Goal: Task Accomplishment & Management: Use online tool/utility

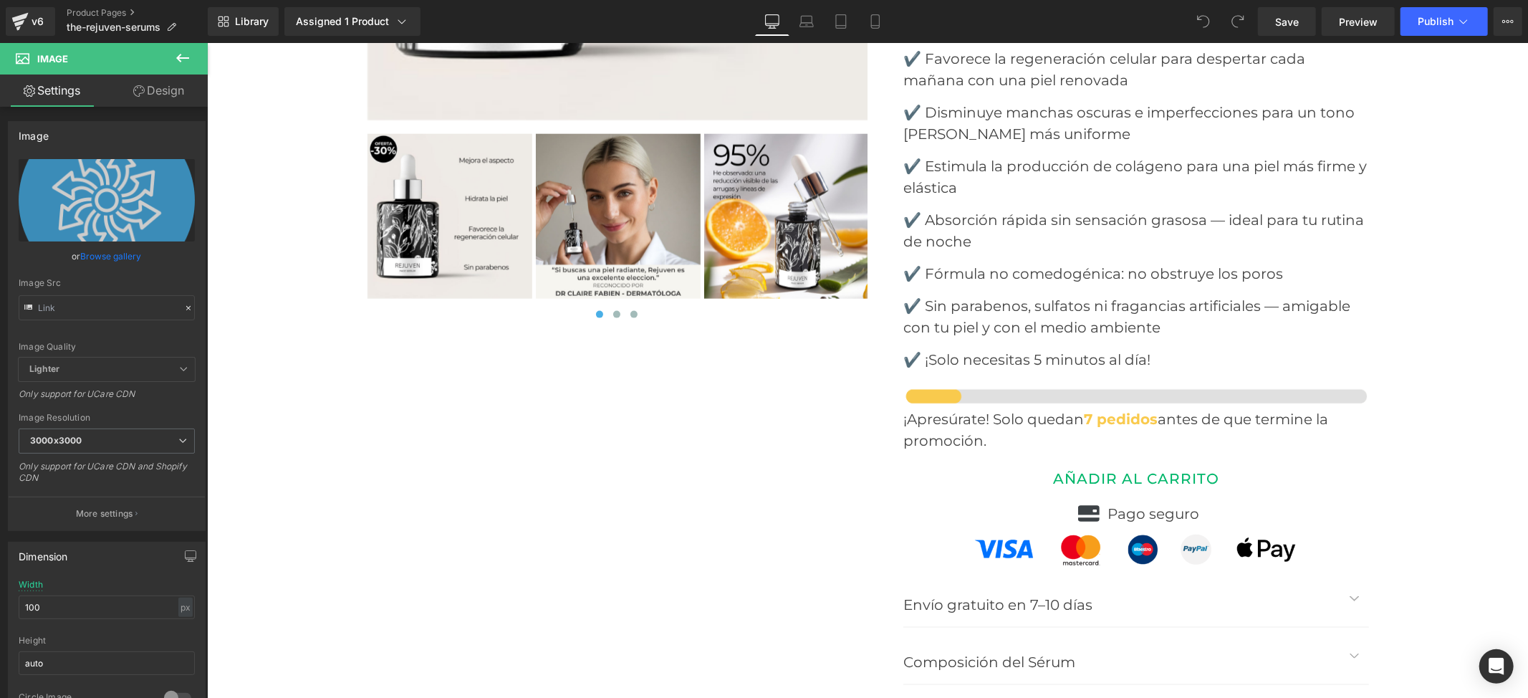
click at [1043, 461] on button "AÑADIR AL CARRITO" at bounding box center [1136, 478] width 466 height 34
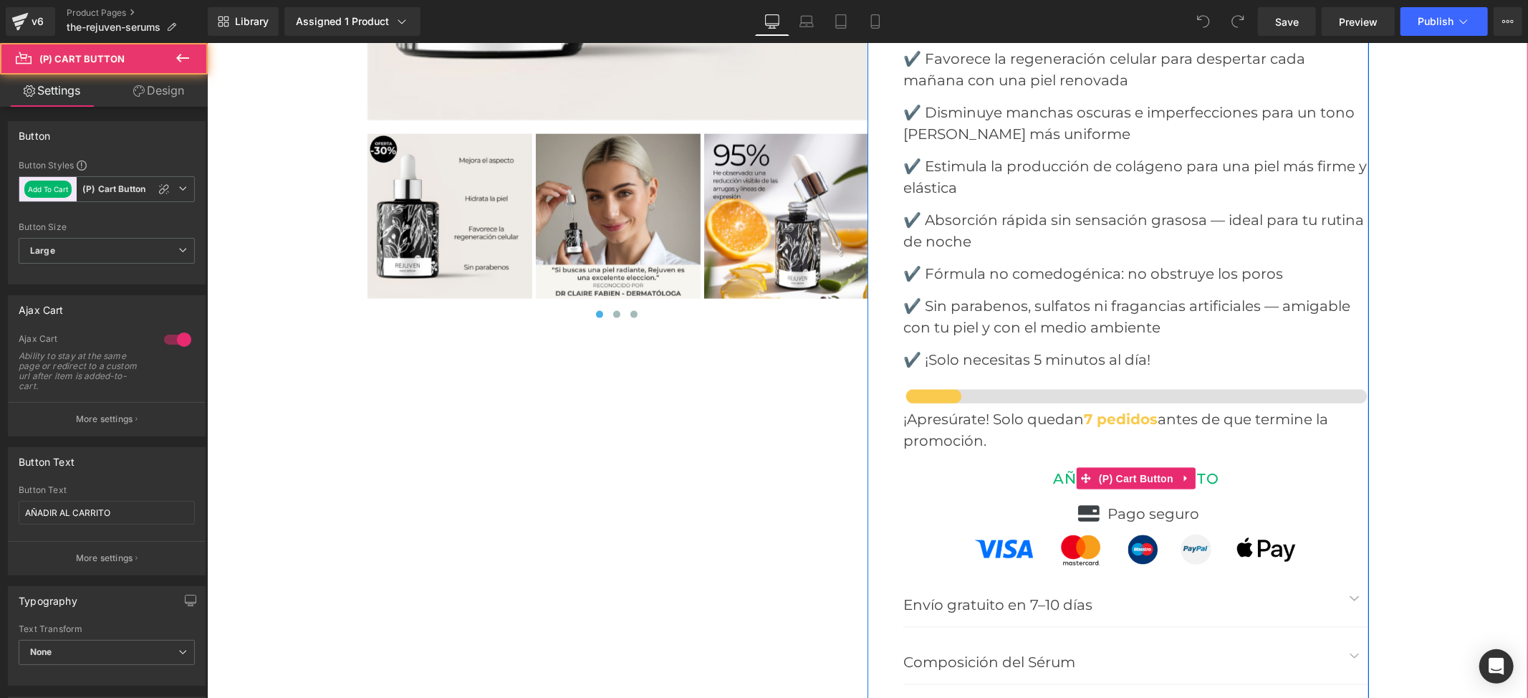
click at [990, 461] on button "AÑADIR AL CARRITO" at bounding box center [1136, 478] width 466 height 34
click at [993, 461] on button "AJOUTER AU PANIER" at bounding box center [1136, 478] width 466 height 34
click at [995, 461] on button "AÑADIR AL CARRITO" at bounding box center [1136, 478] width 466 height 34
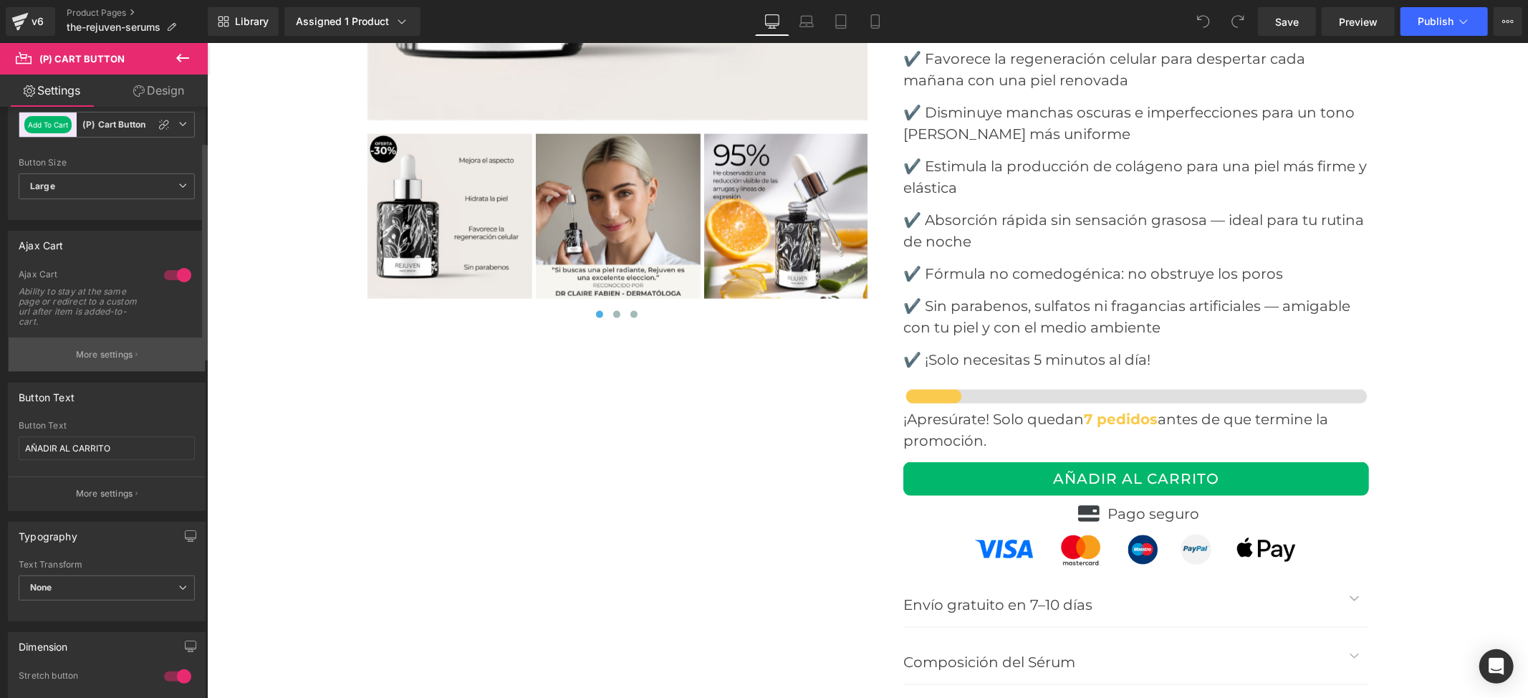
scroll to position [95, 0]
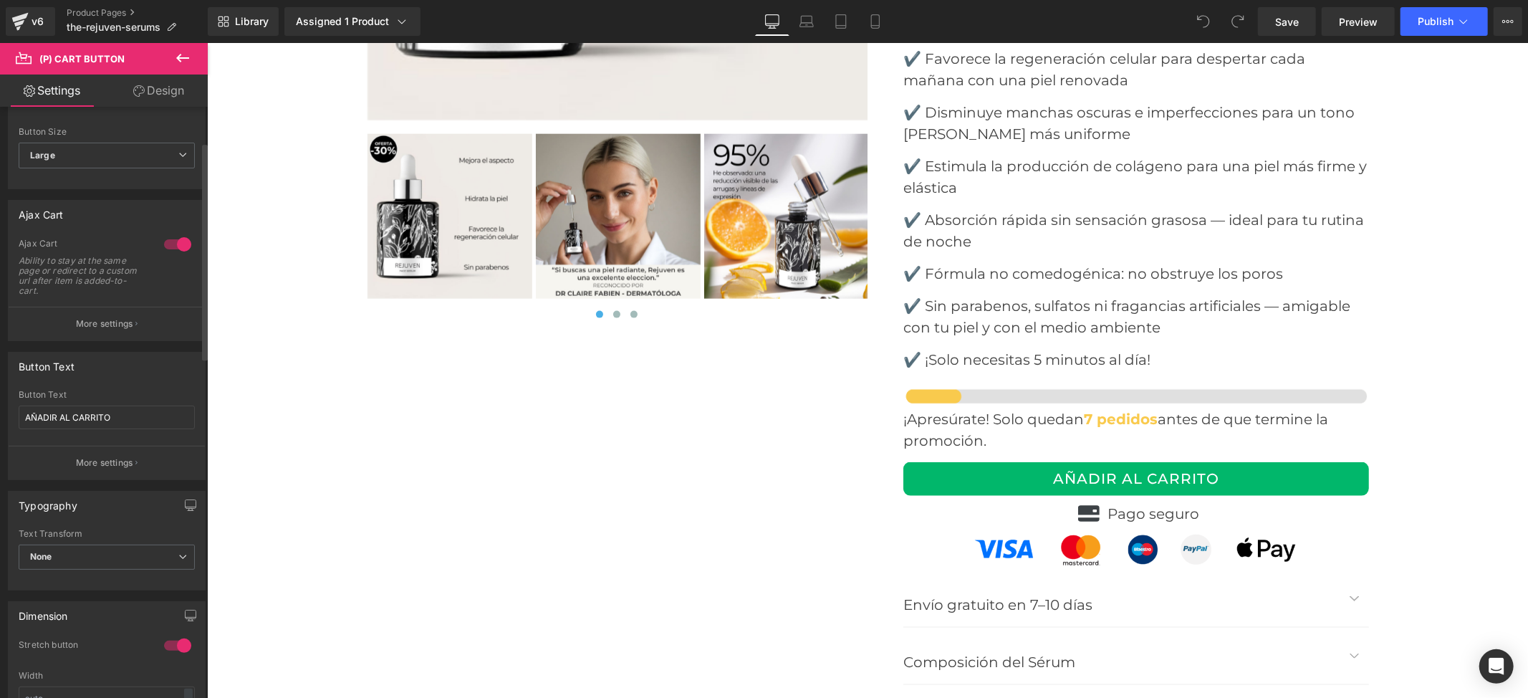
click at [178, 249] on div at bounding box center [177, 244] width 34 height 23
click at [175, 246] on div at bounding box center [177, 244] width 34 height 23
click at [1441, 24] on span "Publish" at bounding box center [1436, 21] width 36 height 11
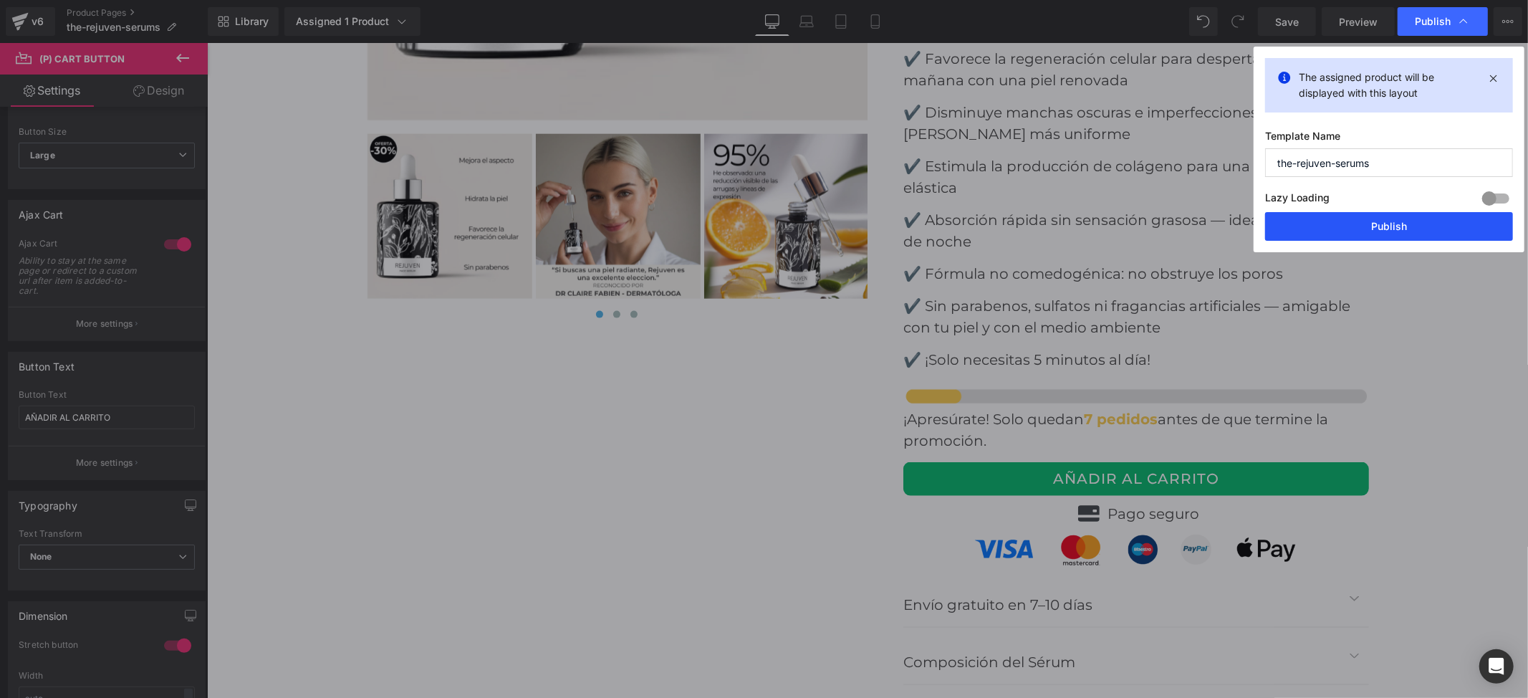
click at [1350, 234] on button "Publish" at bounding box center [1389, 226] width 248 height 29
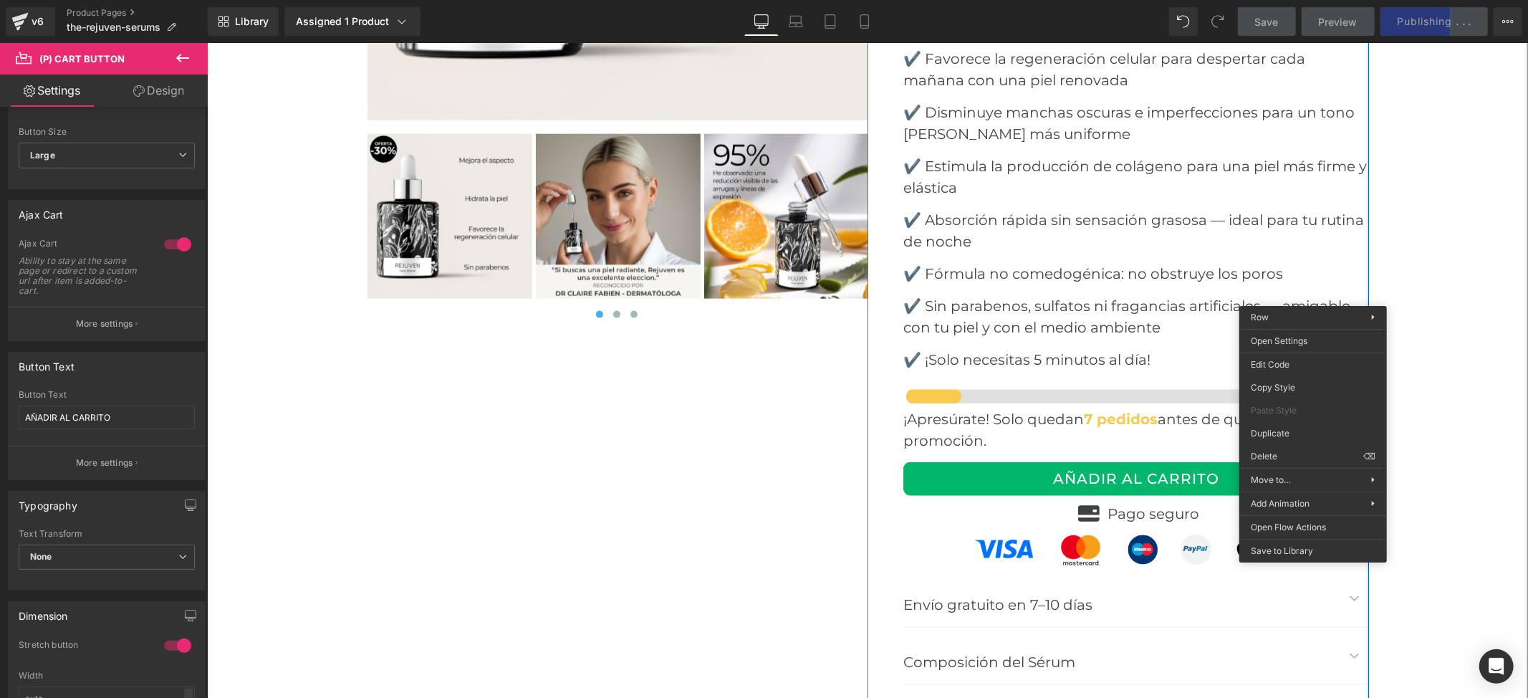
click at [1400, 275] on div "‹ ›" at bounding box center [866, 159] width 1321 height 1178
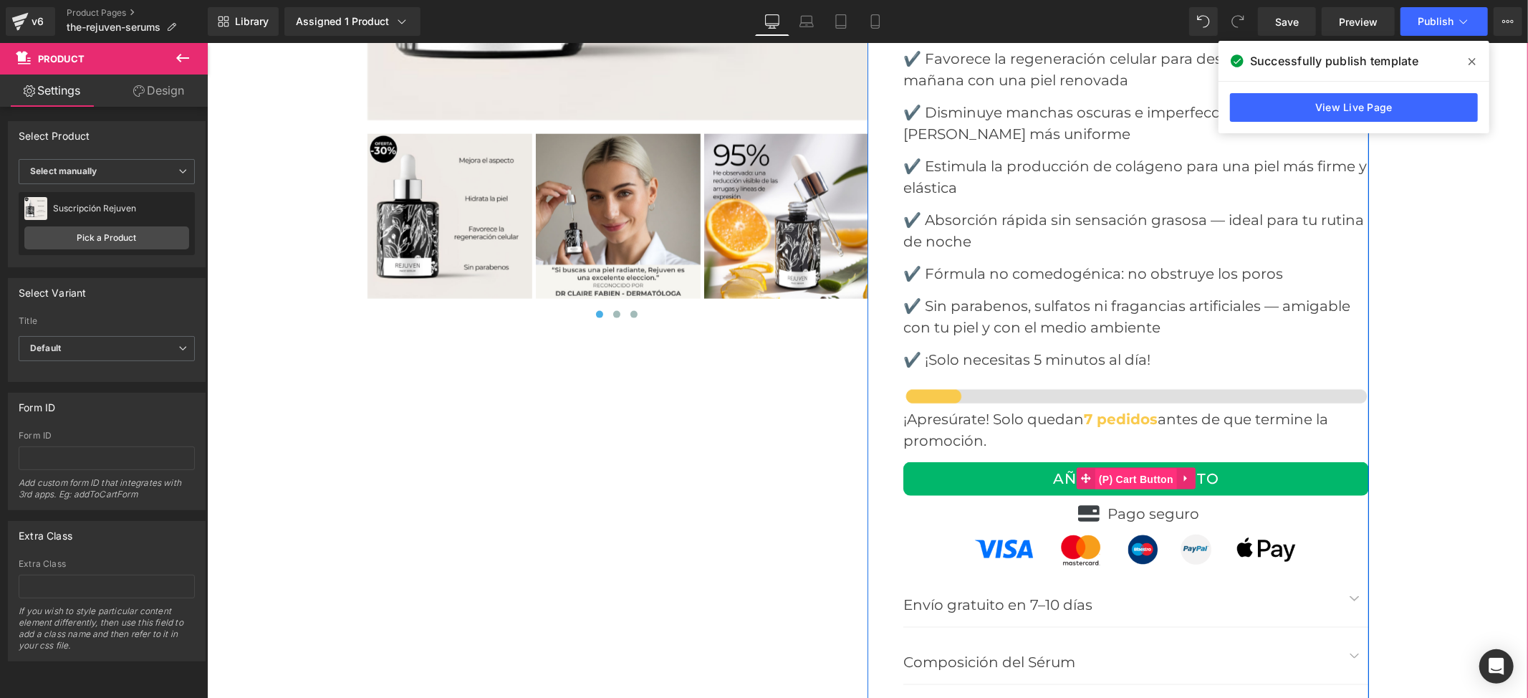
click at [1101, 468] on span "(P) Cart Button" at bounding box center [1136, 478] width 82 height 21
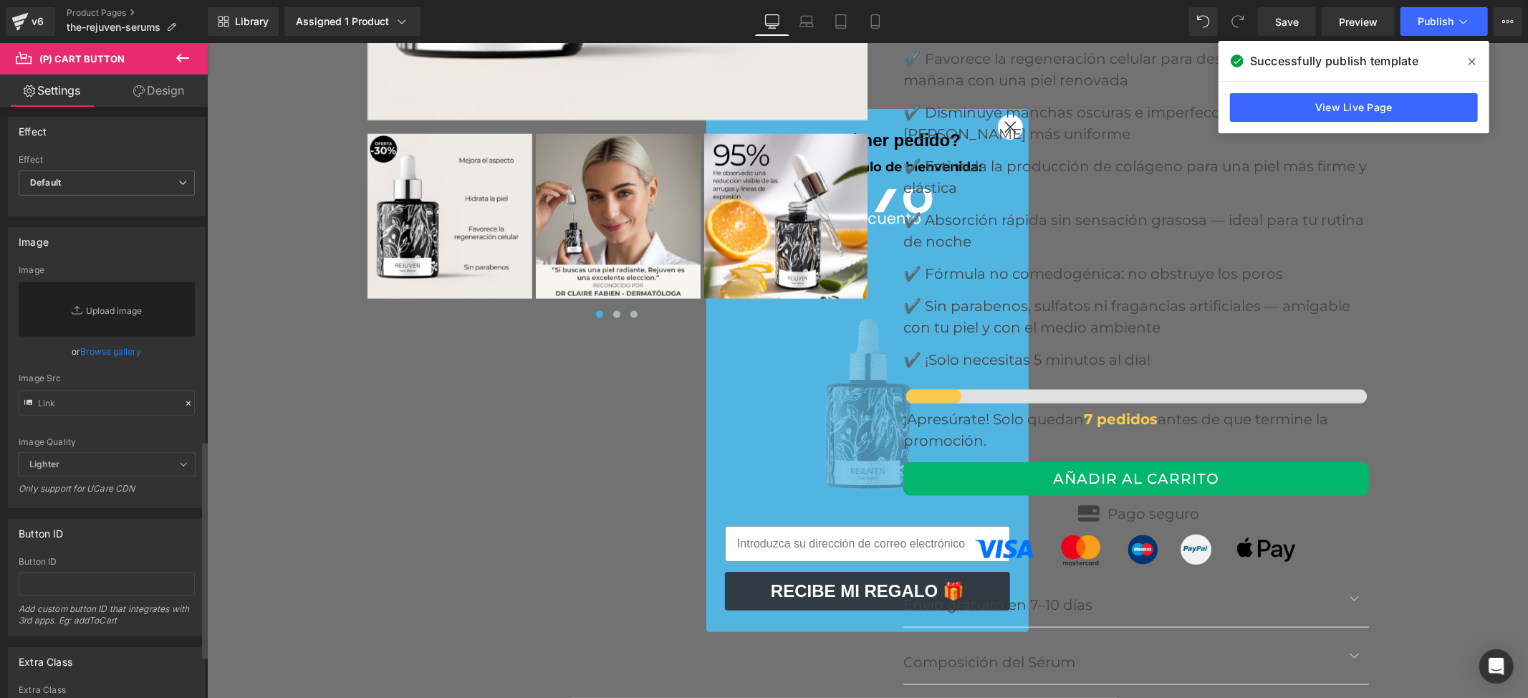
scroll to position [1017, 0]
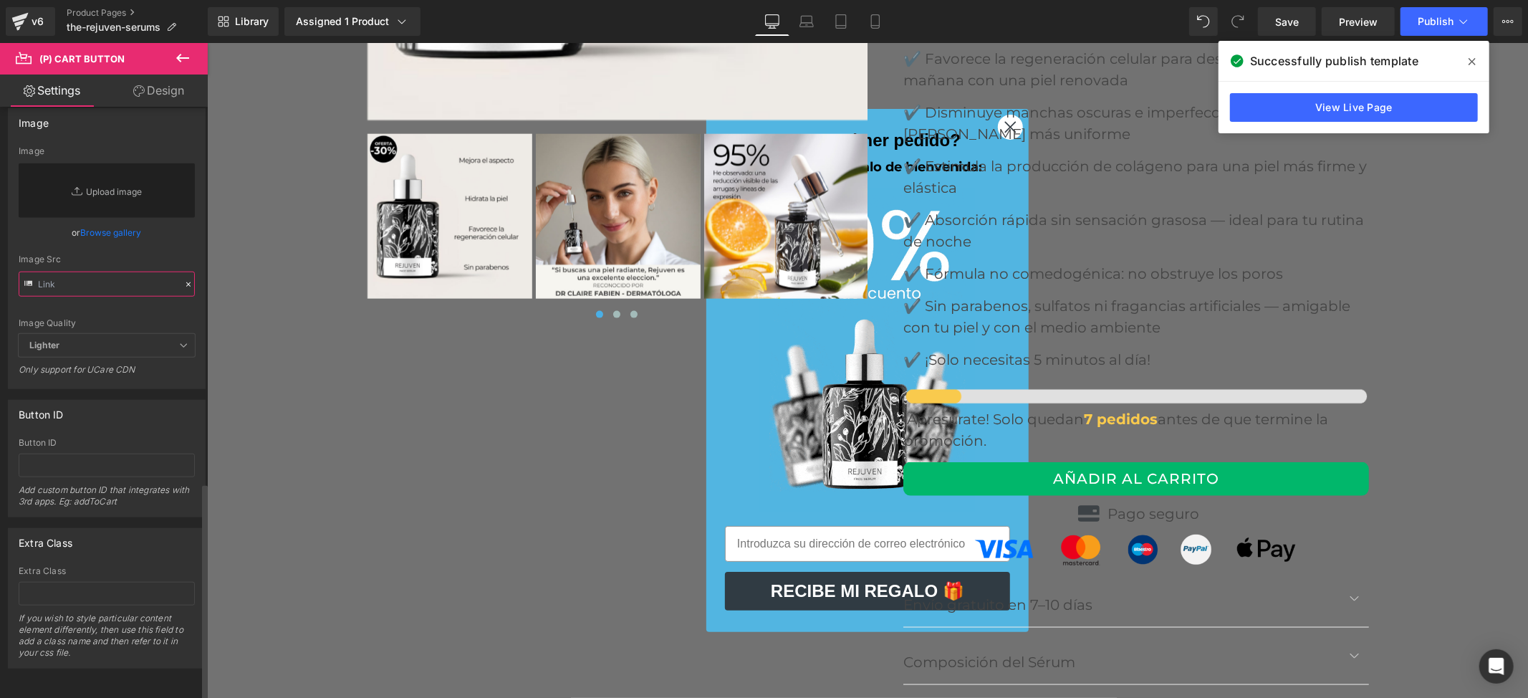
click at [113, 271] on input "text" at bounding box center [107, 283] width 176 height 25
click at [86, 453] on input "text" at bounding box center [107, 465] width 176 height 24
click at [1107, 468] on span "(P) Cart Button" at bounding box center [1136, 478] width 82 height 21
click at [149, 400] on div "Button ID" at bounding box center [107, 413] width 196 height 27
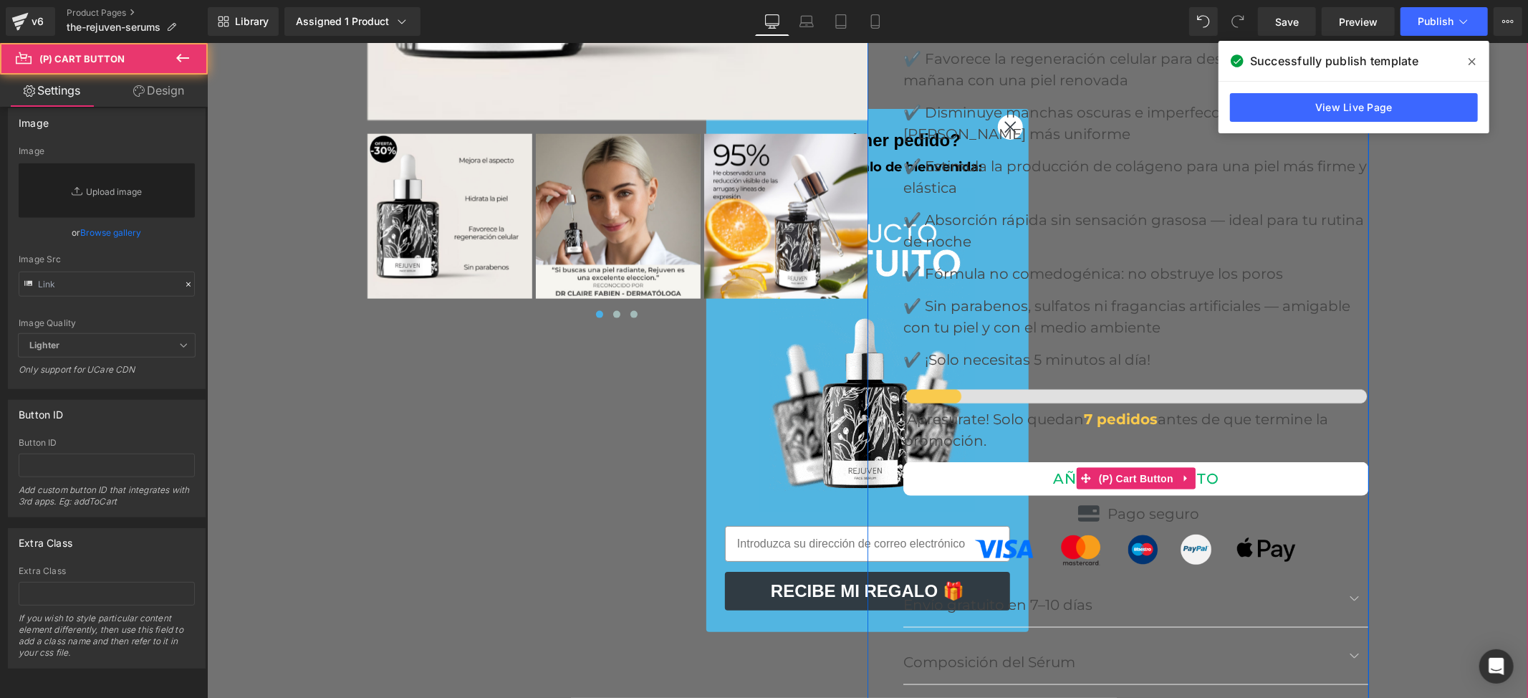
click at [1261, 461] on button "AÑADIR AL CARRITO" at bounding box center [1136, 478] width 466 height 34
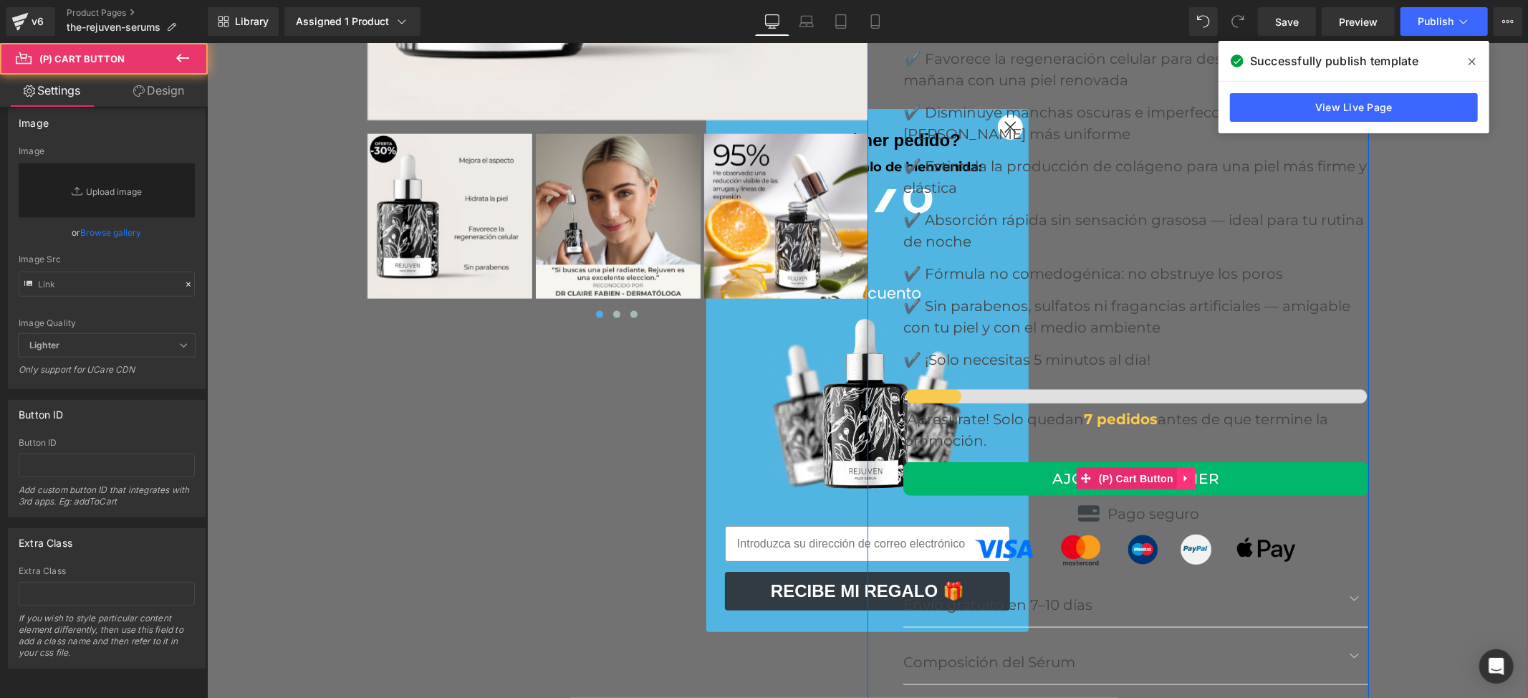
click at [1181, 473] on icon at bounding box center [1186, 478] width 10 height 11
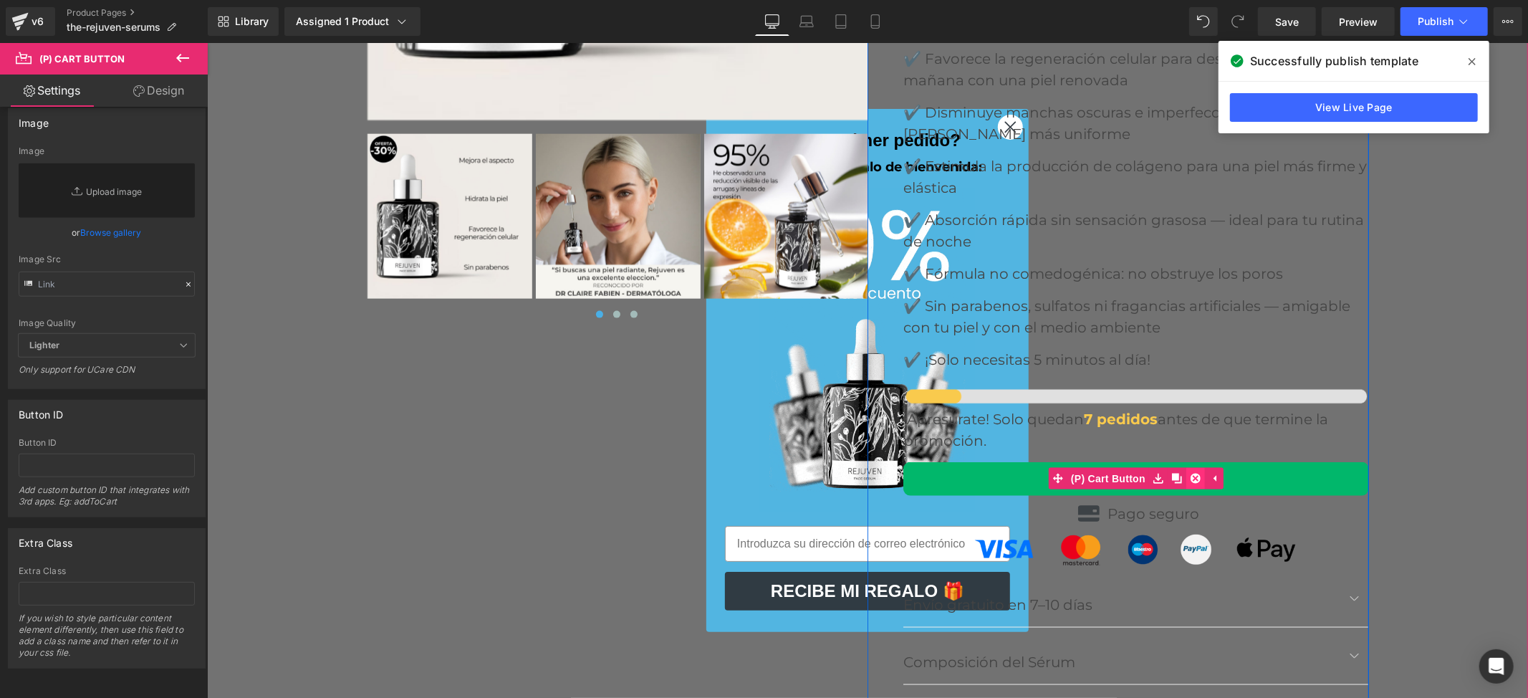
click at [1190, 473] on icon at bounding box center [1195, 478] width 10 height 10
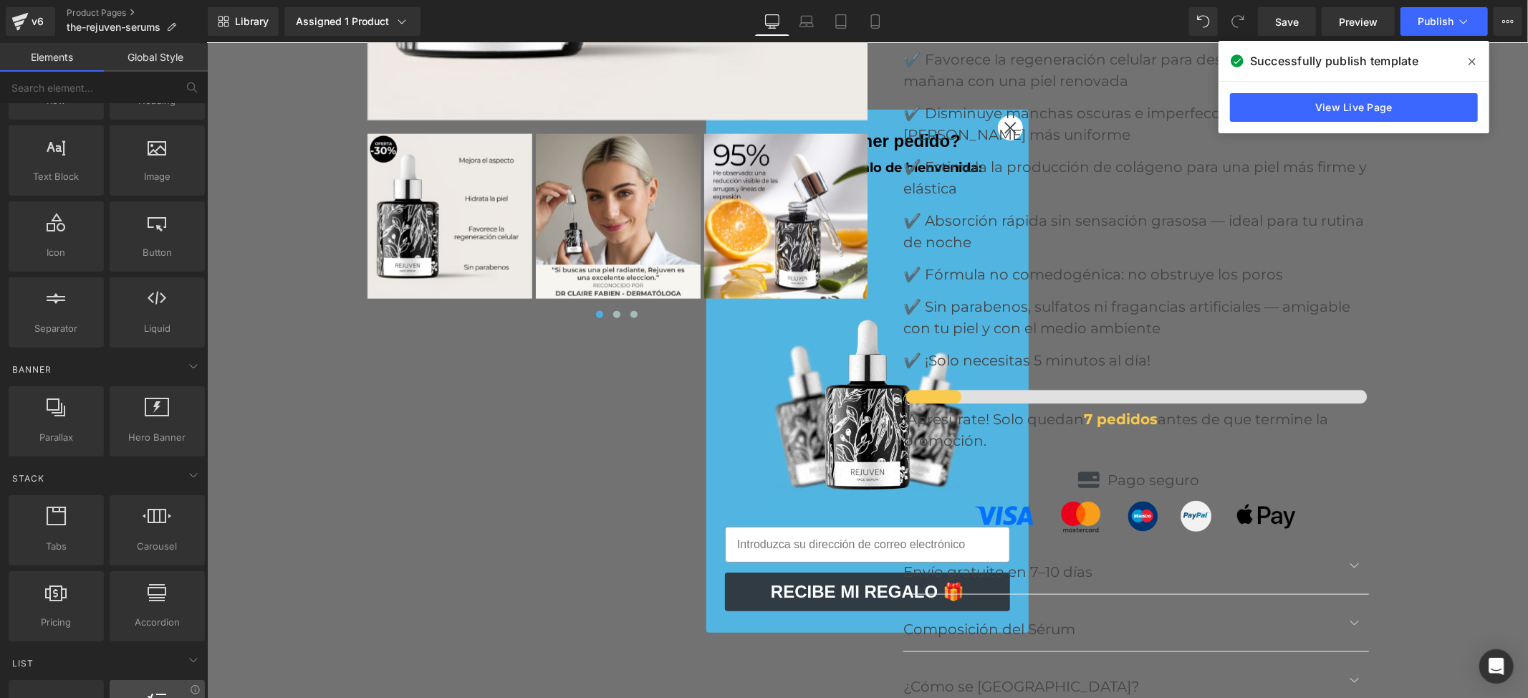
scroll to position [0, 0]
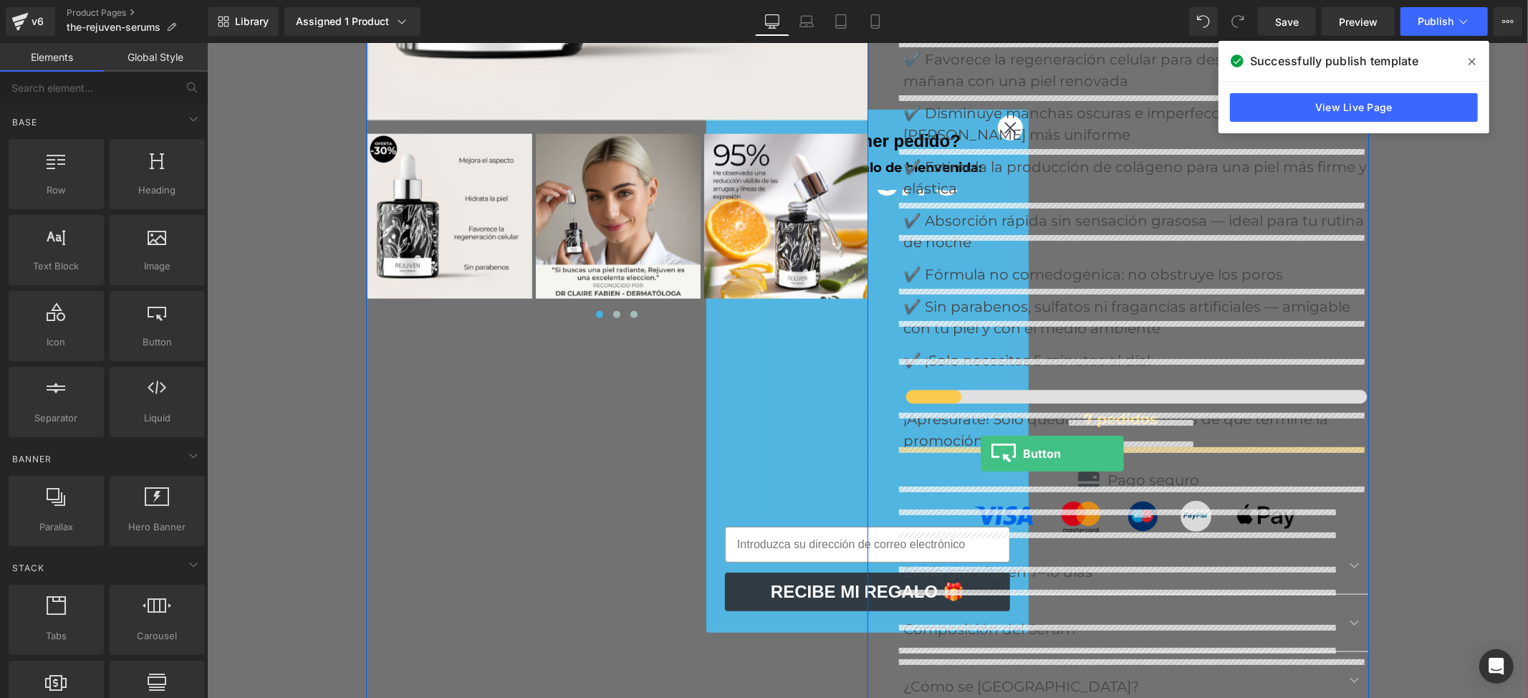
drag, startPoint x: 348, startPoint y: 362, endPoint x: 980, endPoint y: 453, distance: 638.3
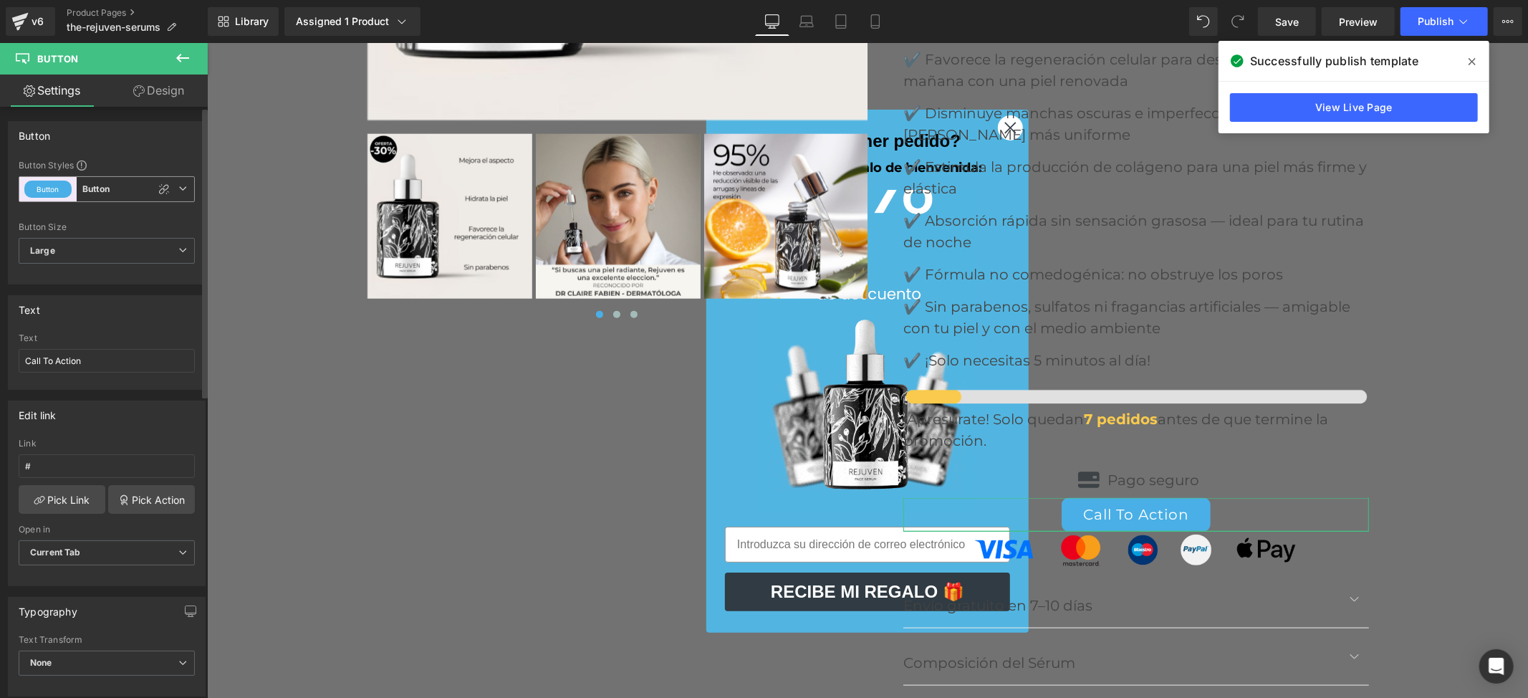
click at [121, 183] on span "Button Button" at bounding box center [107, 189] width 176 height 26
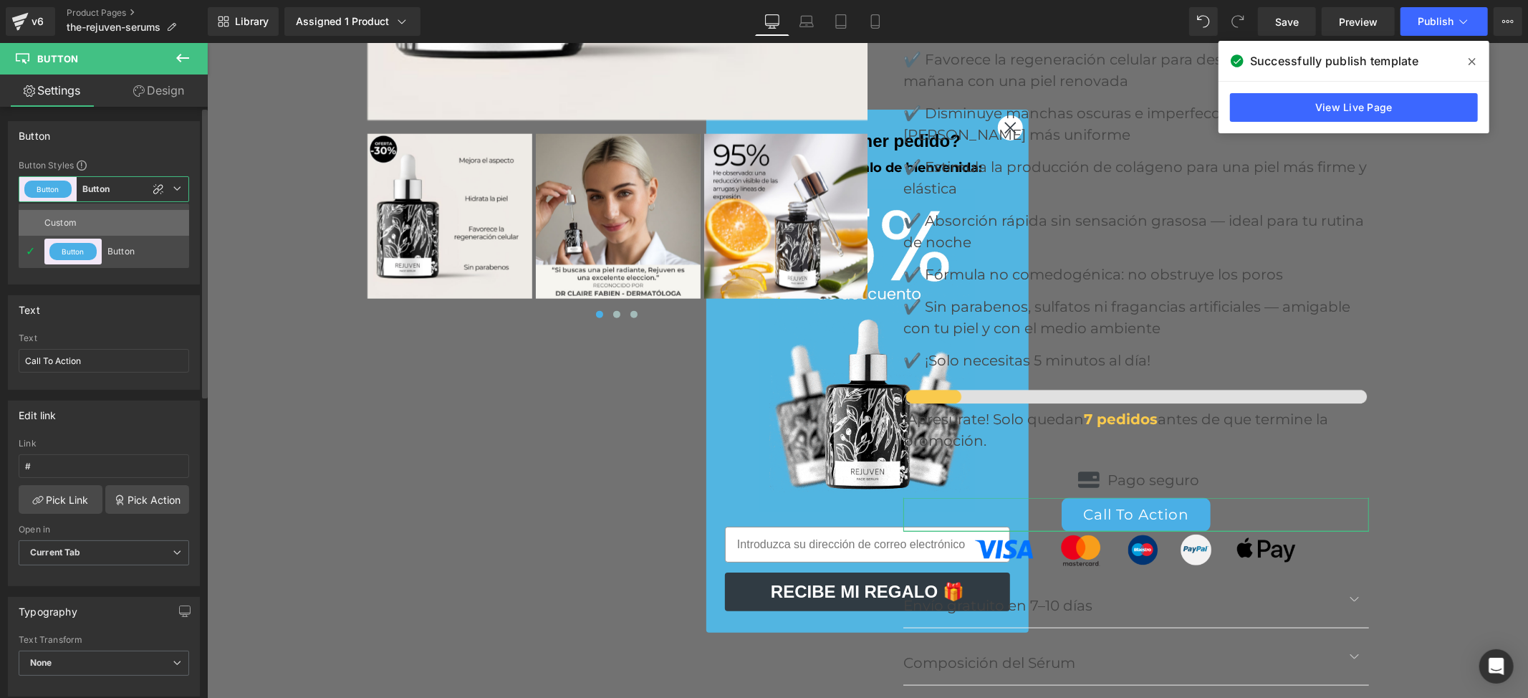
click at [73, 218] on div "Custom" at bounding box center [72, 223] width 56 height 26
click at [176, 190] on icon at bounding box center [177, 188] width 9 height 9
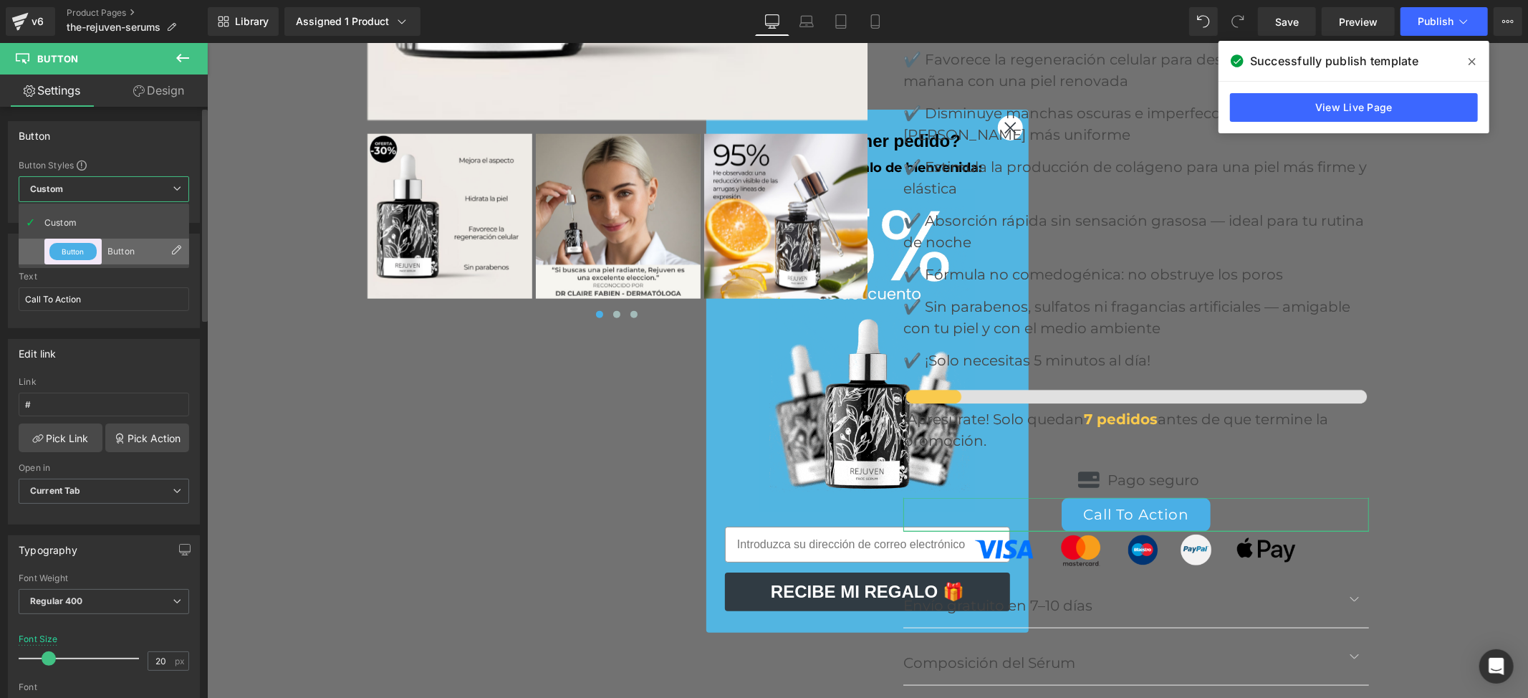
click at [115, 247] on div "Button" at bounding box center [135, 251] width 56 height 10
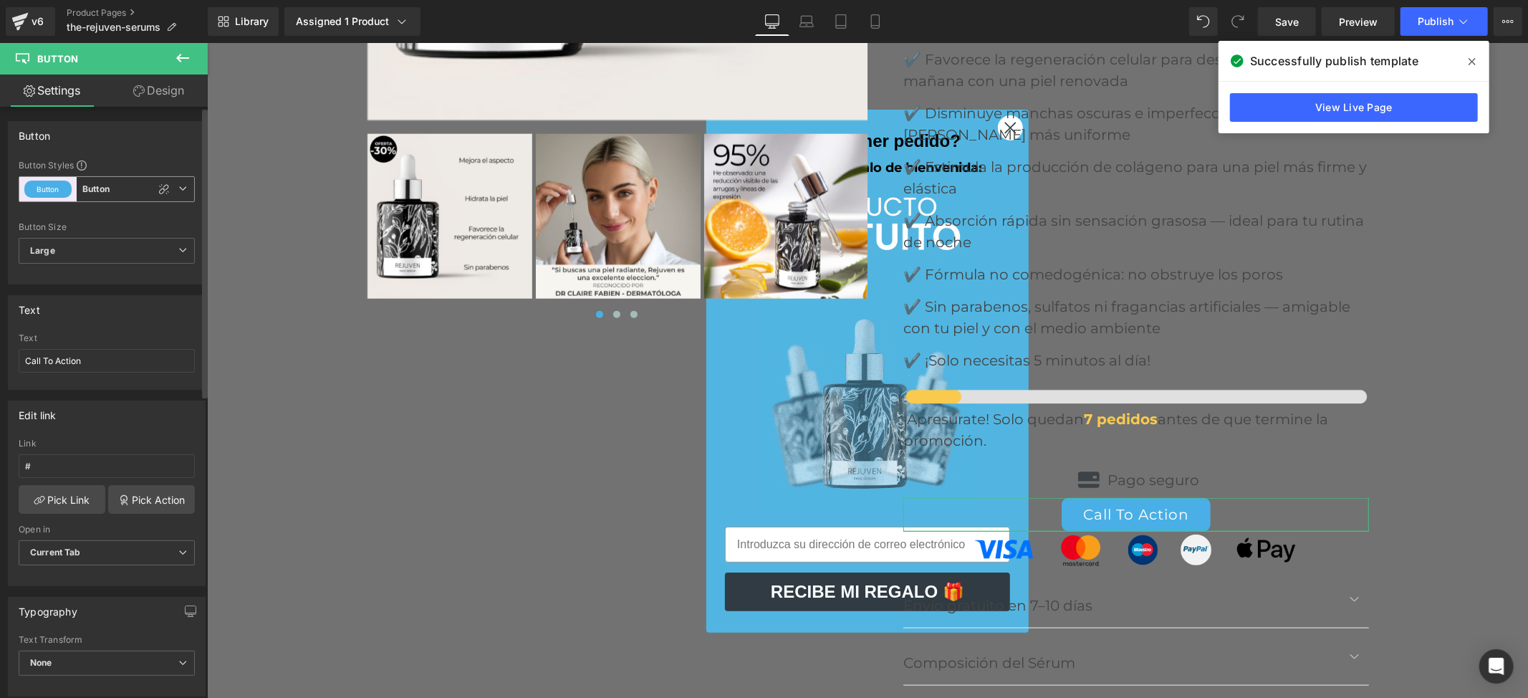
click at [117, 189] on span "Button Button" at bounding box center [107, 189] width 176 height 26
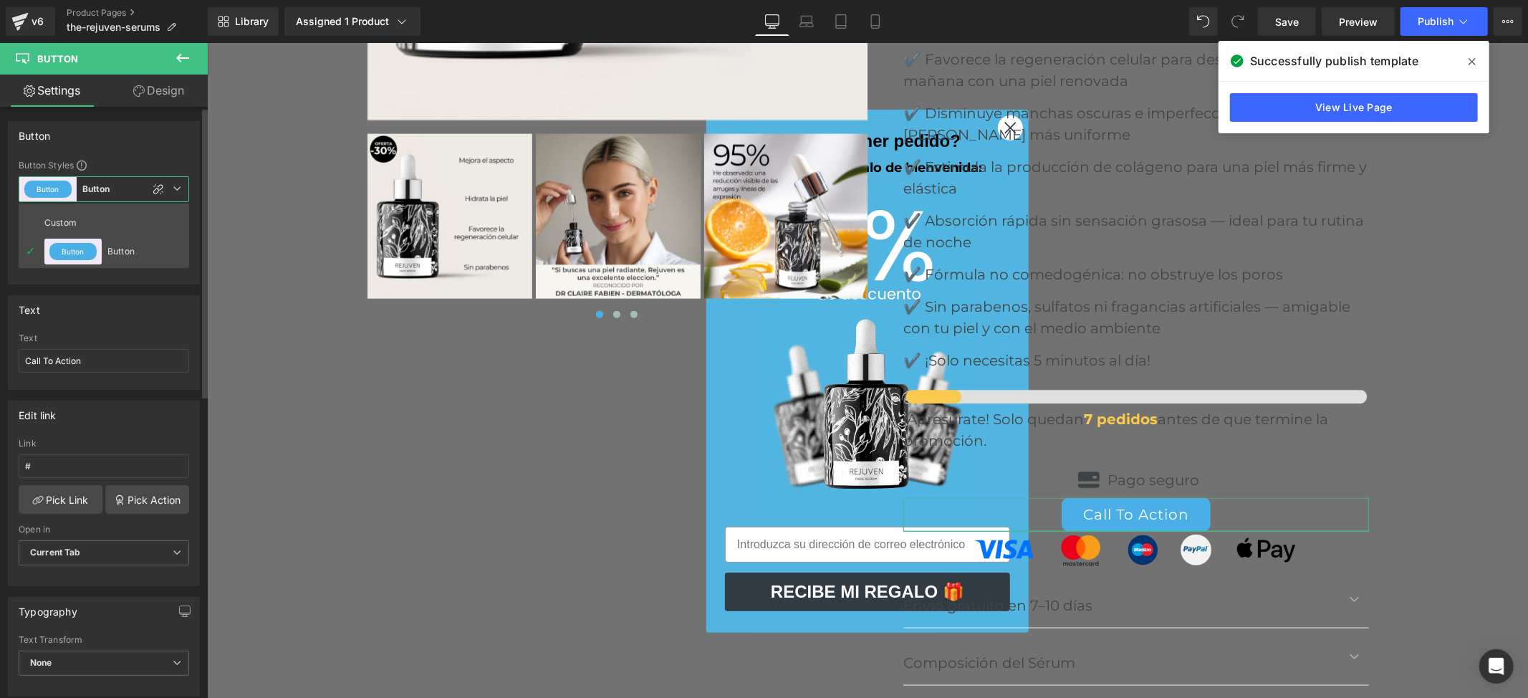
drag, startPoint x: 76, startPoint y: 251, endPoint x: 161, endPoint y: 119, distance: 157.0
click at [78, 251] on button "Button" at bounding box center [72, 251] width 47 height 17
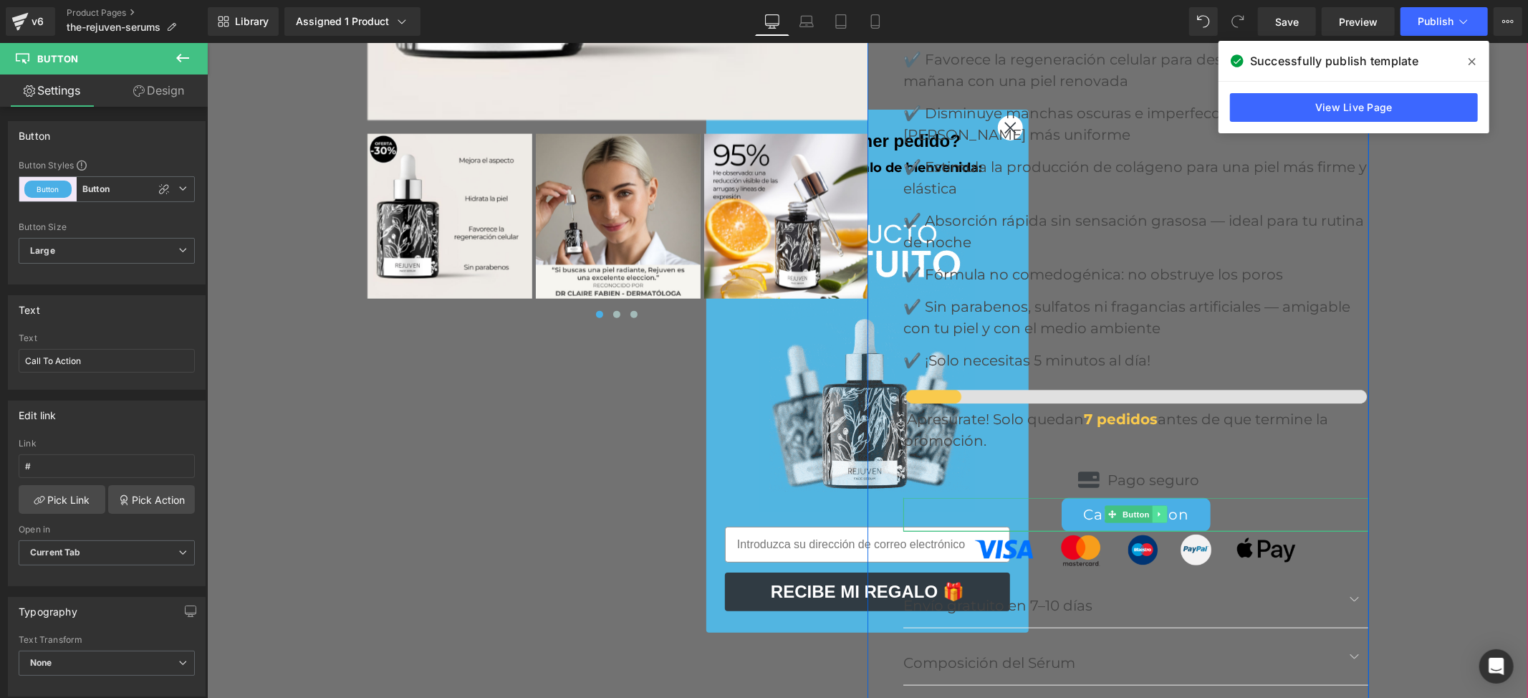
click at [1155, 509] on icon at bounding box center [1159, 513] width 8 height 9
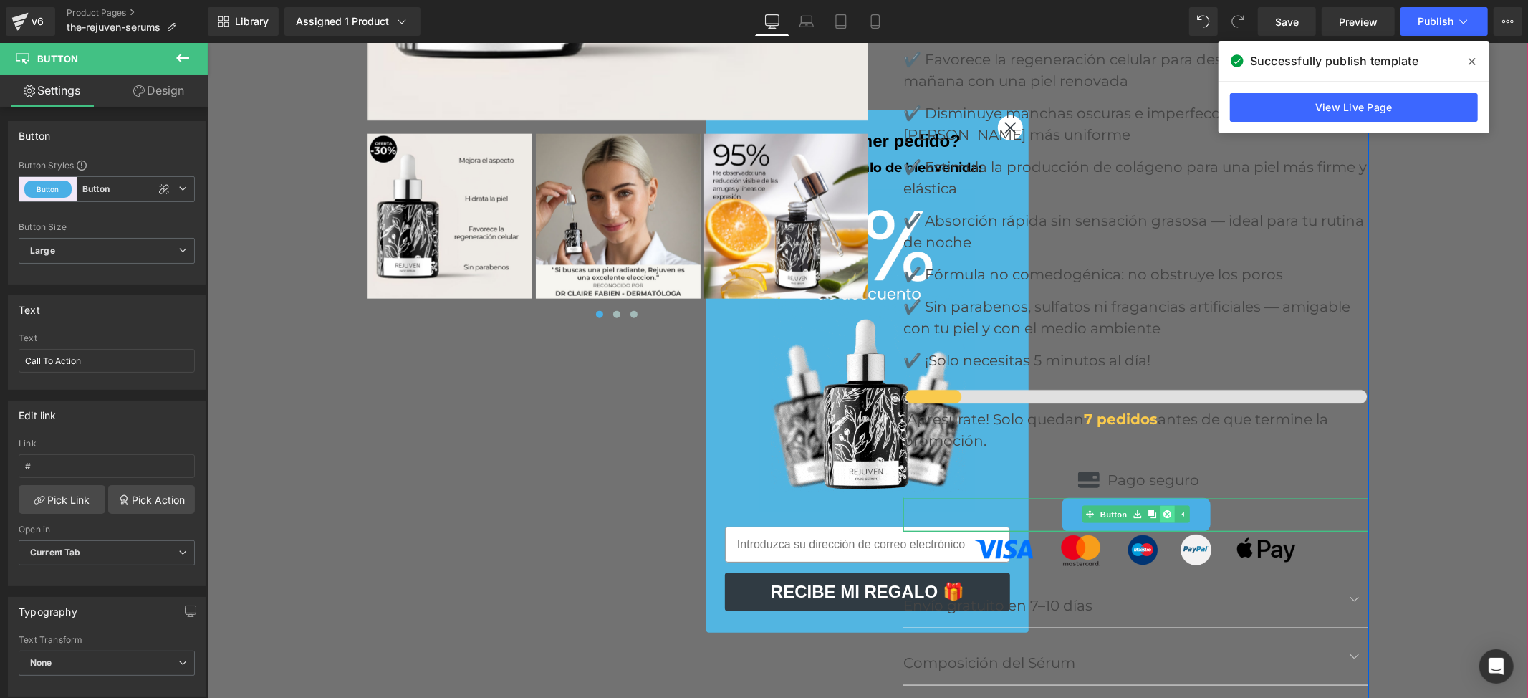
drag, startPoint x: 1155, startPoint y: 465, endPoint x: 1165, endPoint y: 456, distance: 13.2
click at [1163, 510] on icon at bounding box center [1167, 514] width 8 height 8
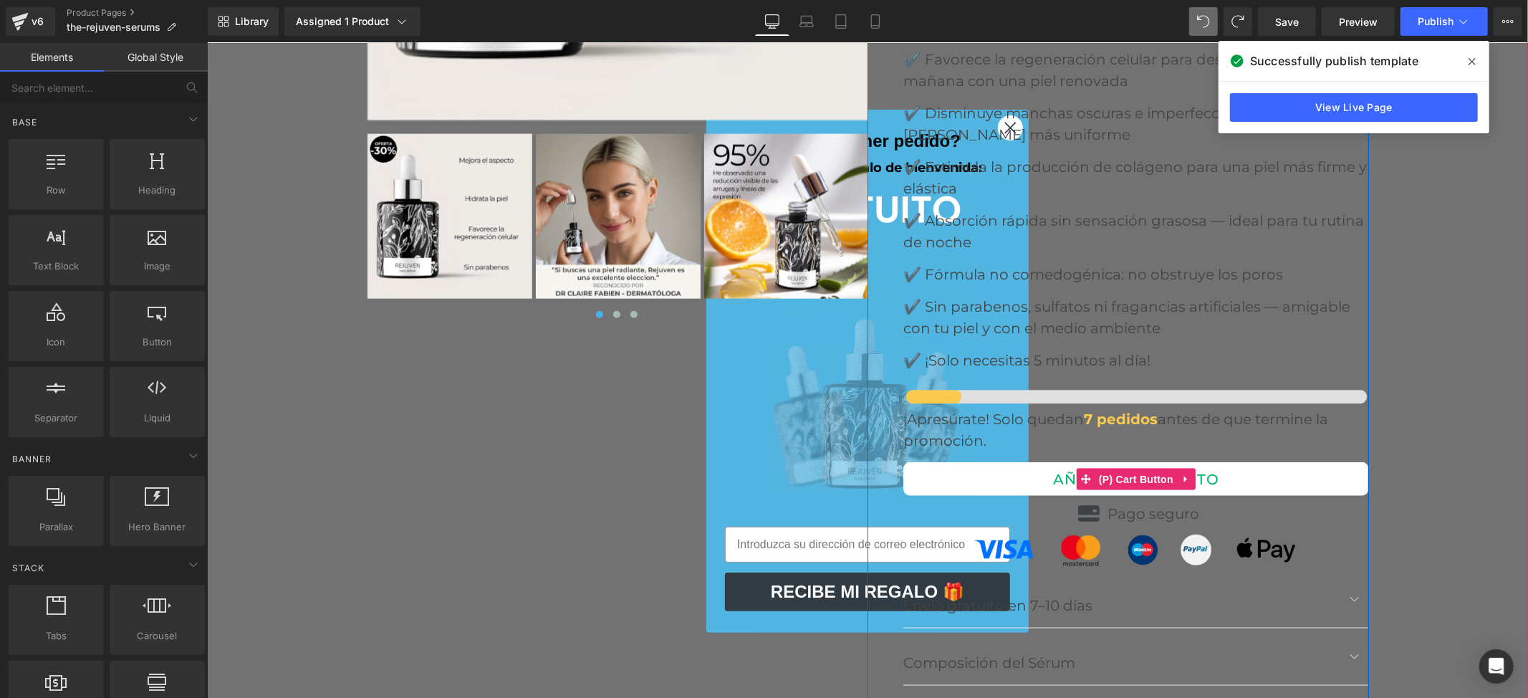
click at [1244, 461] on button "AÑADIR AL CARRITO" at bounding box center [1136, 478] width 466 height 34
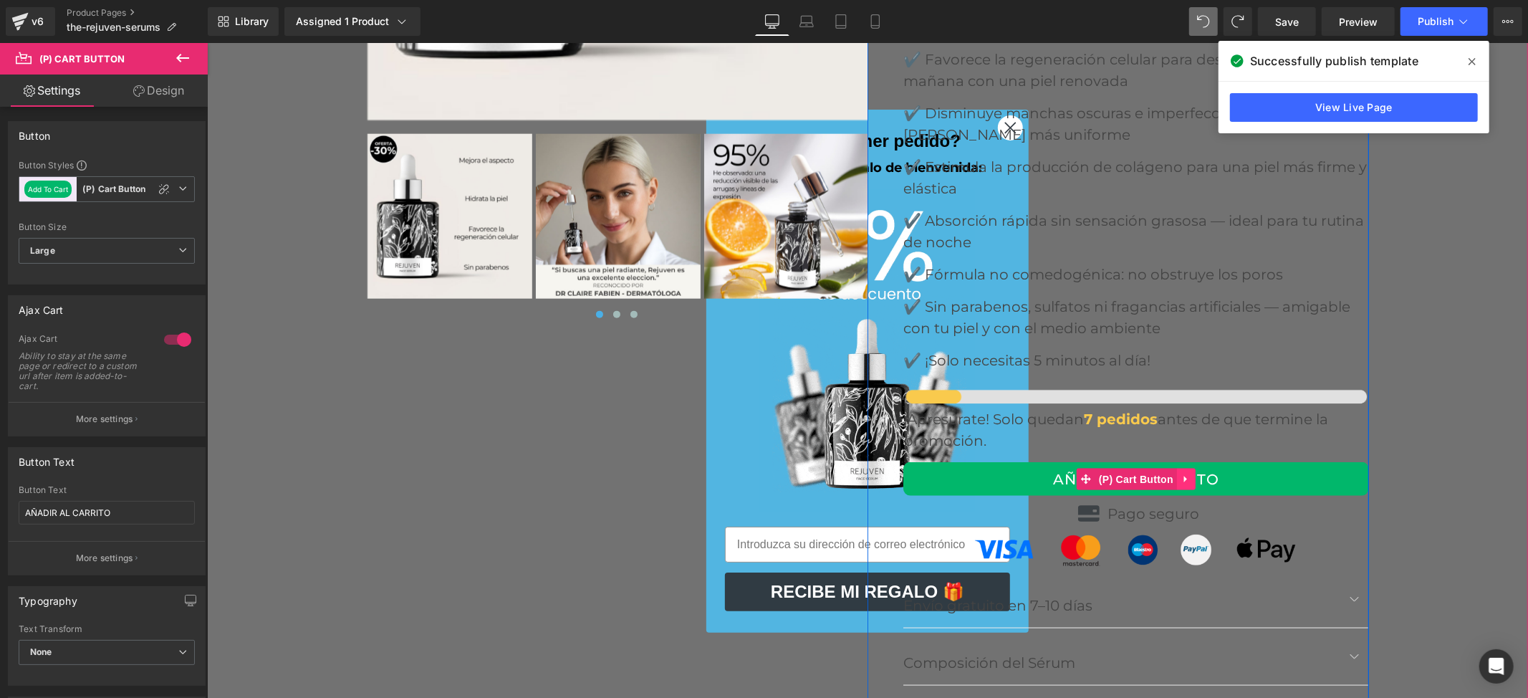
click at [1182, 473] on icon at bounding box center [1186, 478] width 10 height 11
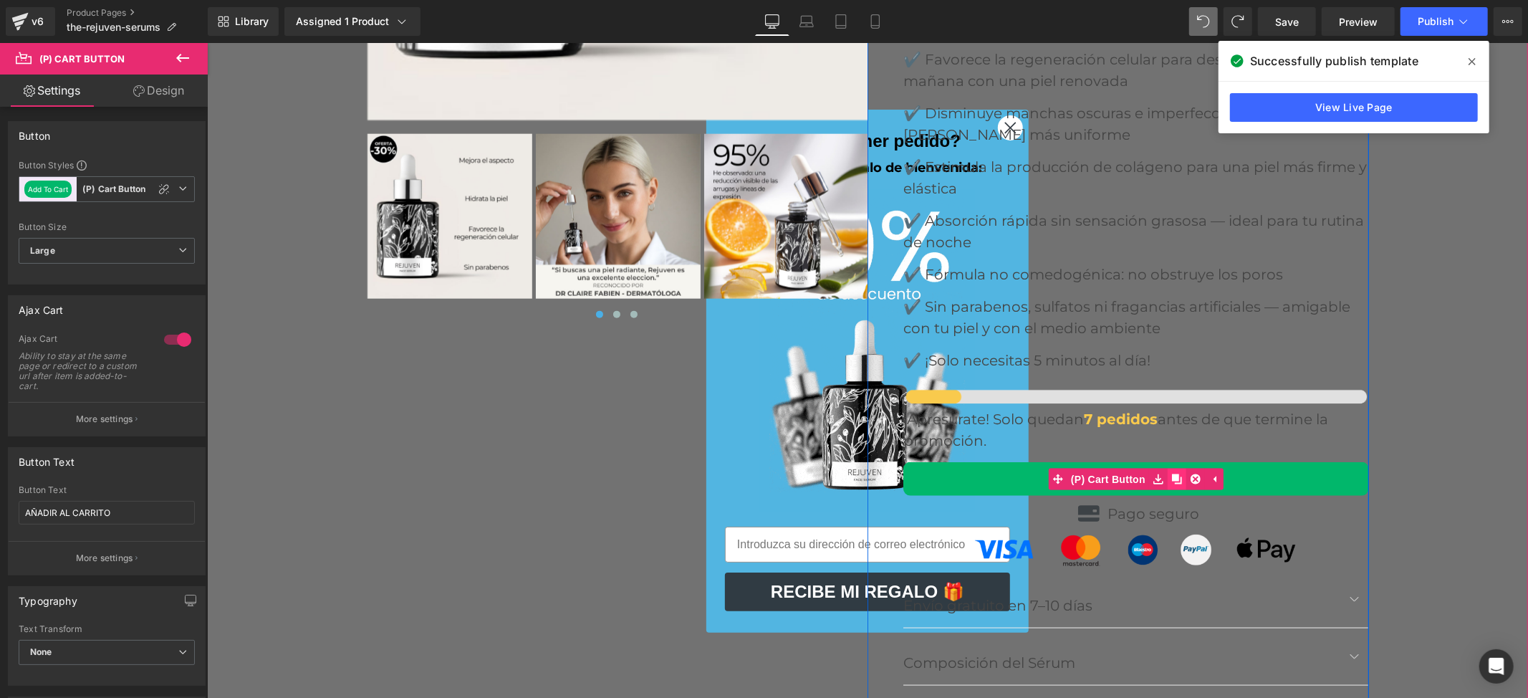
click at [1170, 468] on link at bounding box center [1176, 478] width 19 height 21
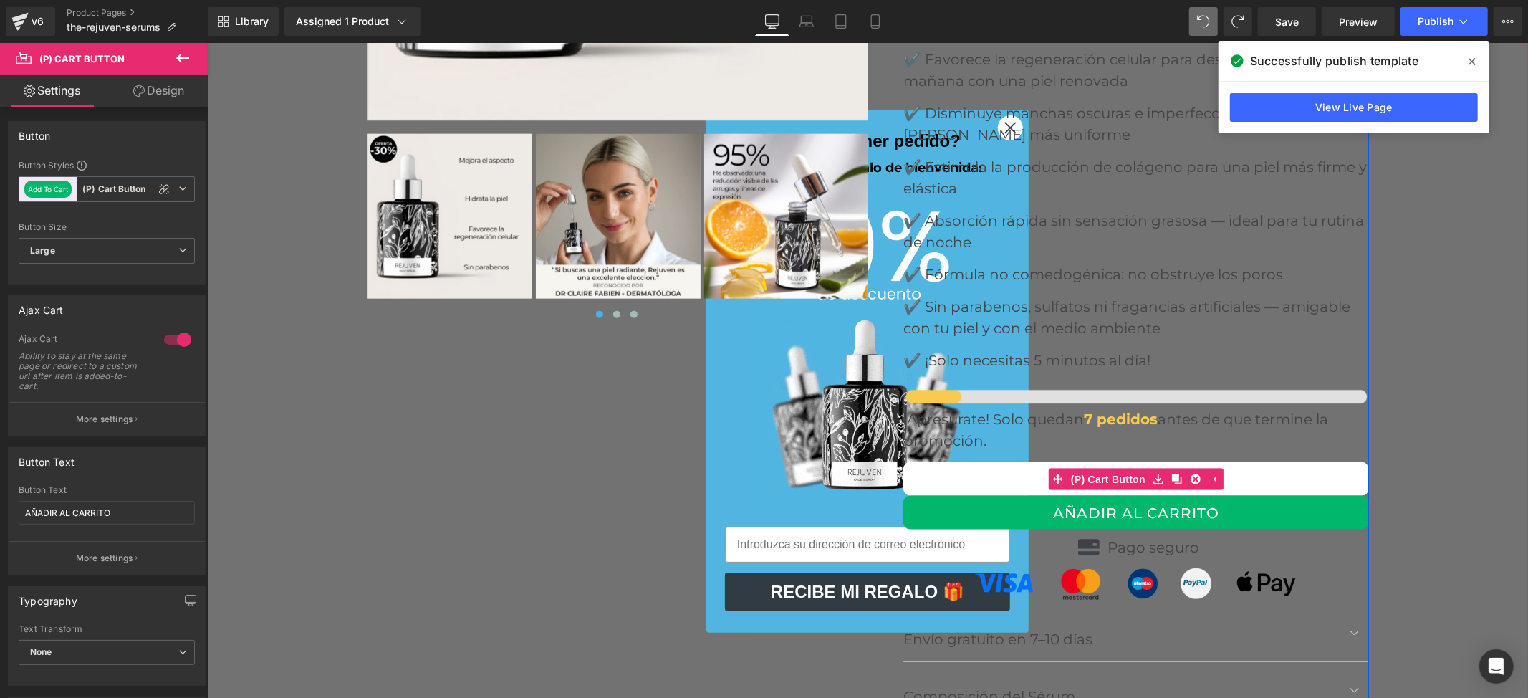
click at [1272, 461] on button "AÑADIR AL CARRITO" at bounding box center [1136, 478] width 466 height 34
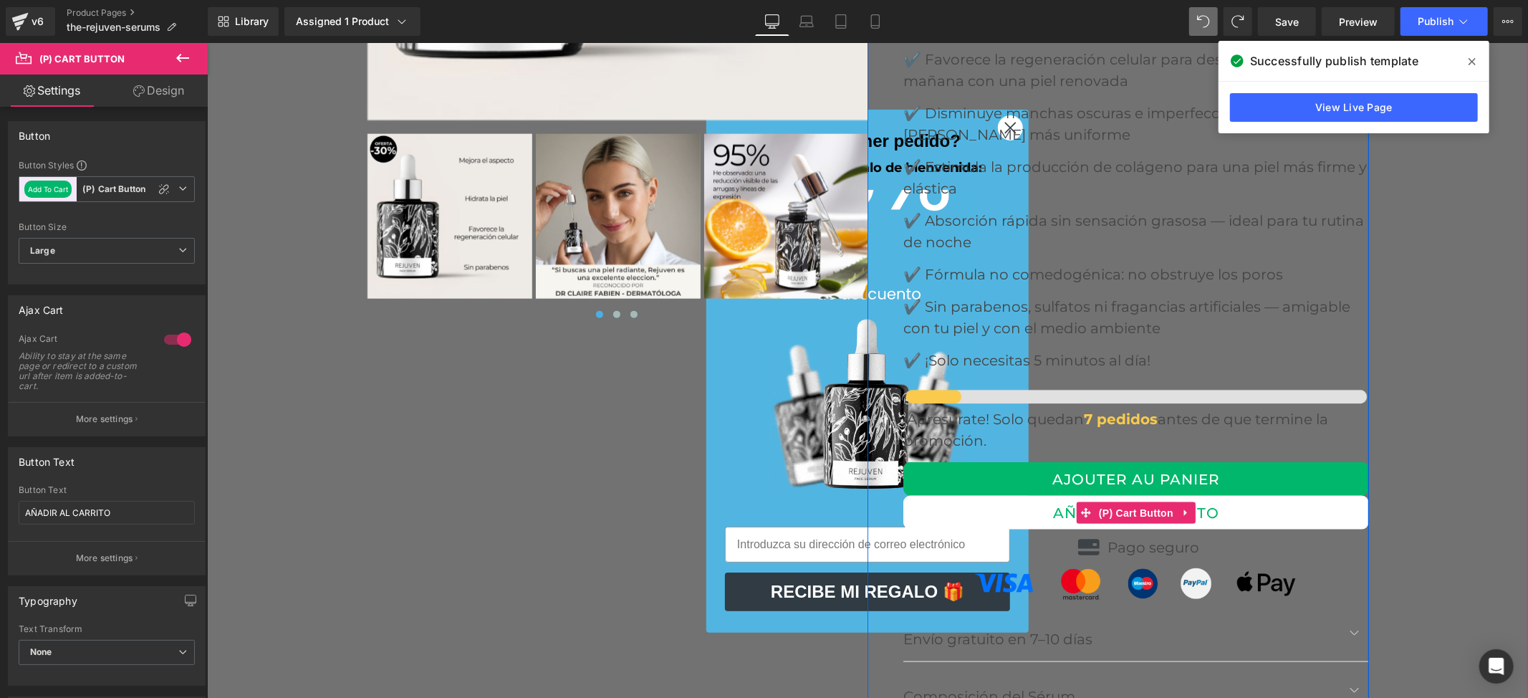
click at [1265, 495] on button "AÑADIR AL CARRITO" at bounding box center [1136, 512] width 466 height 34
click at [1251, 495] on button "AÑADIR AL CARRITO" at bounding box center [1136, 512] width 466 height 34
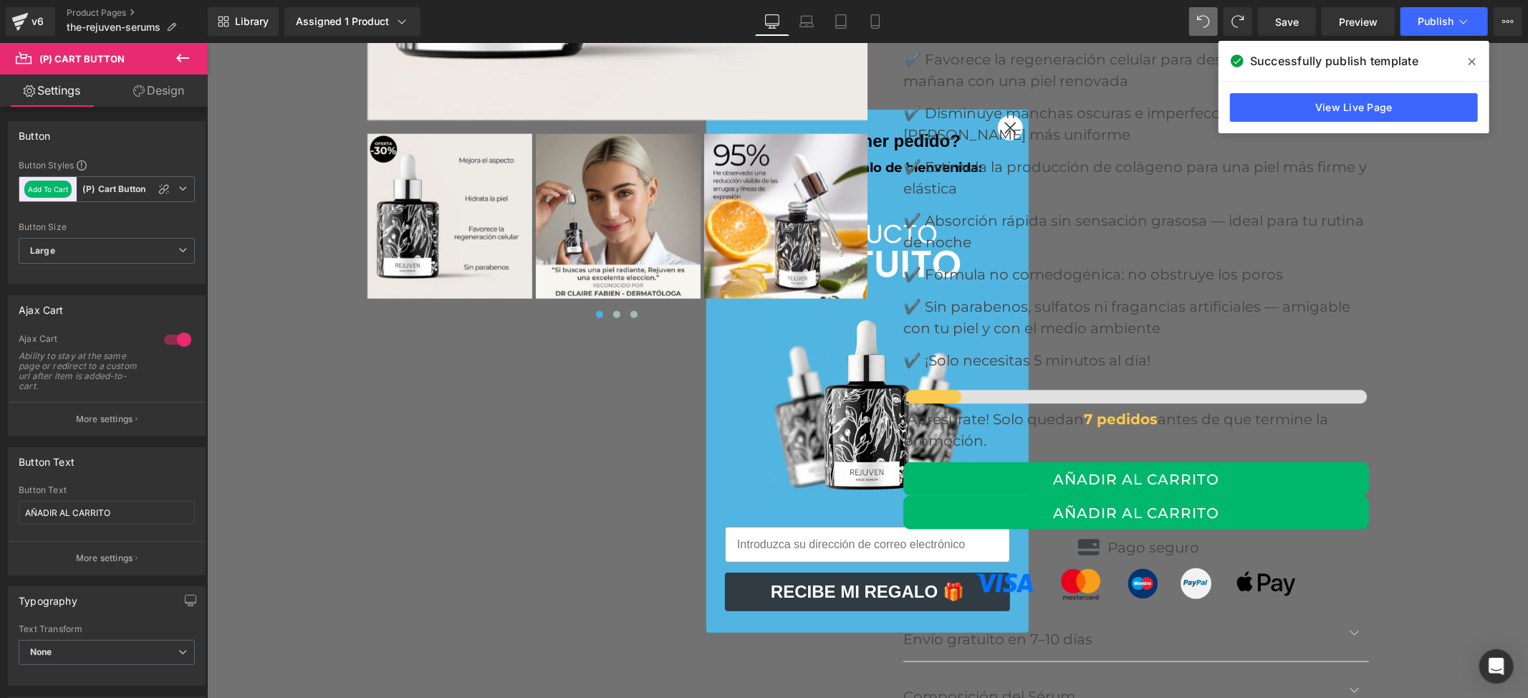
click at [179, 95] on link "Design" at bounding box center [159, 90] width 104 height 32
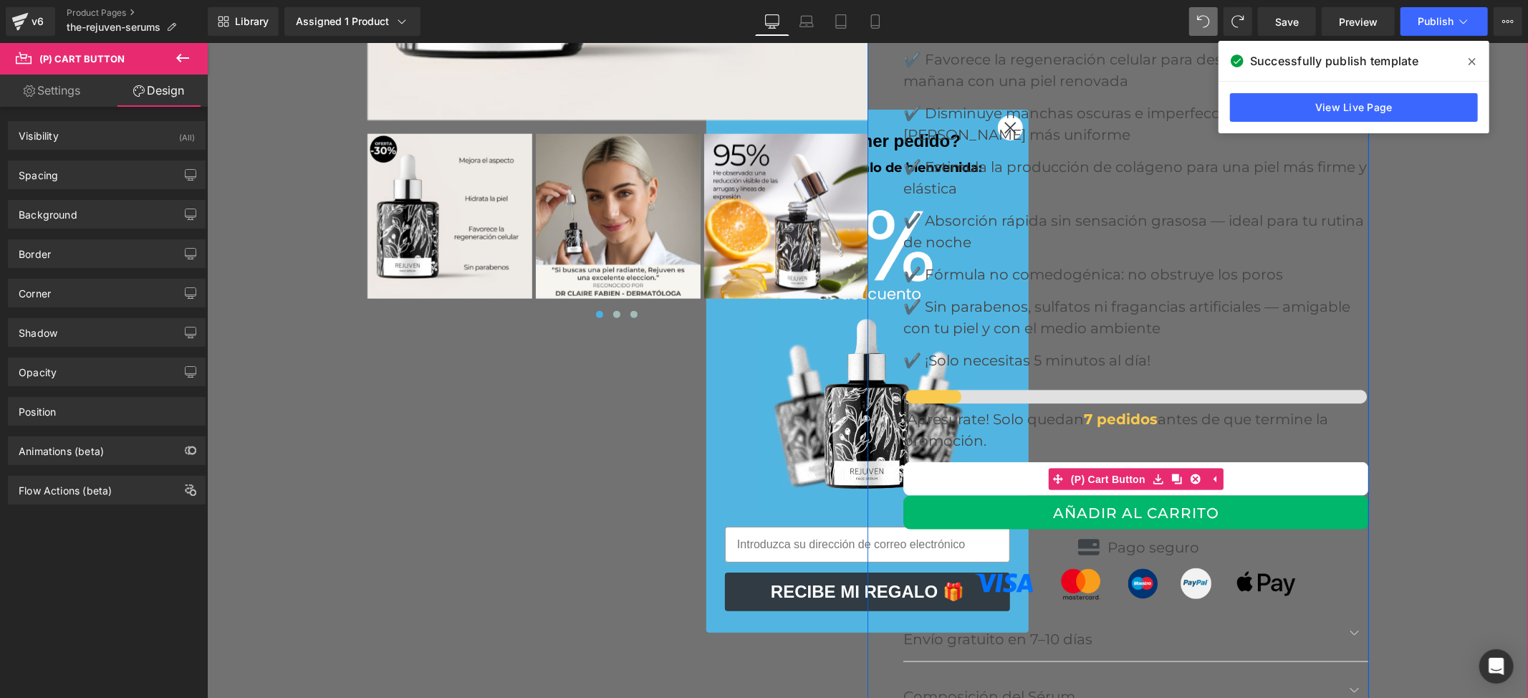
click at [925, 461] on button "AÑADIR AL CARRITO" at bounding box center [1136, 478] width 466 height 34
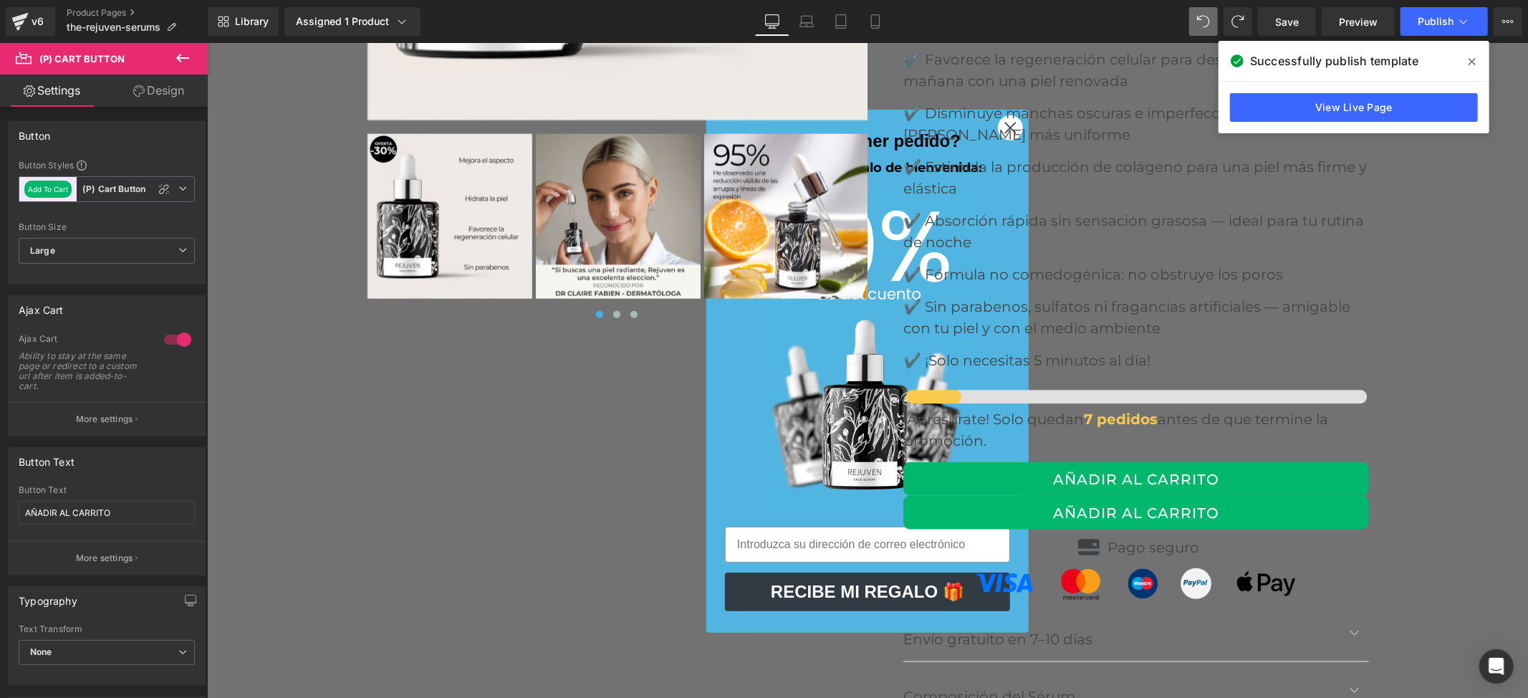
click at [155, 96] on link "Design" at bounding box center [159, 90] width 104 height 32
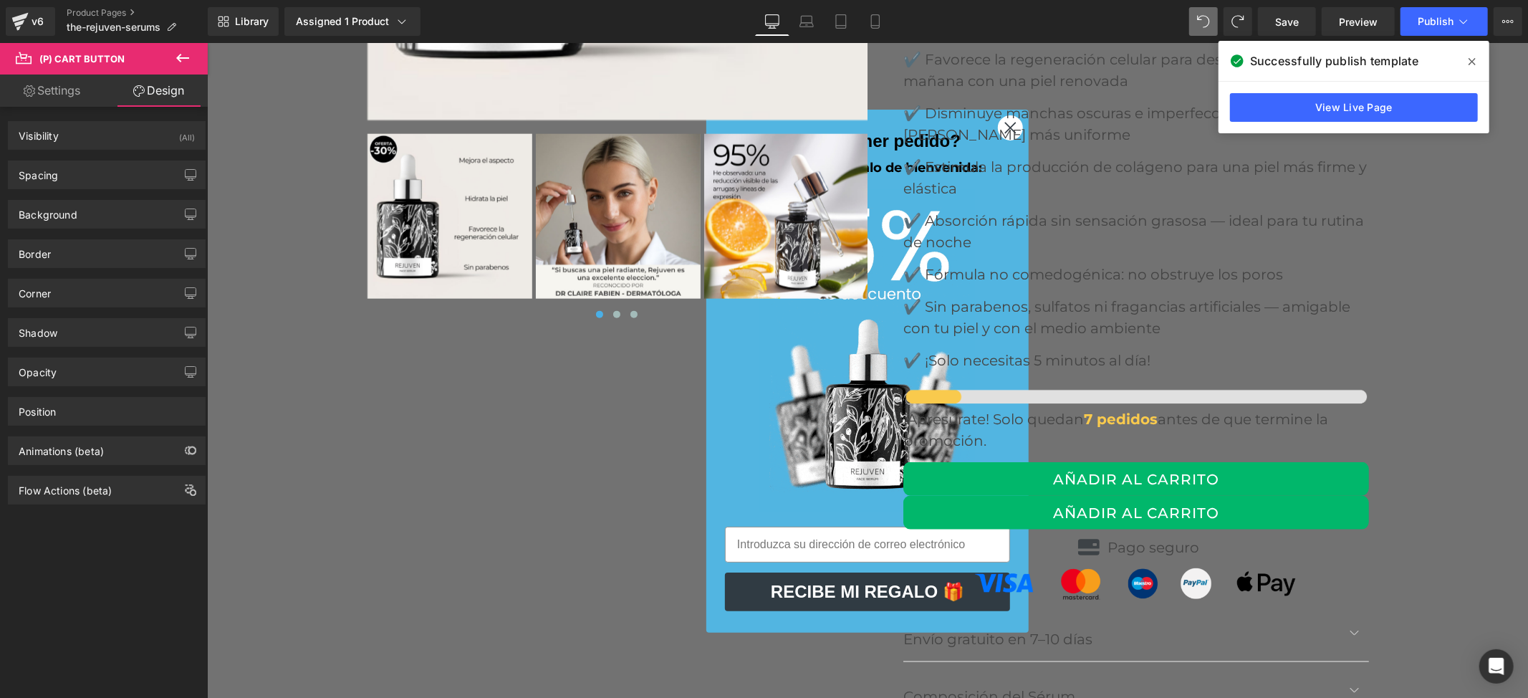
click at [56, 89] on link "Settings" at bounding box center [52, 90] width 104 height 32
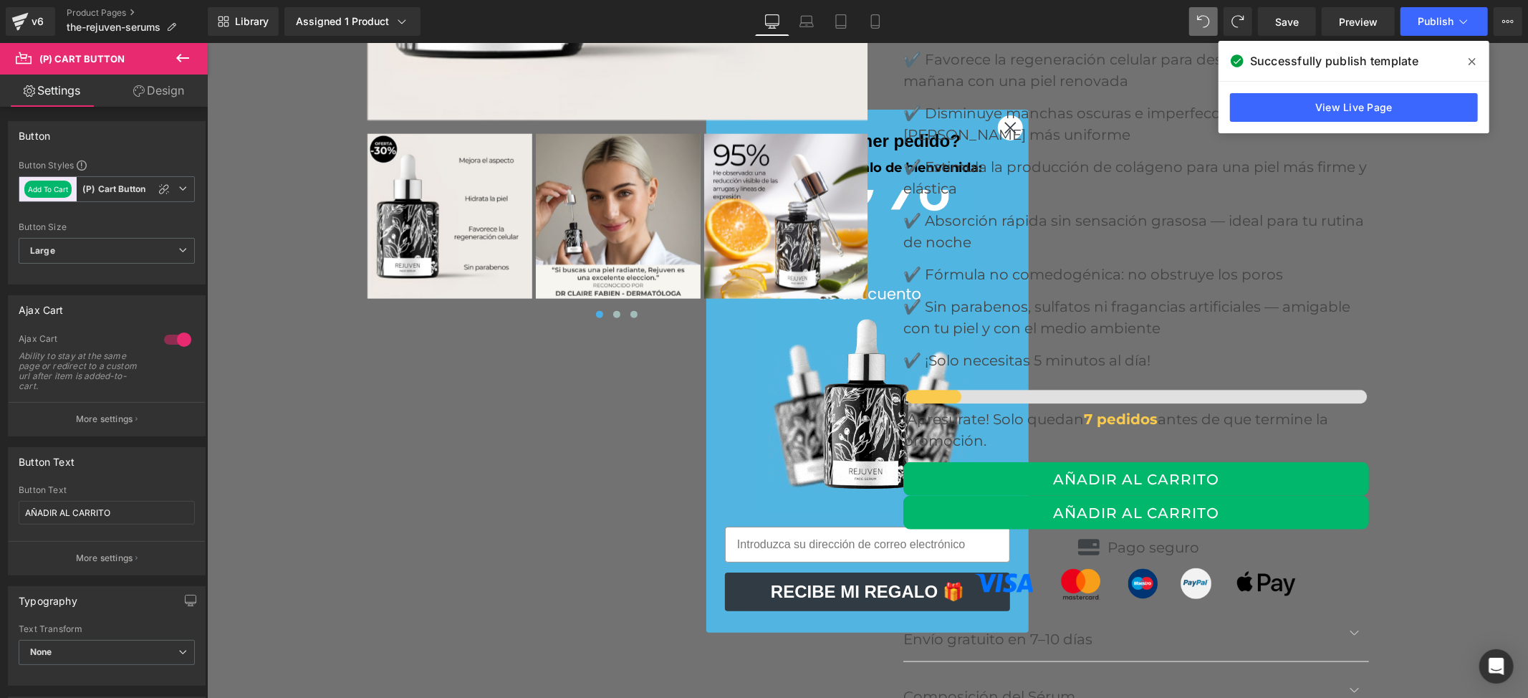
click at [184, 59] on icon at bounding box center [182, 57] width 17 height 17
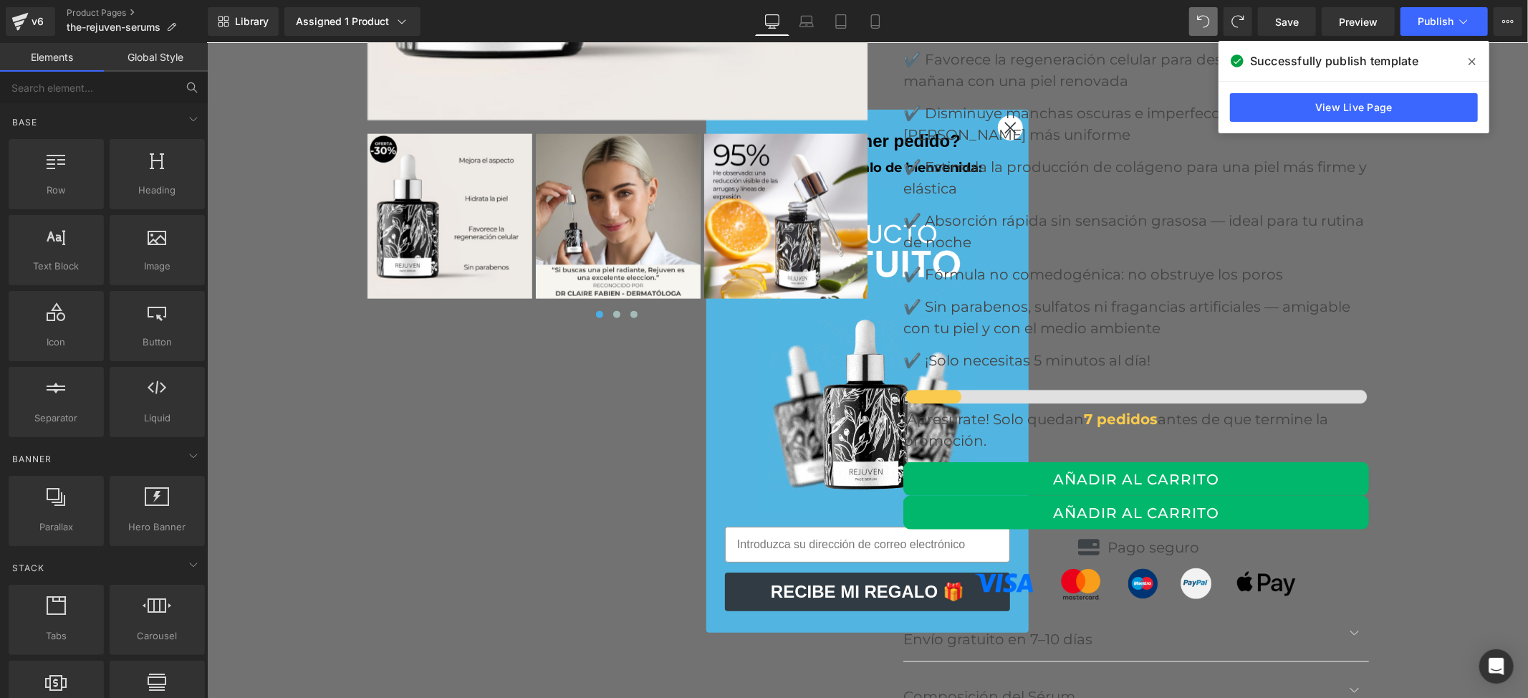
click at [187, 90] on icon at bounding box center [192, 87] width 13 height 13
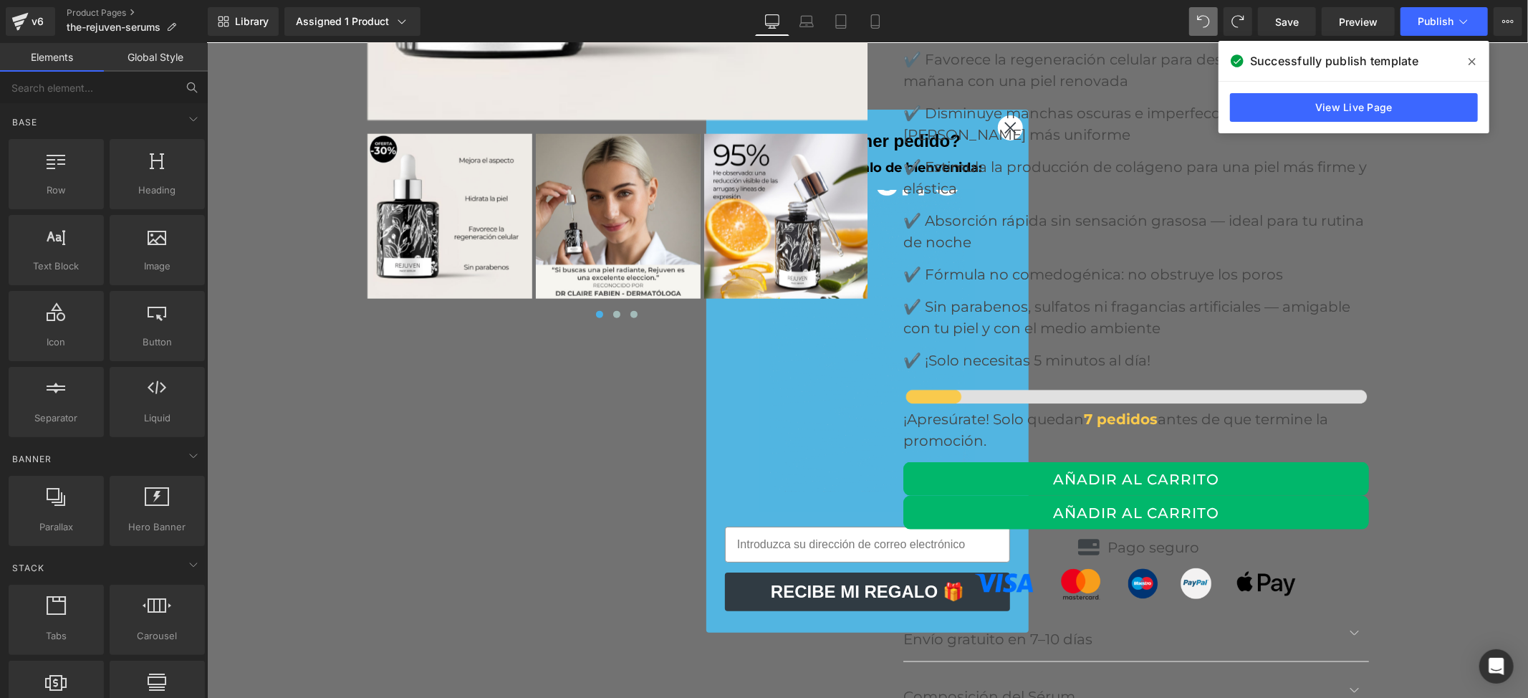
drag, startPoint x: 184, startPoint y: 90, endPoint x: 163, endPoint y: 90, distance: 20.8
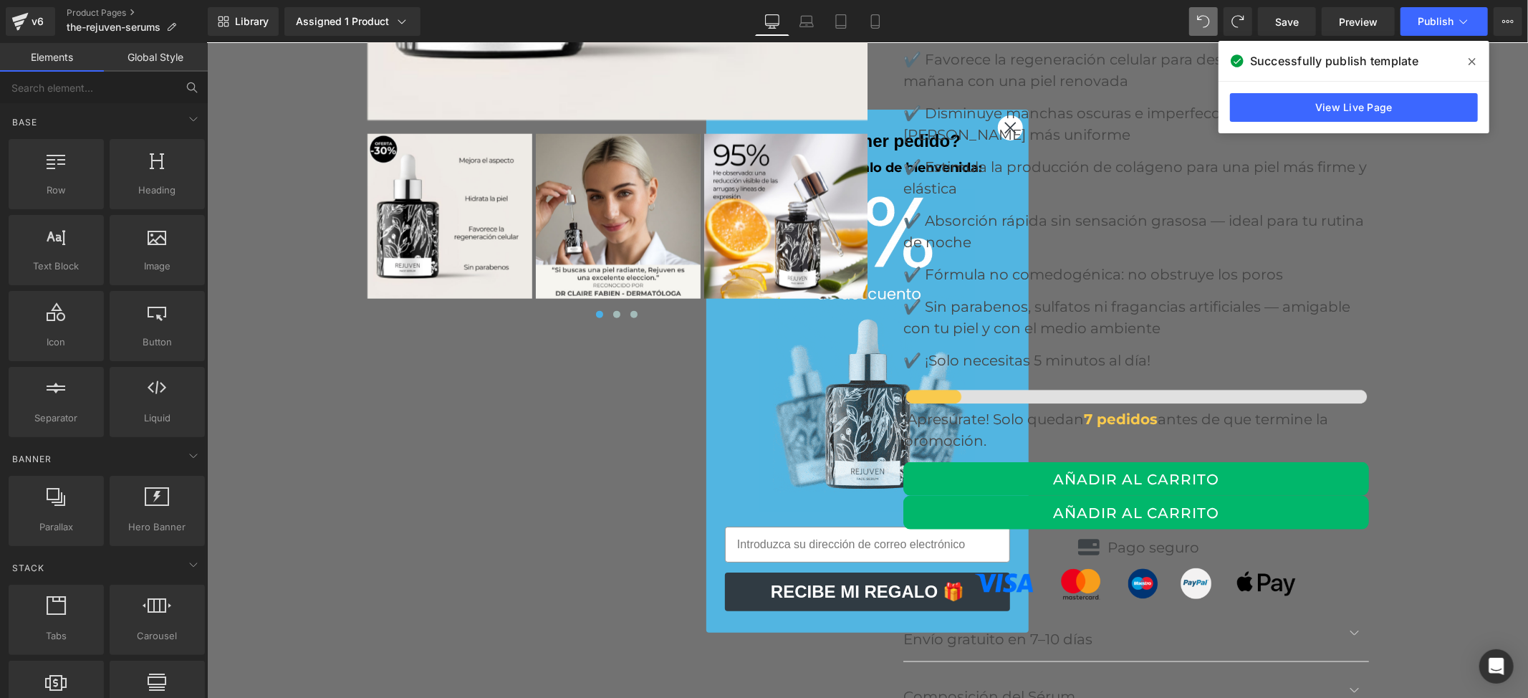
click at [176, 90] on button at bounding box center [192, 88] width 32 height 32
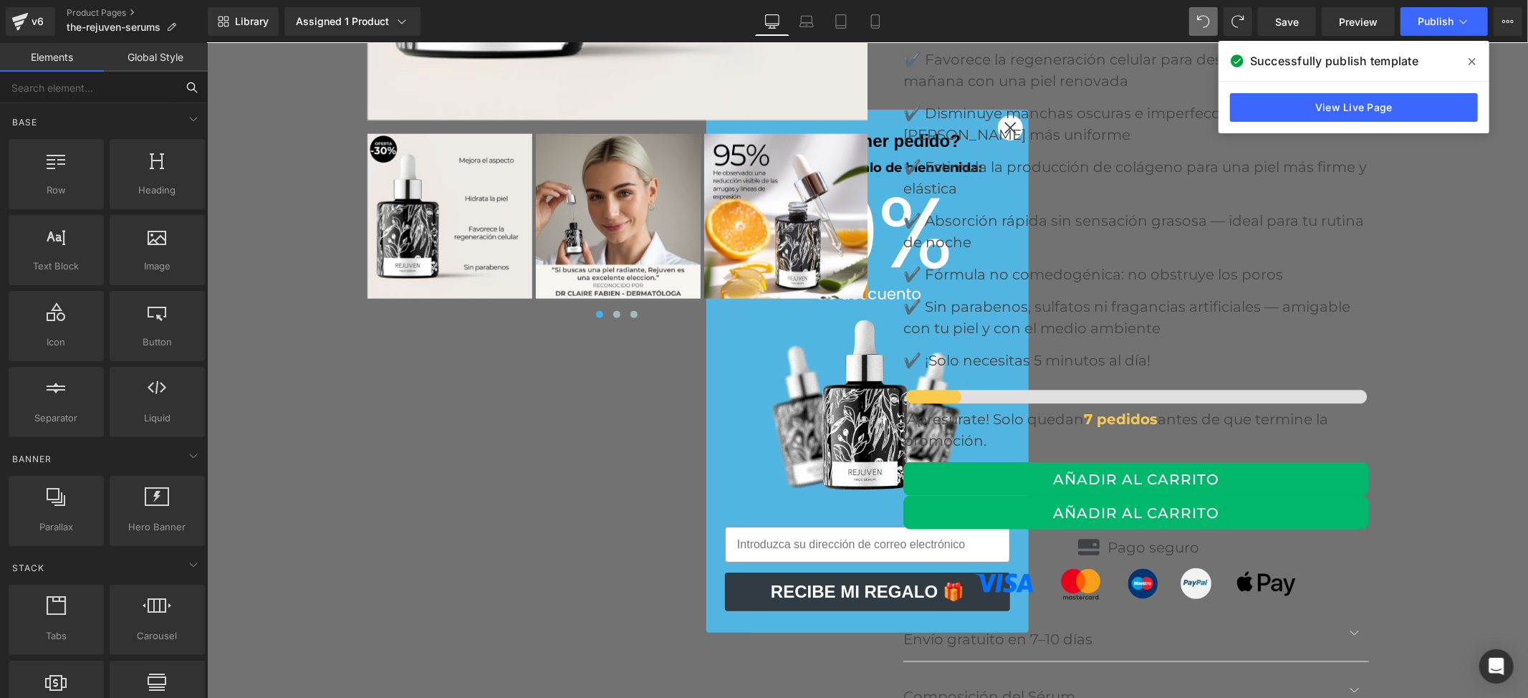
click at [90, 82] on input "text" at bounding box center [88, 88] width 176 height 32
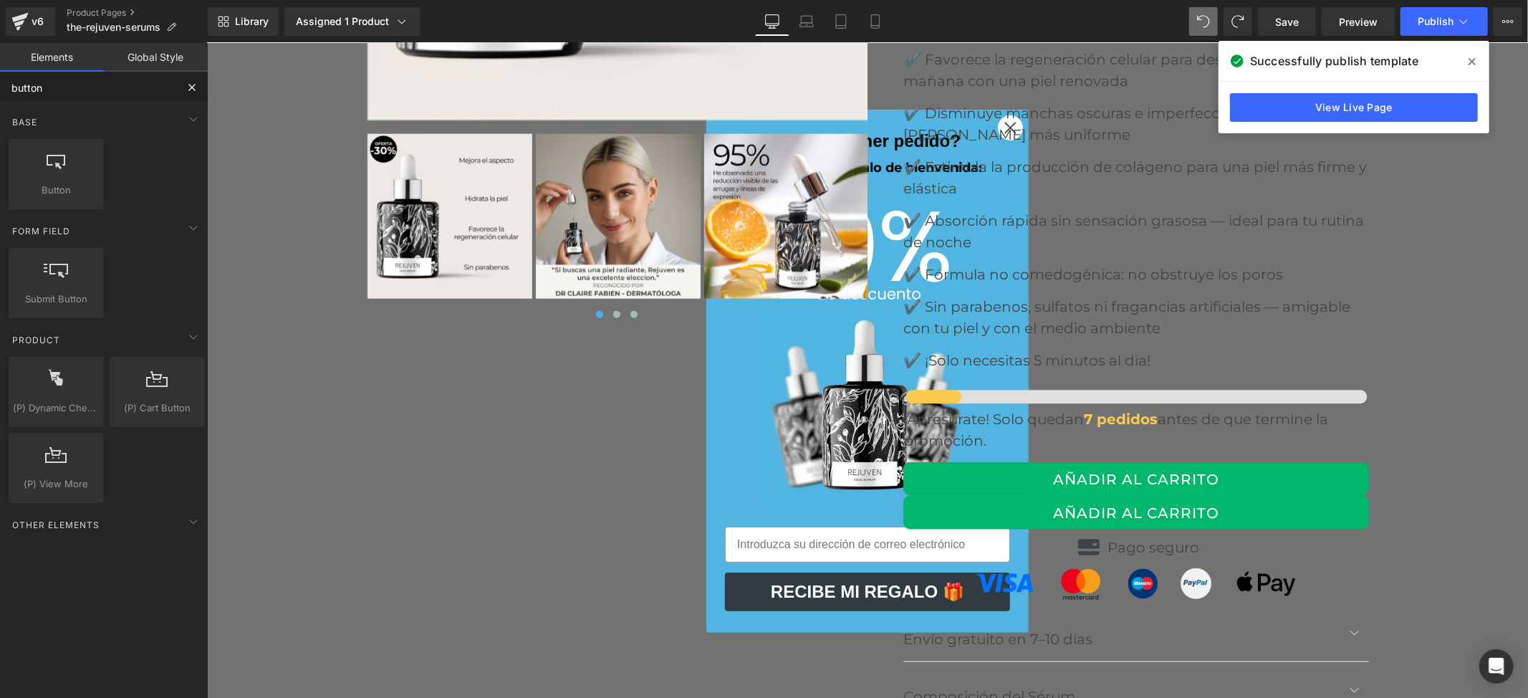
type input "button"
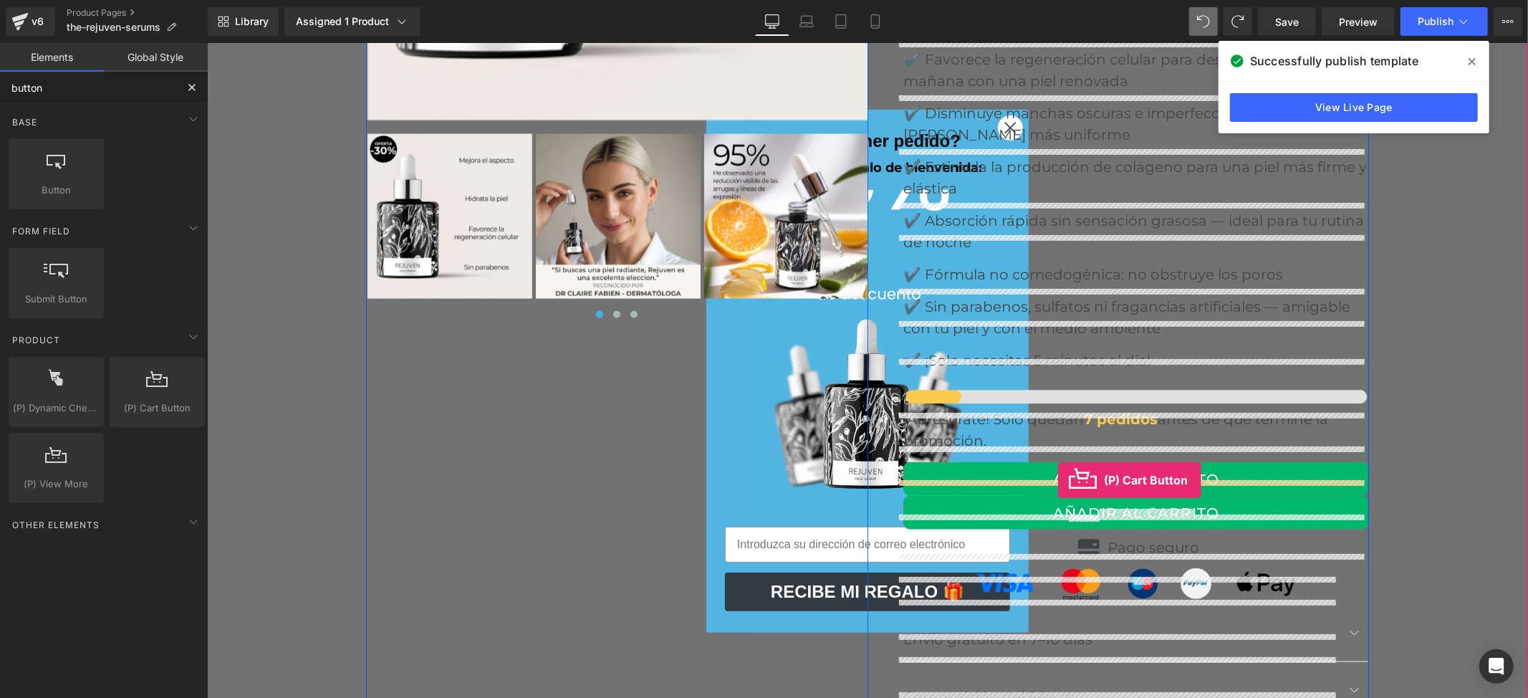
drag, startPoint x: 359, startPoint y: 458, endPoint x: 1057, endPoint y: 479, distance: 698.8
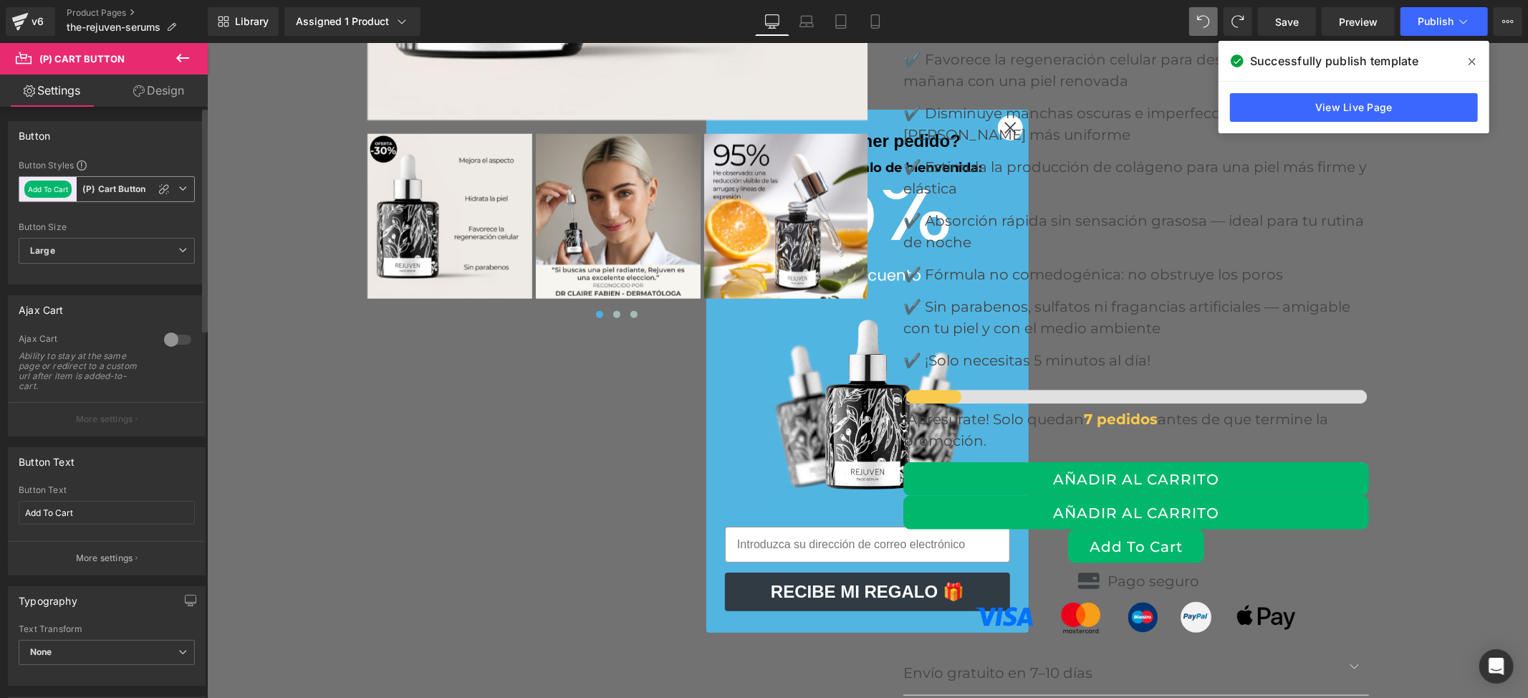
click at [178, 191] on icon at bounding box center [182, 188] width 9 height 9
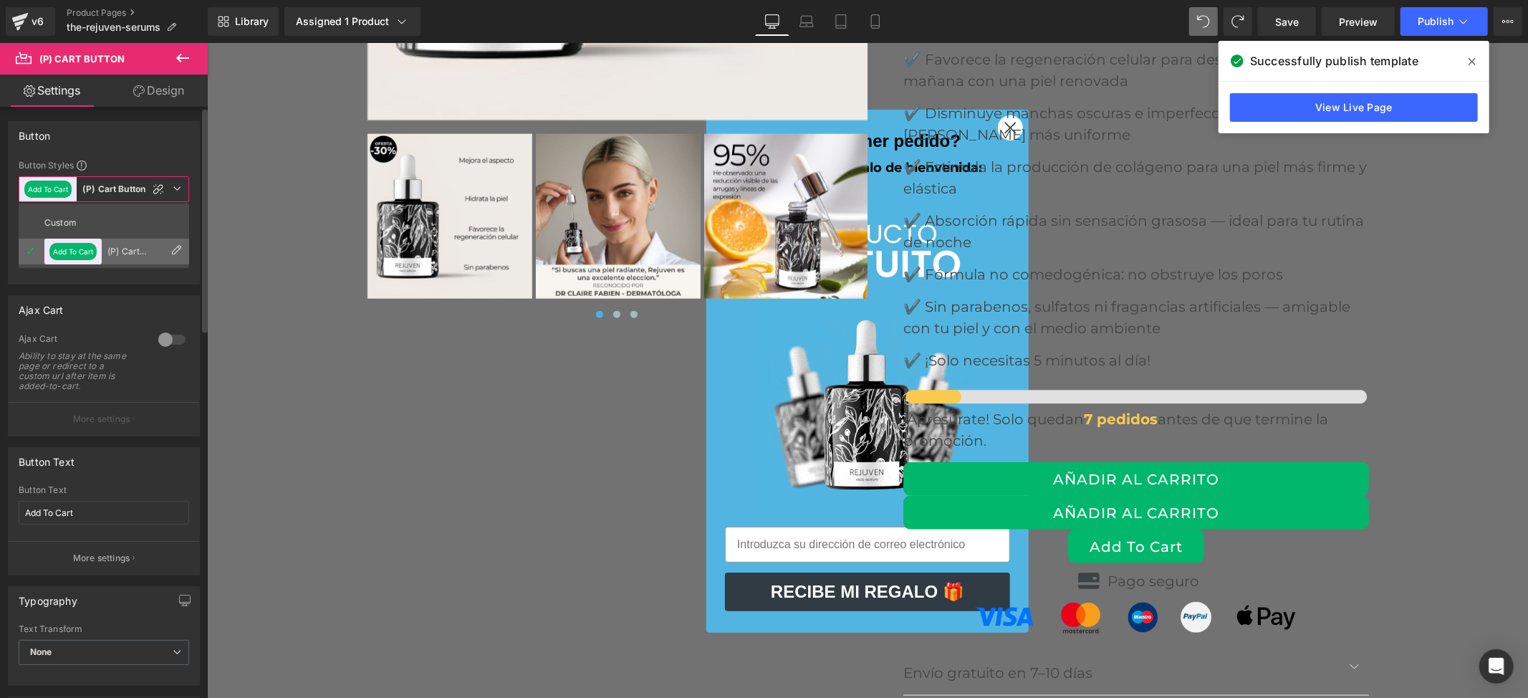
click at [132, 244] on li "Add To Cart (P) Cart Button" at bounding box center [104, 252] width 170 height 26
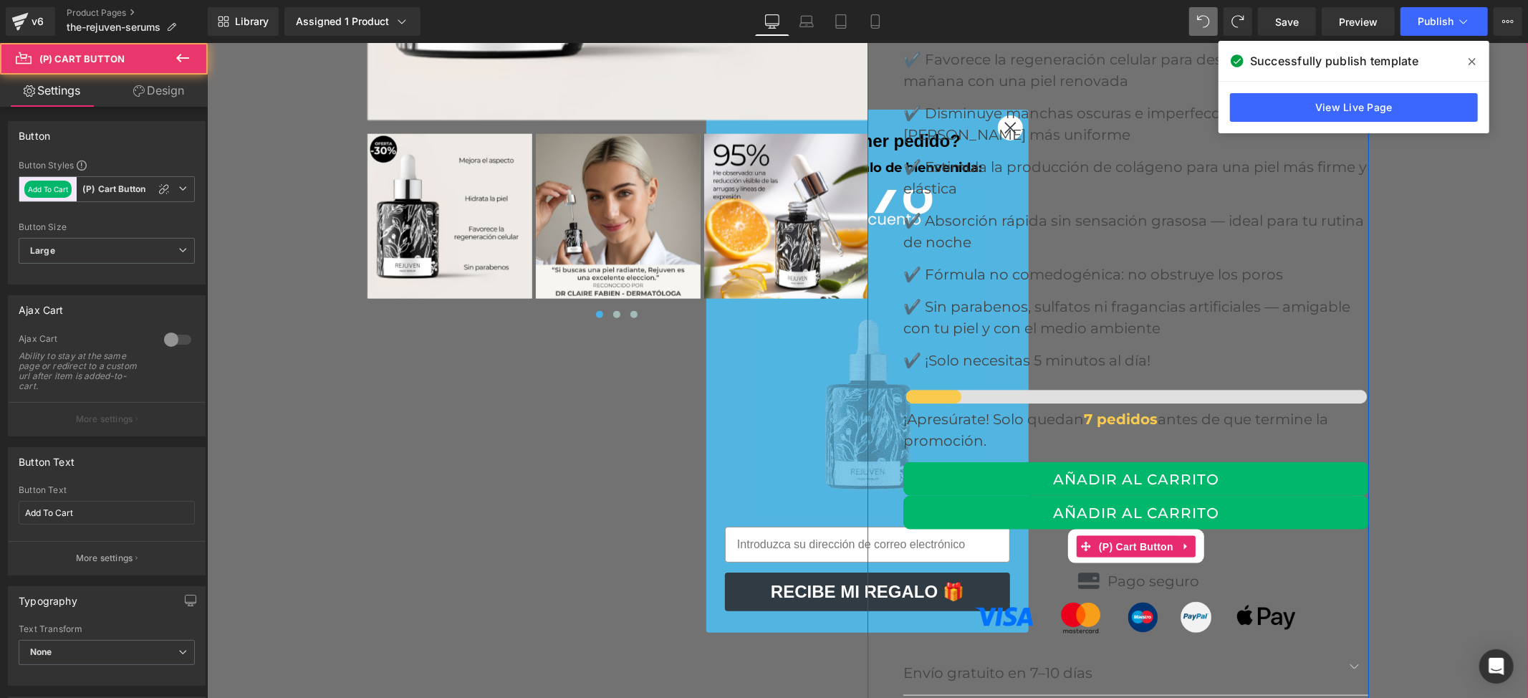
click at [1189, 529] on button "Add To Cart" at bounding box center [1135, 546] width 136 height 34
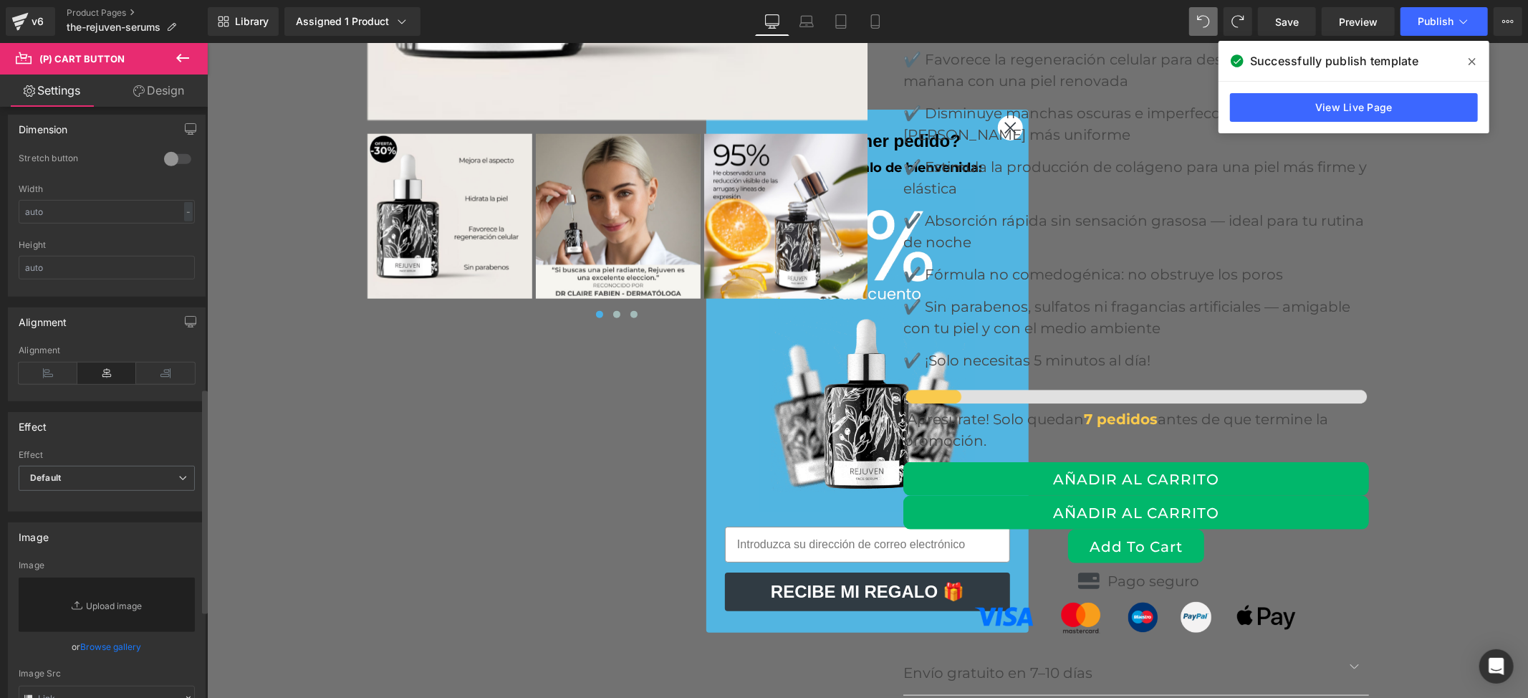
scroll to position [539, 0]
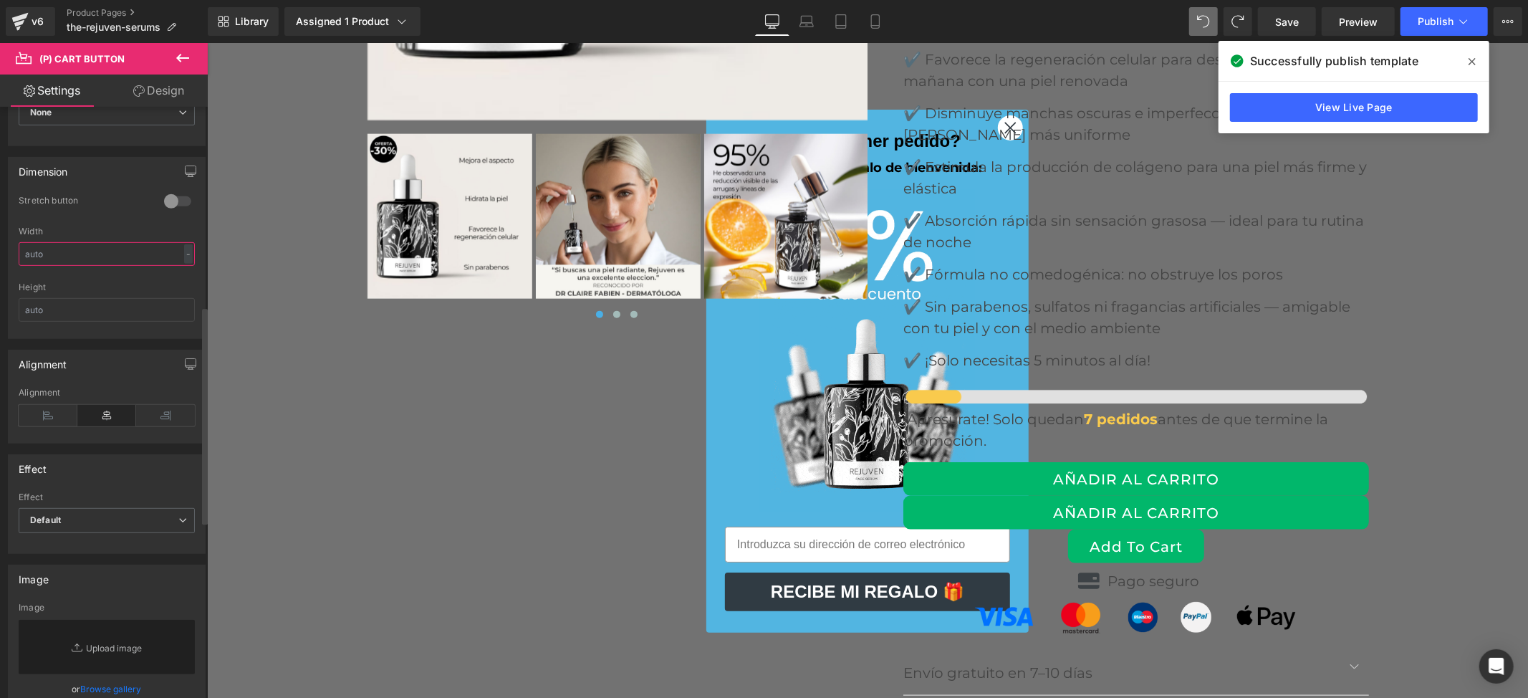
click at [147, 256] on input "text" at bounding box center [107, 254] width 176 height 24
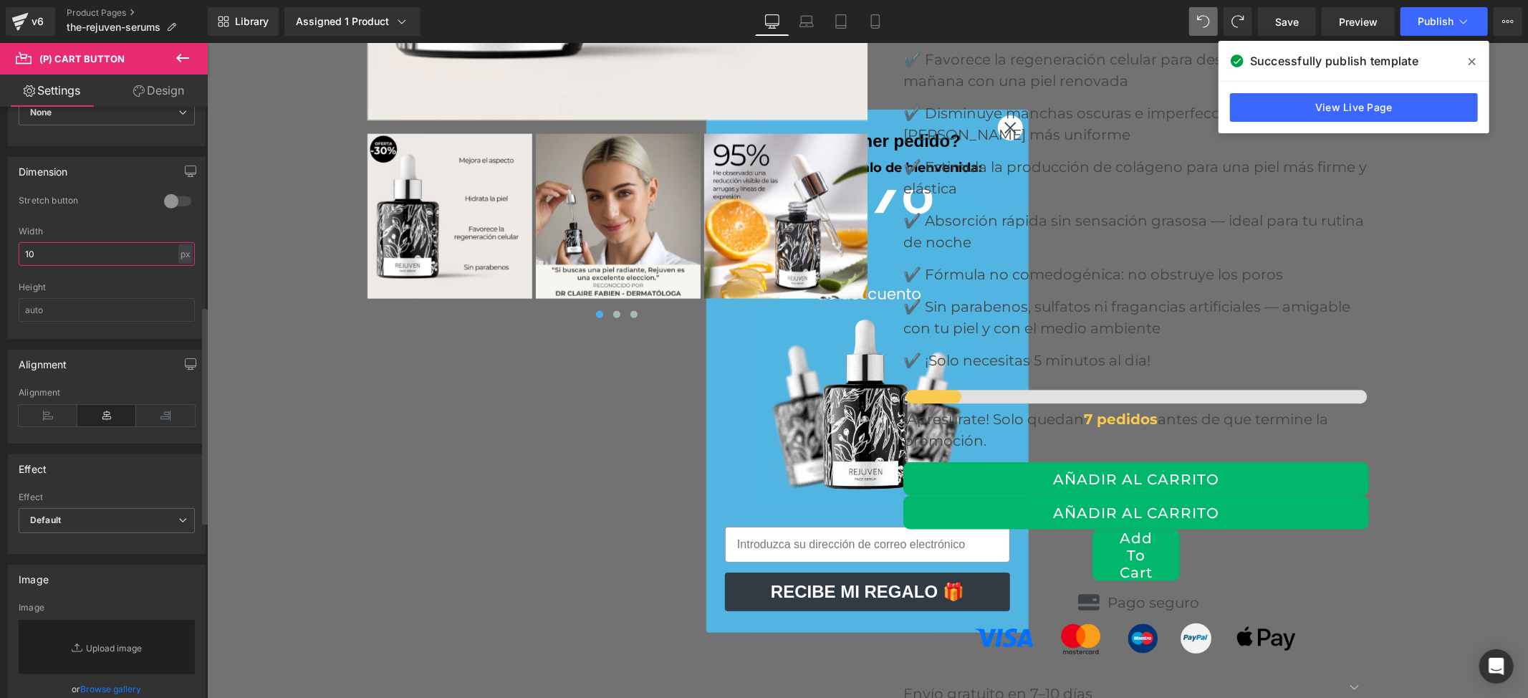
type input "1"
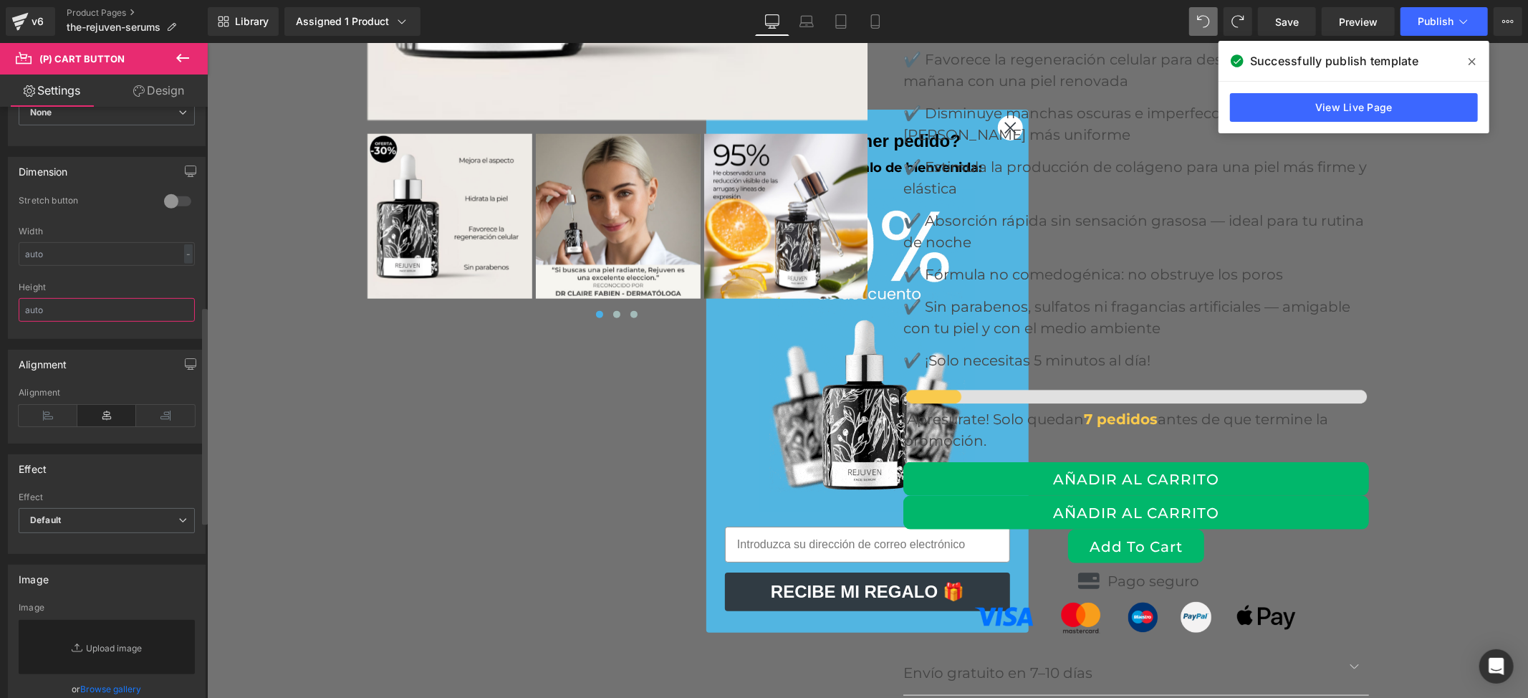
click at [117, 310] on input "text" at bounding box center [107, 310] width 176 height 24
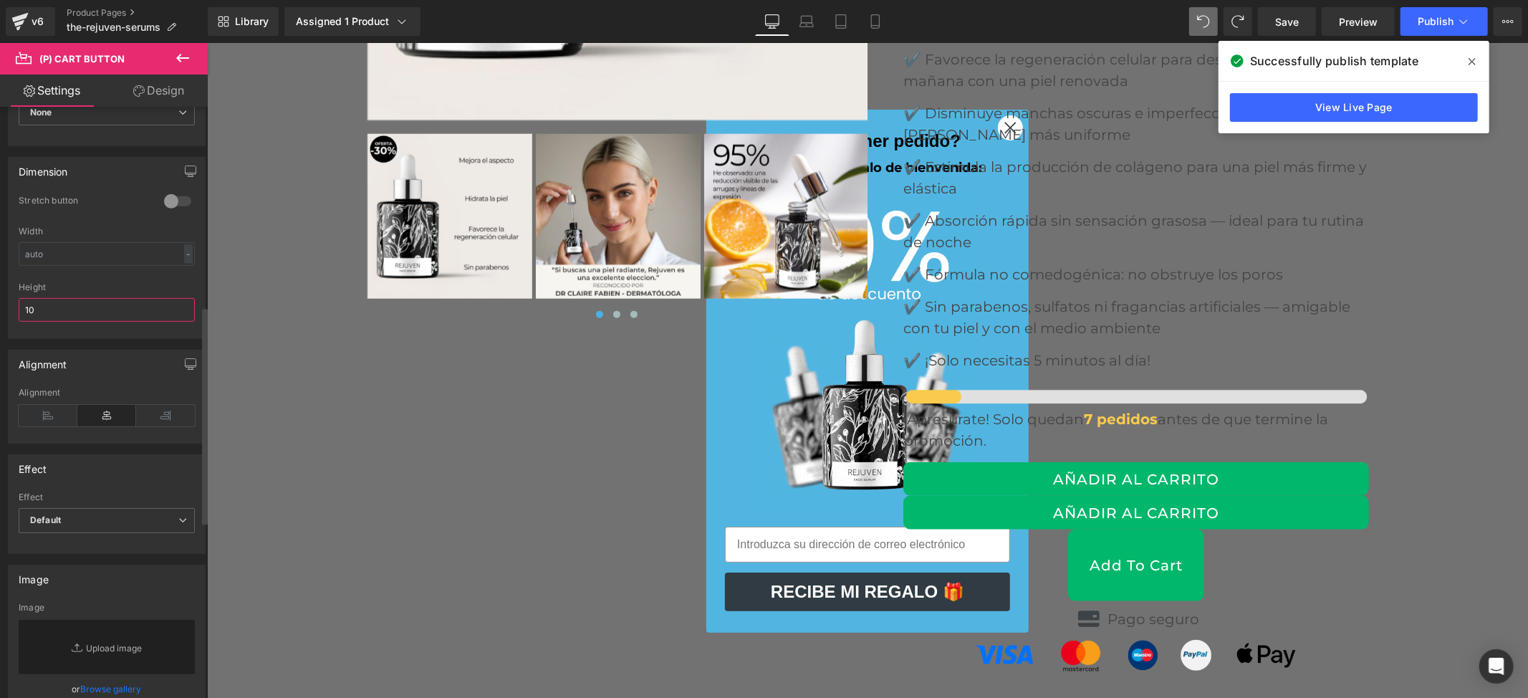
type input "1"
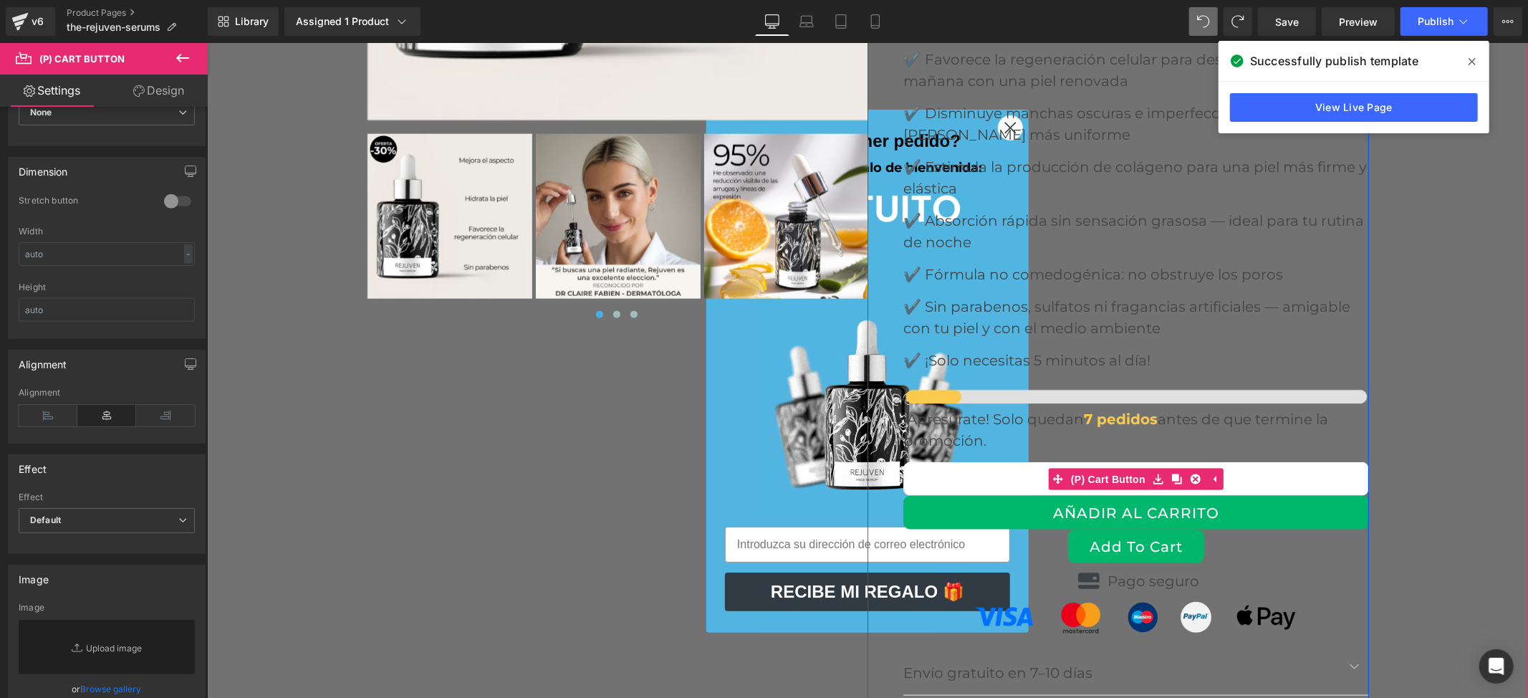
click at [1010, 461] on button "AÑADIR AL CARRITO" at bounding box center [1136, 478] width 466 height 34
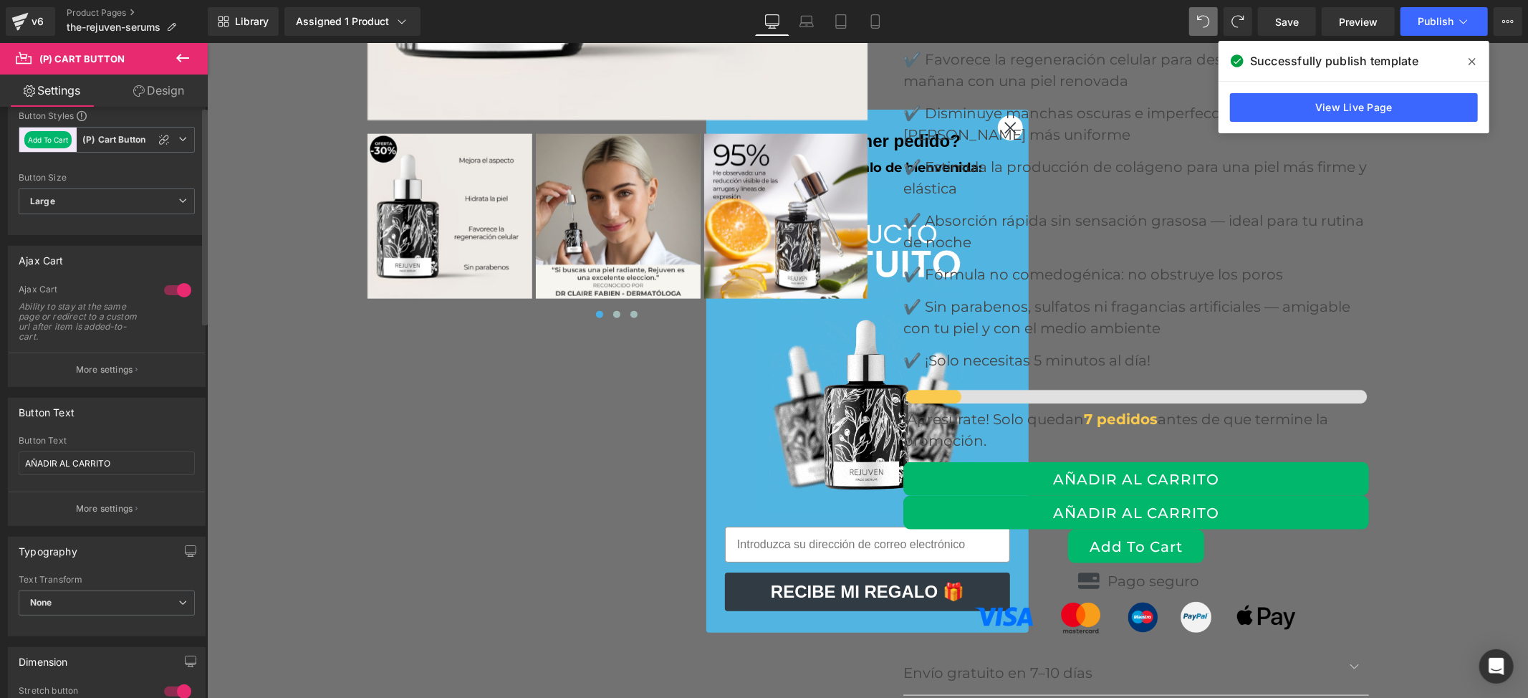
scroll to position [0, 0]
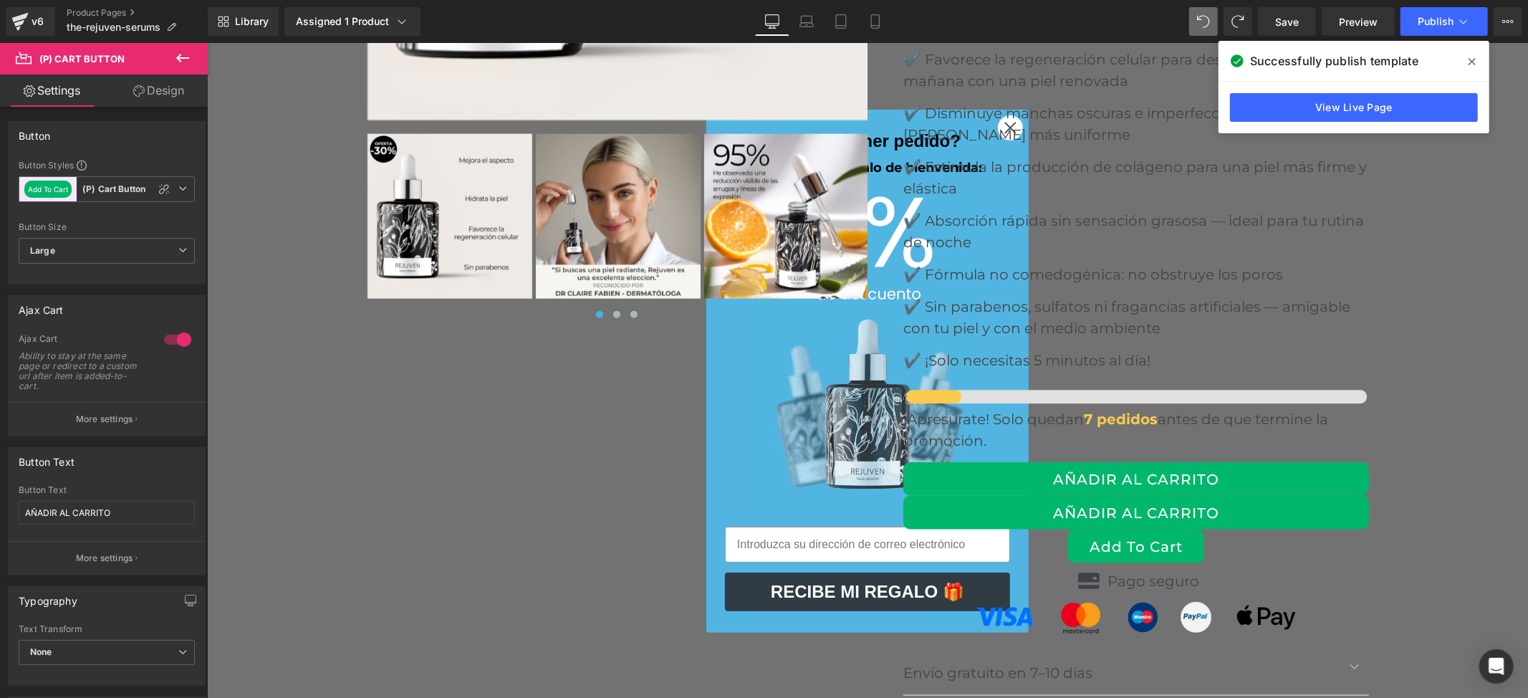
drag, startPoint x: 145, startPoint y: 87, endPoint x: 90, endPoint y: 206, distance: 131.7
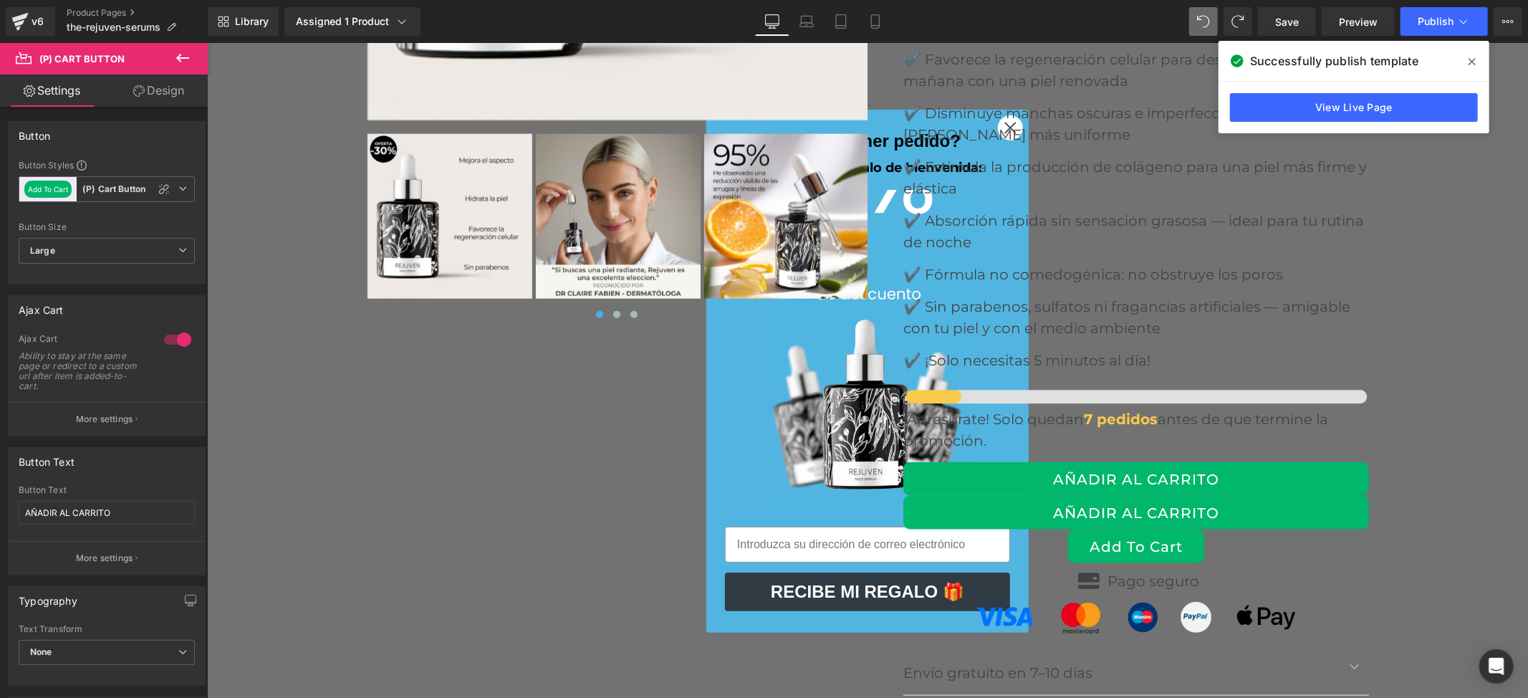
click at [144, 87] on link "Design" at bounding box center [159, 90] width 104 height 32
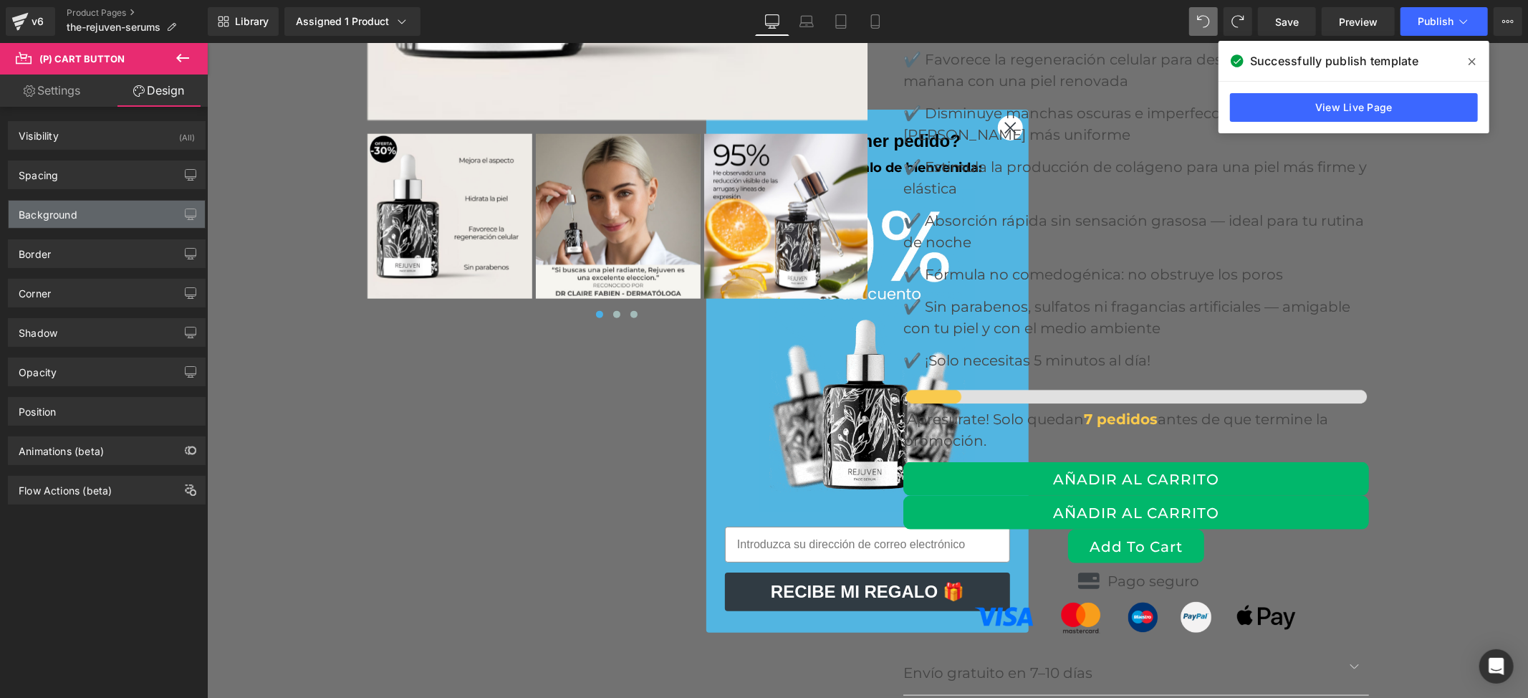
click at [103, 218] on div "Background" at bounding box center [107, 214] width 196 height 27
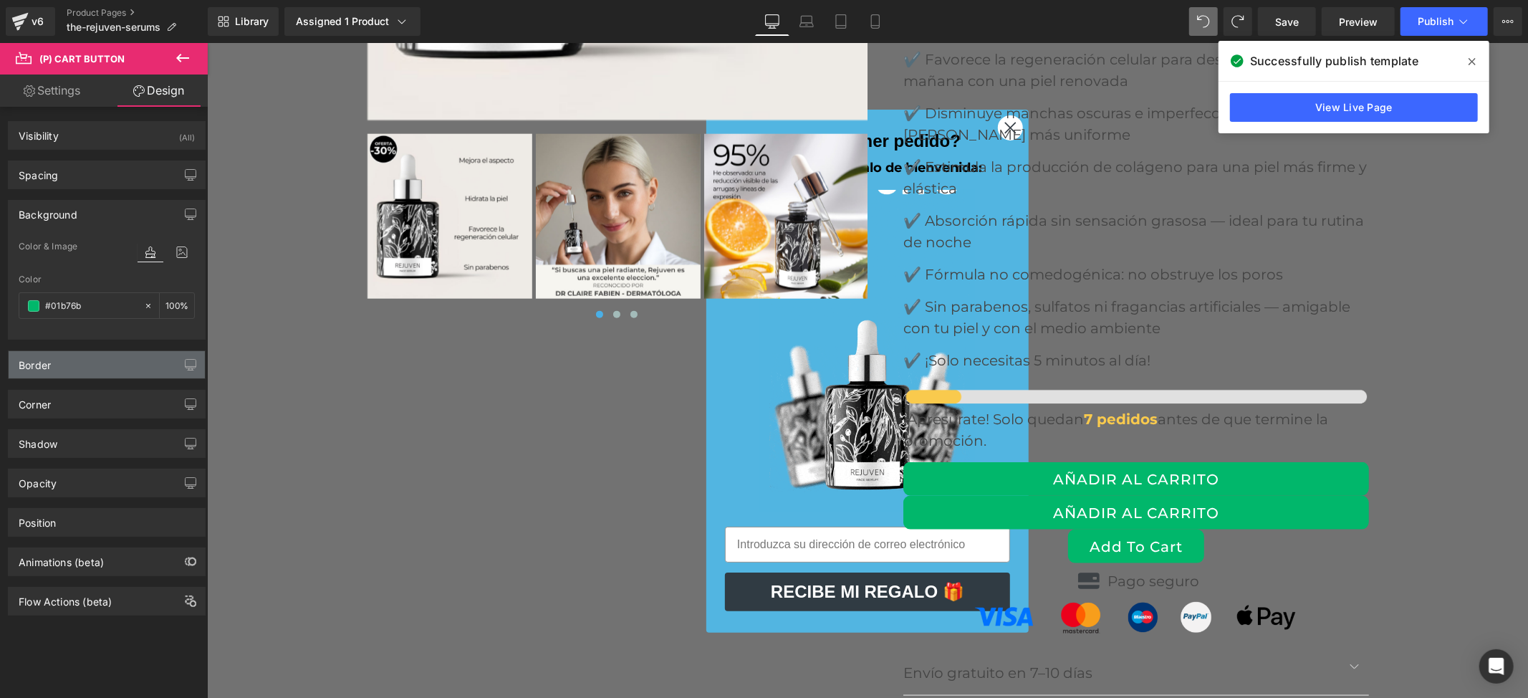
click at [83, 360] on div "Border" at bounding box center [107, 364] width 196 height 27
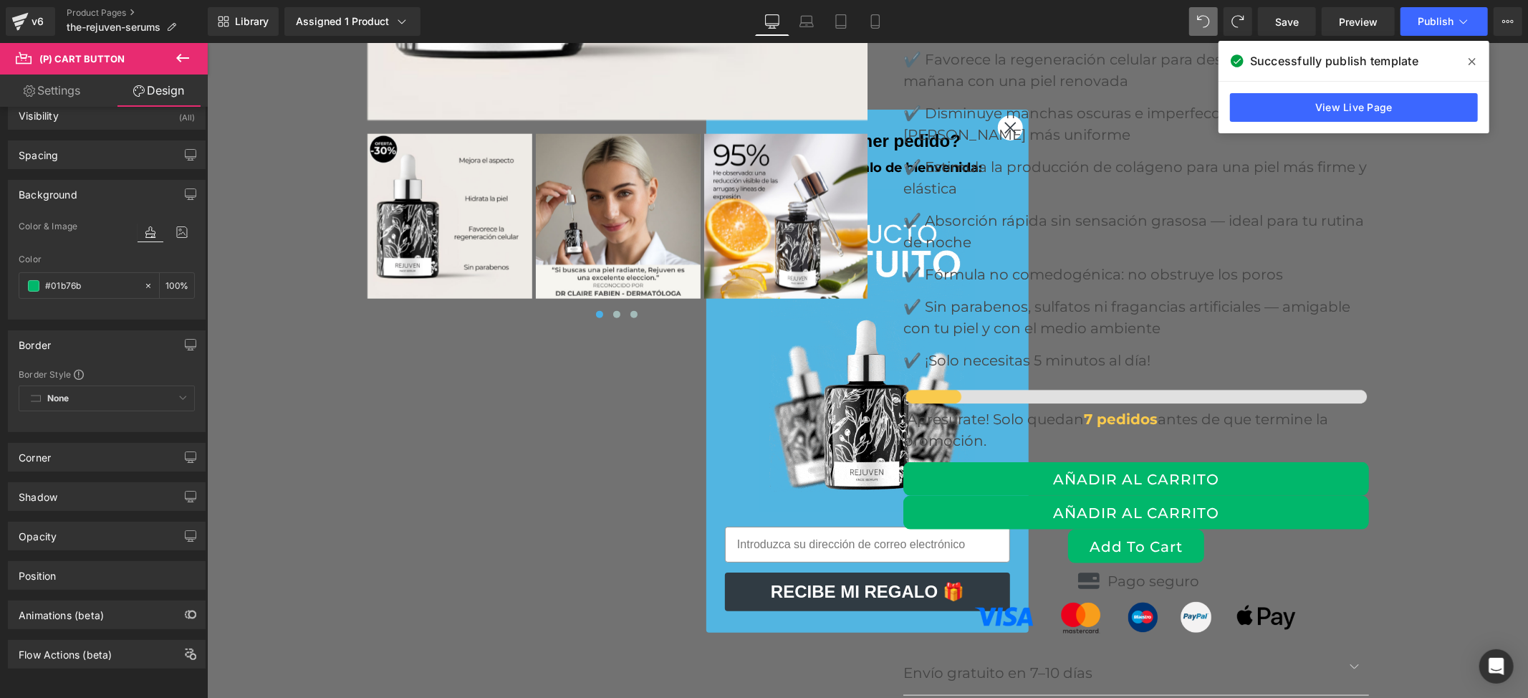
scroll to position [38, 0]
click at [112, 443] on div "Corner" at bounding box center [107, 456] width 196 height 27
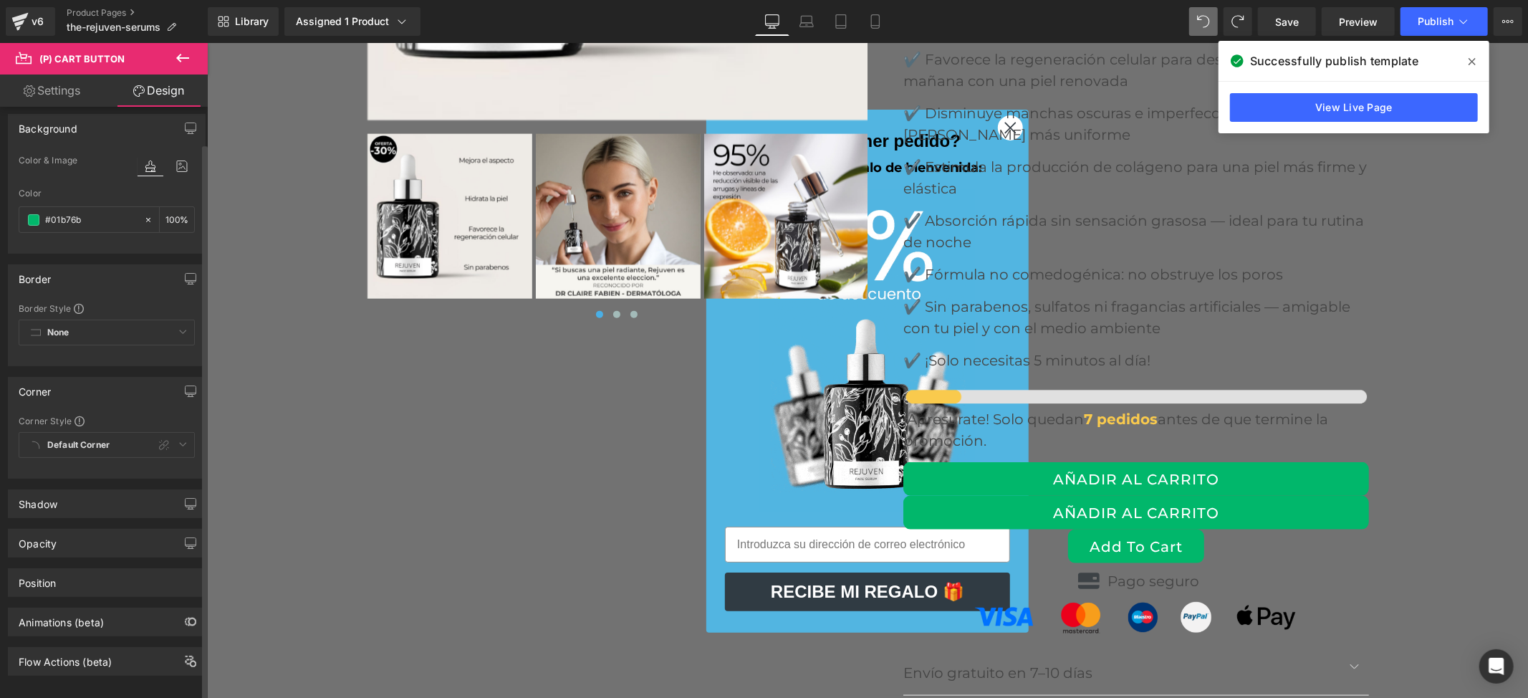
scroll to position [110, 0]
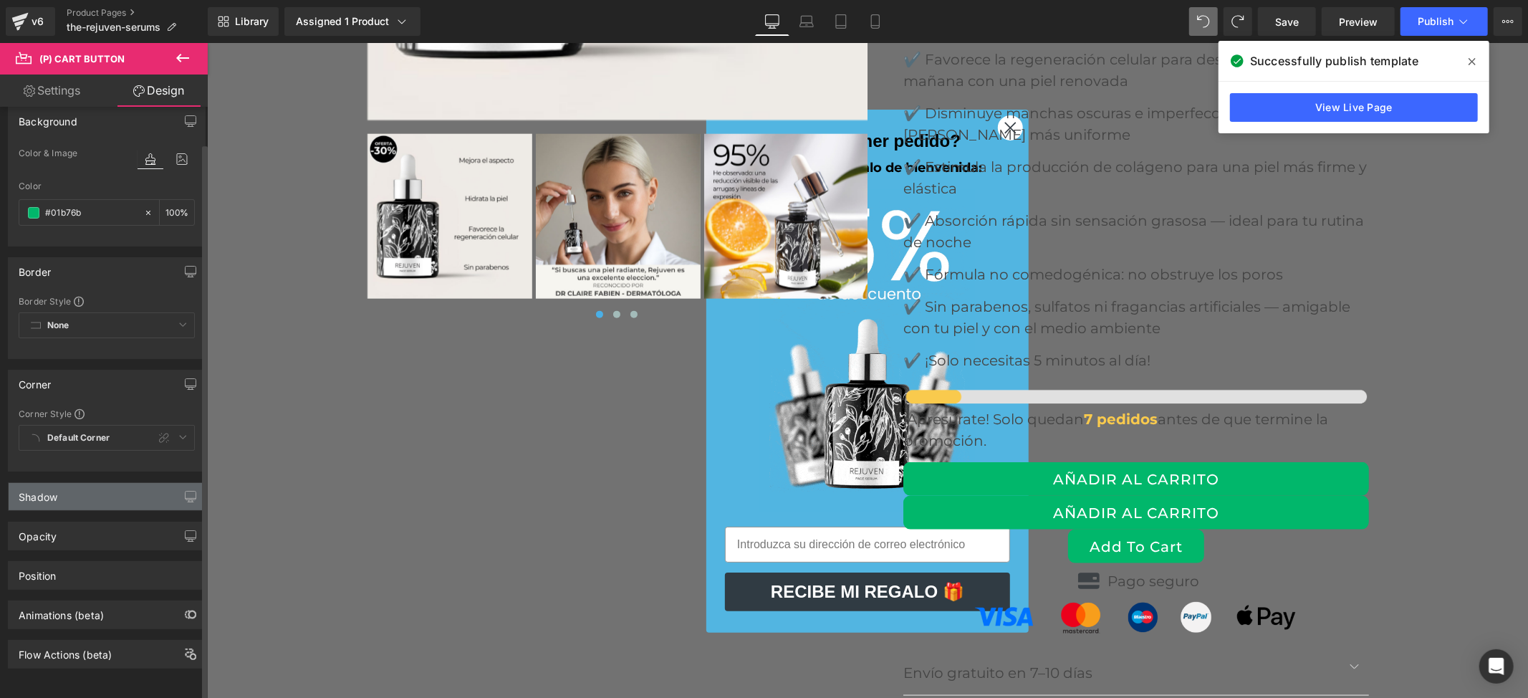
click at [95, 483] on div "Shadow" at bounding box center [107, 496] width 196 height 27
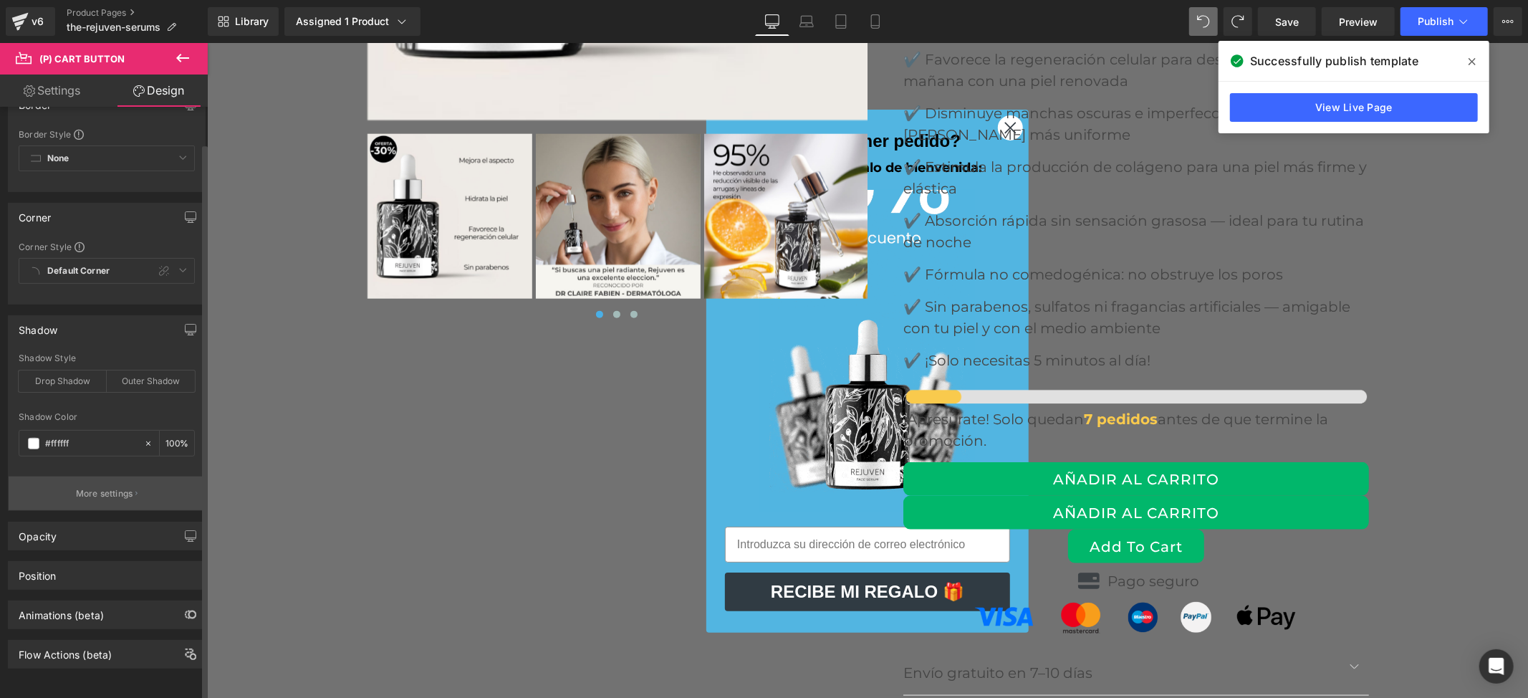
scroll to position [279, 0]
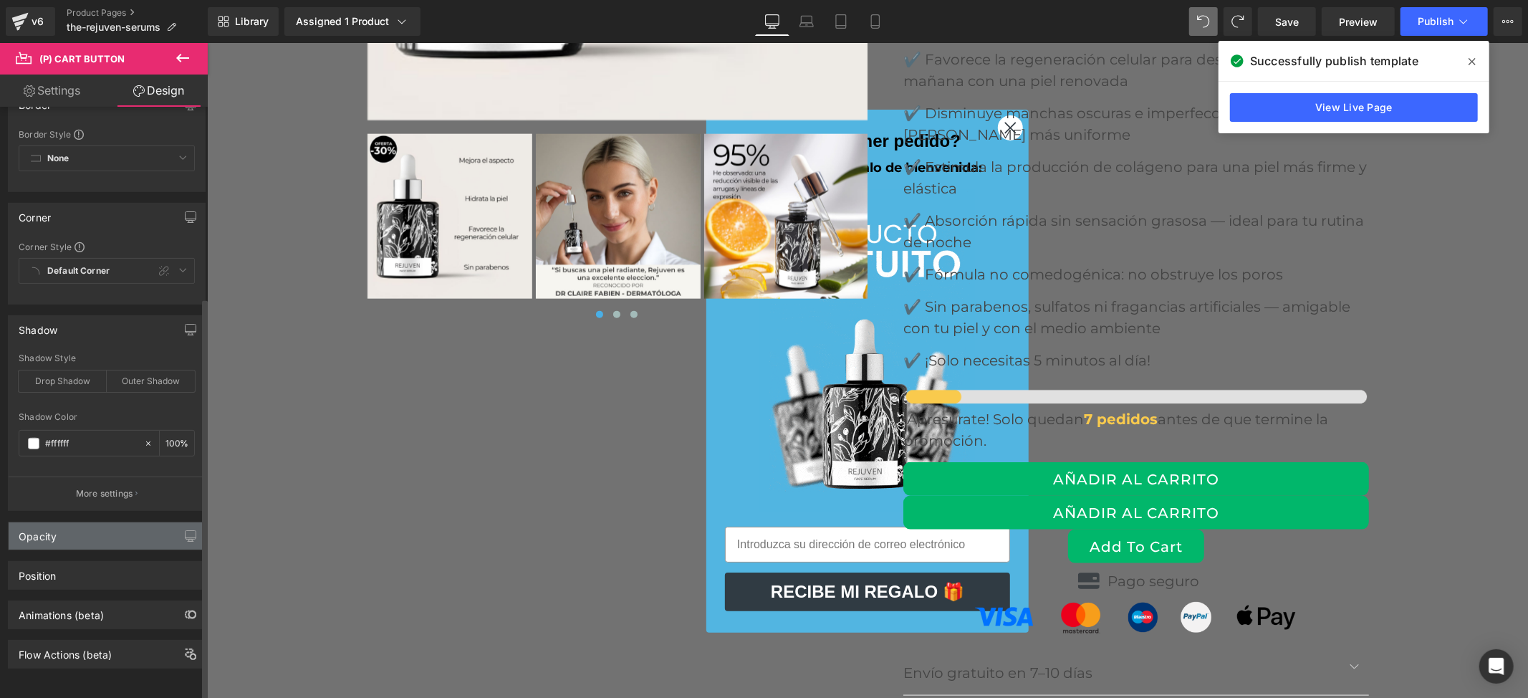
click at [90, 522] on div "Opacity" at bounding box center [107, 535] width 196 height 27
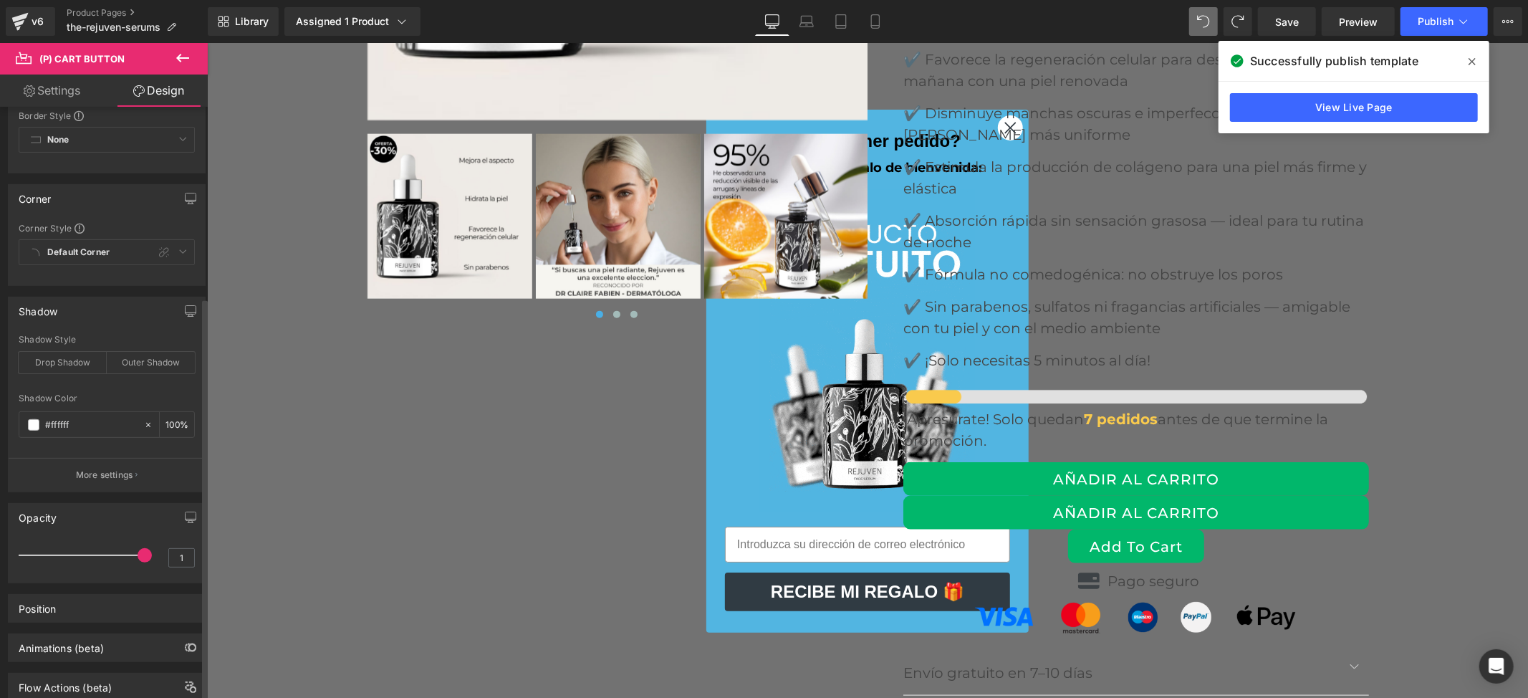
scroll to position [330, 0]
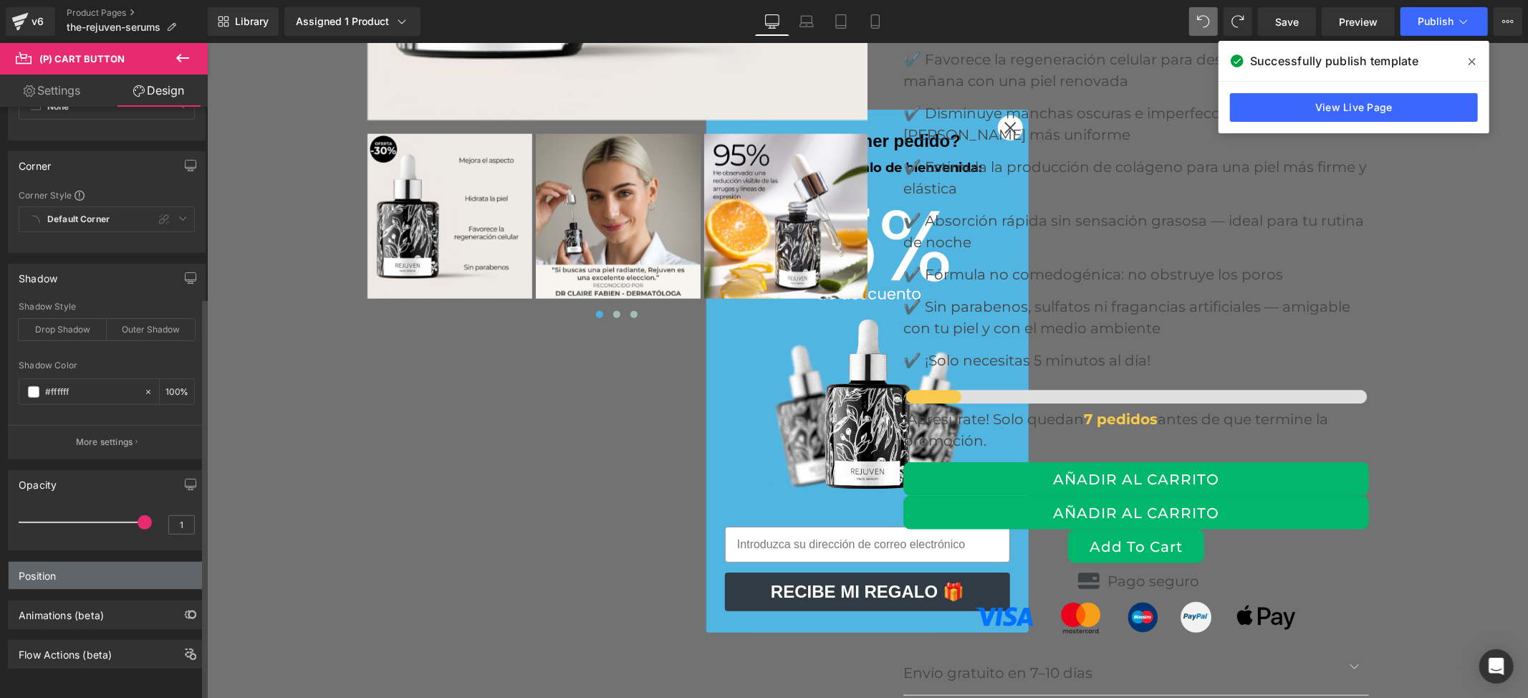
click at [87, 562] on div "Position" at bounding box center [107, 575] width 196 height 27
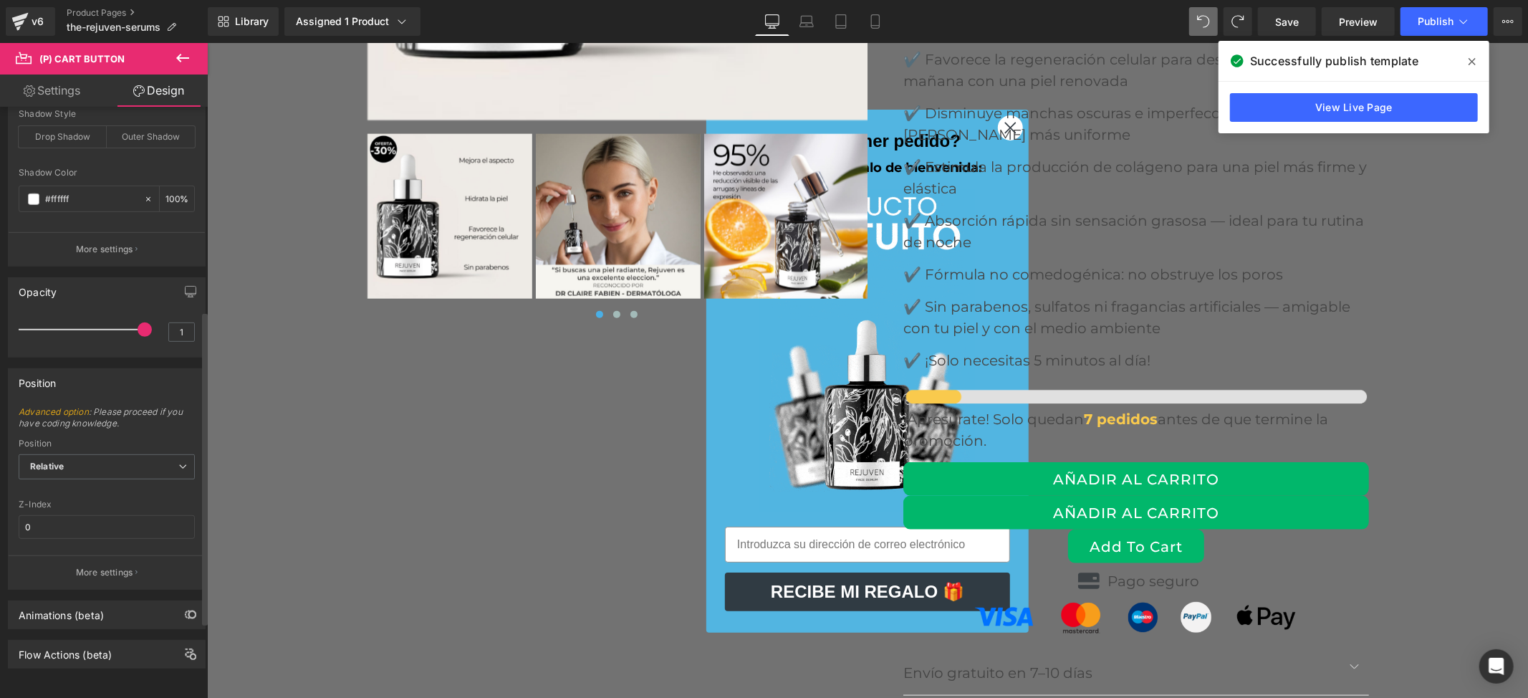
scroll to position [523, 0]
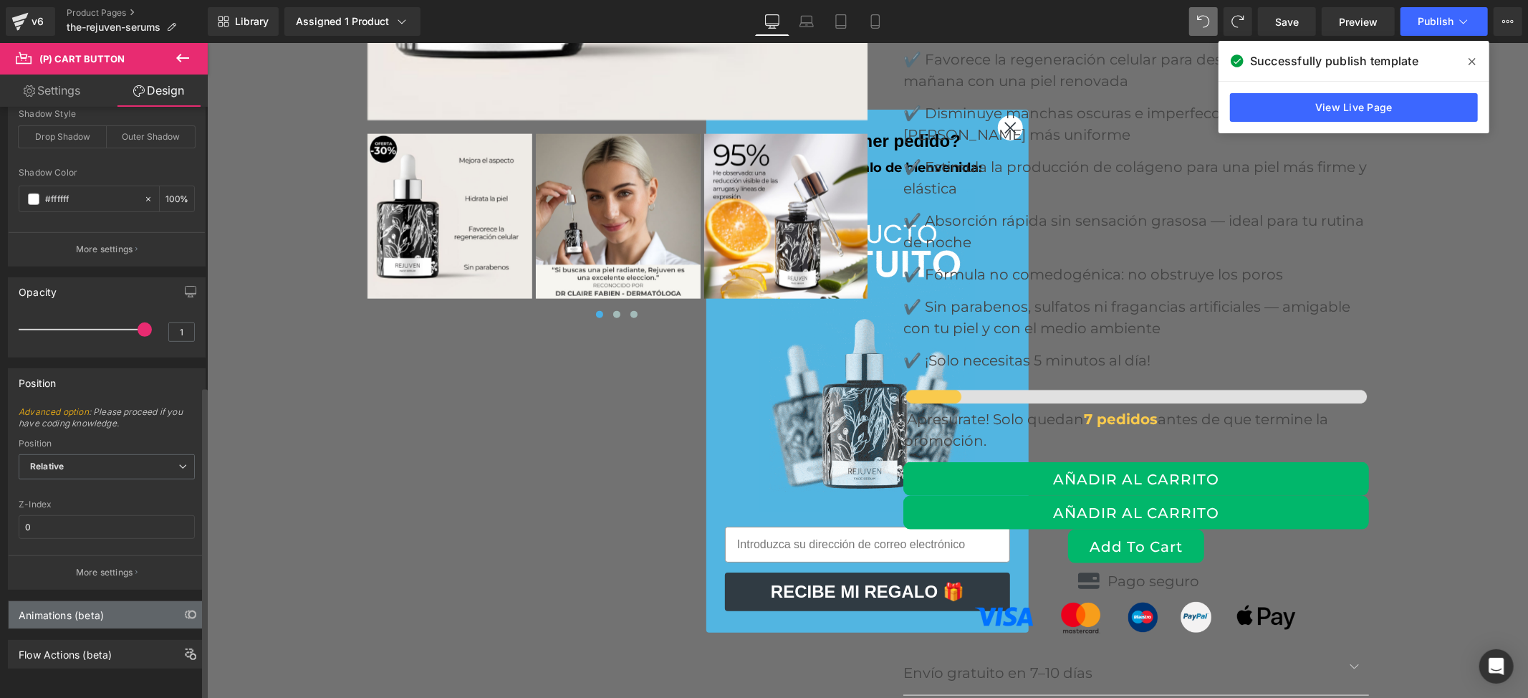
click at [63, 601] on div "Animations (beta)" at bounding box center [61, 611] width 85 height 20
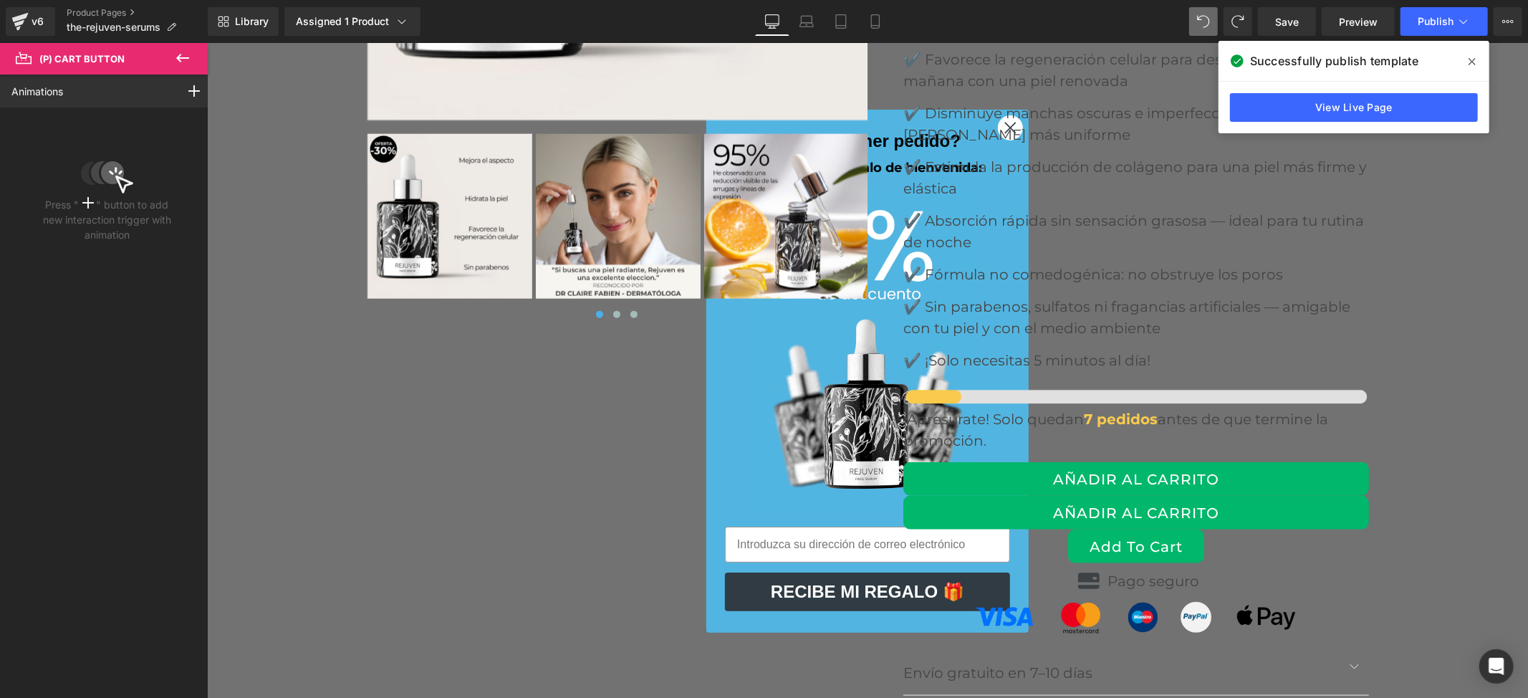
click at [178, 52] on icon at bounding box center [182, 57] width 17 height 17
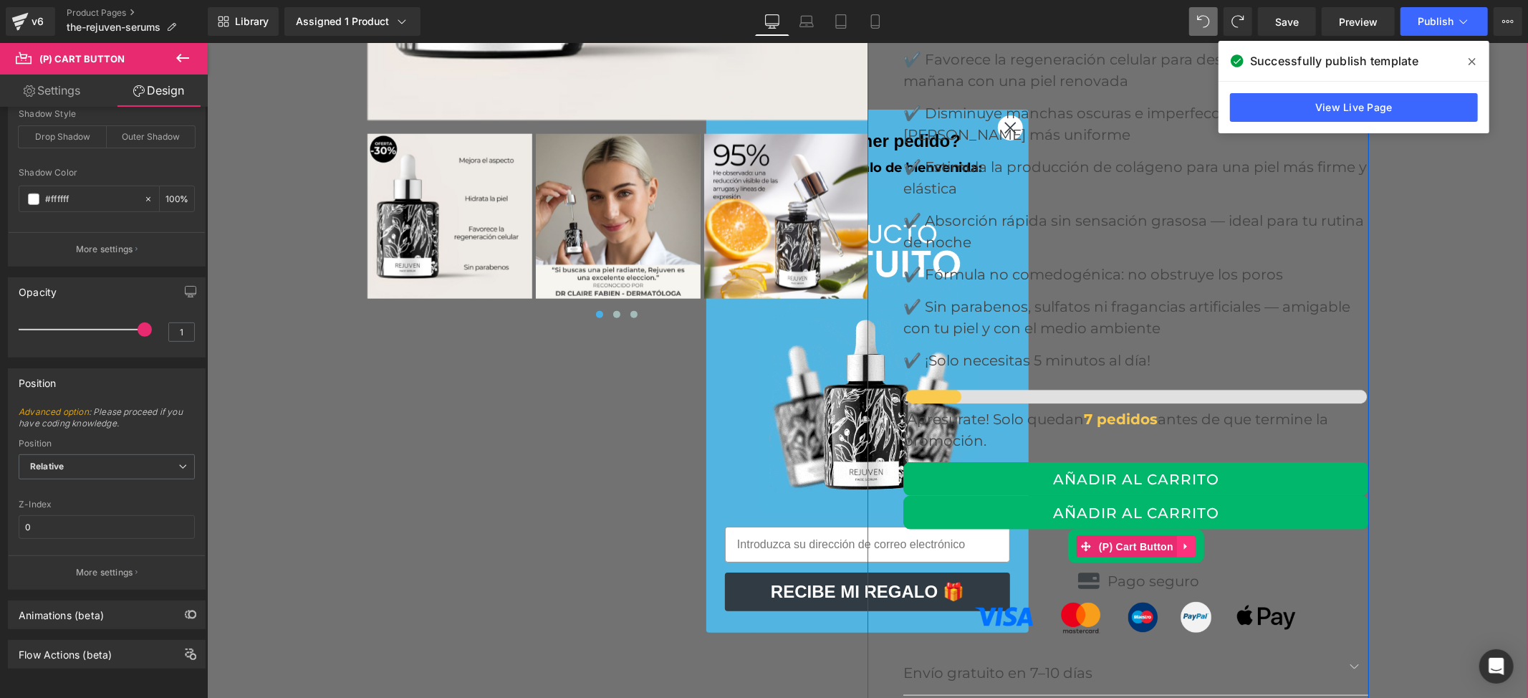
click at [1181, 540] on icon at bounding box center [1186, 545] width 10 height 11
click at [1130, 535] on span "(P) Cart Button" at bounding box center [1108, 545] width 82 height 21
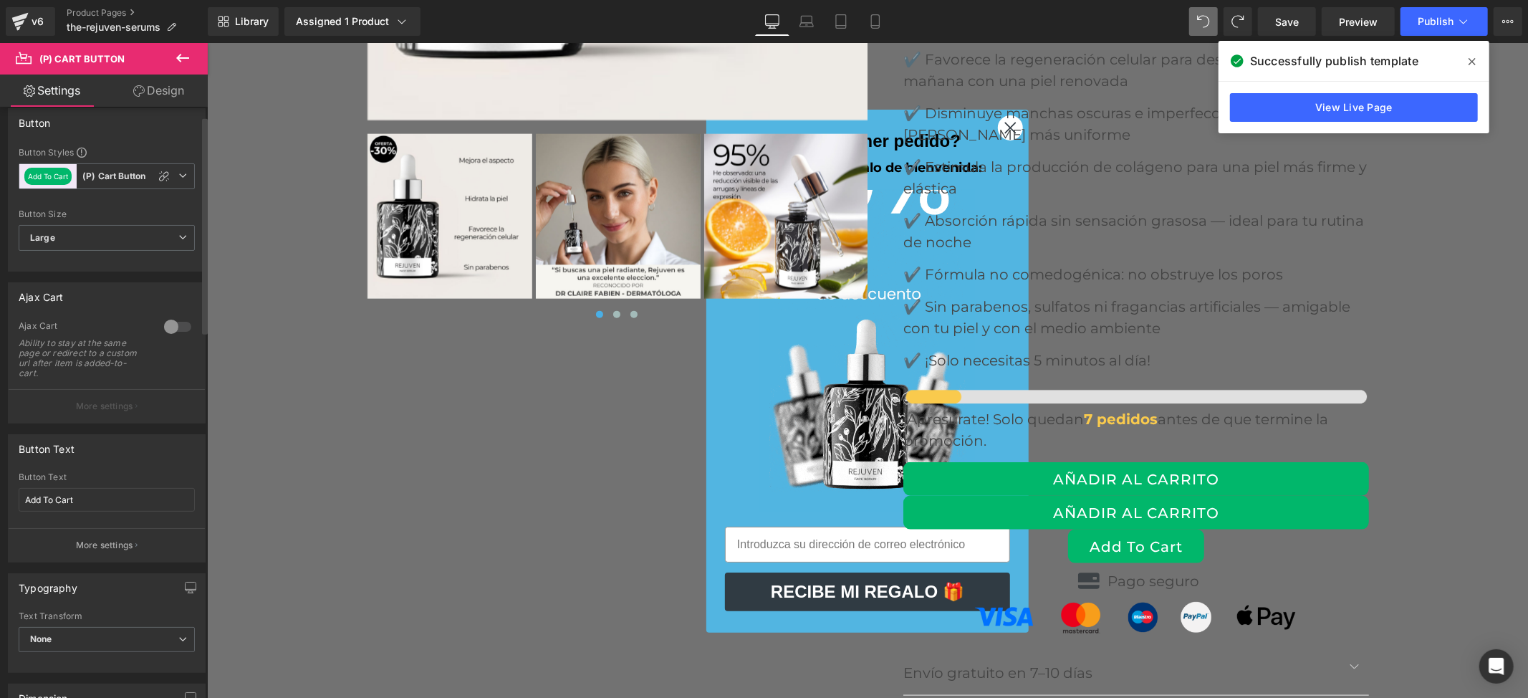
scroll to position [0, 0]
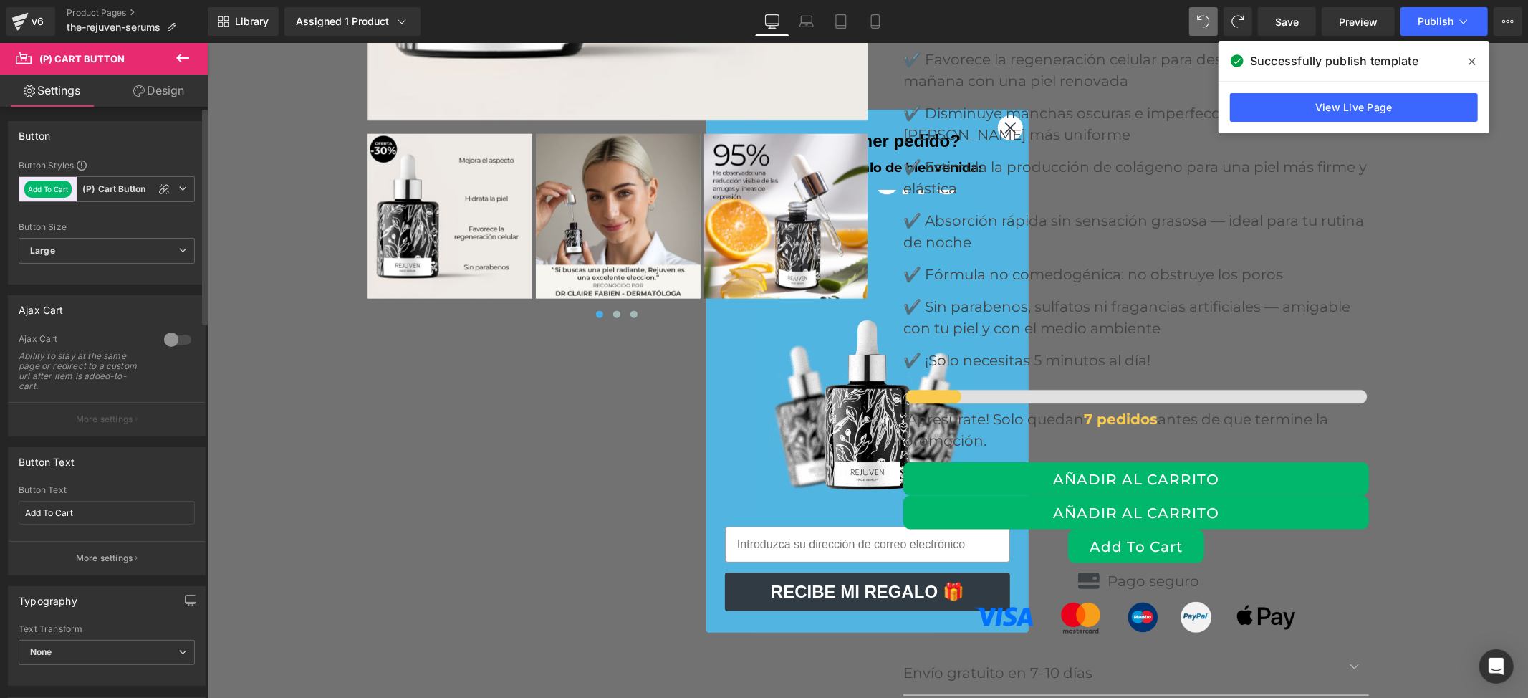
click at [161, 339] on div at bounding box center [177, 339] width 34 height 23
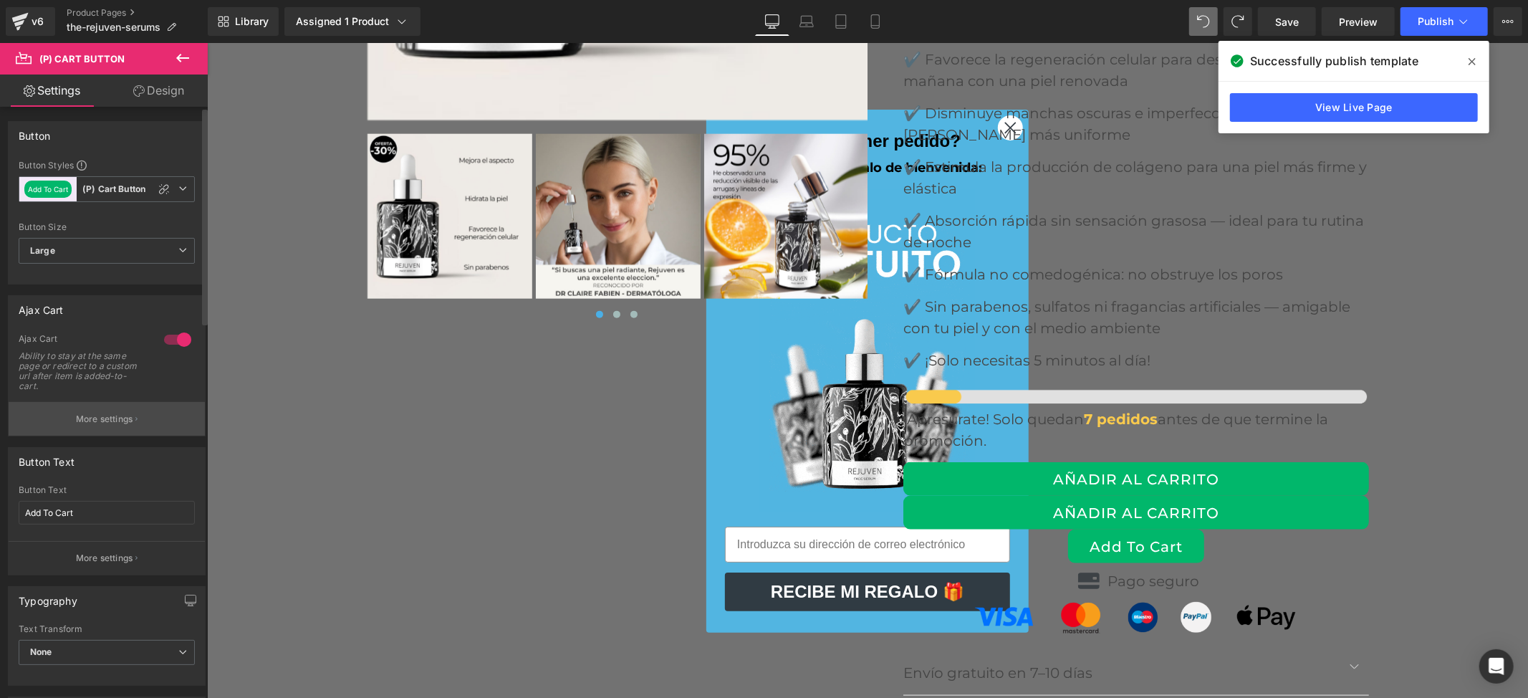
click at [117, 417] on p "More settings" at bounding box center [104, 419] width 57 height 13
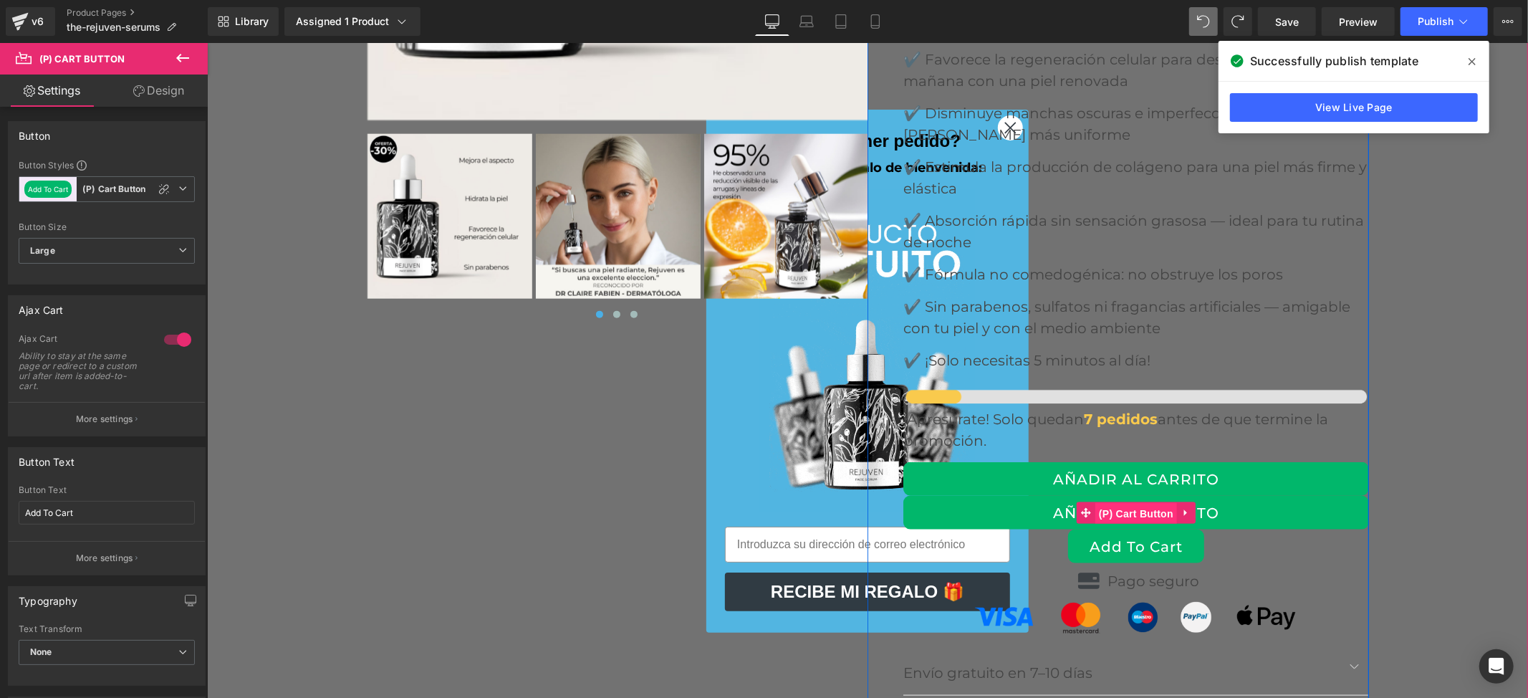
click at [1147, 502] on span "(P) Cart Button" at bounding box center [1136, 512] width 82 height 21
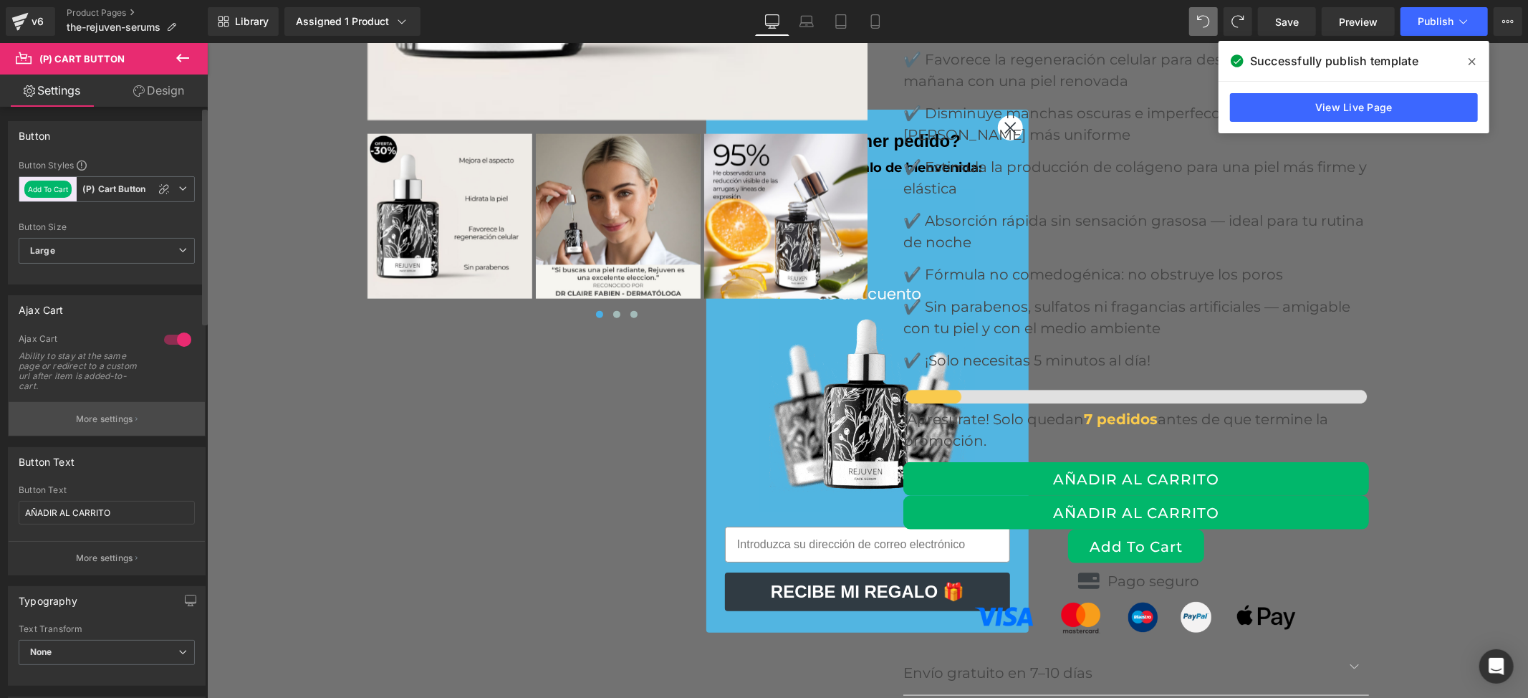
click at [105, 411] on button "More settings" at bounding box center [107, 419] width 196 height 34
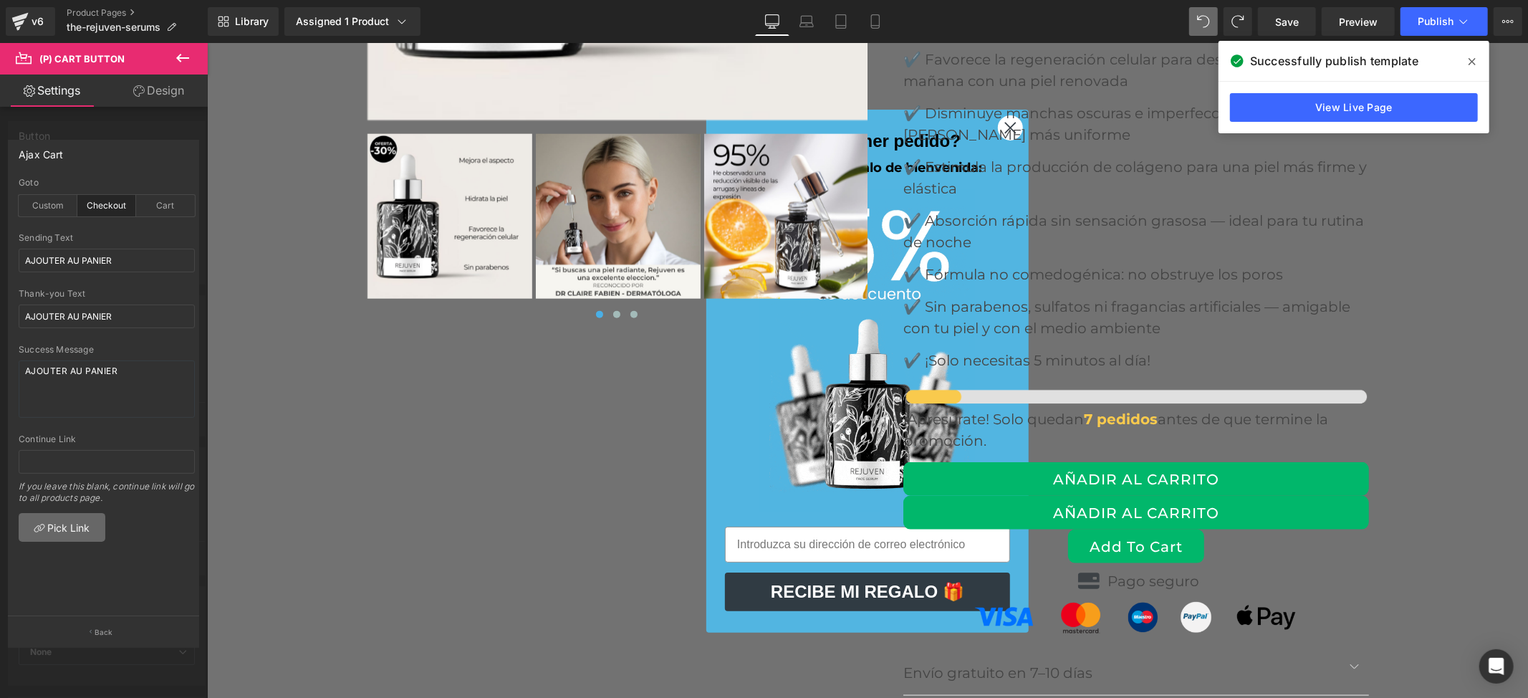
click at [62, 530] on link "Pick Link" at bounding box center [62, 527] width 87 height 29
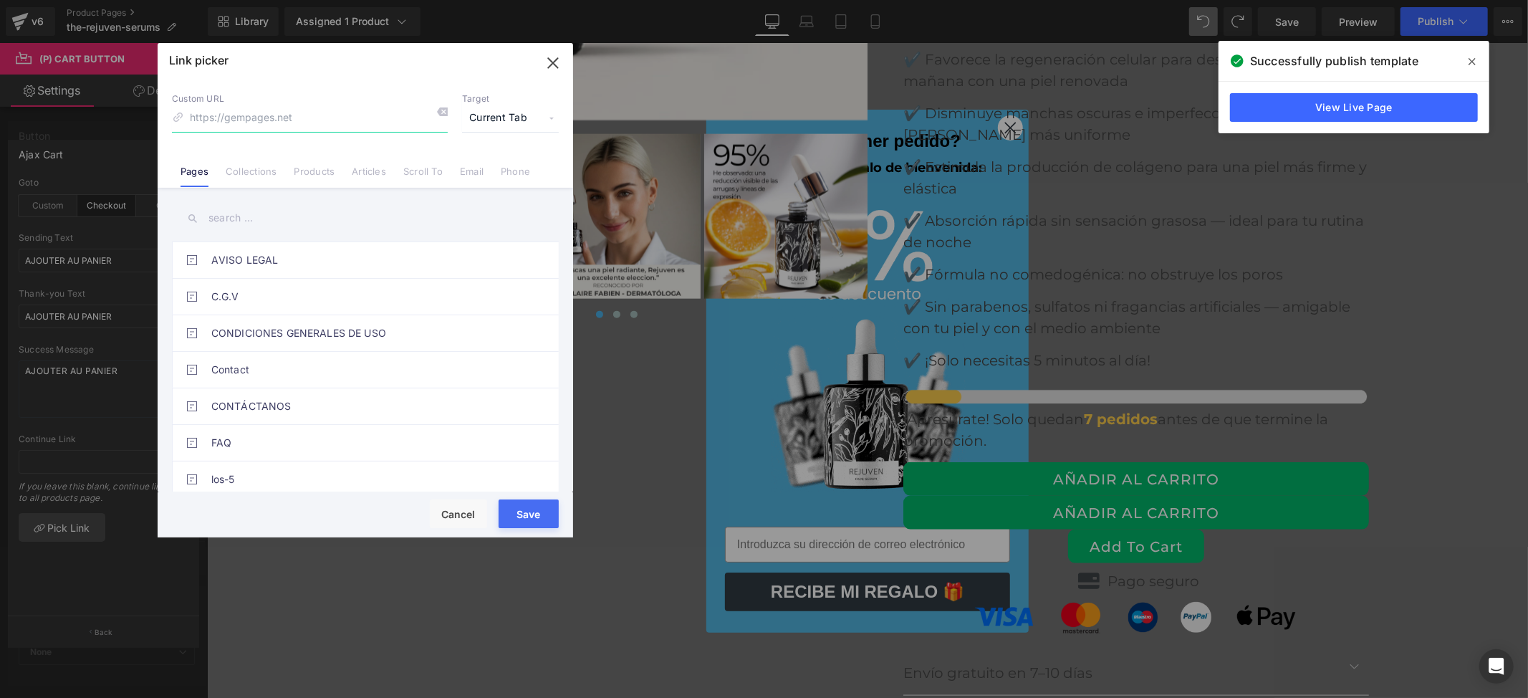
click at [259, 126] on input at bounding box center [310, 118] width 276 height 27
type input "p"
type input "cart"
drag, startPoint x: 454, startPoint y: 504, endPoint x: 247, endPoint y: 462, distance: 211.3
click at [454, 504] on button "Cancel" at bounding box center [458, 513] width 57 height 29
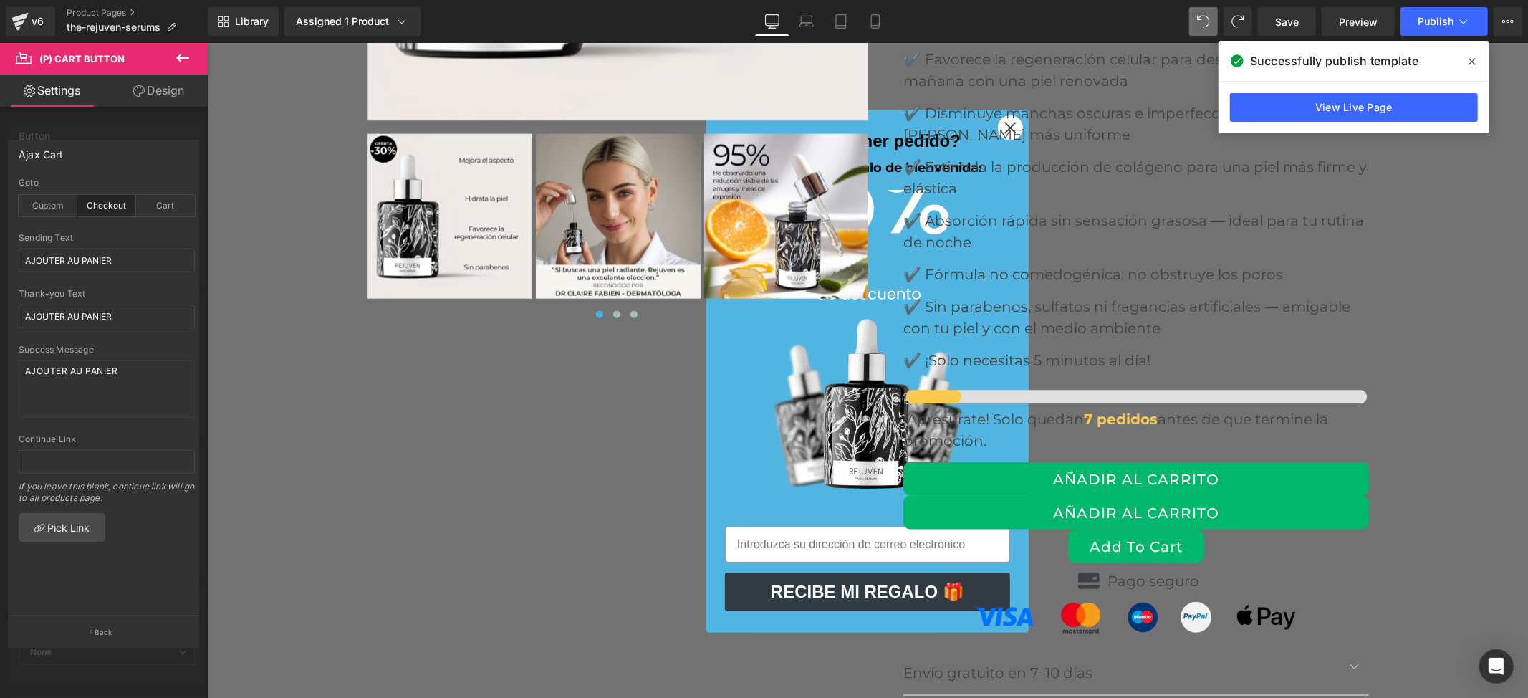
click at [110, 128] on div at bounding box center [104, 374] width 208 height 662
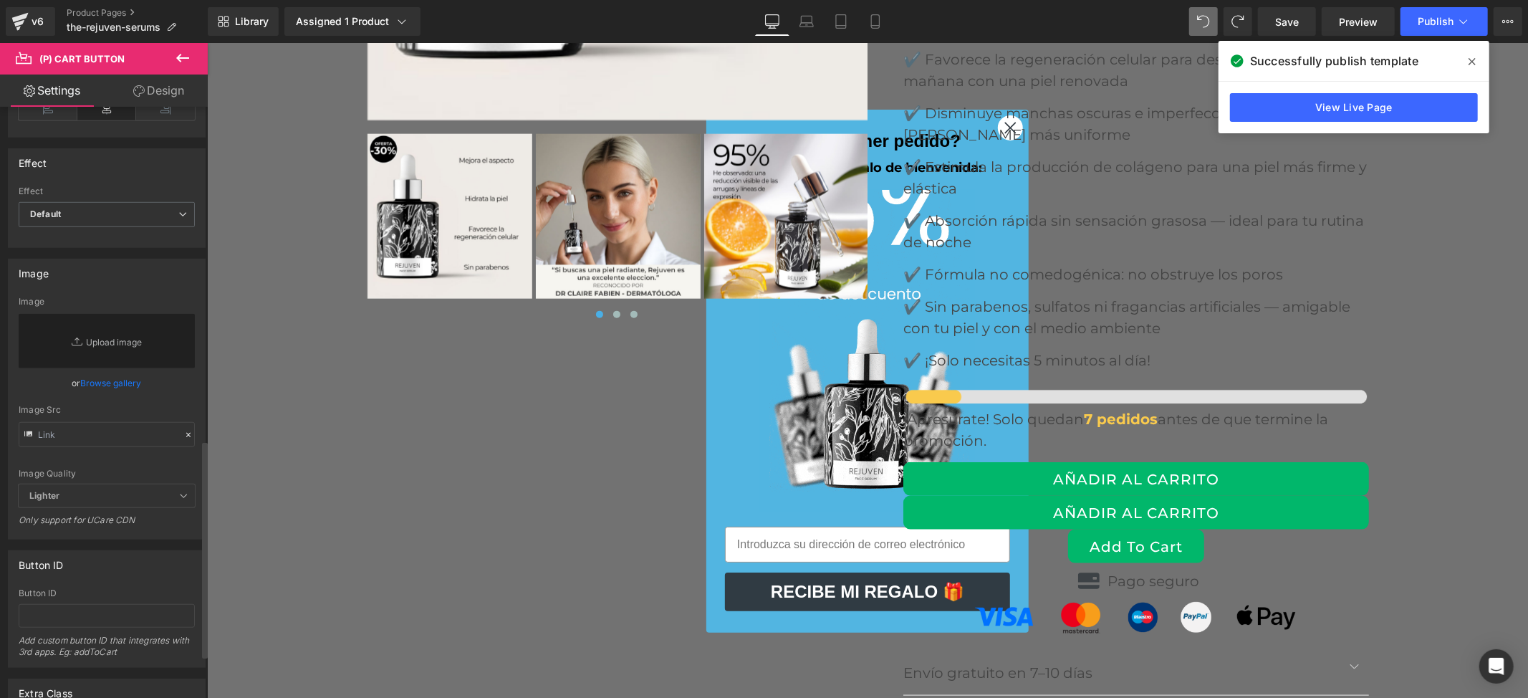
scroll to position [826, 0]
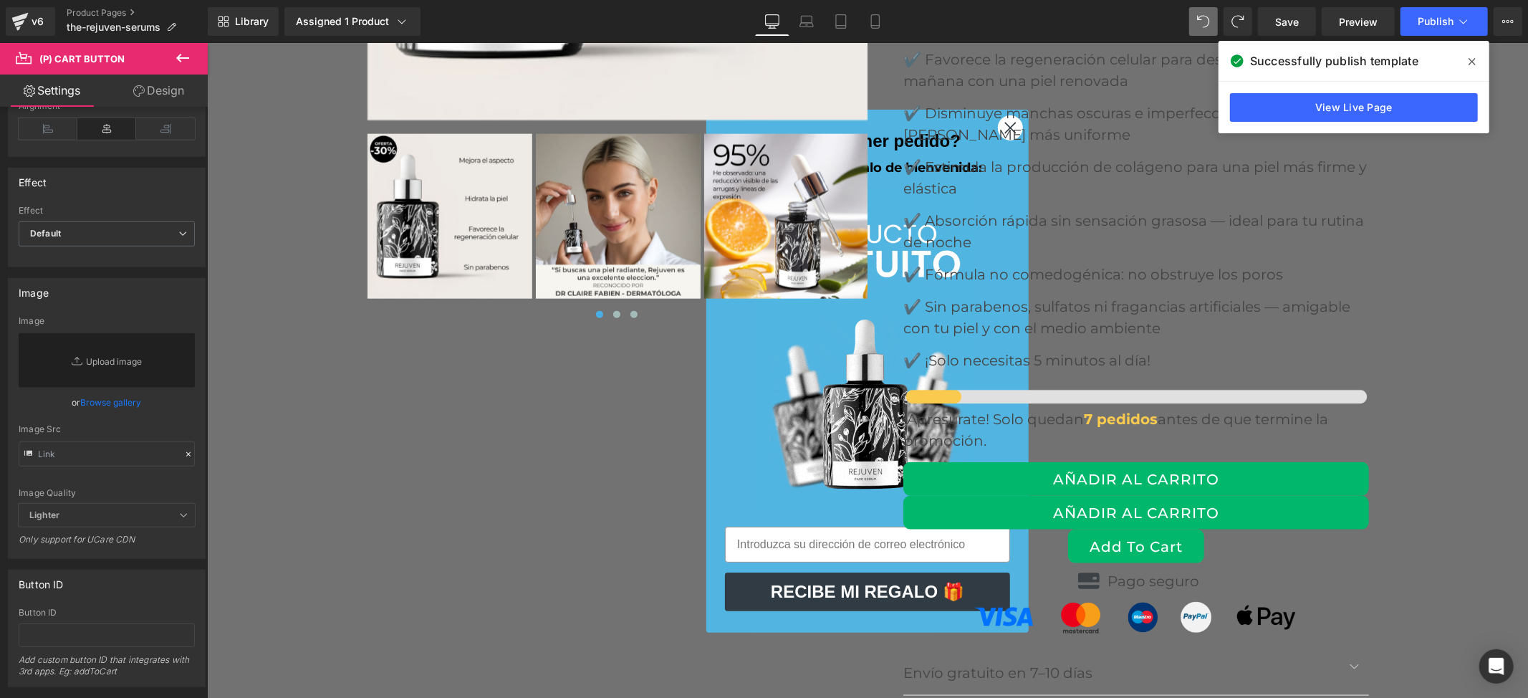
click at [1471, 62] on icon at bounding box center [1471, 61] width 7 height 7
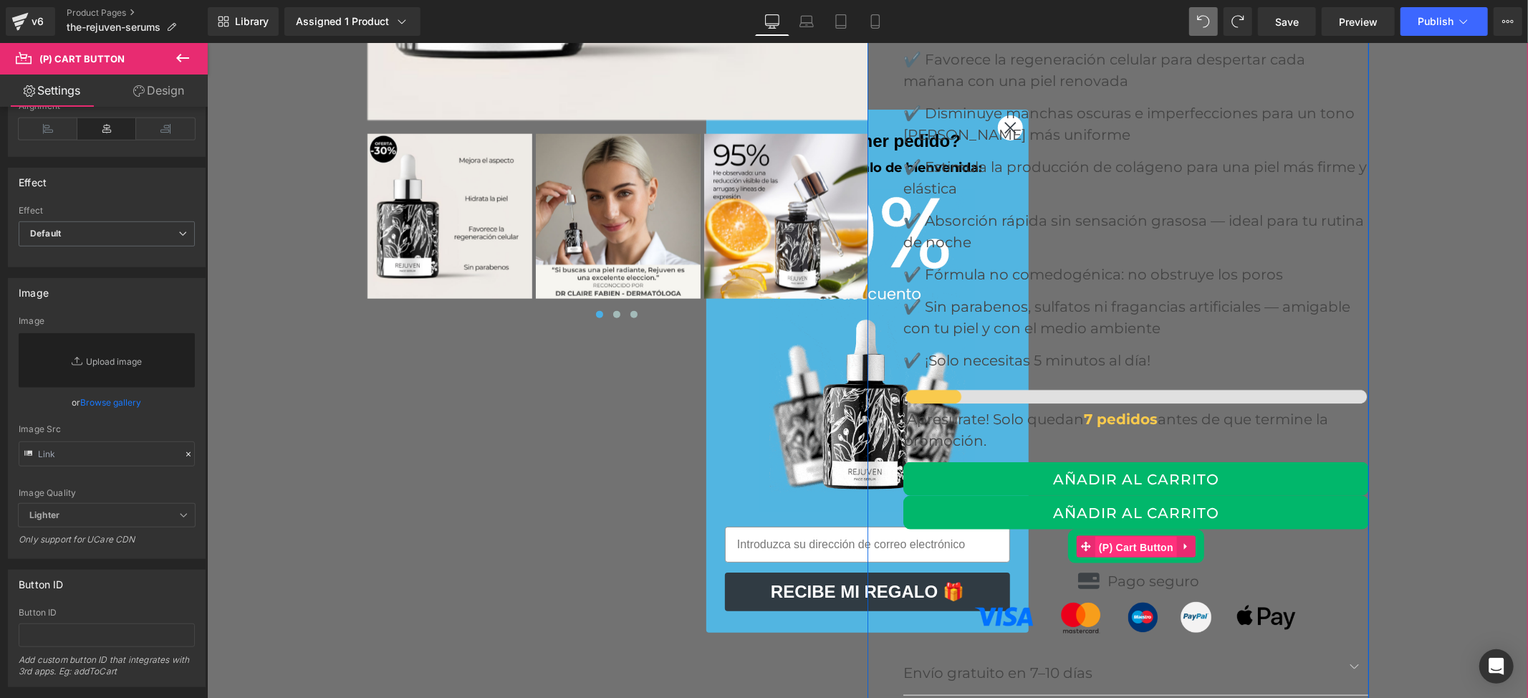
click at [1147, 536] on span "(P) Cart Button" at bounding box center [1136, 546] width 82 height 21
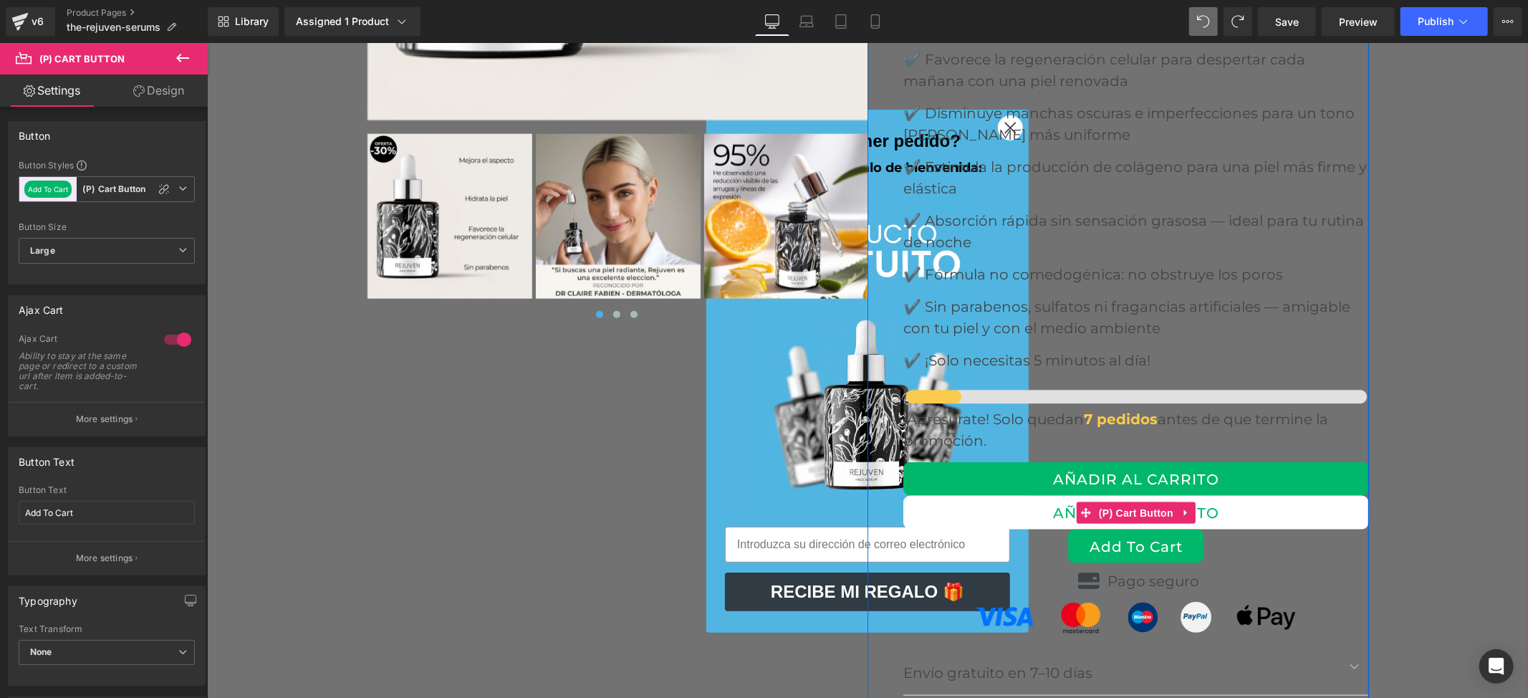
click at [1239, 495] on button "AÑADIR AL CARRITO" at bounding box center [1136, 512] width 466 height 34
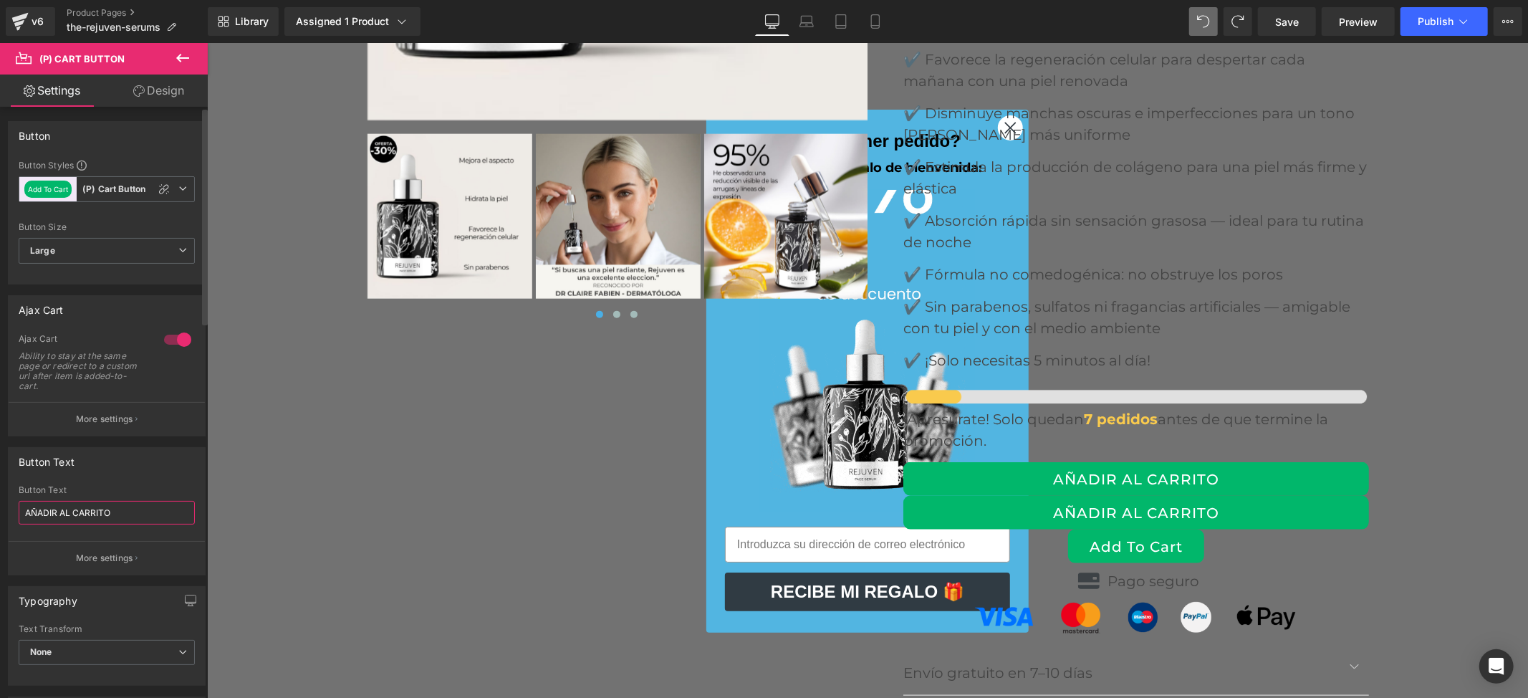
drag, startPoint x: 115, startPoint y: 508, endPoint x: 4, endPoint y: 499, distance: 111.4
click at [4, 499] on div "Button Text AÑADIR AL CARRITO Button Text AÑADIR AL CARRITO More settings" at bounding box center [107, 505] width 214 height 139
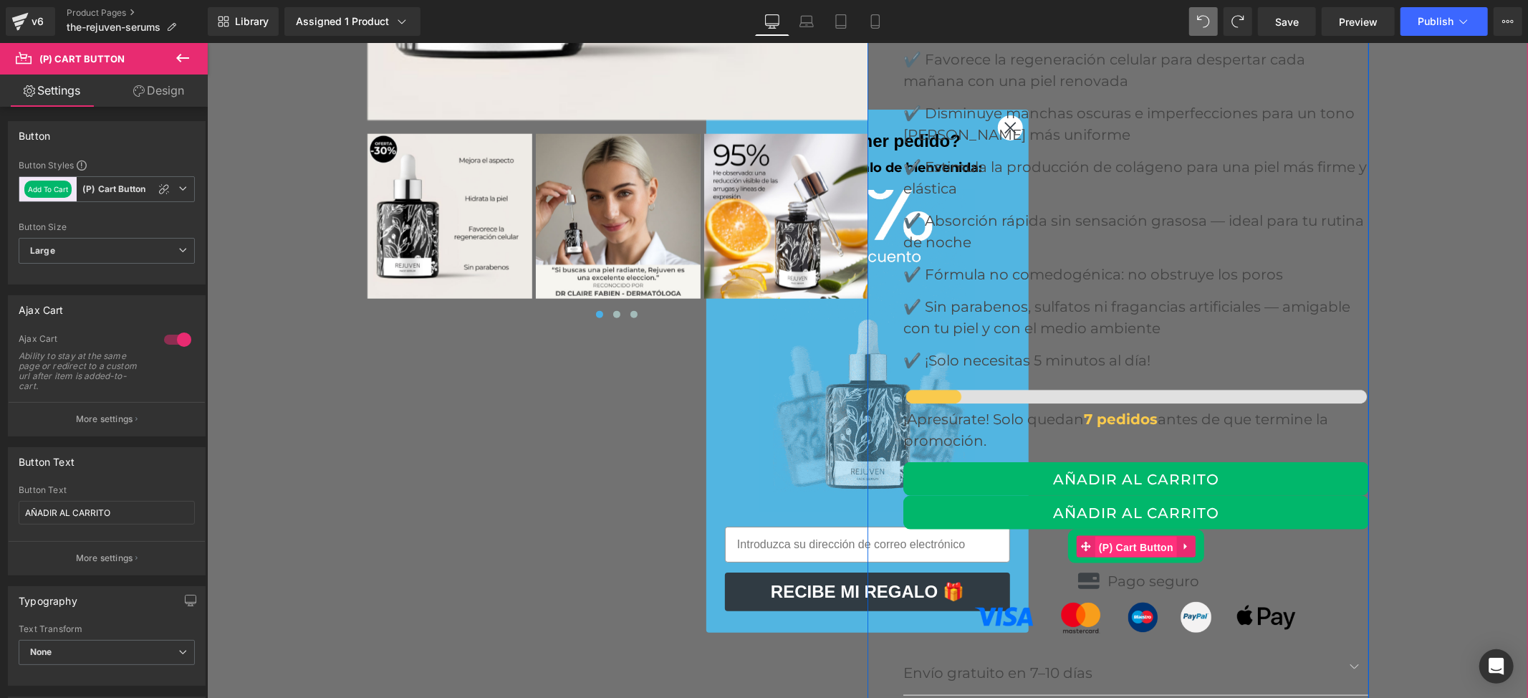
click at [1109, 536] on span "(P) Cart Button" at bounding box center [1136, 546] width 82 height 21
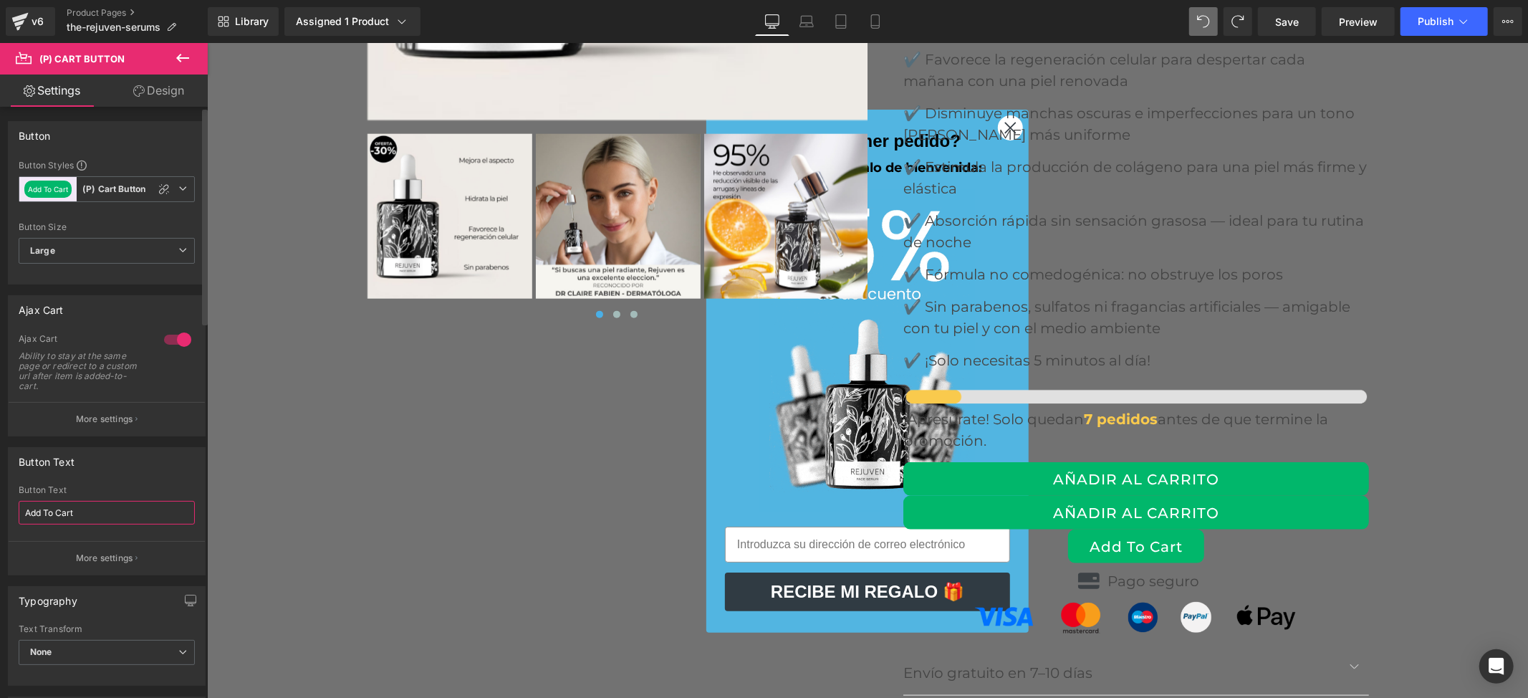
drag, startPoint x: 115, startPoint y: 506, endPoint x: 0, endPoint y: 506, distance: 115.3
click at [0, 506] on div "Button Text Add To Cart Button Text Add To Cart More settings" at bounding box center [107, 505] width 214 height 139
paste input "ÑADIR AL CARRITO"
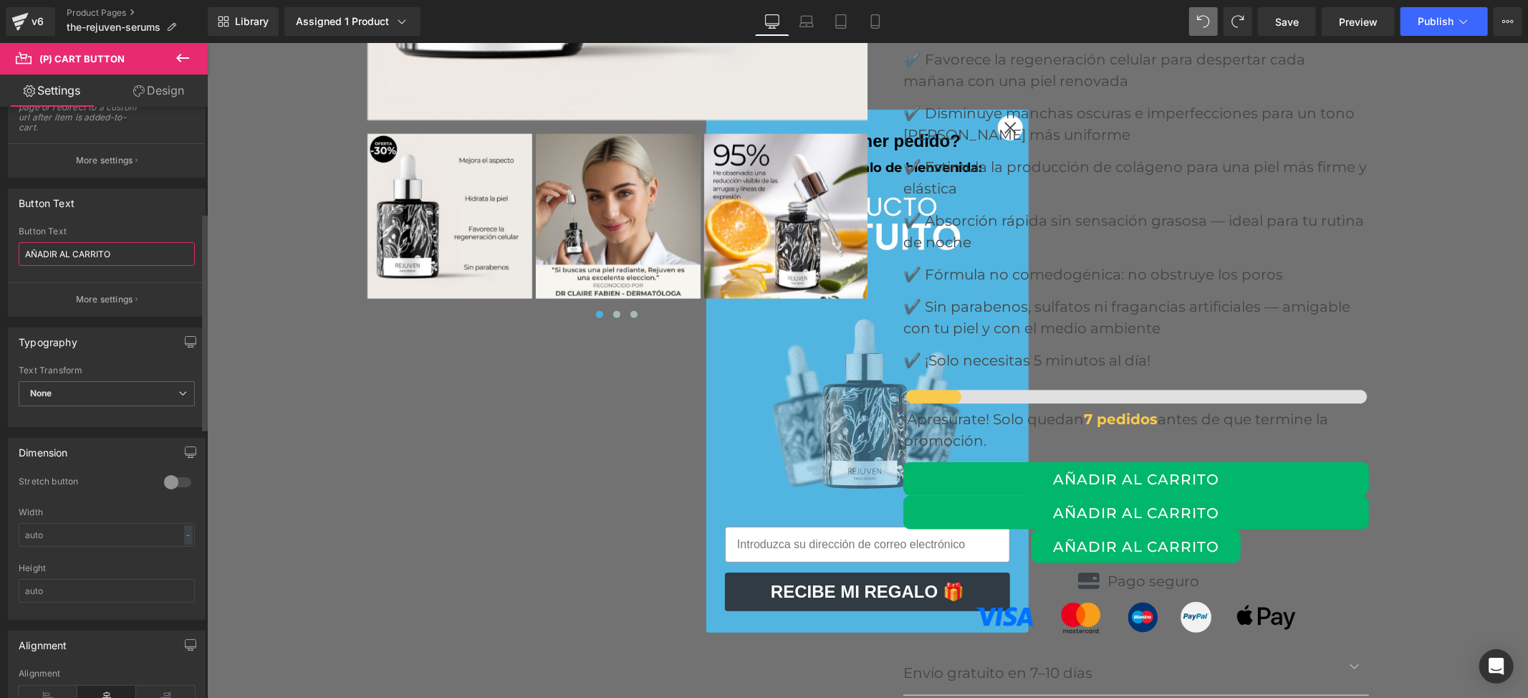
scroll to position [287, 0]
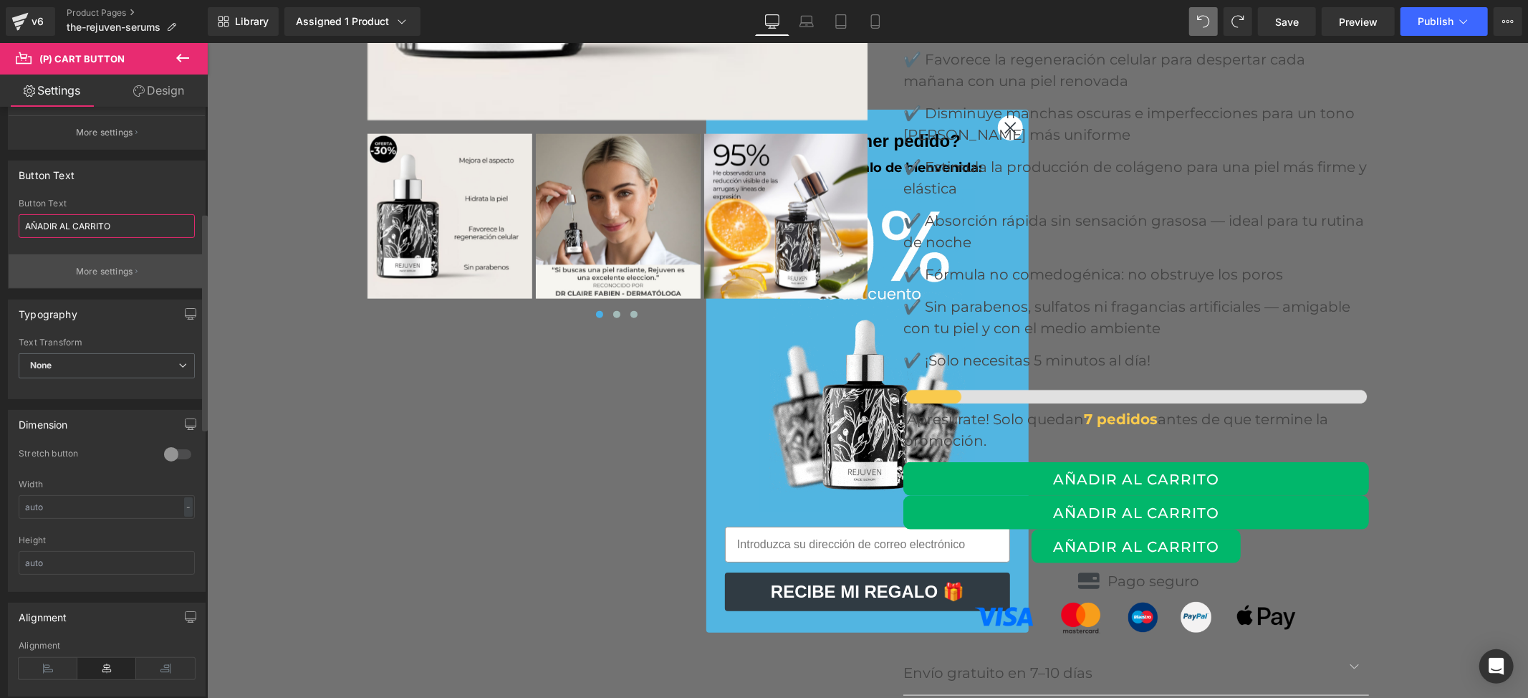
type input "AÑADIR AL CARRITO"
click at [107, 279] on button "More settings" at bounding box center [107, 271] width 196 height 34
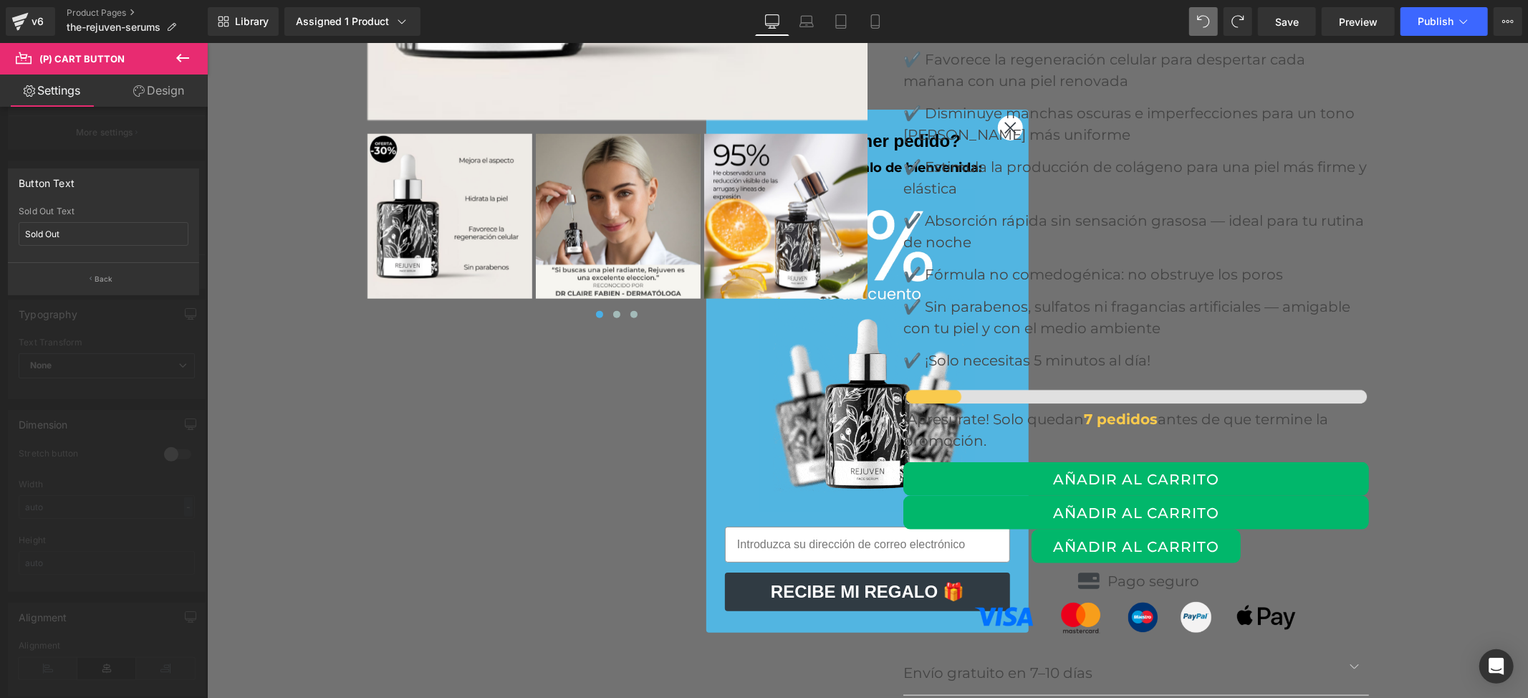
click at [129, 150] on div at bounding box center [104, 374] width 208 height 662
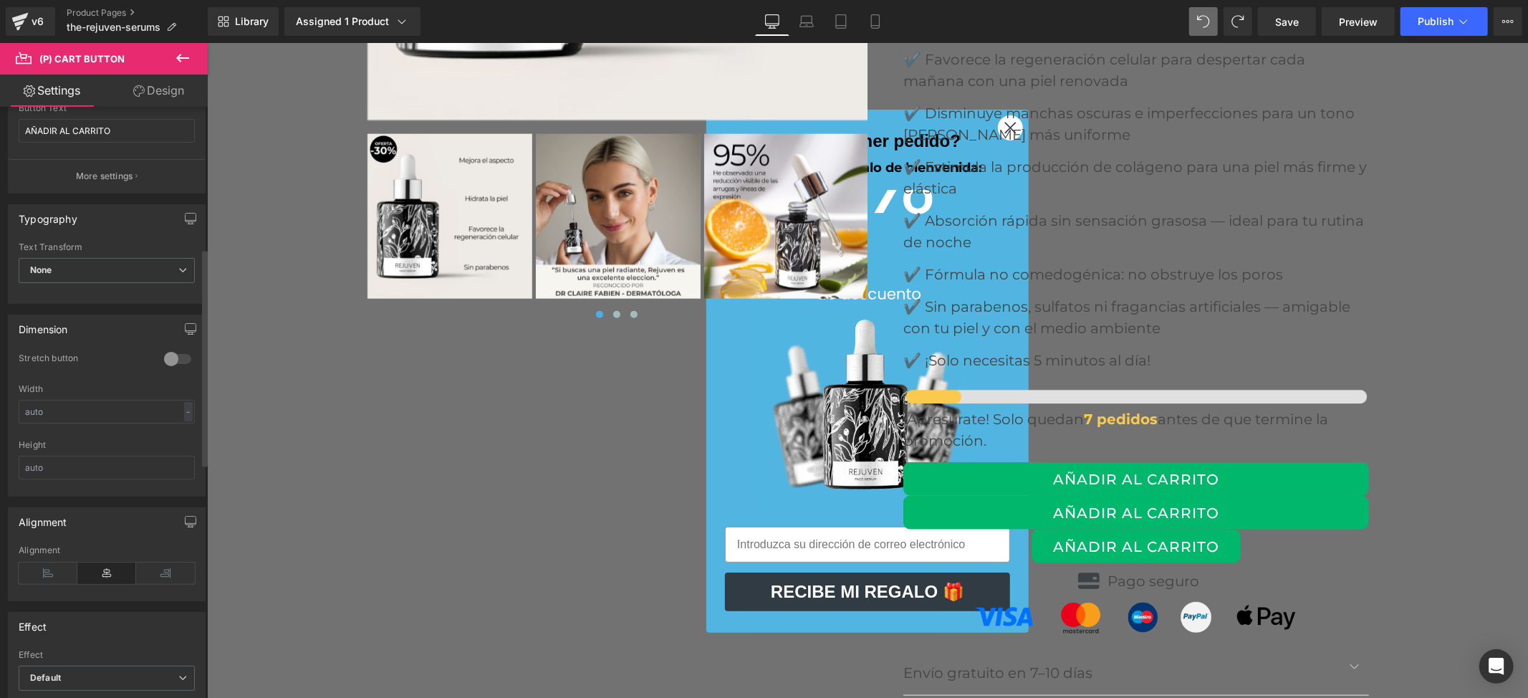
scroll to position [477, 0]
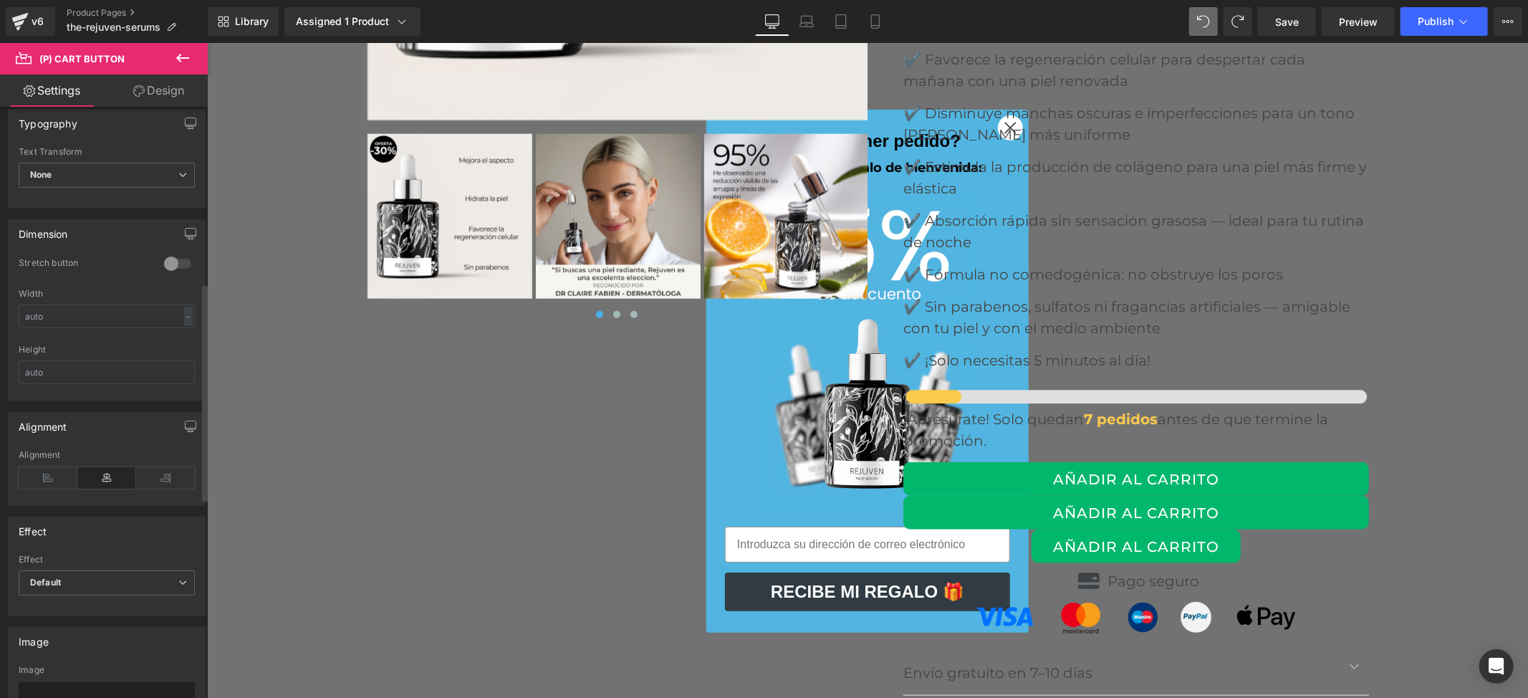
click at [169, 270] on div at bounding box center [177, 263] width 34 height 23
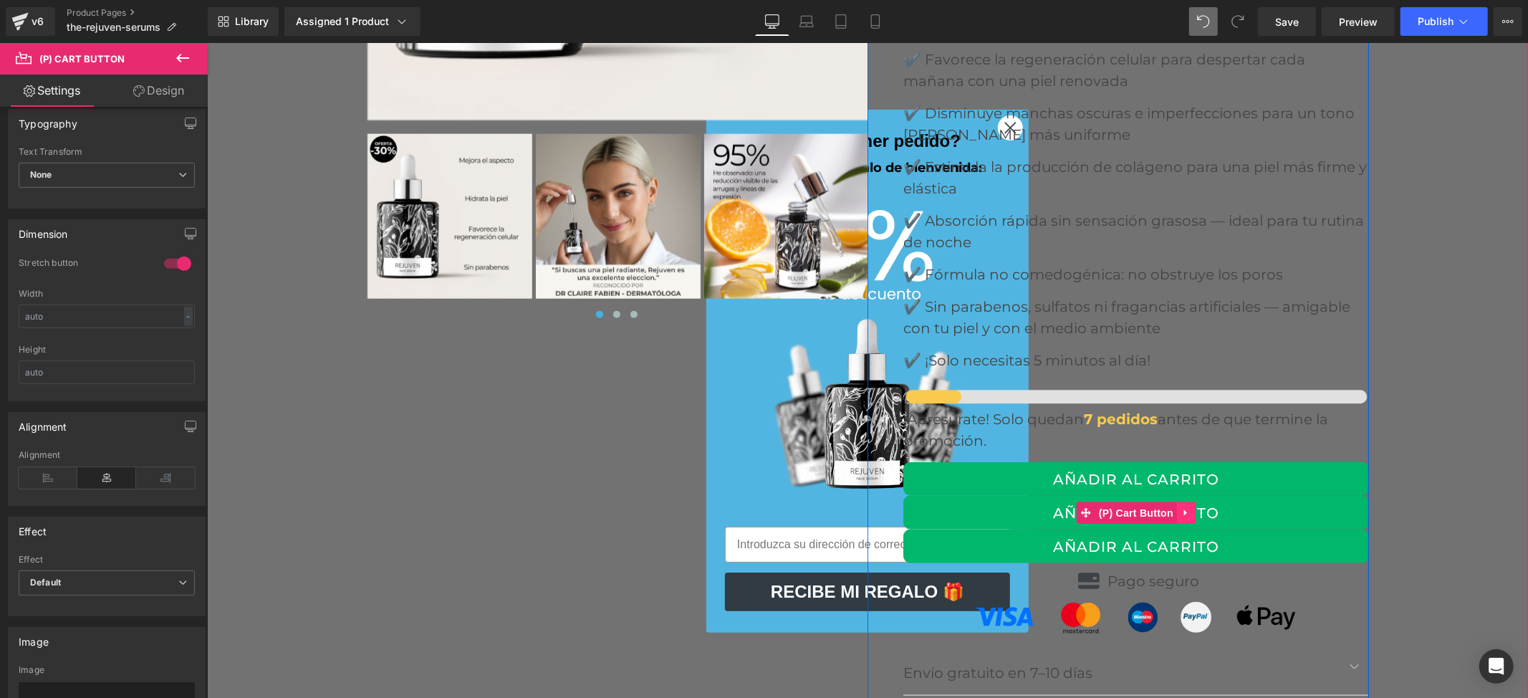
click at [1181, 506] on icon at bounding box center [1186, 511] width 10 height 11
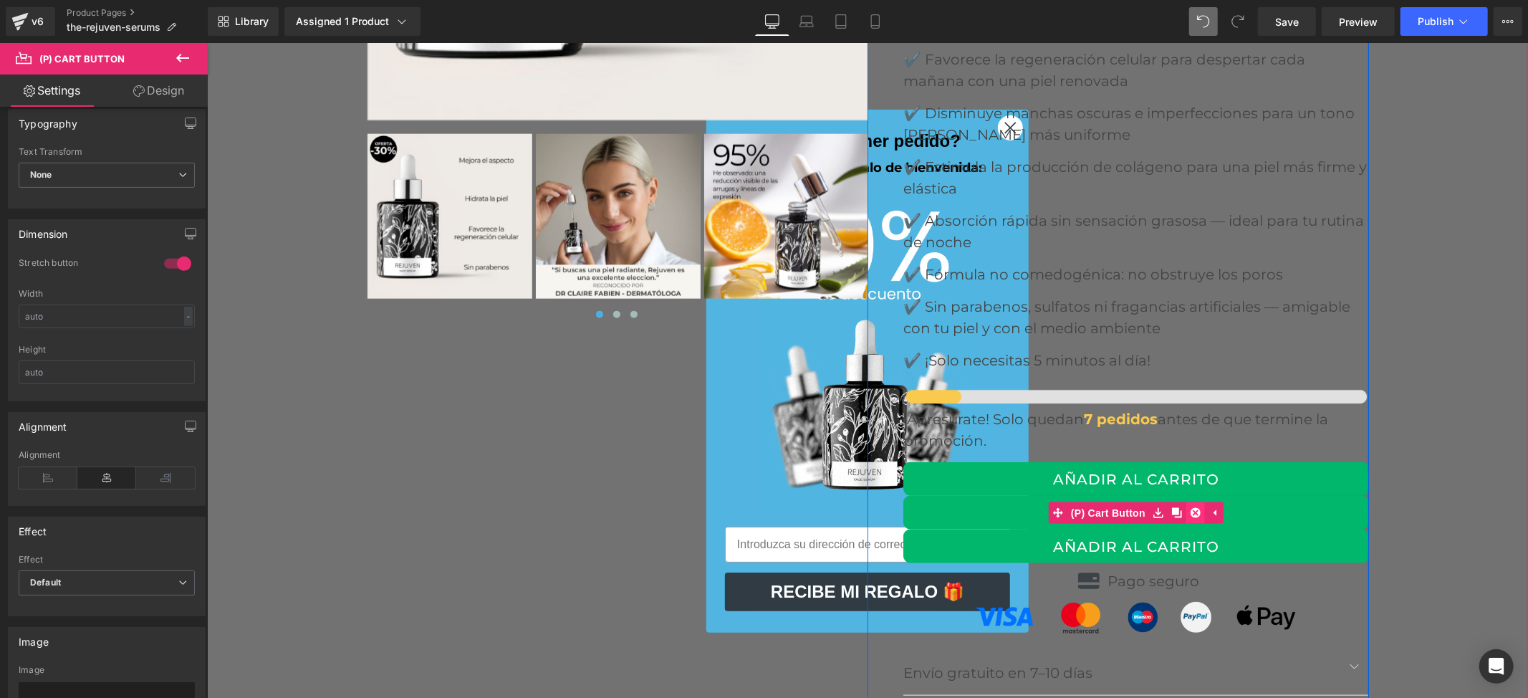
click at [1190, 506] on icon at bounding box center [1195, 511] width 10 height 11
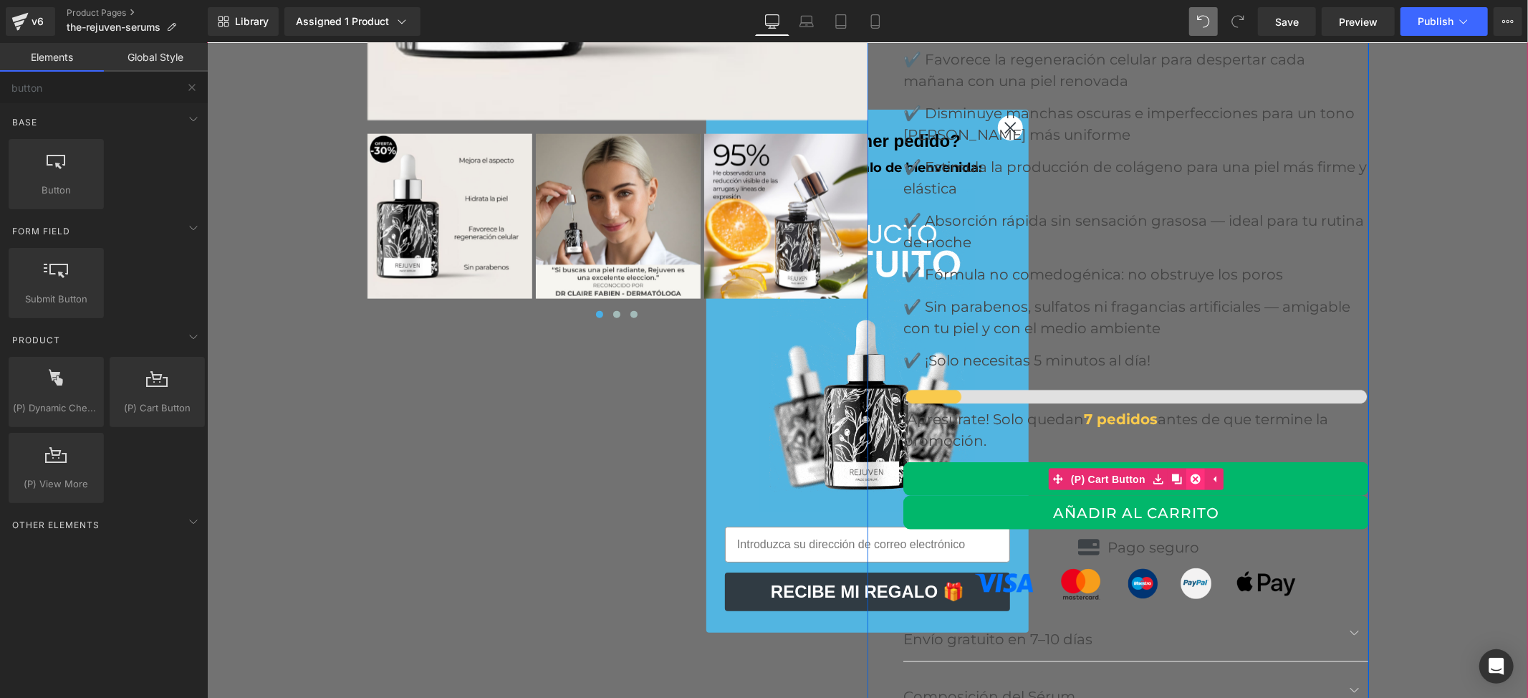
click at [1190, 473] on icon at bounding box center [1195, 478] width 10 height 11
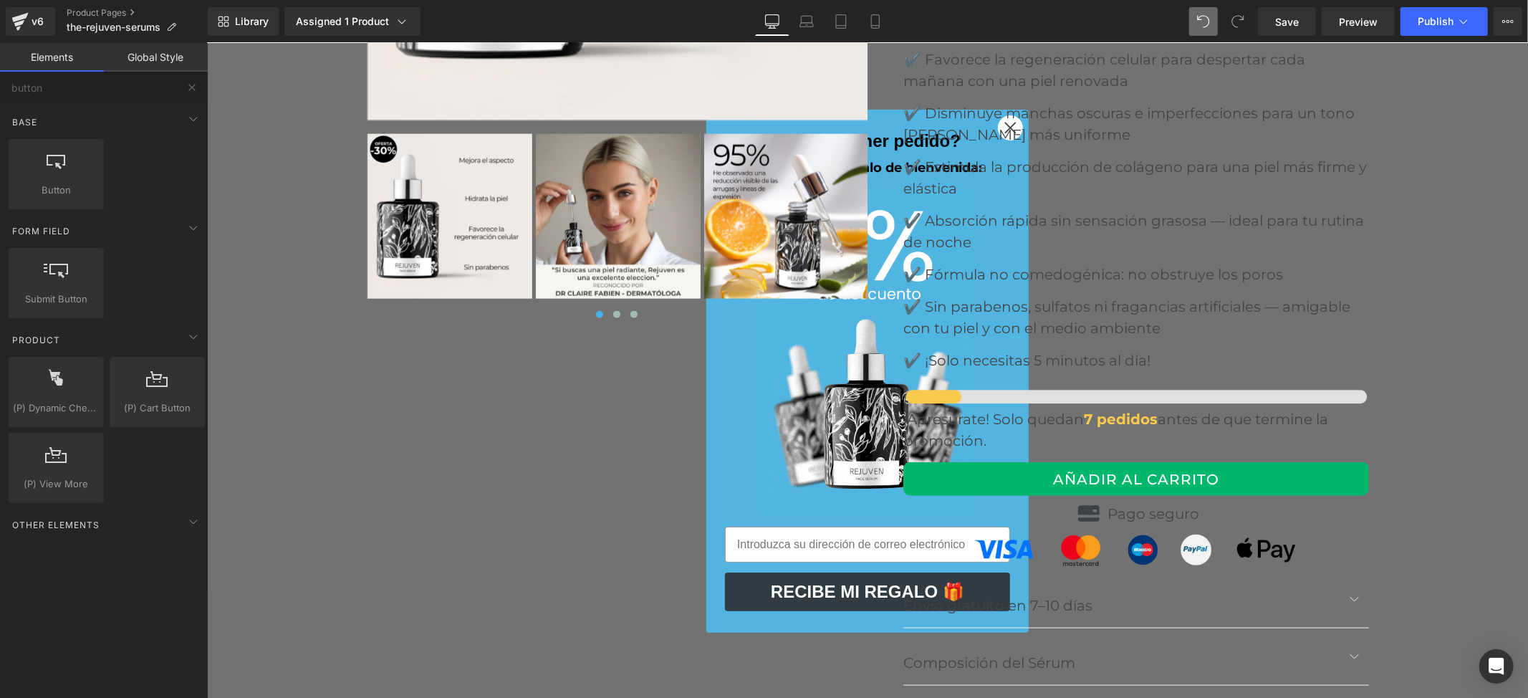
drag, startPoint x: 1292, startPoint y: 20, endPoint x: 1305, endPoint y: 40, distance: 23.8
click at [1292, 20] on span "Save" at bounding box center [1287, 21] width 24 height 15
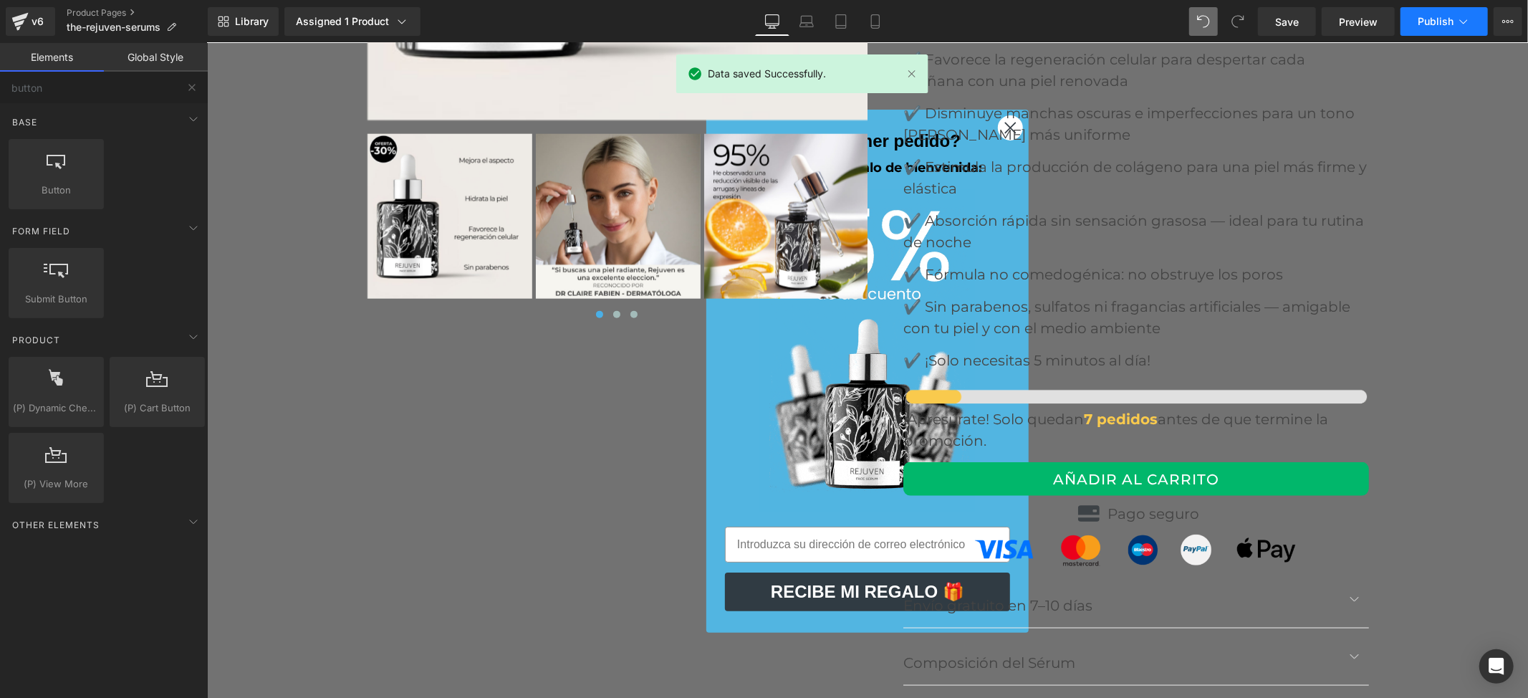
click at [1413, 15] on button "Publish" at bounding box center [1443, 21] width 87 height 29
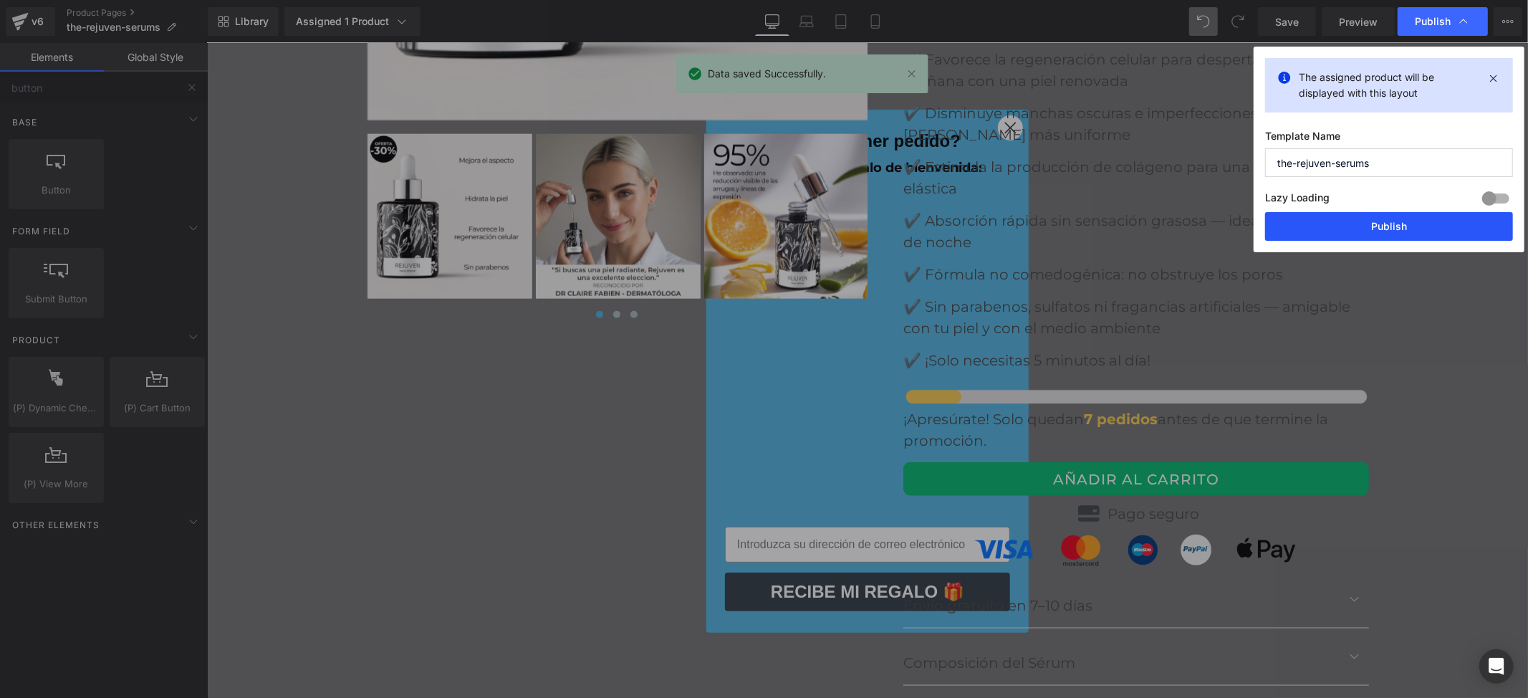
drag, startPoint x: 1393, startPoint y: 212, endPoint x: 1388, endPoint y: 221, distance: 10.6
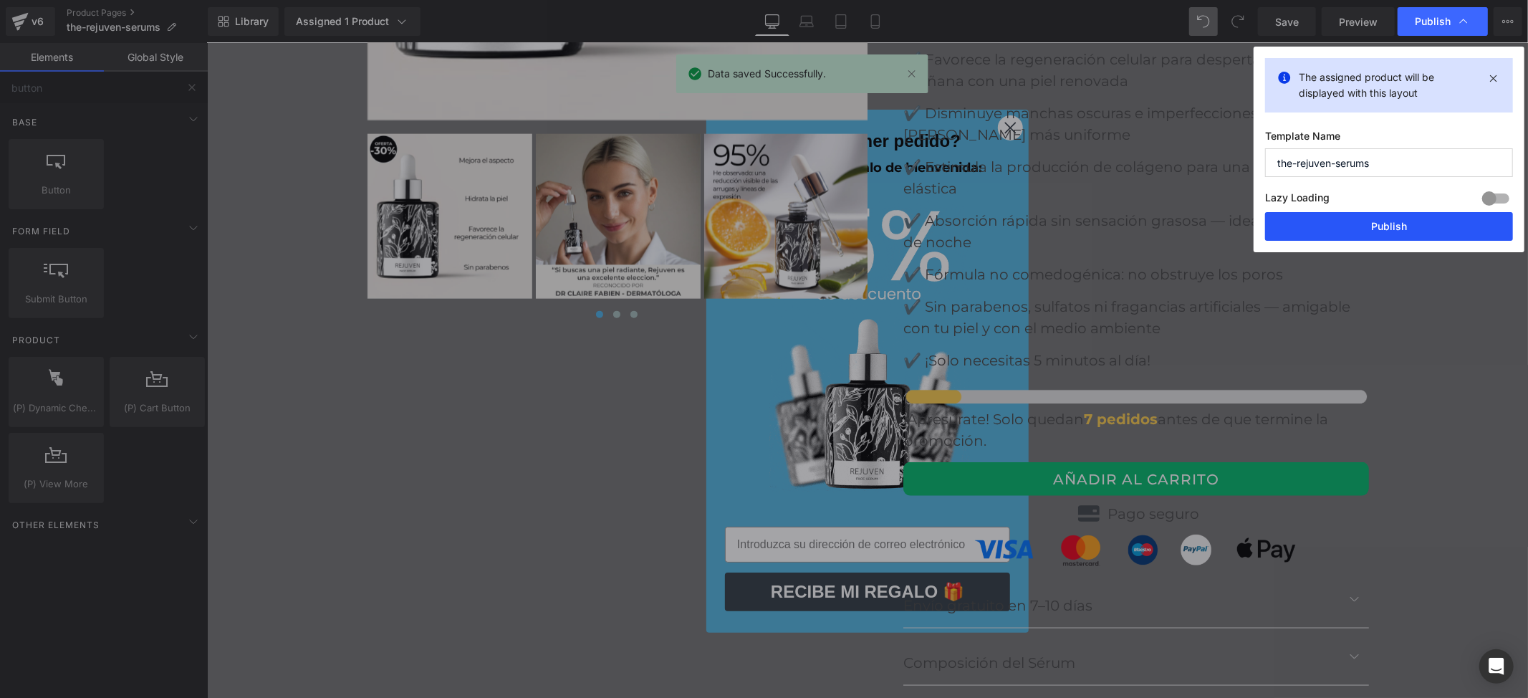
click at [1390, 218] on div "The assigned product will be displayed with this layout Template Name the-rejuv…" at bounding box center [1389, 150] width 271 height 206
click at [1388, 222] on button "Publish" at bounding box center [1389, 226] width 248 height 29
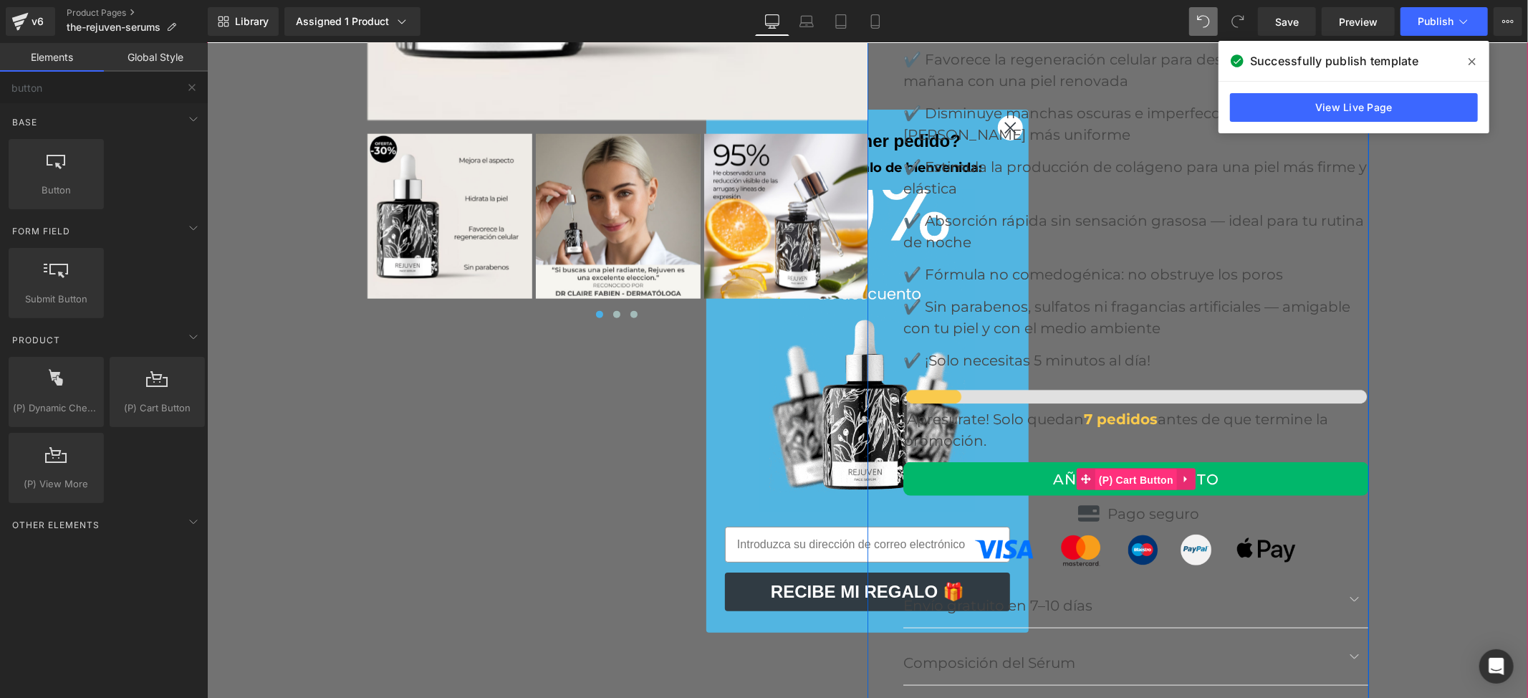
click at [1148, 468] on span "(P) Cart Button" at bounding box center [1136, 478] width 82 height 21
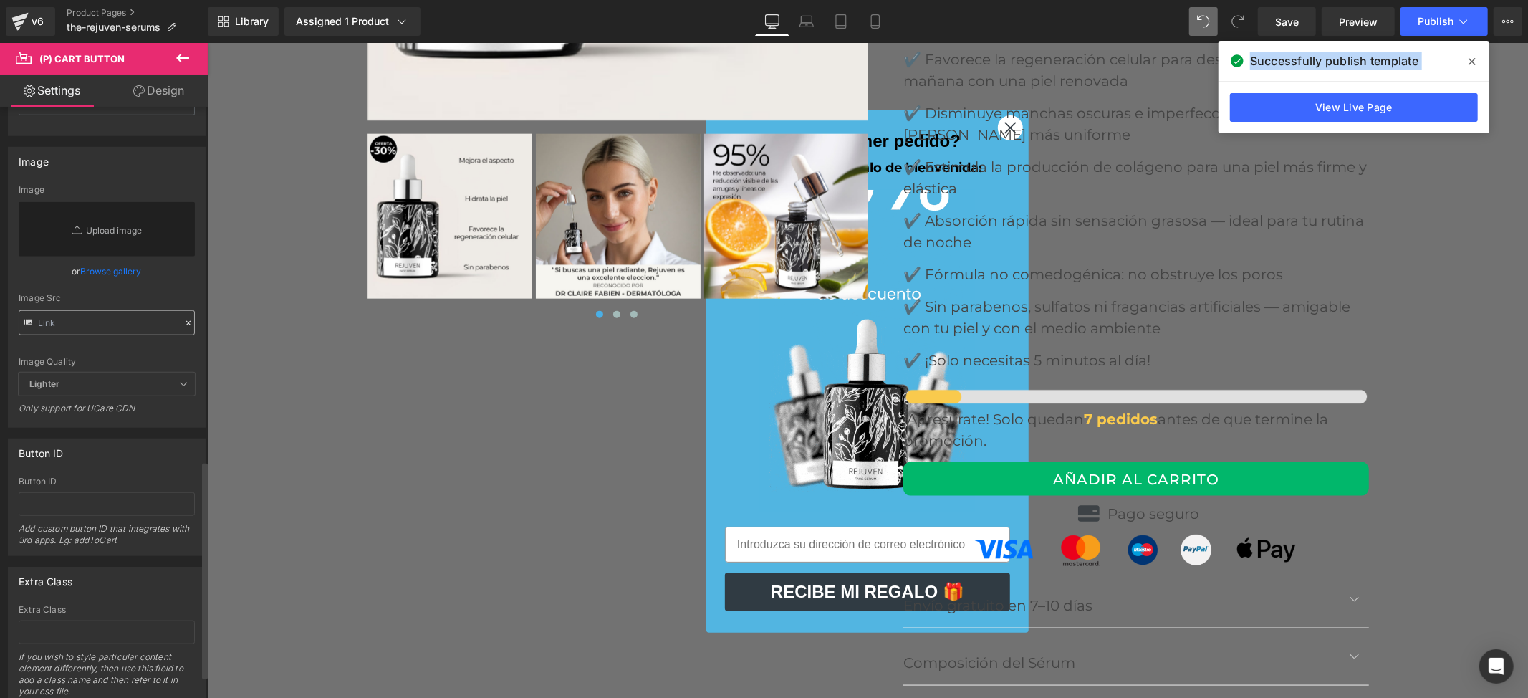
scroll to position [1017, 0]
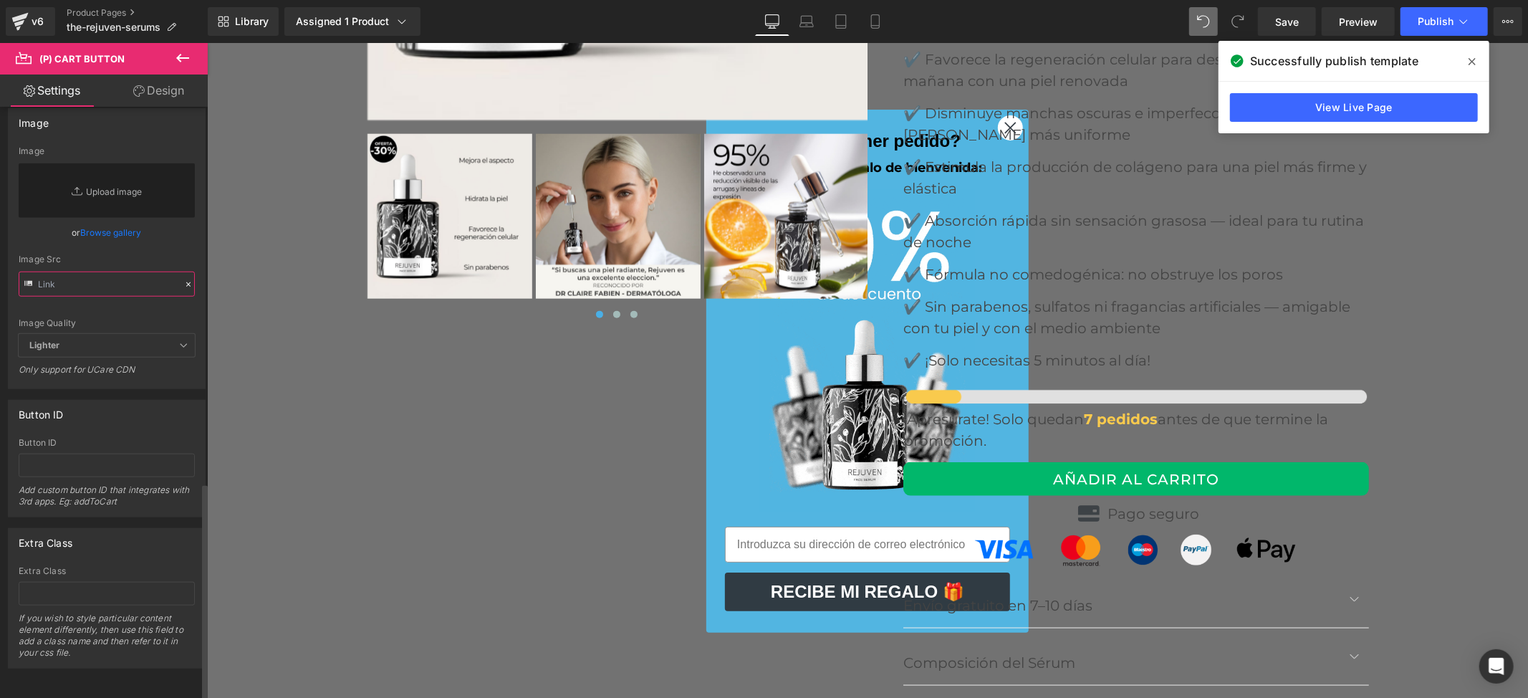
click at [148, 271] on input "text" at bounding box center [107, 283] width 176 height 25
click at [93, 334] on span "Lighter" at bounding box center [107, 346] width 176 height 24
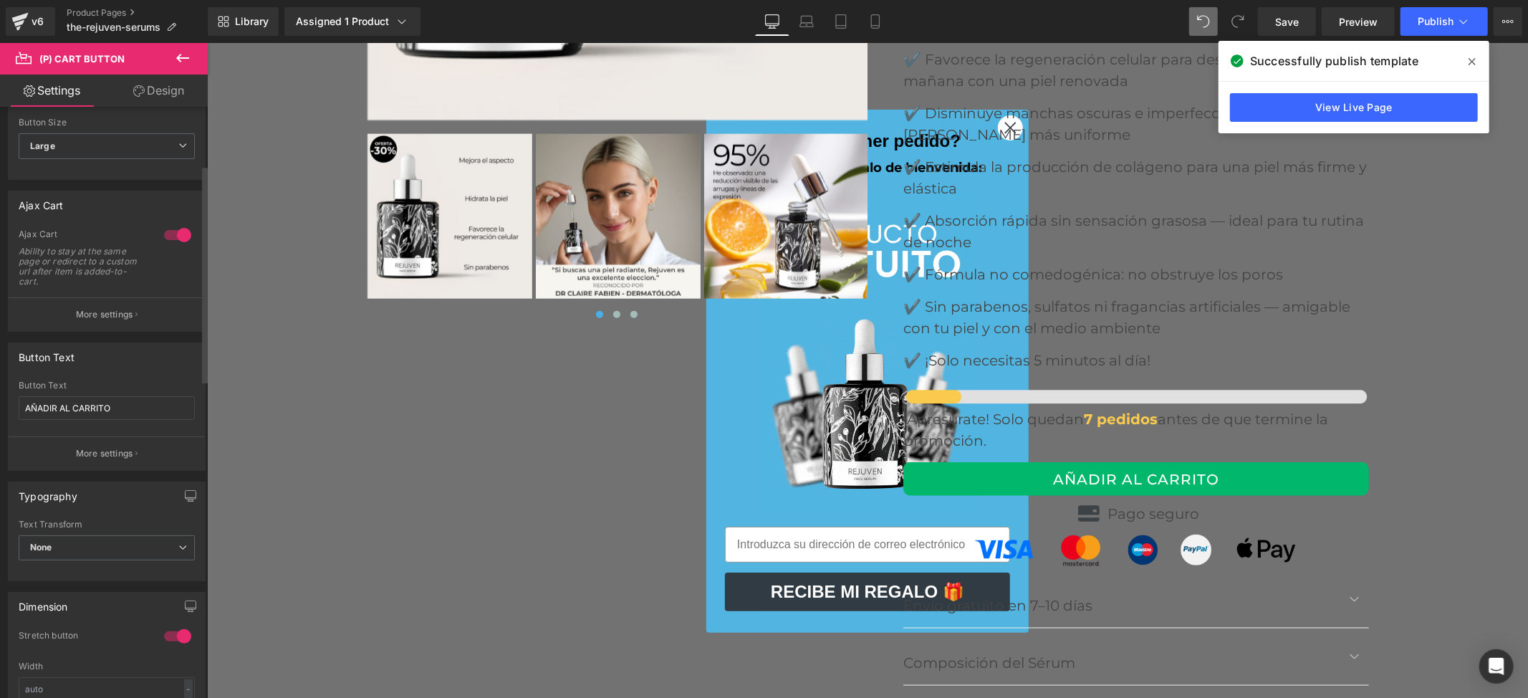
scroll to position [62, 0]
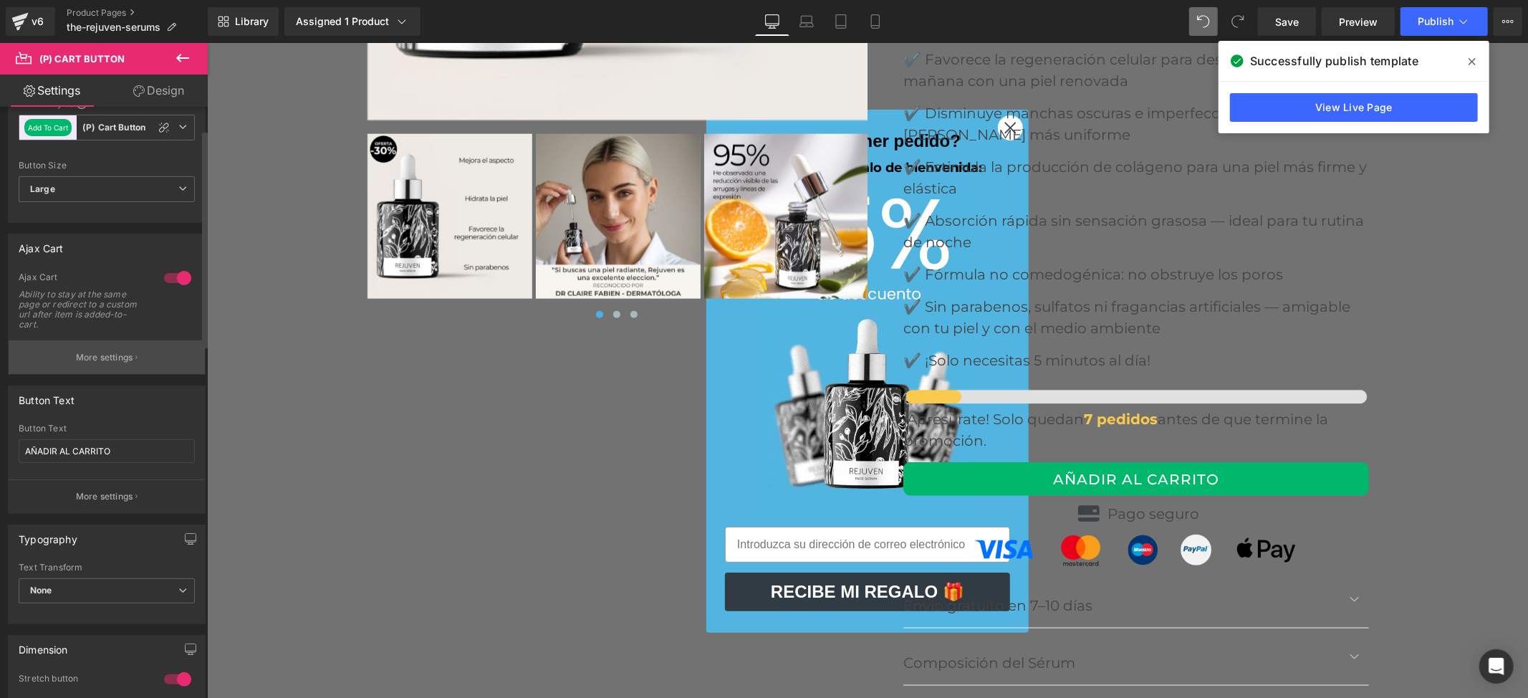
click at [113, 359] on p "More settings" at bounding box center [104, 357] width 57 height 13
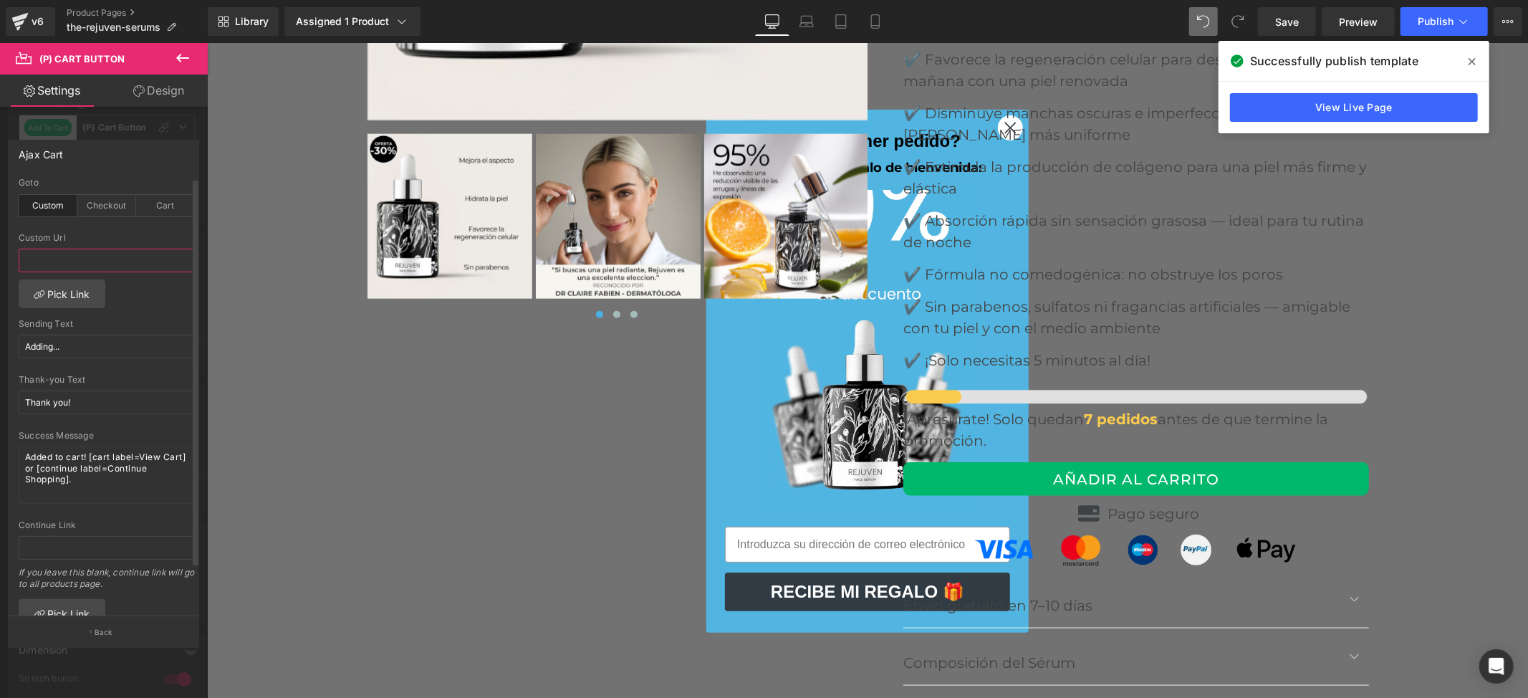
click at [86, 264] on input "text" at bounding box center [107, 261] width 176 height 24
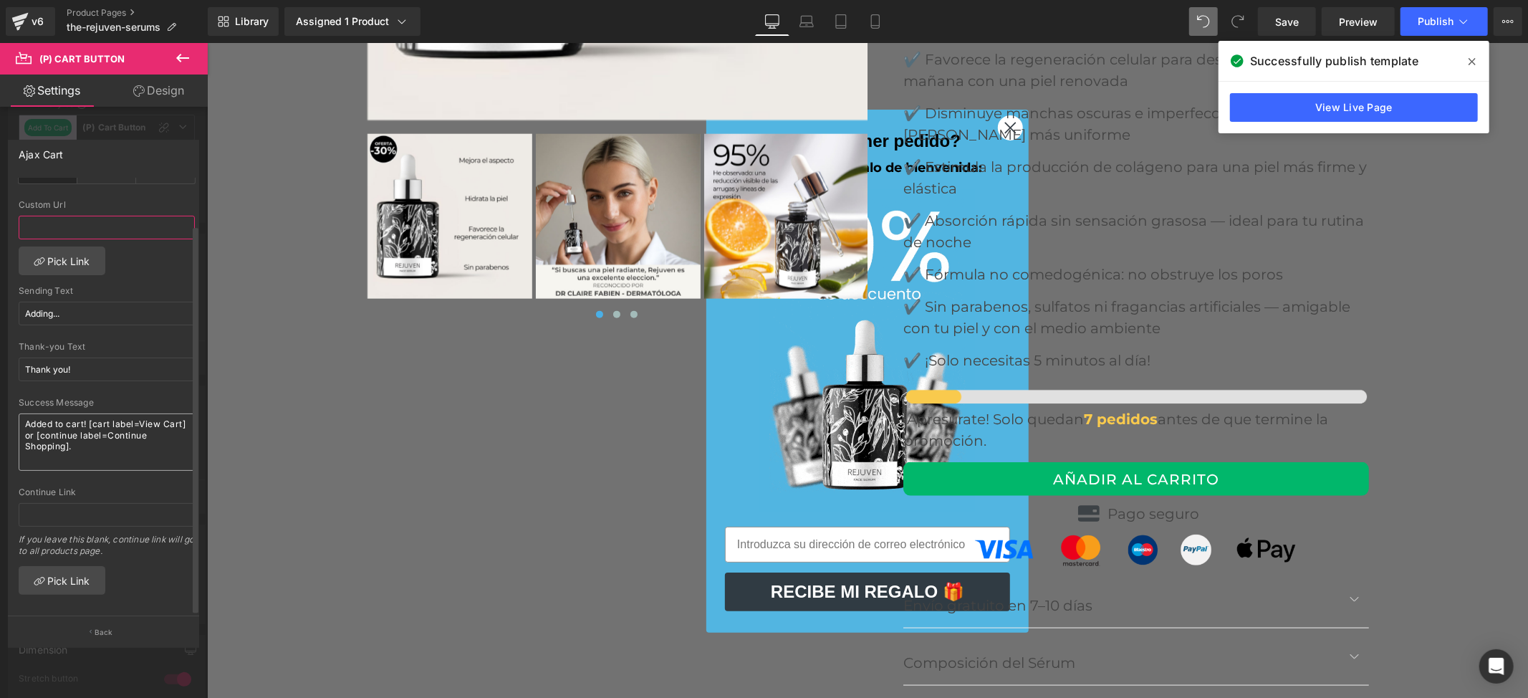
scroll to position [0, 0]
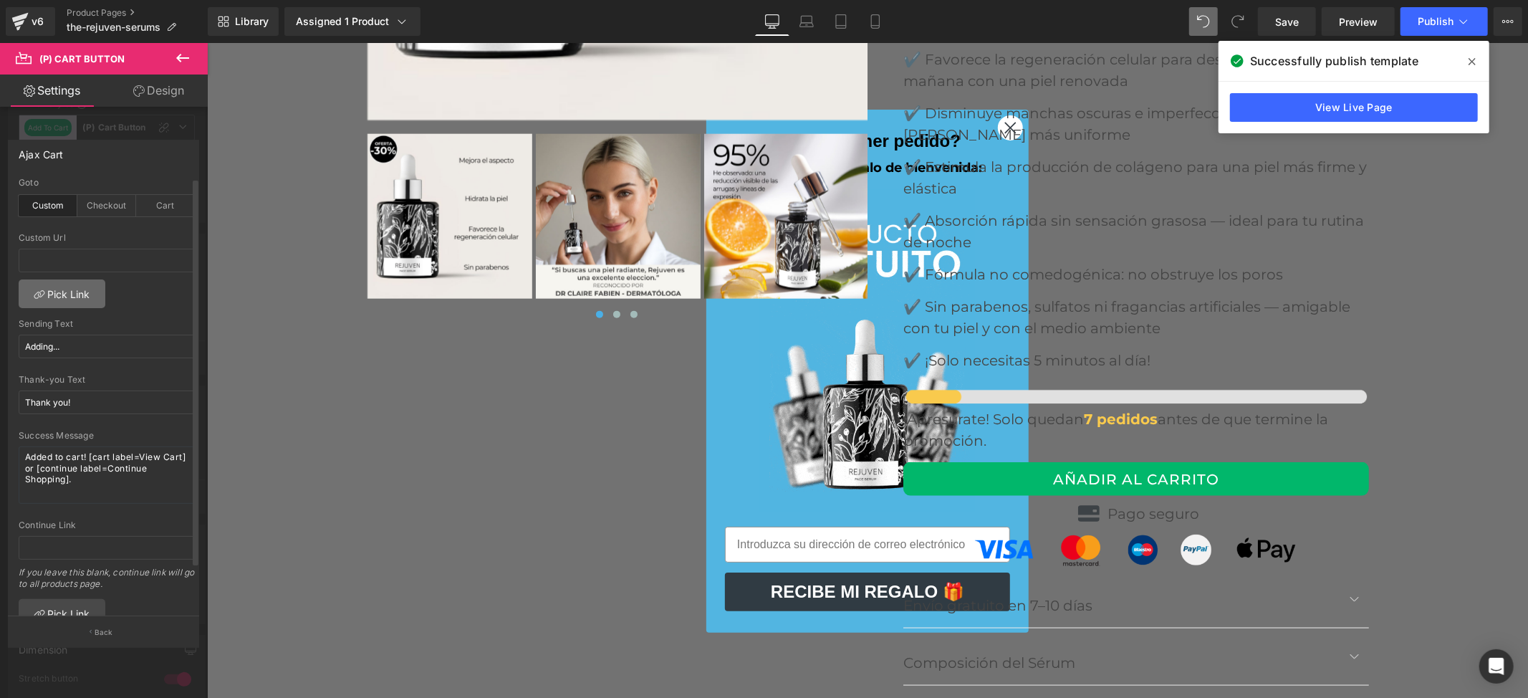
click at [75, 282] on link "Pick Link" at bounding box center [62, 293] width 87 height 29
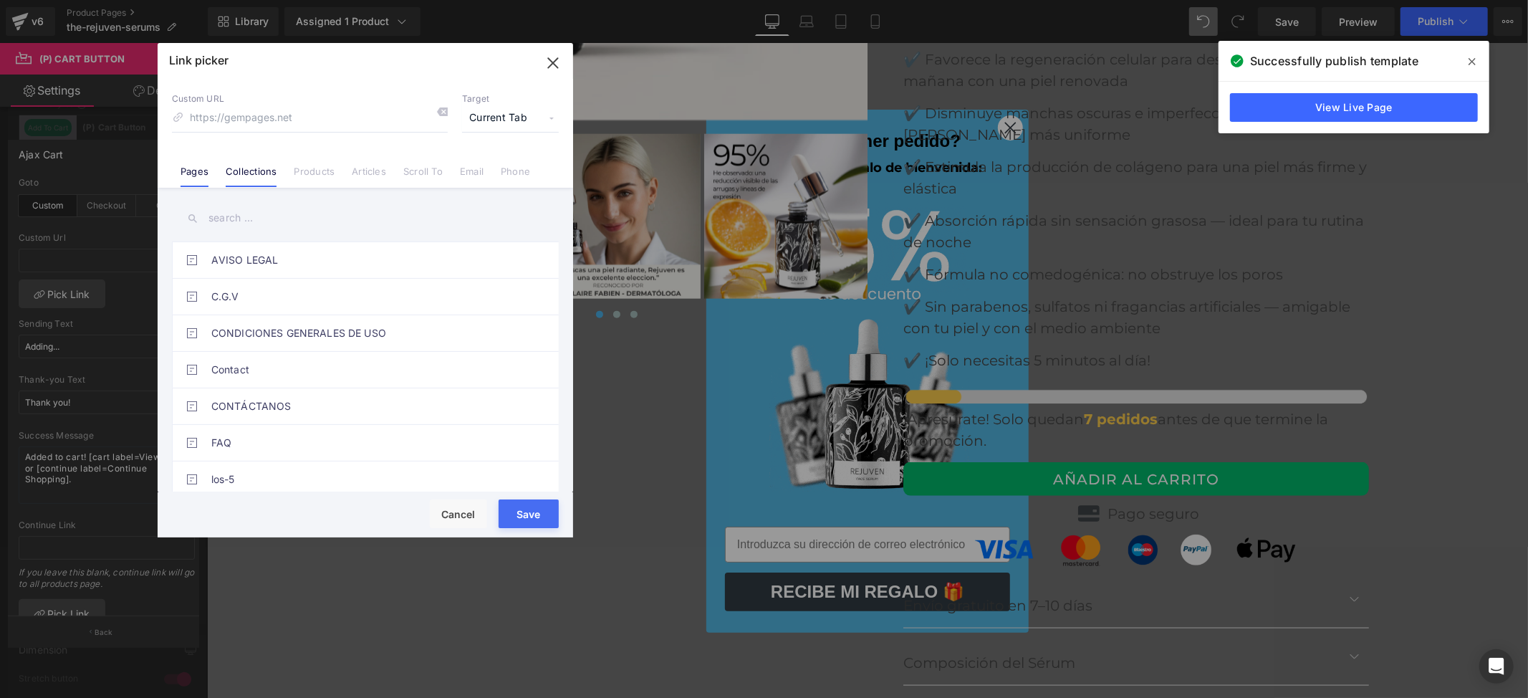
click at [259, 183] on link "Collections" at bounding box center [251, 175] width 51 height 21
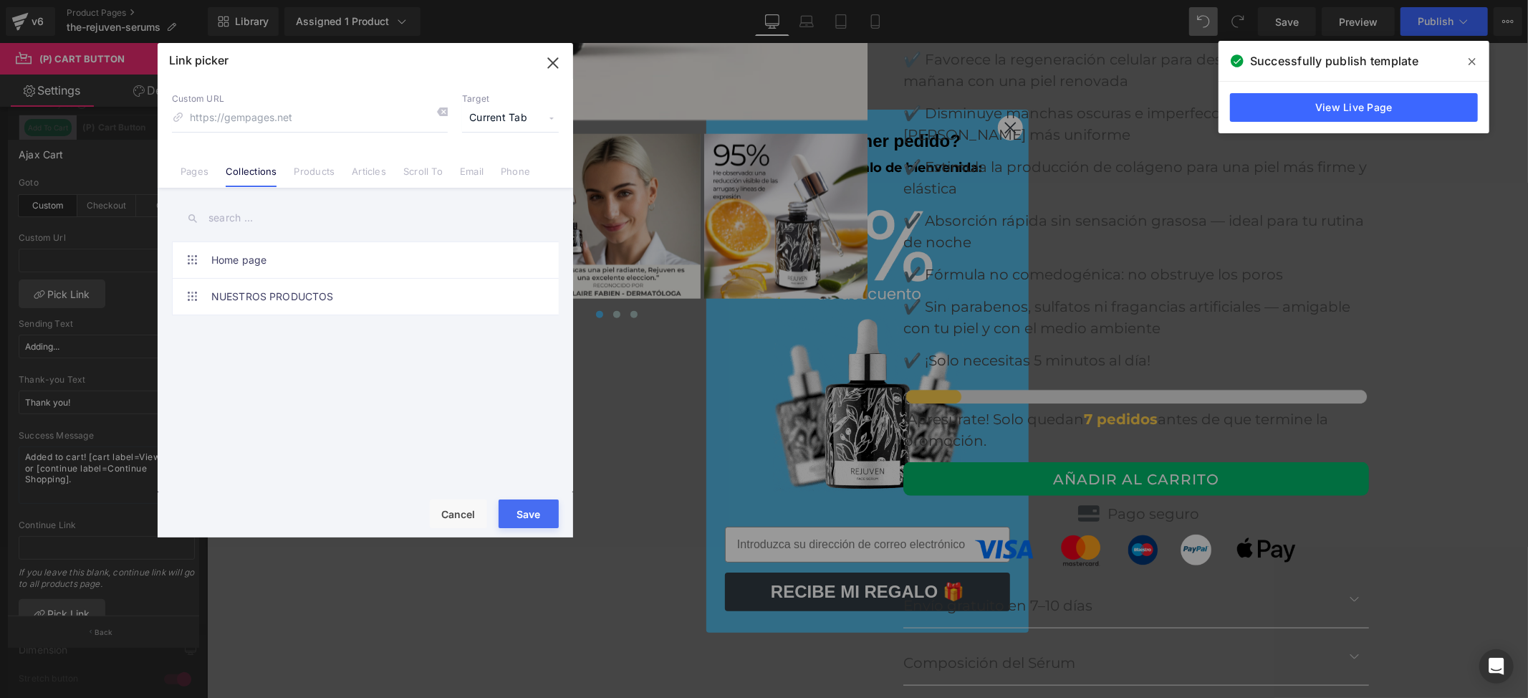
click at [311, 175] on link "Products" at bounding box center [314, 175] width 41 height 21
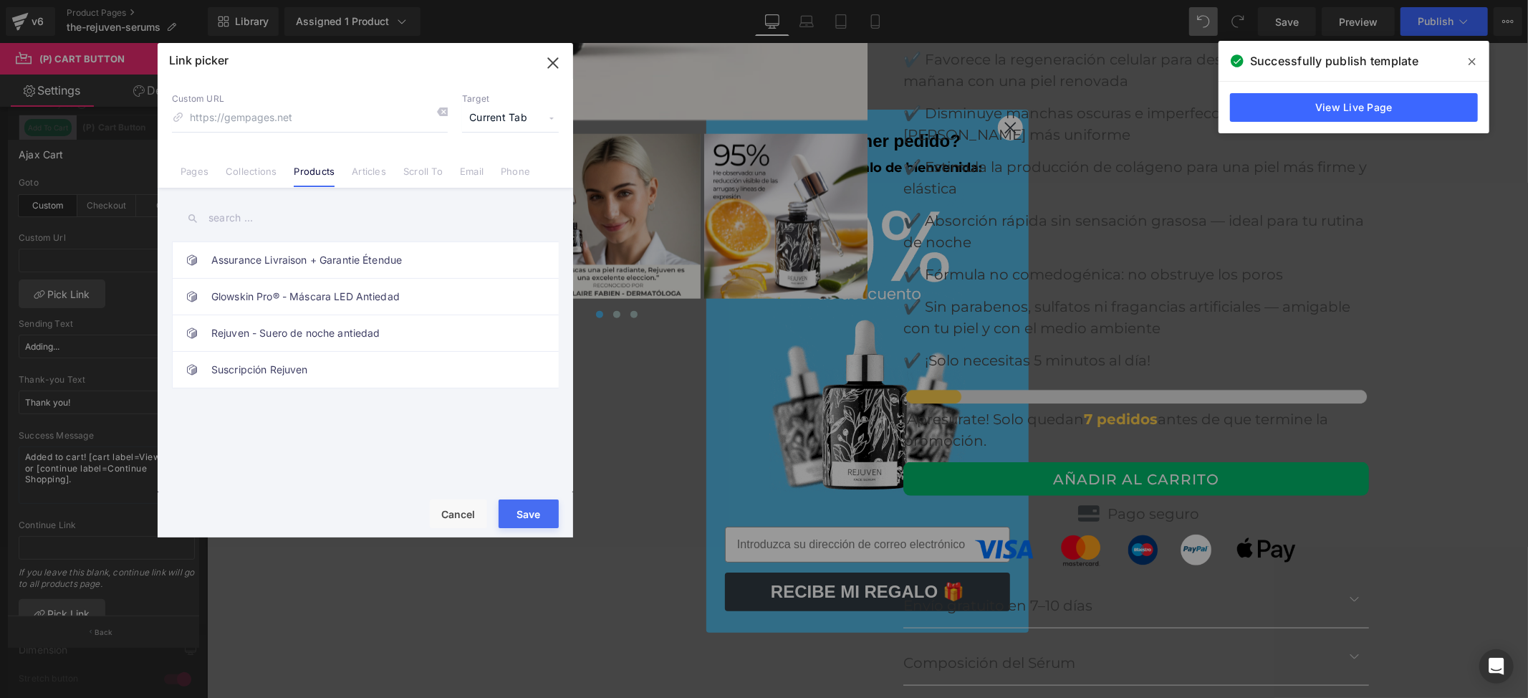
click at [374, 173] on link "Articles" at bounding box center [369, 175] width 34 height 21
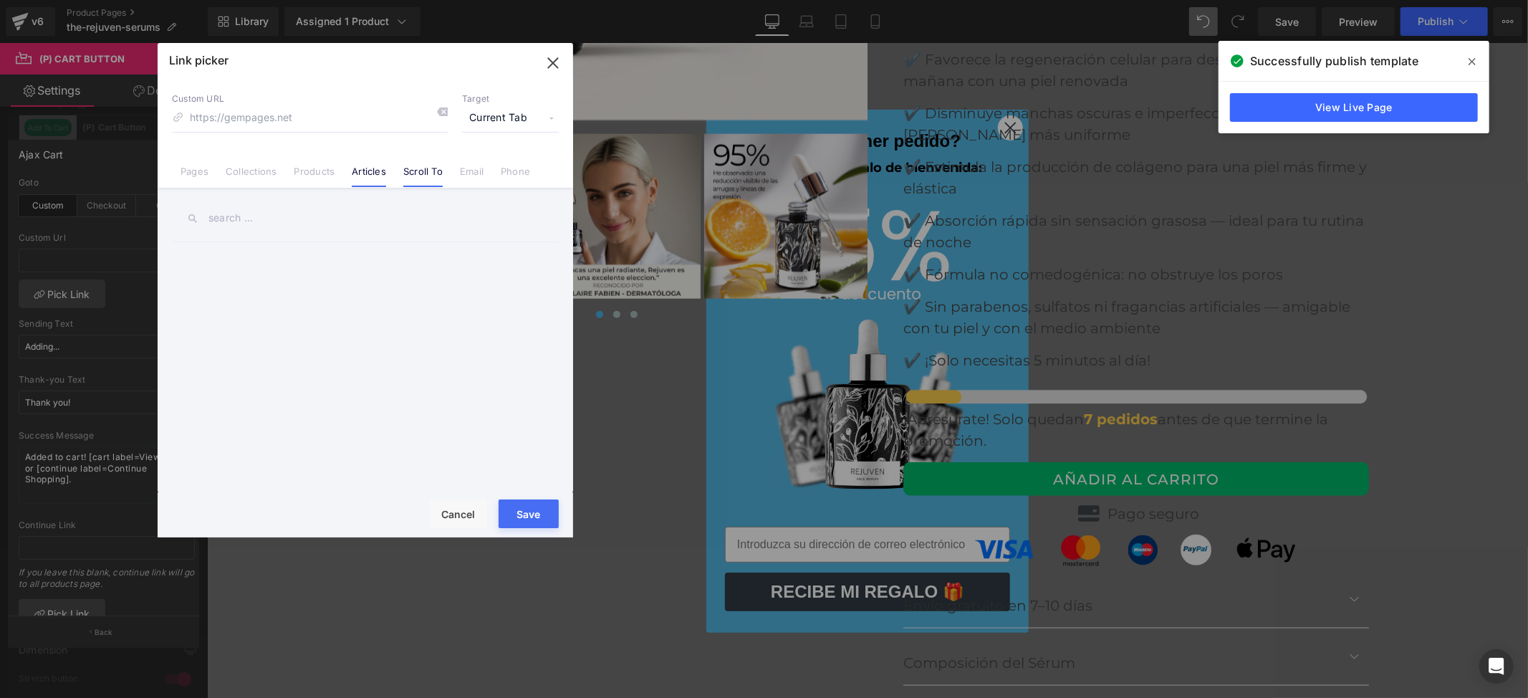
click at [430, 173] on link "Scroll To" at bounding box center [422, 175] width 39 height 21
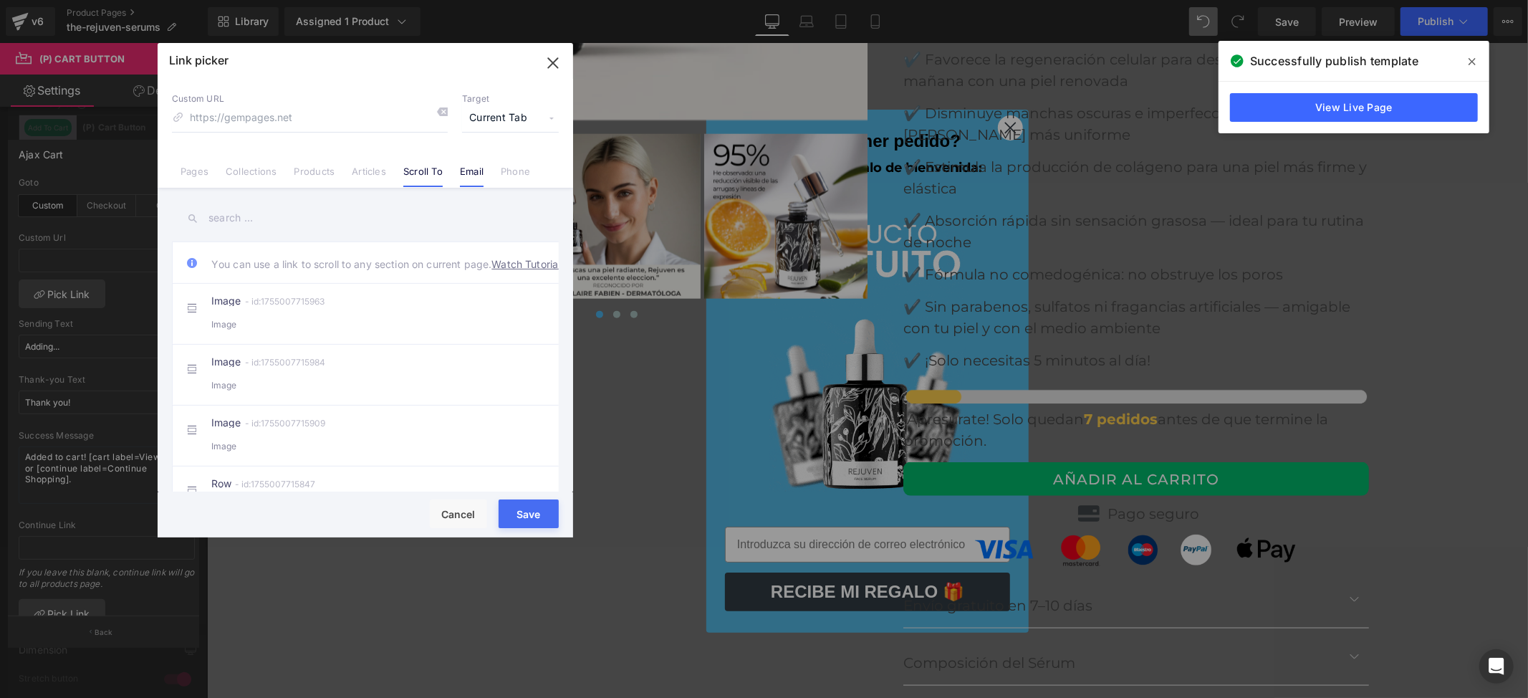
click at [468, 178] on link "Email" at bounding box center [472, 175] width 24 height 21
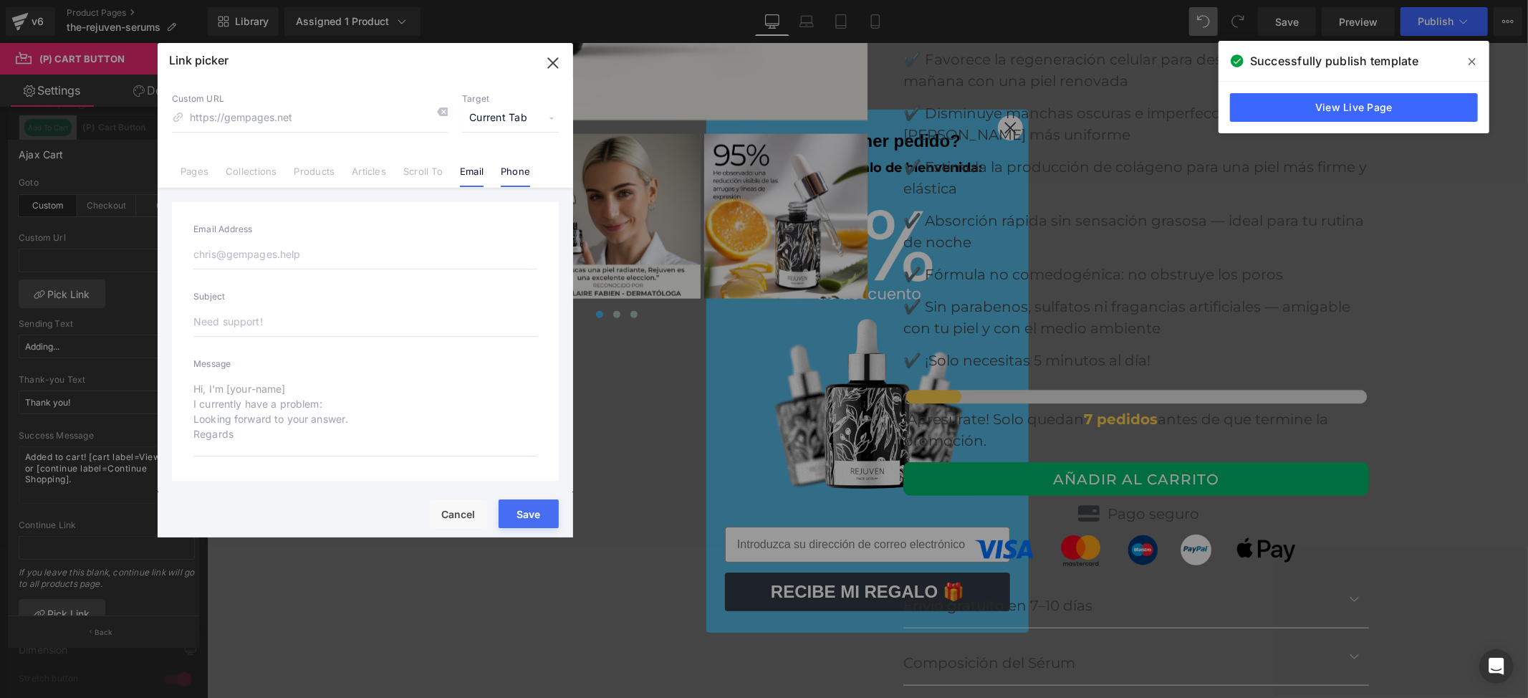
click at [509, 181] on link "Phone" at bounding box center [515, 175] width 29 height 21
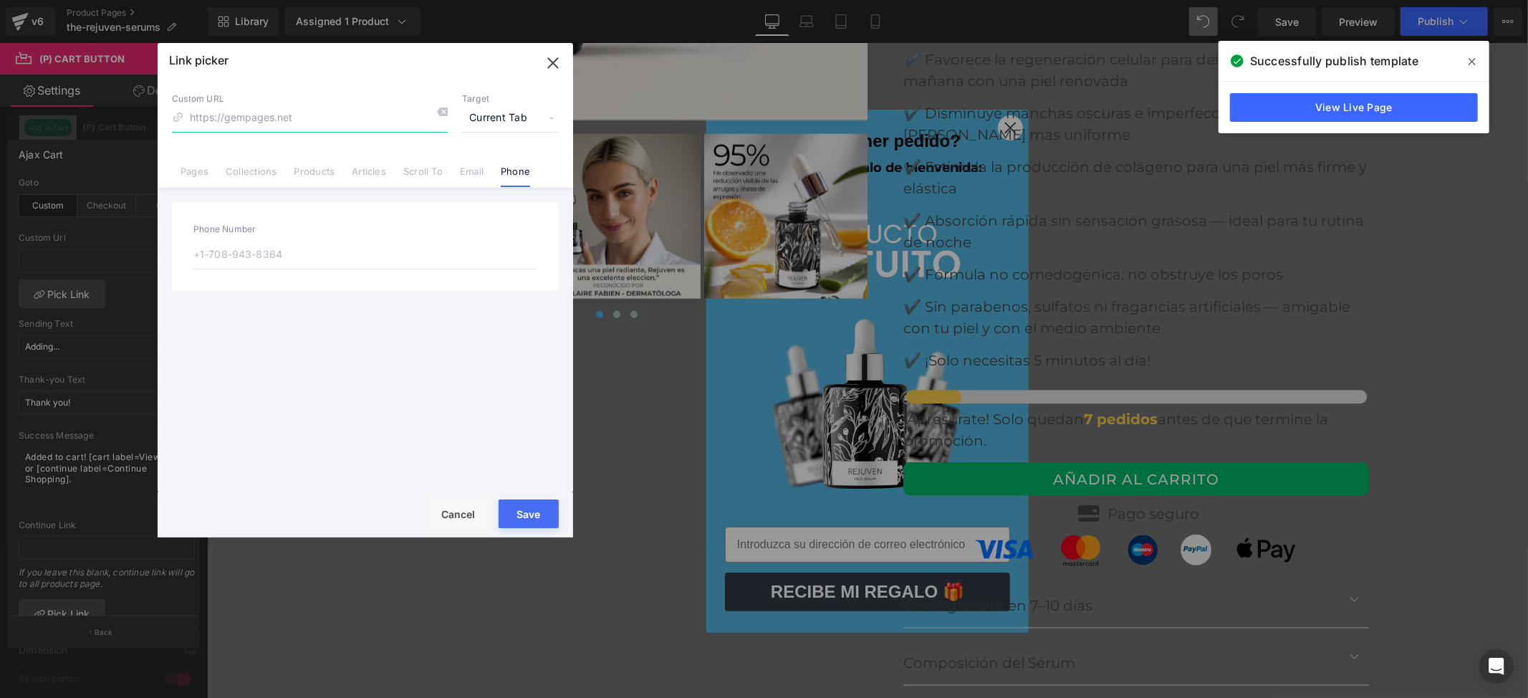
click at [319, 119] on input at bounding box center [310, 118] width 276 height 27
type input "cart"
click at [525, 519] on button "Save" at bounding box center [529, 513] width 60 height 29
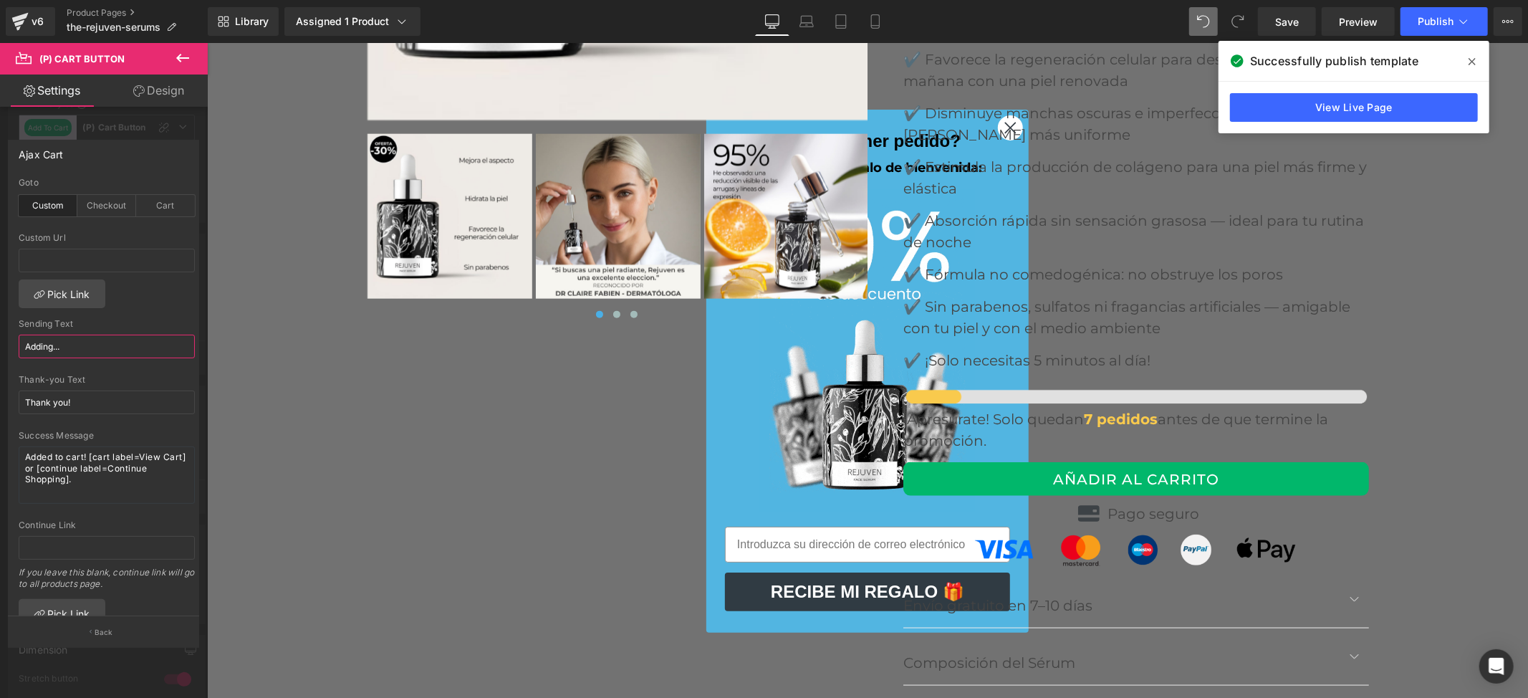
drag, startPoint x: 79, startPoint y: 347, endPoint x: 0, endPoint y: 338, distance: 79.3
click at [0, 338] on div "Ajax Cart custom Goto Custom Checkout Cart Custom Url Pick Link Adding... Sendi…" at bounding box center [104, 387] width 208 height 517
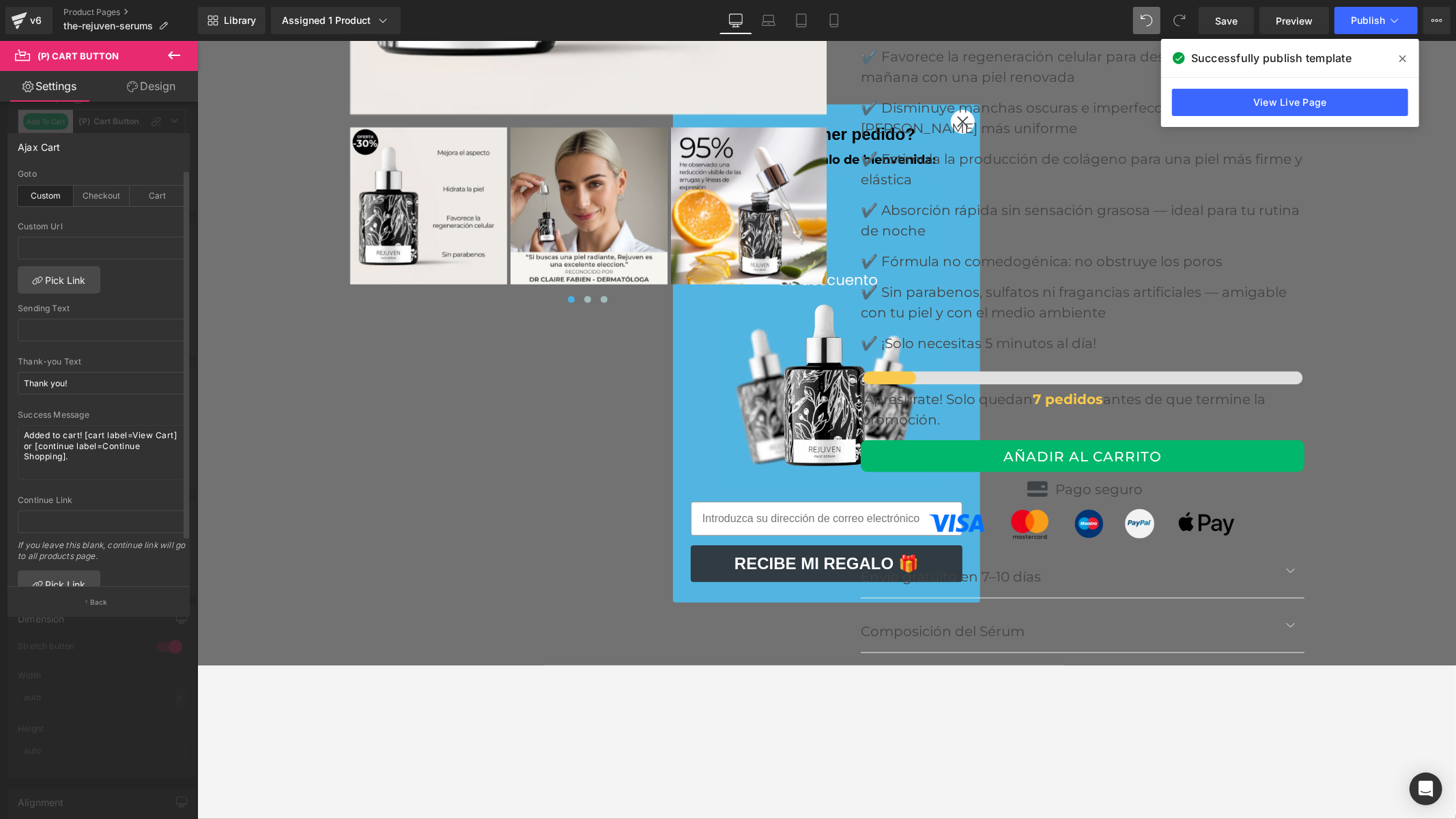
click at [130, 290] on div "custom Goto Custom Checkout Cart Custom Url Pick Link Adding... Sending Text Th…" at bounding box center [102, 378] width 187 height 417
click at [1230, 19] on span "Save" at bounding box center [1226, 20] width 23 height 14
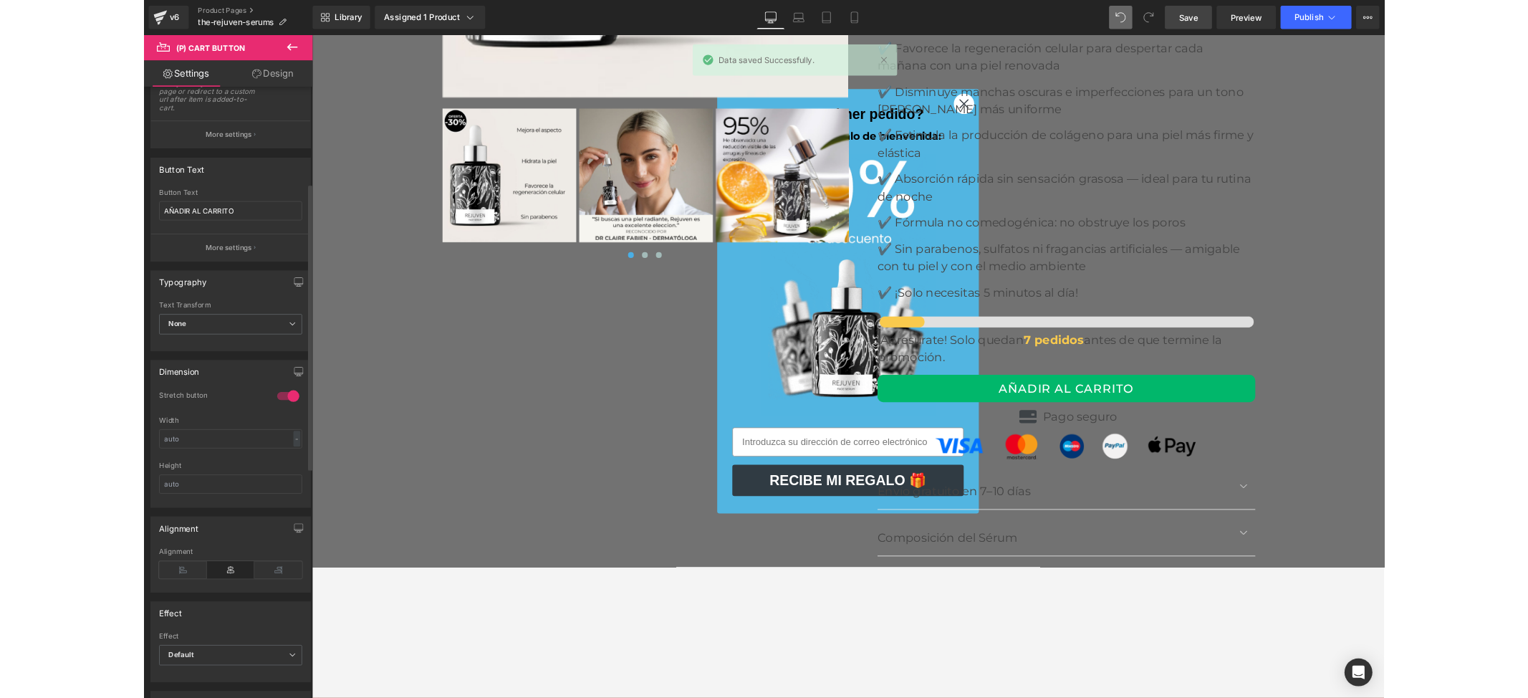
scroll to position [158, 0]
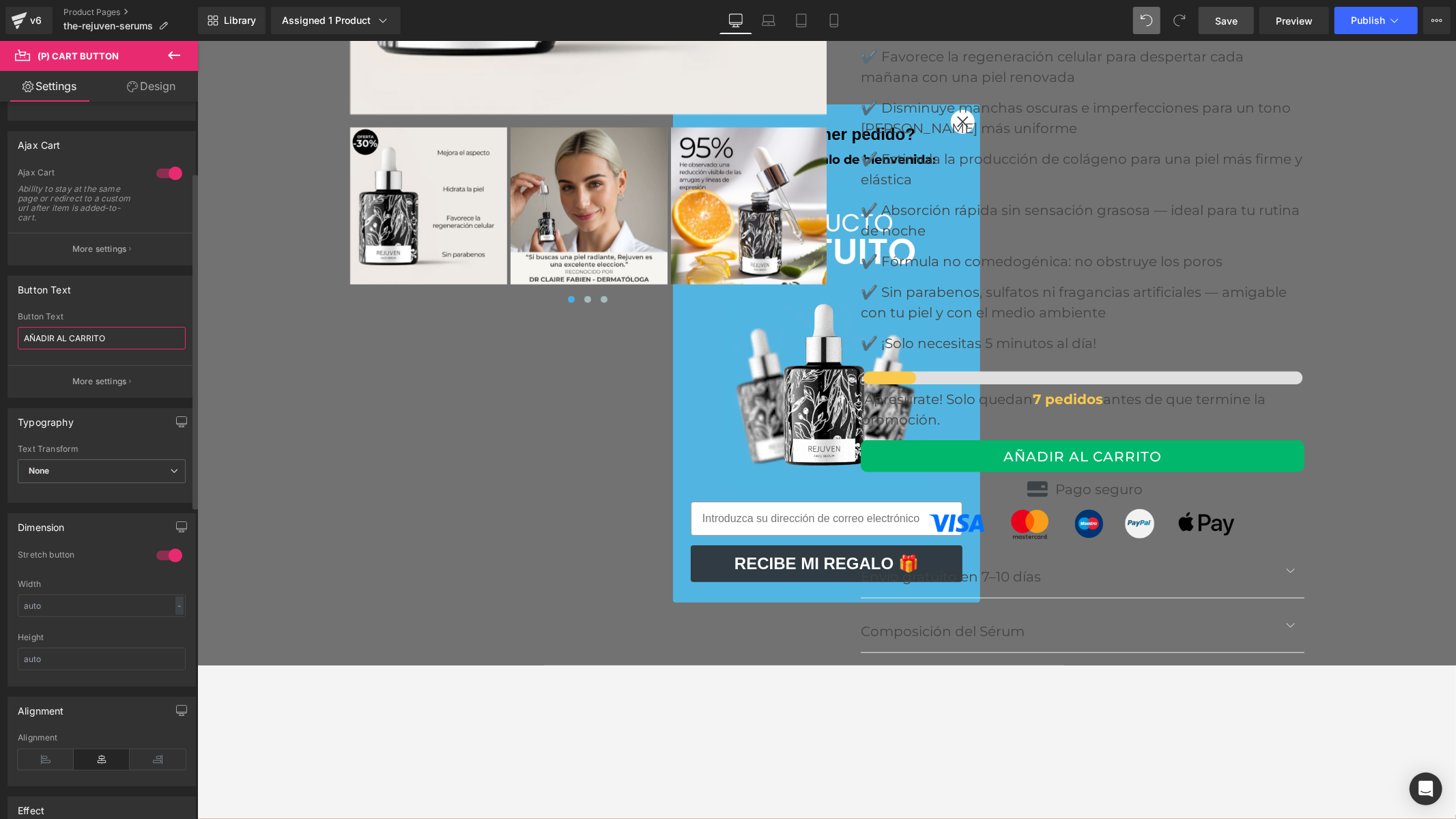
click at [67, 343] on input "AÑADIR AL CARRITO" at bounding box center [102, 338] width 168 height 23
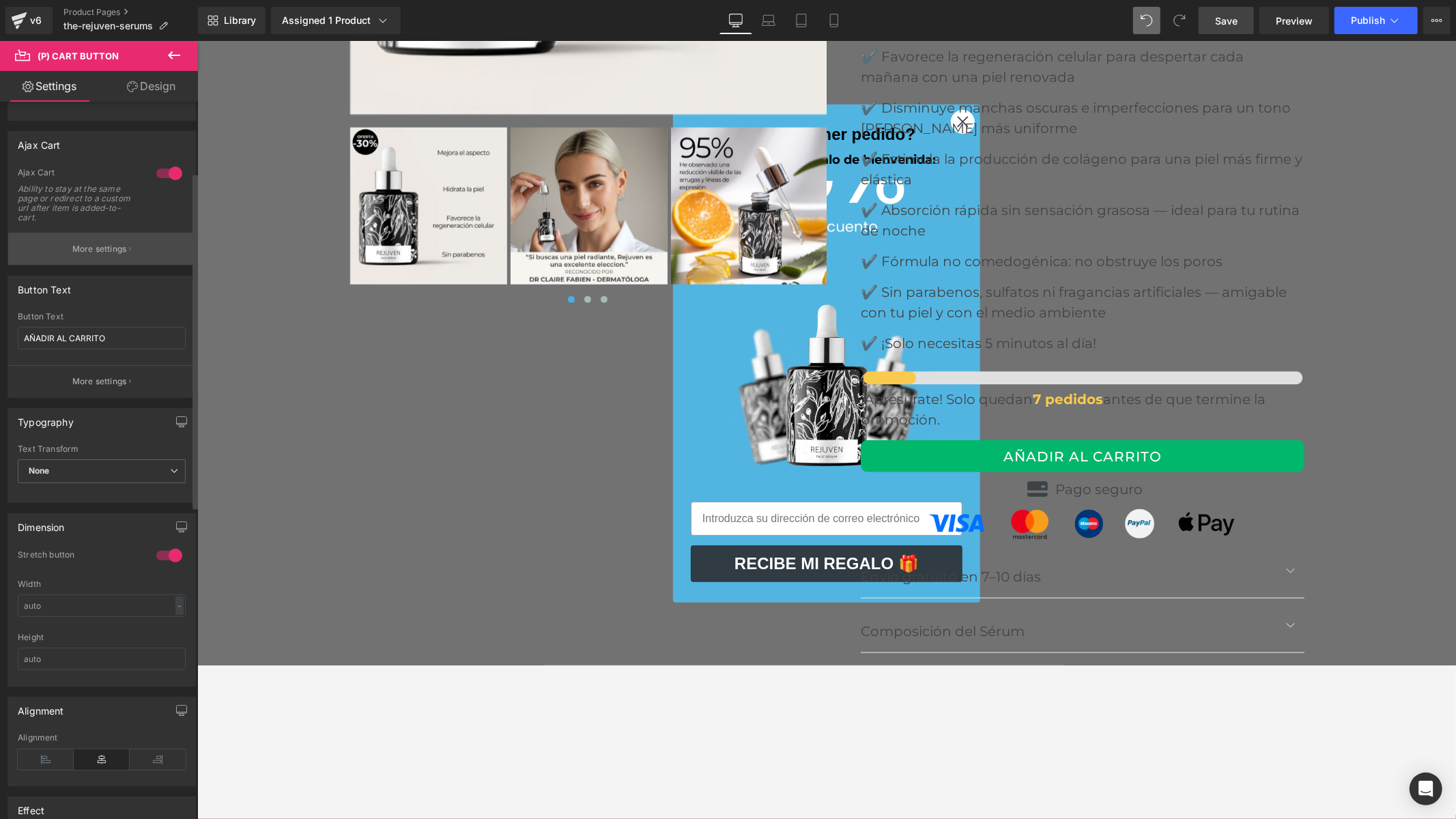
click at [83, 249] on p "More settings" at bounding box center [99, 249] width 54 height 12
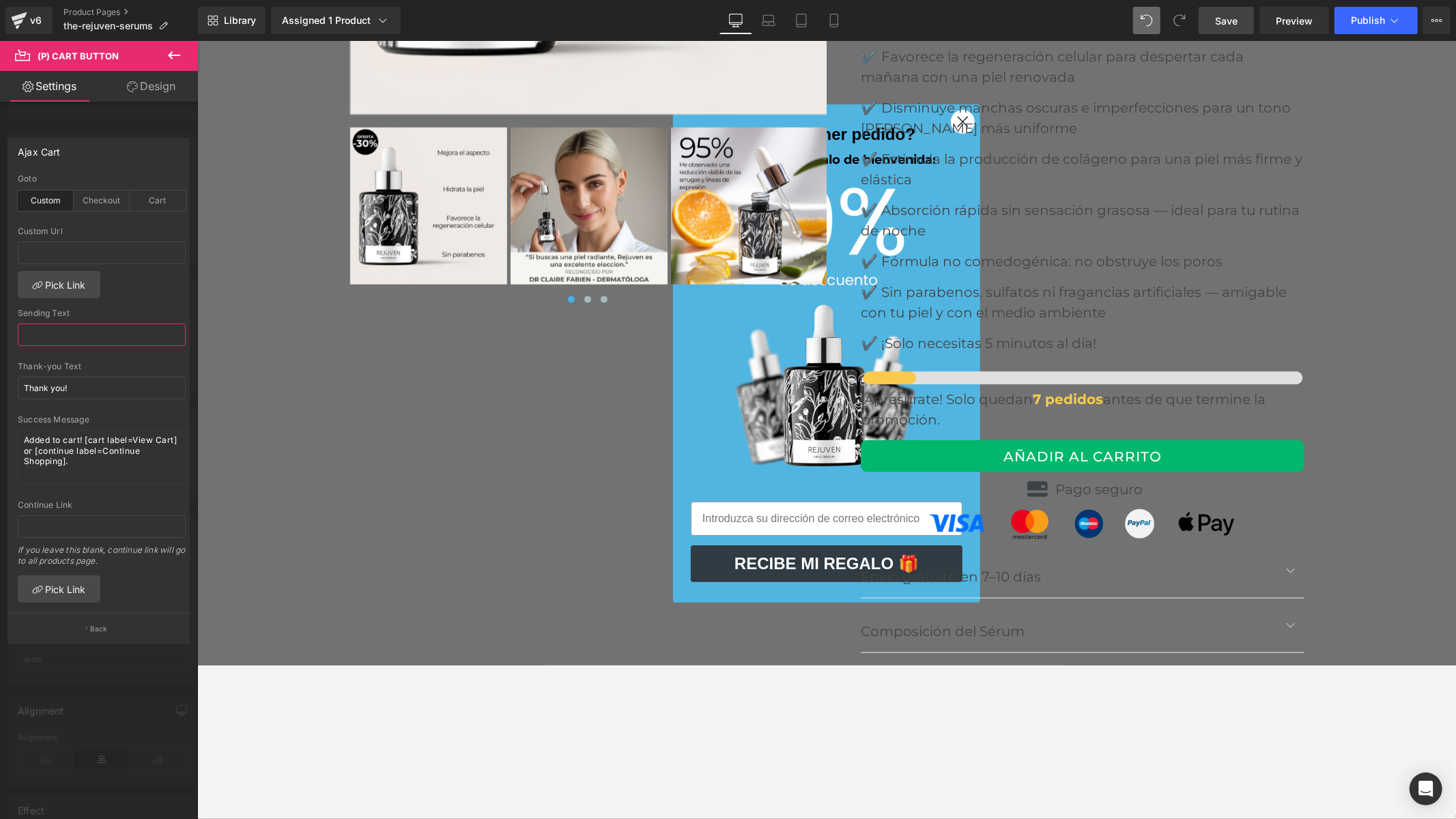
click at [56, 331] on input "text" at bounding box center [102, 335] width 168 height 23
paste input "AÑADIR AL CARRITO"
type input "AÑADIR AL CARRITO"
click at [146, 277] on div "custom Goto Custom Checkout Cart Custom Url Pick Link Adding... Sending Text AÑ…" at bounding box center [99, 393] width 181 height 439
click at [1230, 23] on span "Save" at bounding box center [1226, 20] width 23 height 14
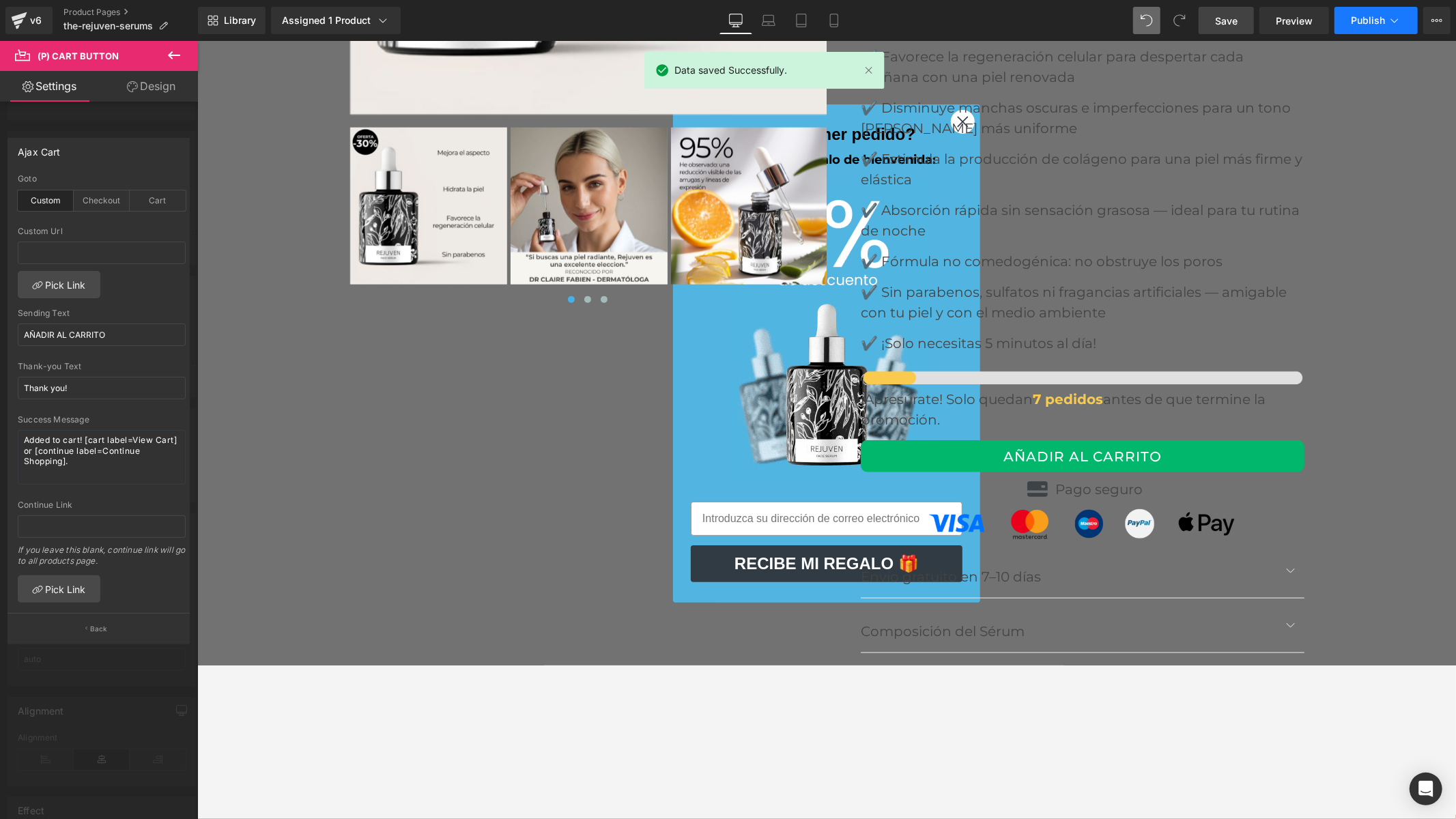
click at [1360, 28] on button "Publish" at bounding box center [1375, 20] width 83 height 28
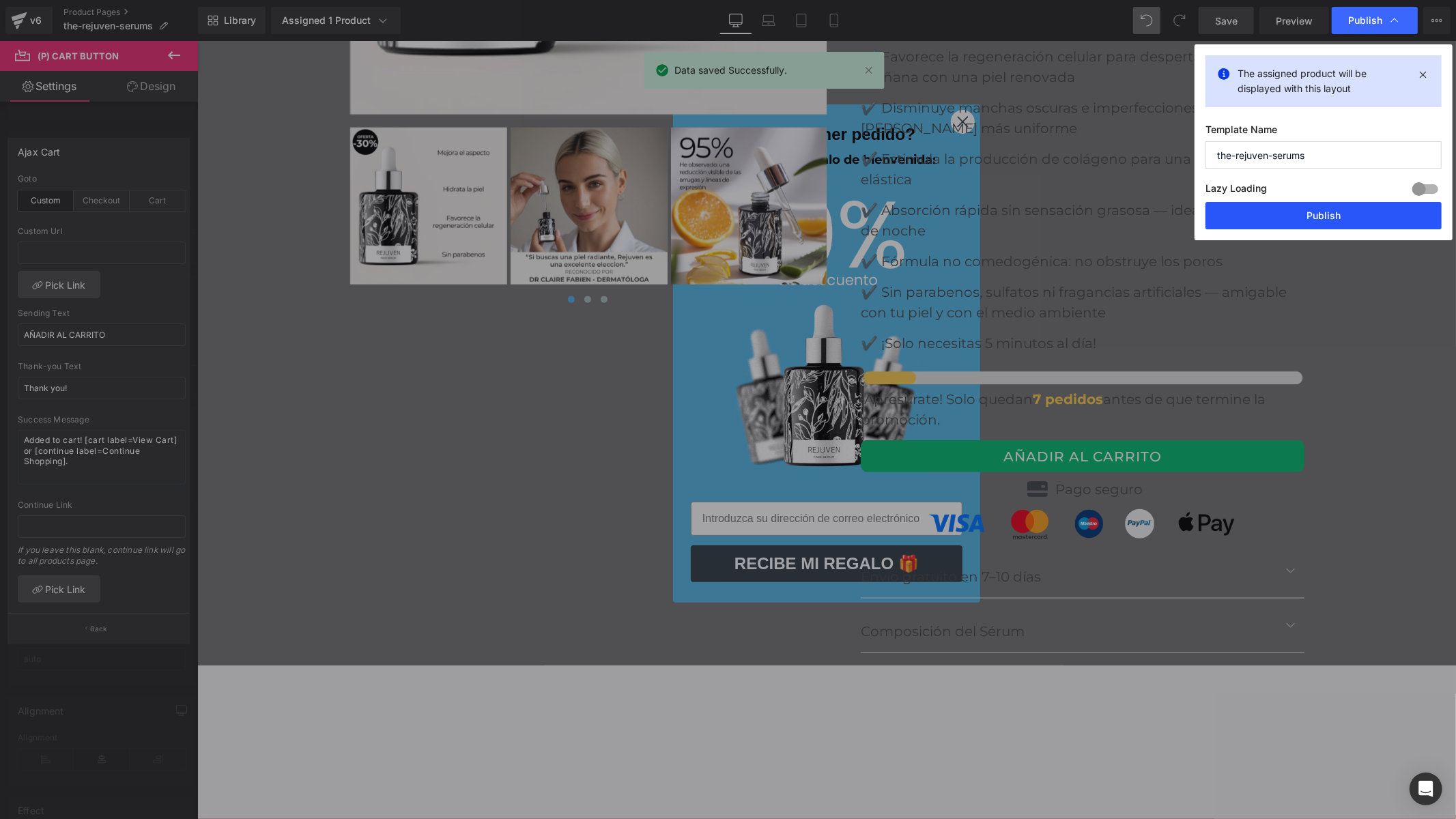
drag, startPoint x: 1297, startPoint y: 215, endPoint x: 959, endPoint y: 299, distance: 348.3
click at [1297, 215] on button "Publish" at bounding box center [1324, 215] width 236 height 28
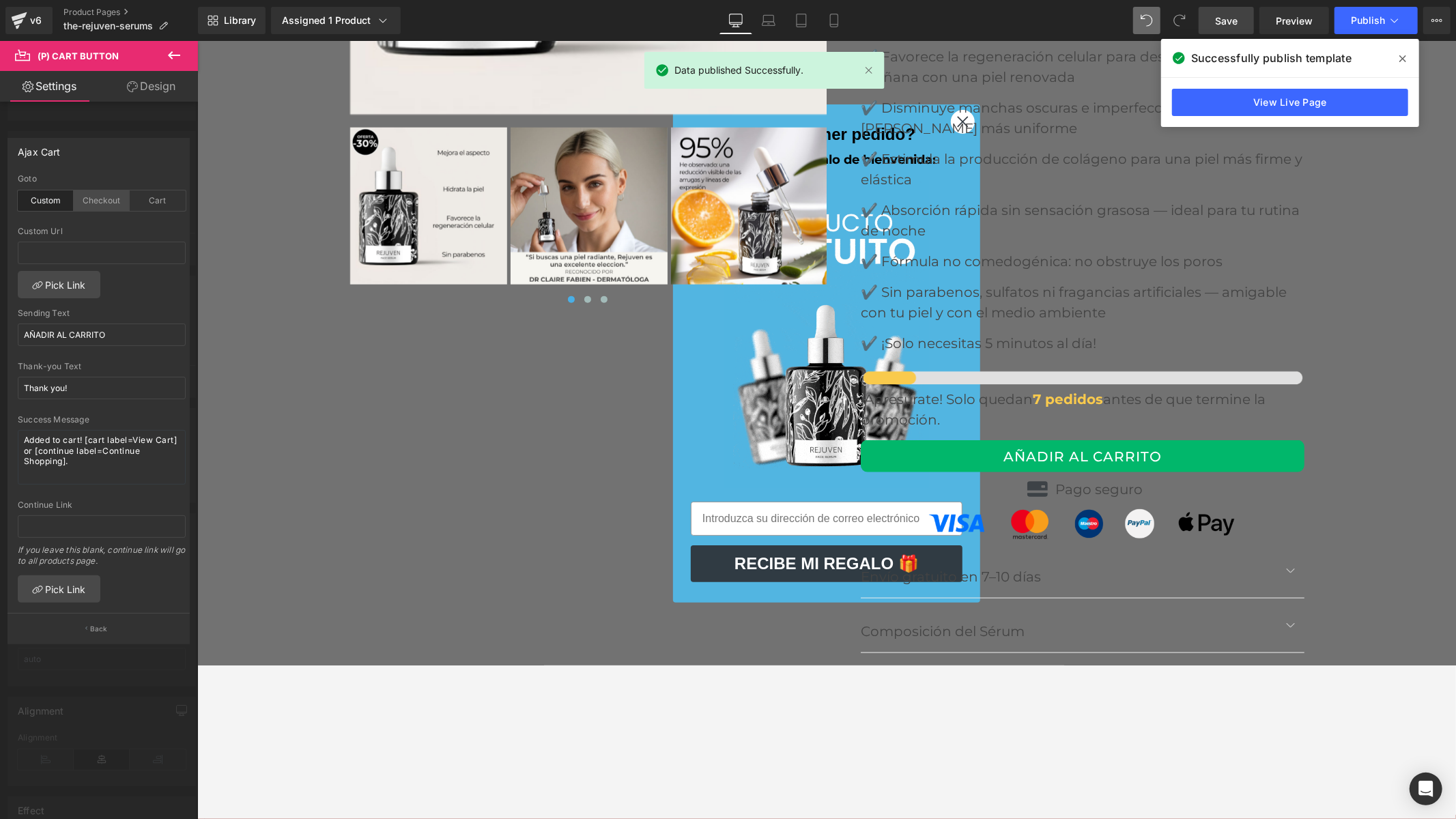
click at [92, 195] on div "Checkout" at bounding box center [101, 200] width 56 height 20
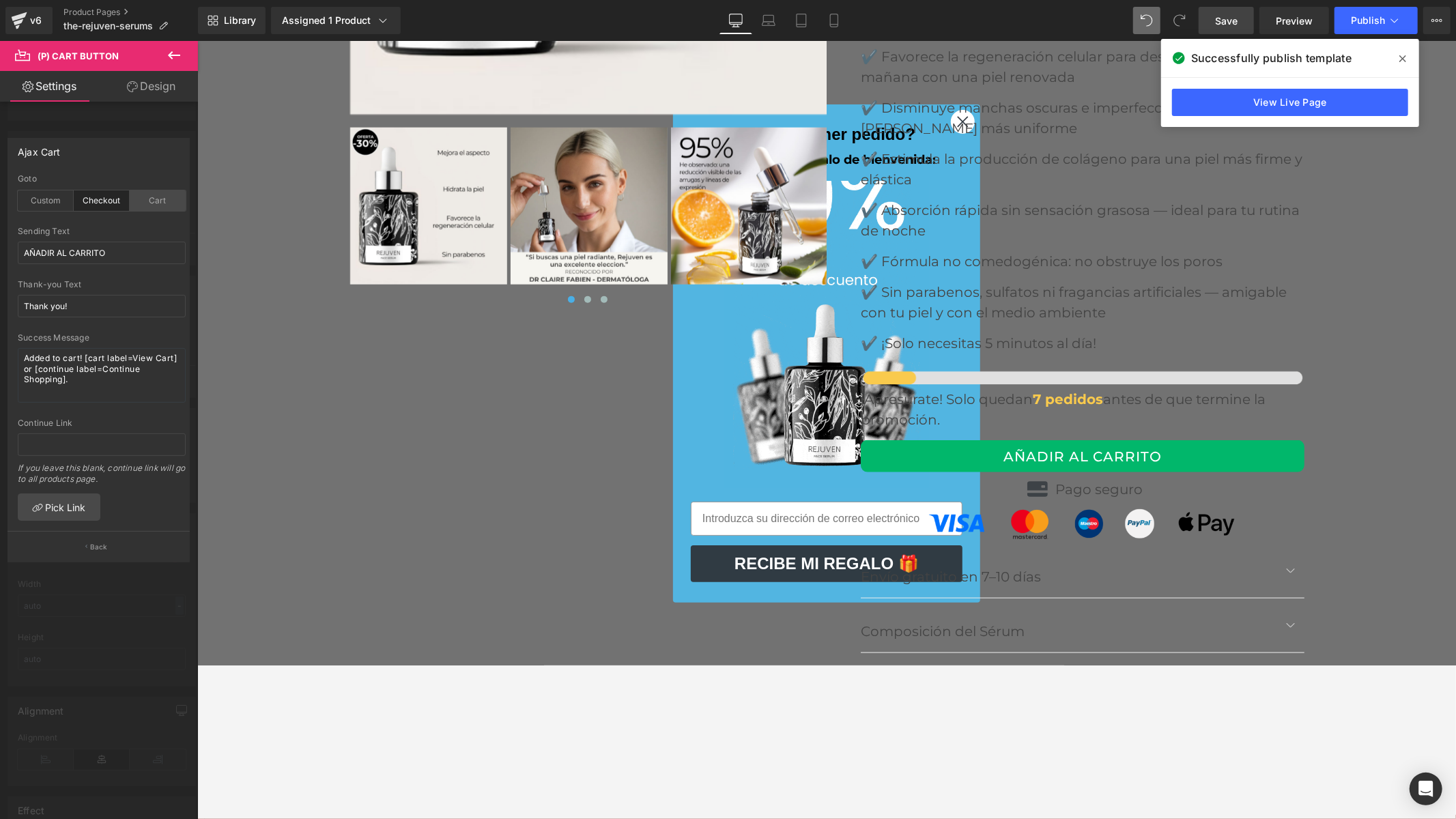
click at [149, 208] on div "Cart" at bounding box center [157, 200] width 56 height 20
drag, startPoint x: 51, startPoint y: 206, endPoint x: 702, endPoint y: 145, distance: 653.9
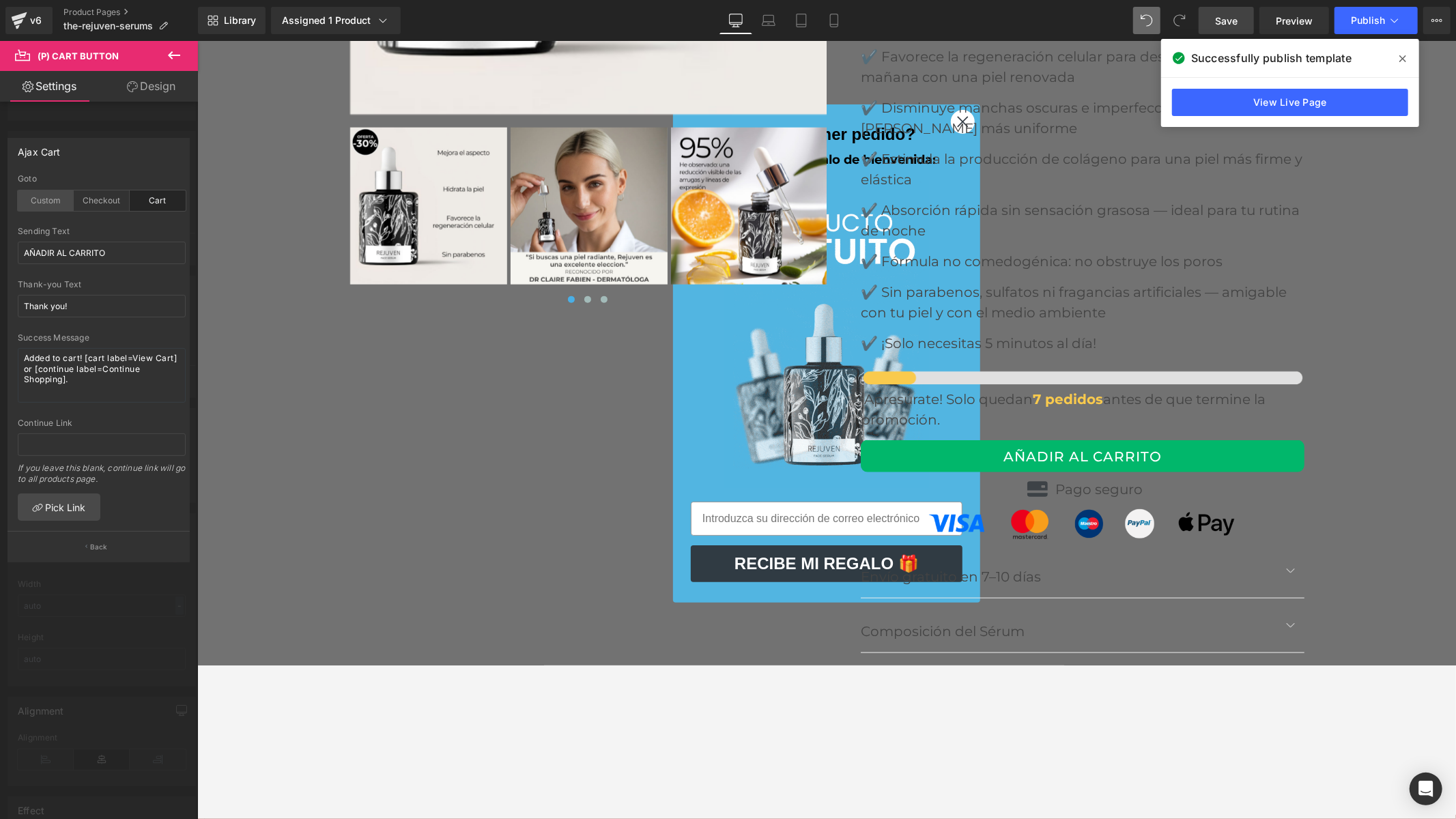
click at [51, 206] on div "Custom" at bounding box center [46, 200] width 56 height 20
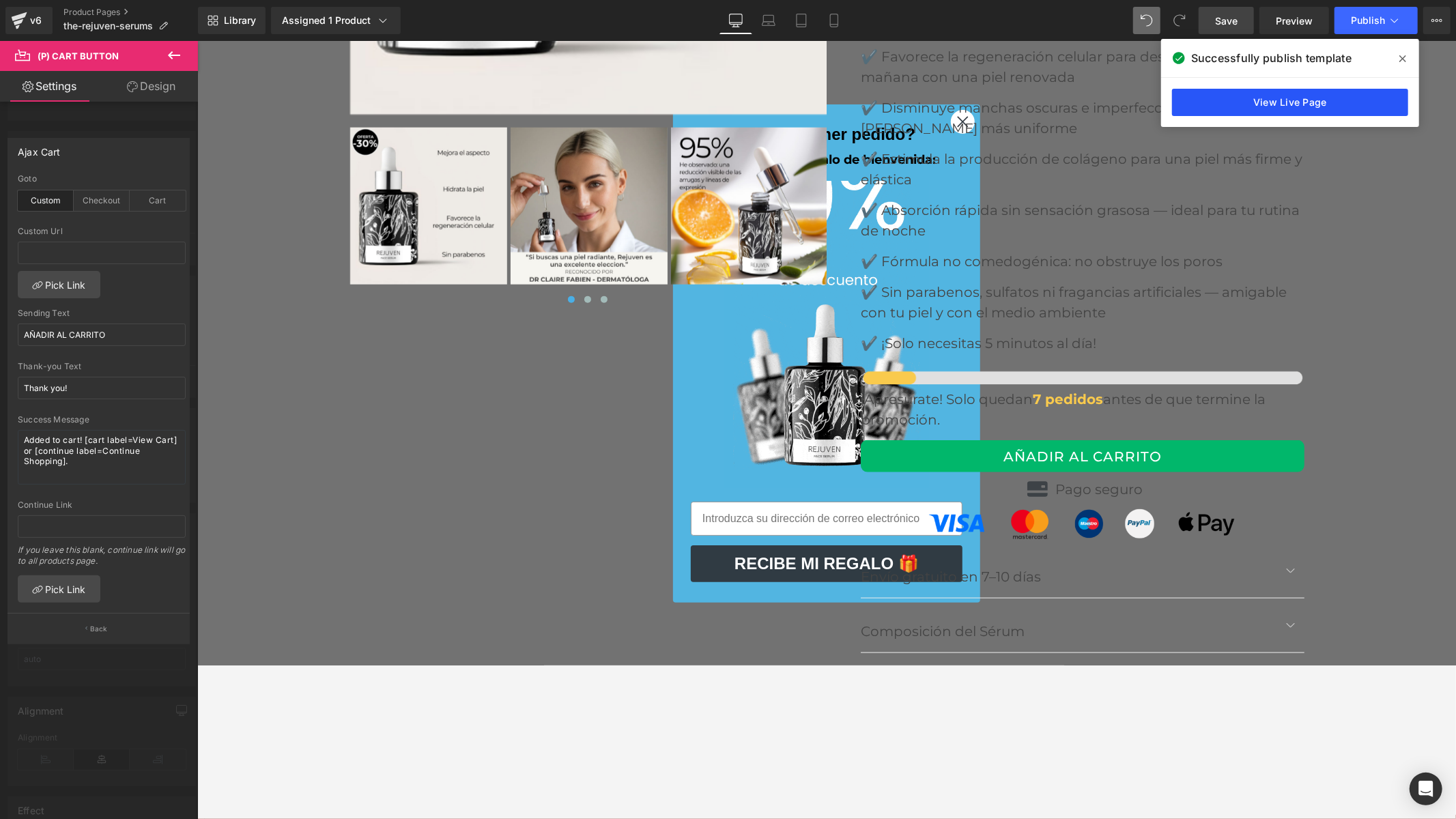
click at [1260, 105] on link "View Live Page" at bounding box center [1290, 102] width 236 height 28
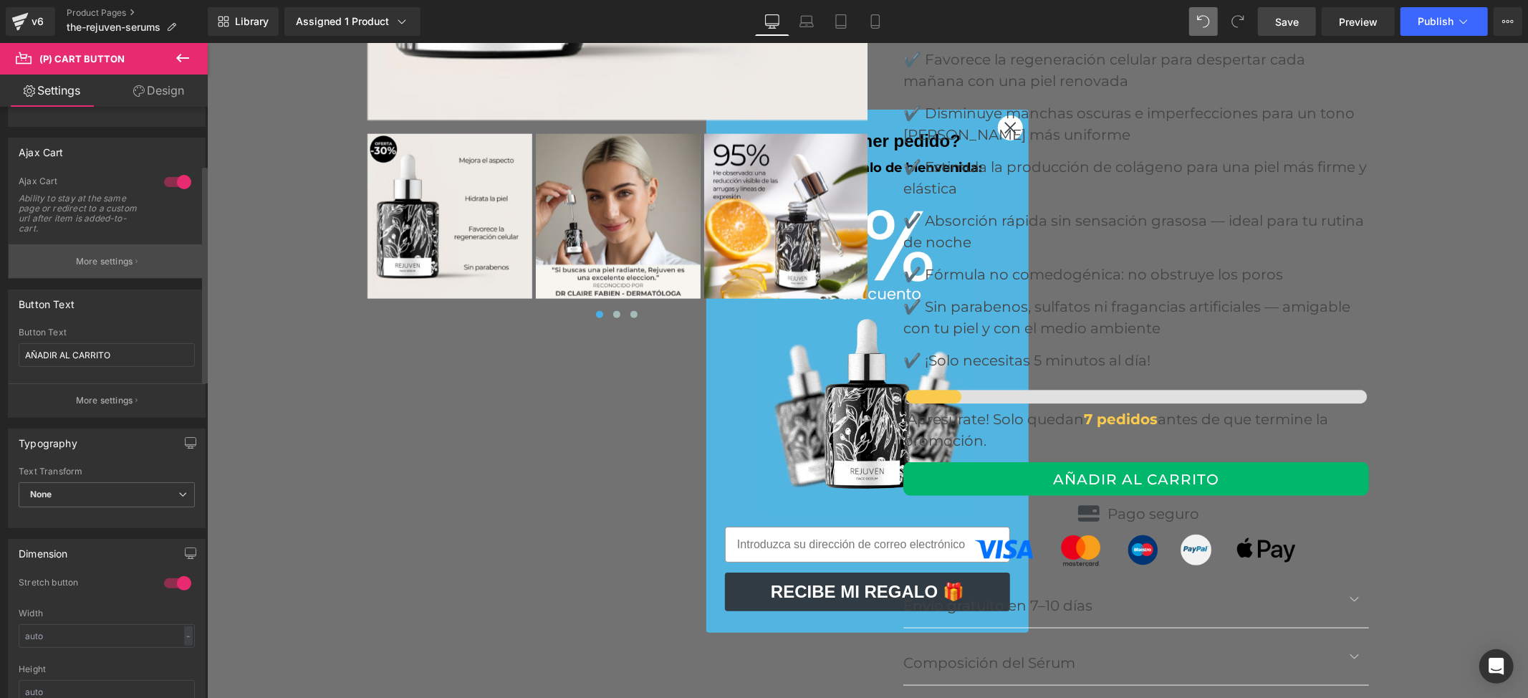
click at [107, 262] on p "More settings" at bounding box center [104, 261] width 57 height 13
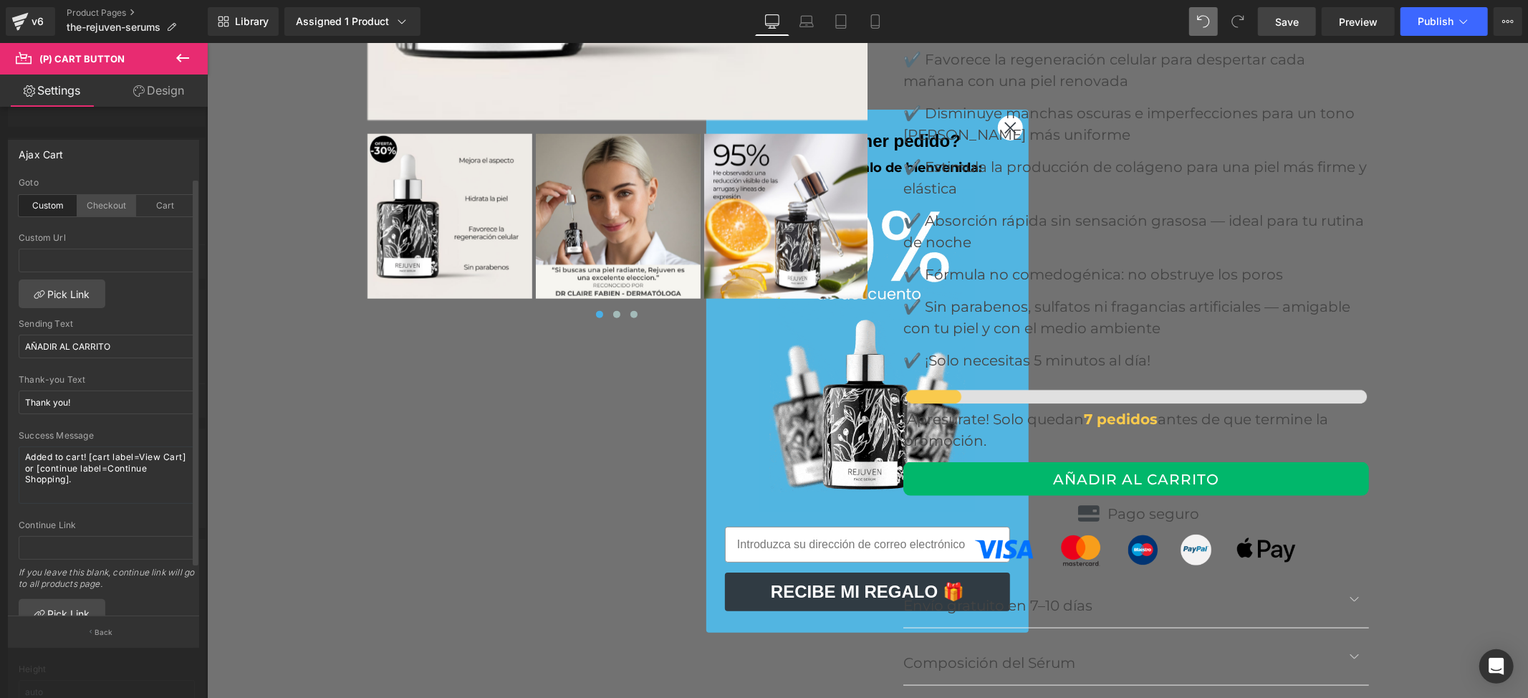
click at [96, 204] on div "Checkout" at bounding box center [106, 205] width 59 height 21
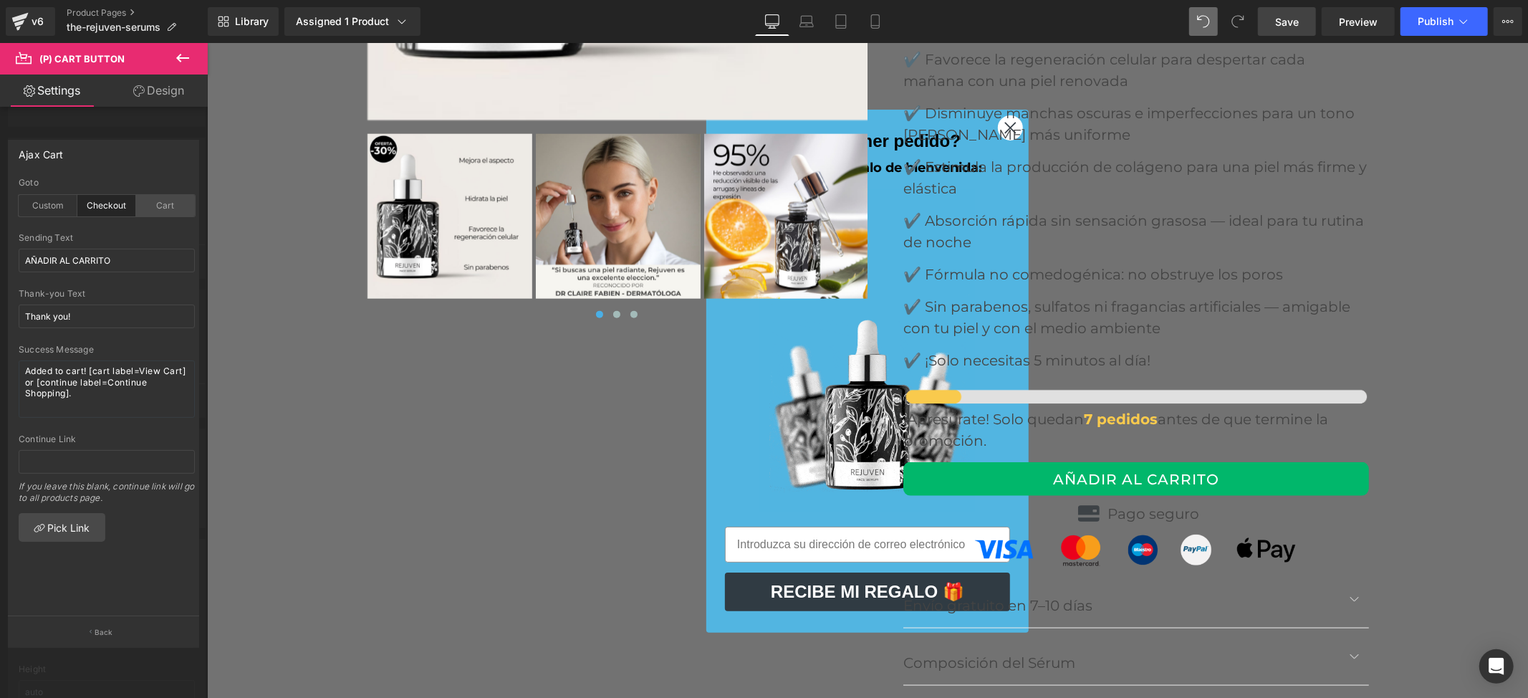
click at [161, 198] on div "Cart" at bounding box center [165, 205] width 59 height 21
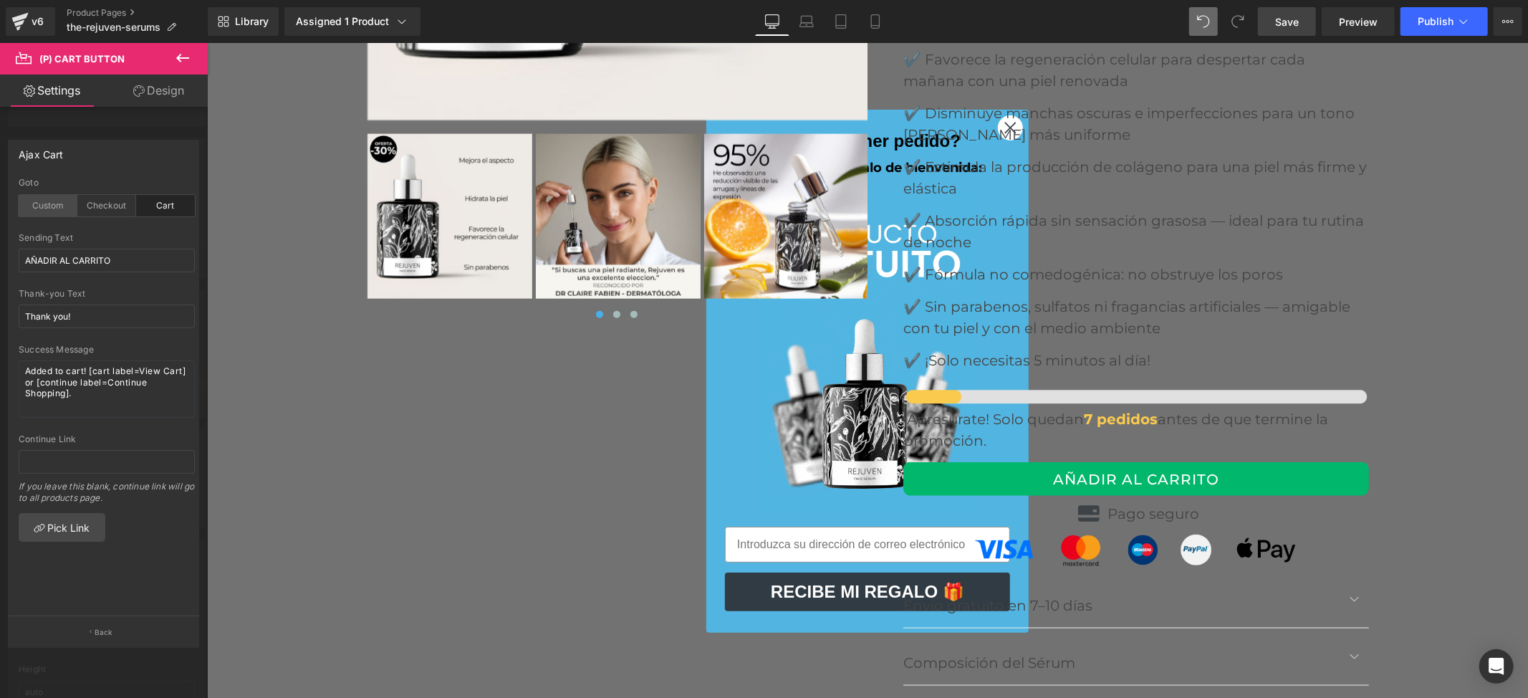
click at [47, 209] on div "Custom" at bounding box center [48, 205] width 59 height 21
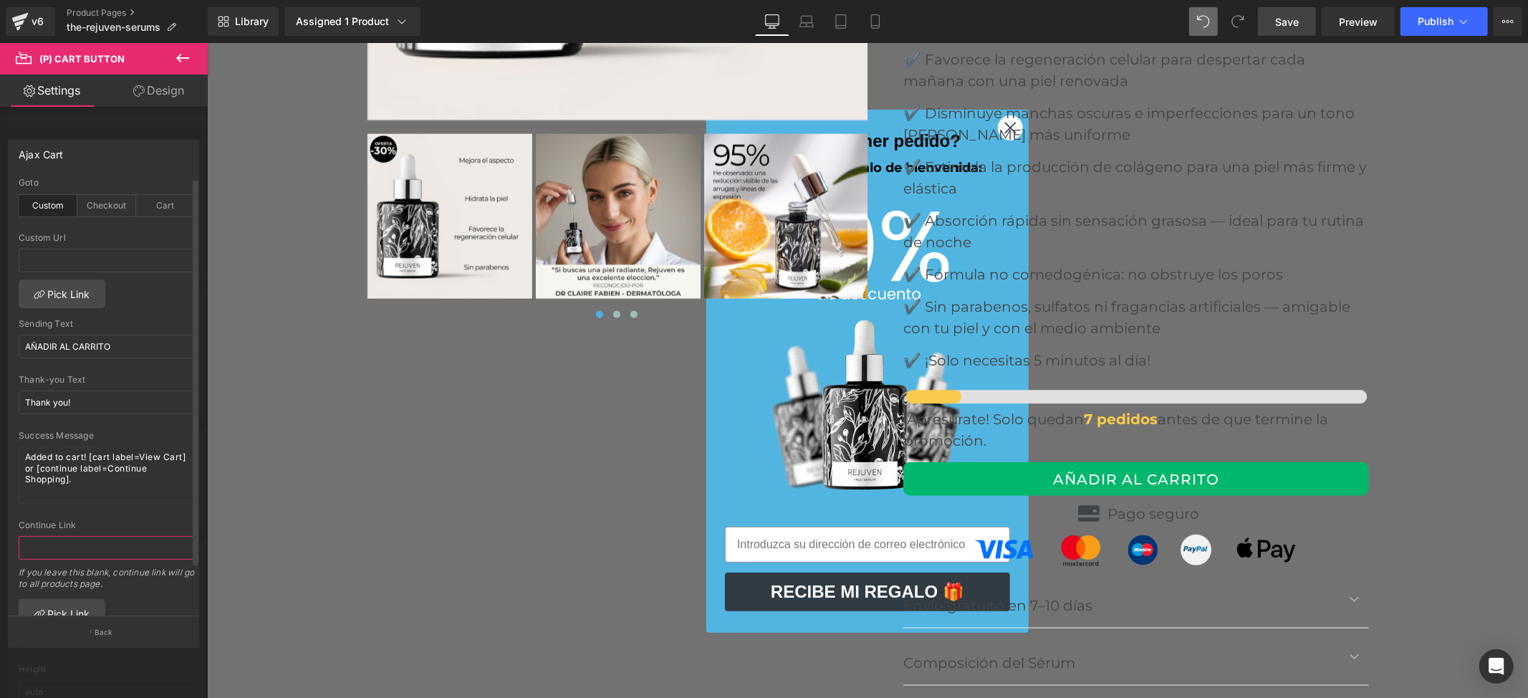
click at [64, 545] on input "text" at bounding box center [107, 548] width 176 height 24
type input "c"
click at [47, 262] on input "text" at bounding box center [107, 261] width 176 height 24
click at [56, 551] on input "text" at bounding box center [107, 548] width 176 height 24
click at [56, 550] on input "text" at bounding box center [107, 548] width 176 height 24
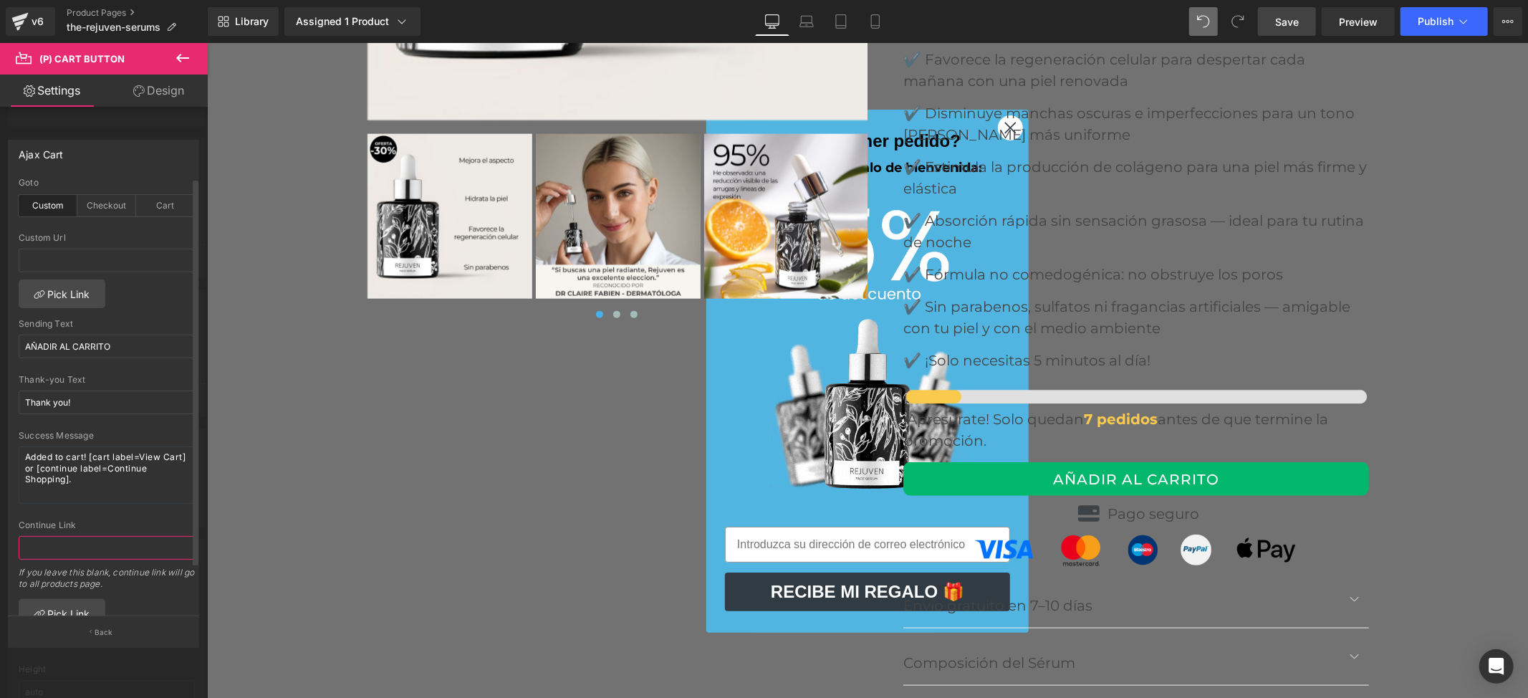
click at [56, 550] on input "text" at bounding box center [107, 548] width 176 height 24
click at [57, 549] on input "text" at bounding box center [107, 548] width 176 height 24
click at [69, 93] on link "Settings" at bounding box center [52, 90] width 104 height 32
click at [178, 64] on icon at bounding box center [182, 57] width 17 height 17
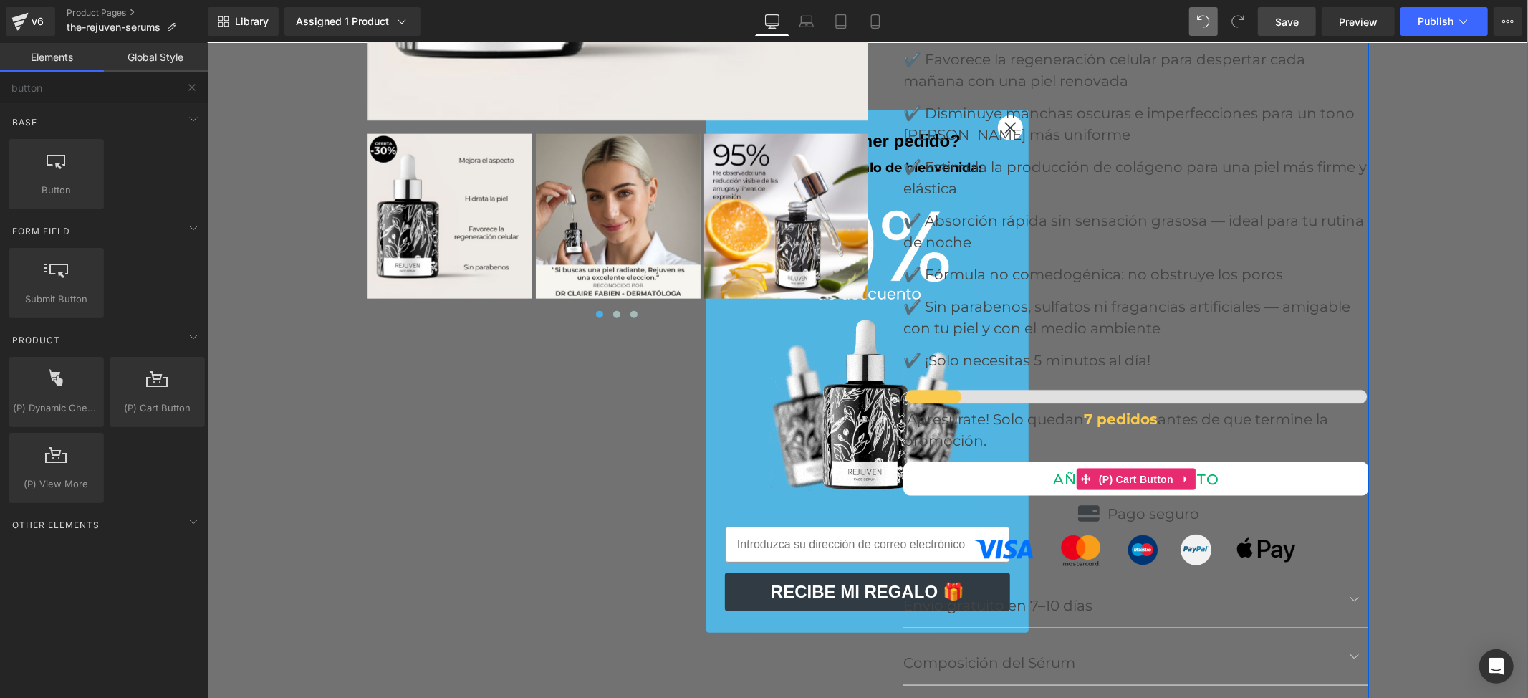
drag, startPoint x: 1014, startPoint y: 433, endPoint x: 1099, endPoint y: 431, distance: 84.6
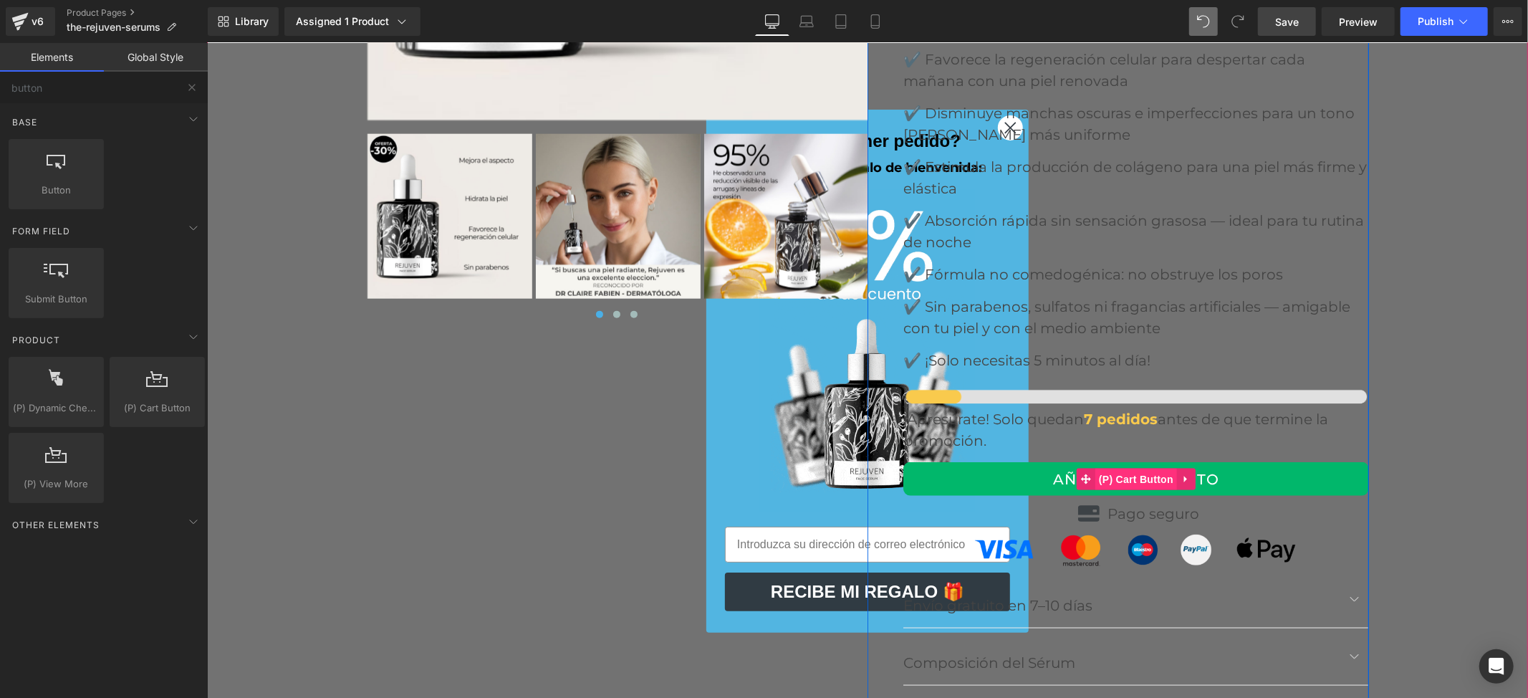
click at [1014, 461] on button "AÑADIR AL CARRITO" at bounding box center [1136, 478] width 466 height 34
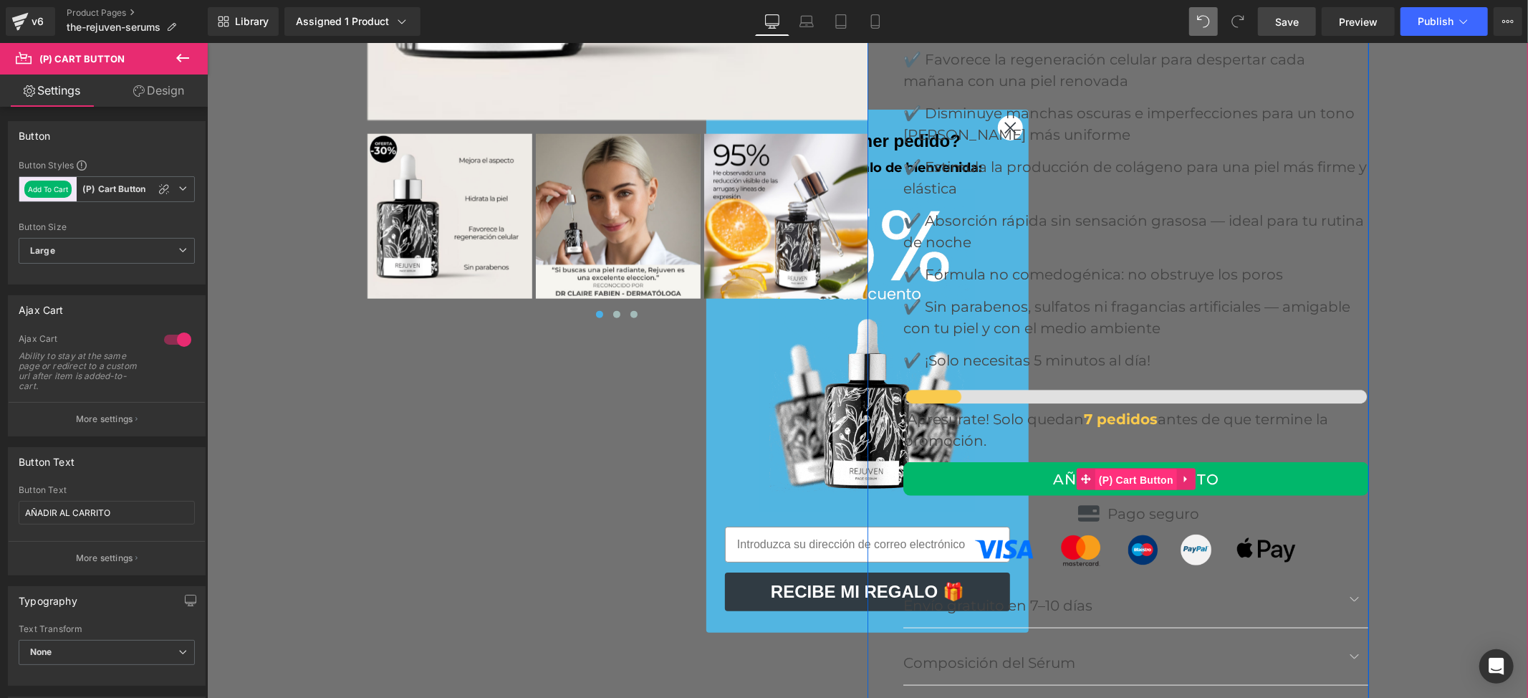
click at [1103, 468] on span "(P) Cart Button" at bounding box center [1136, 478] width 82 height 21
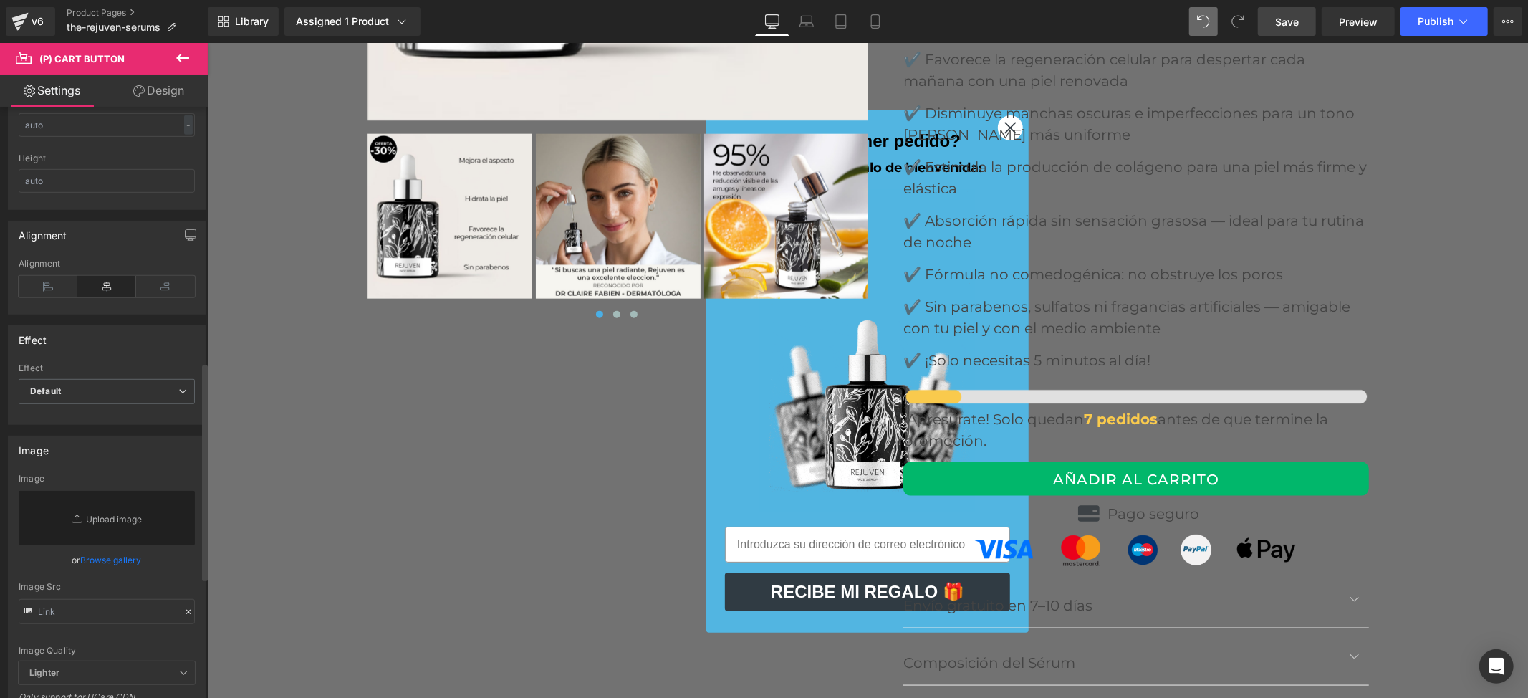
scroll to position [764, 0]
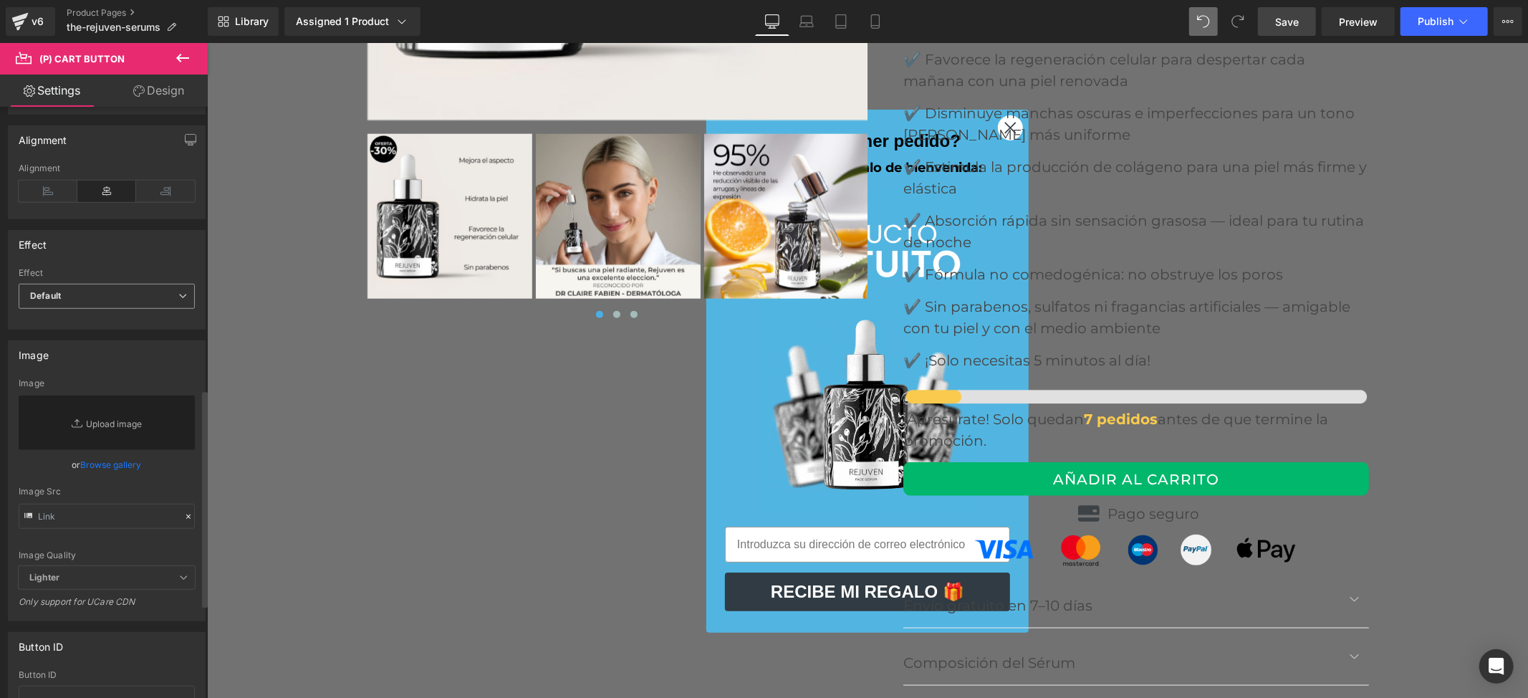
click at [112, 299] on span "Default" at bounding box center [107, 296] width 176 height 25
click at [112, 299] on span "Default" at bounding box center [104, 296] width 170 height 25
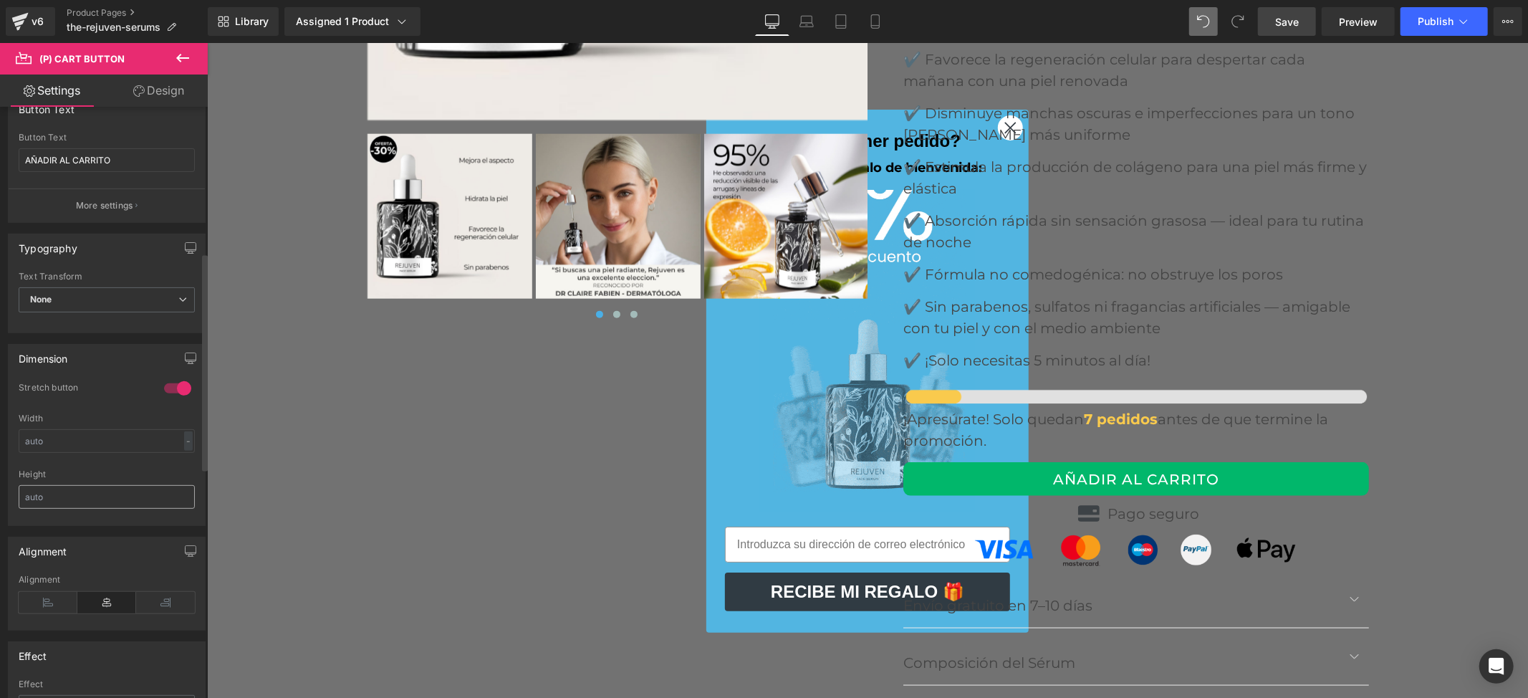
scroll to position [348, 0]
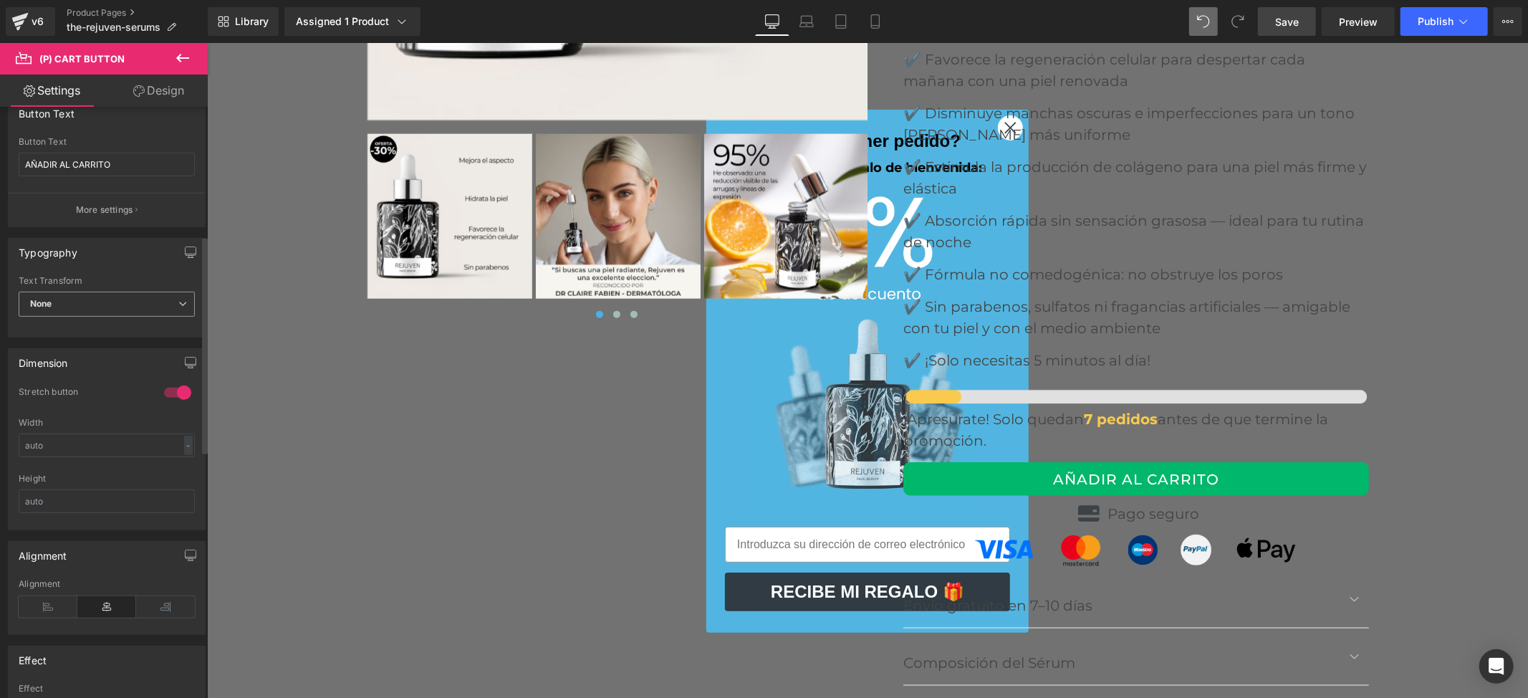
click at [113, 305] on span "None" at bounding box center [107, 304] width 176 height 25
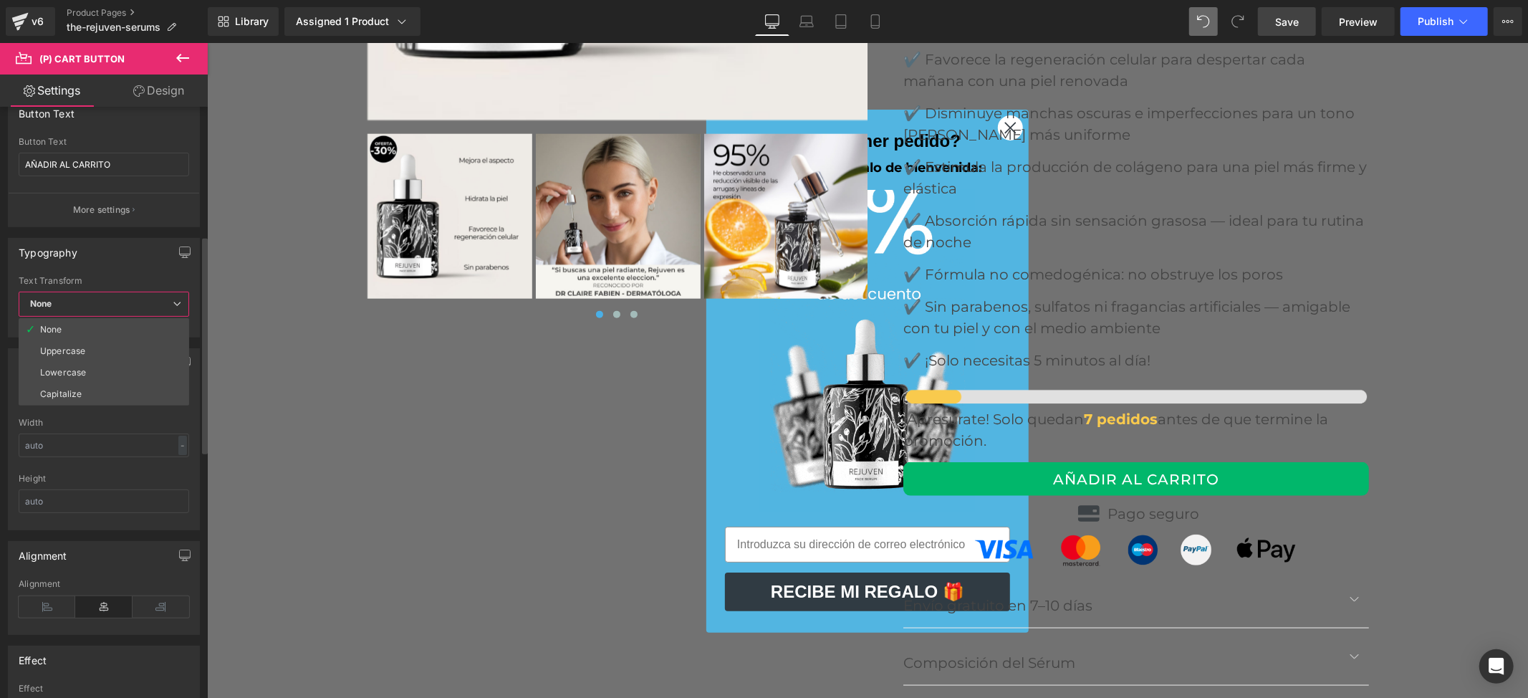
click at [113, 305] on span "None" at bounding box center [104, 304] width 170 height 25
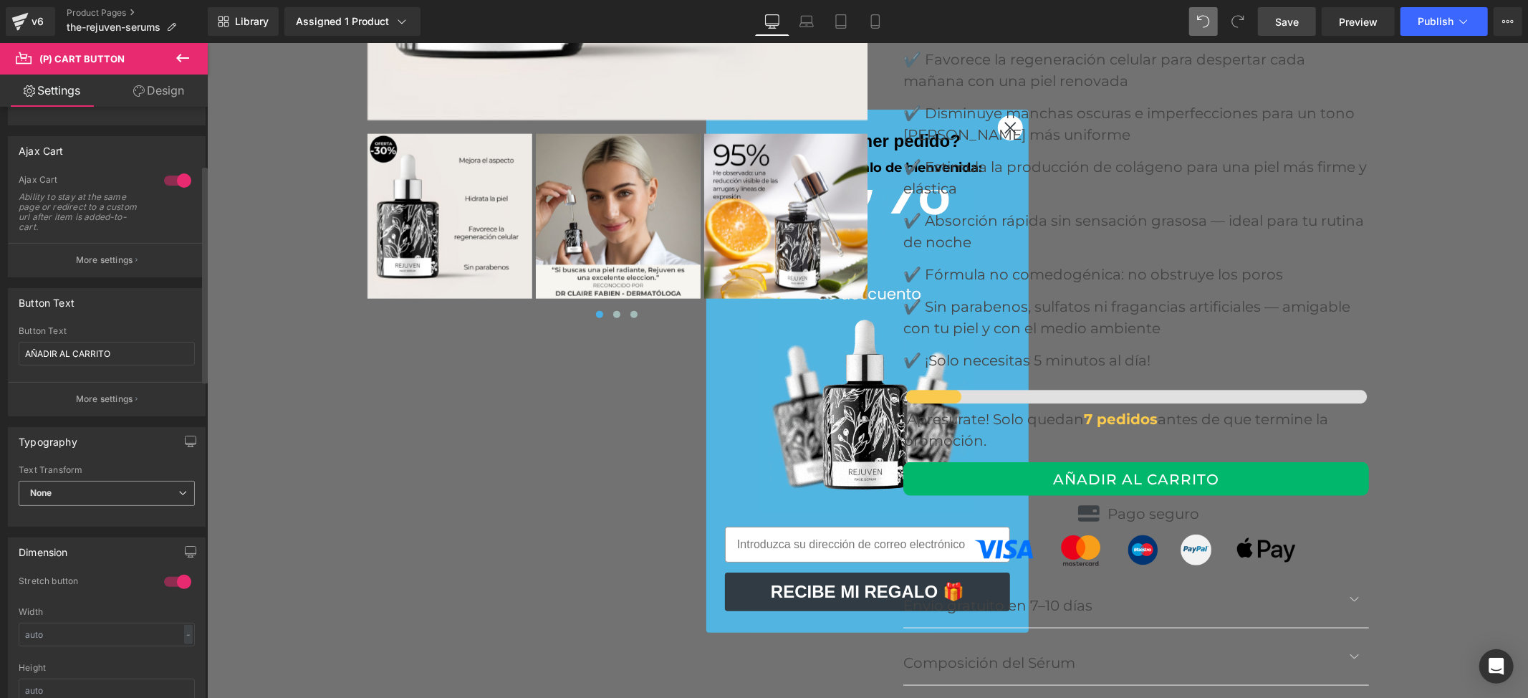
scroll to position [158, 0]
click at [124, 357] on input "AÑADIR AL CARRITO" at bounding box center [107, 355] width 176 height 24
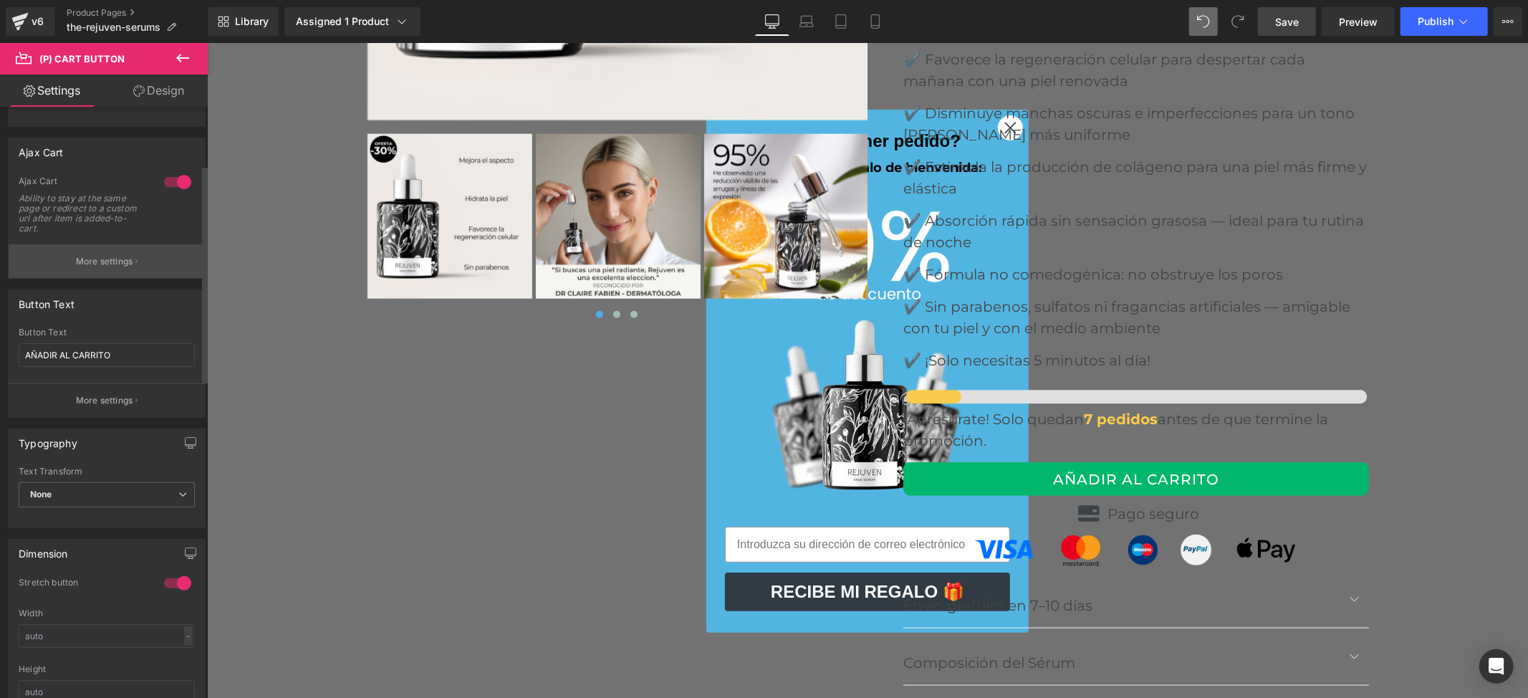
click at [113, 259] on p "More settings" at bounding box center [104, 261] width 57 height 13
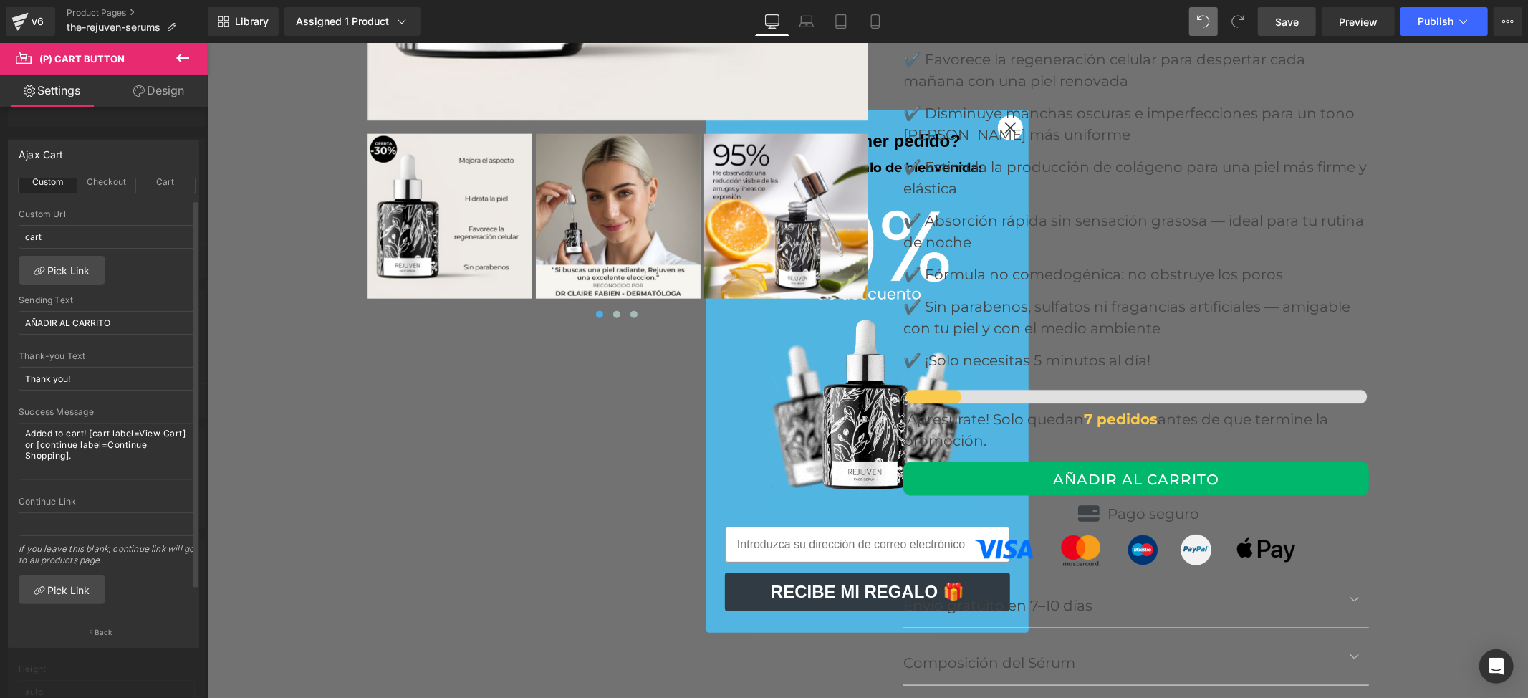
scroll to position [0, 0]
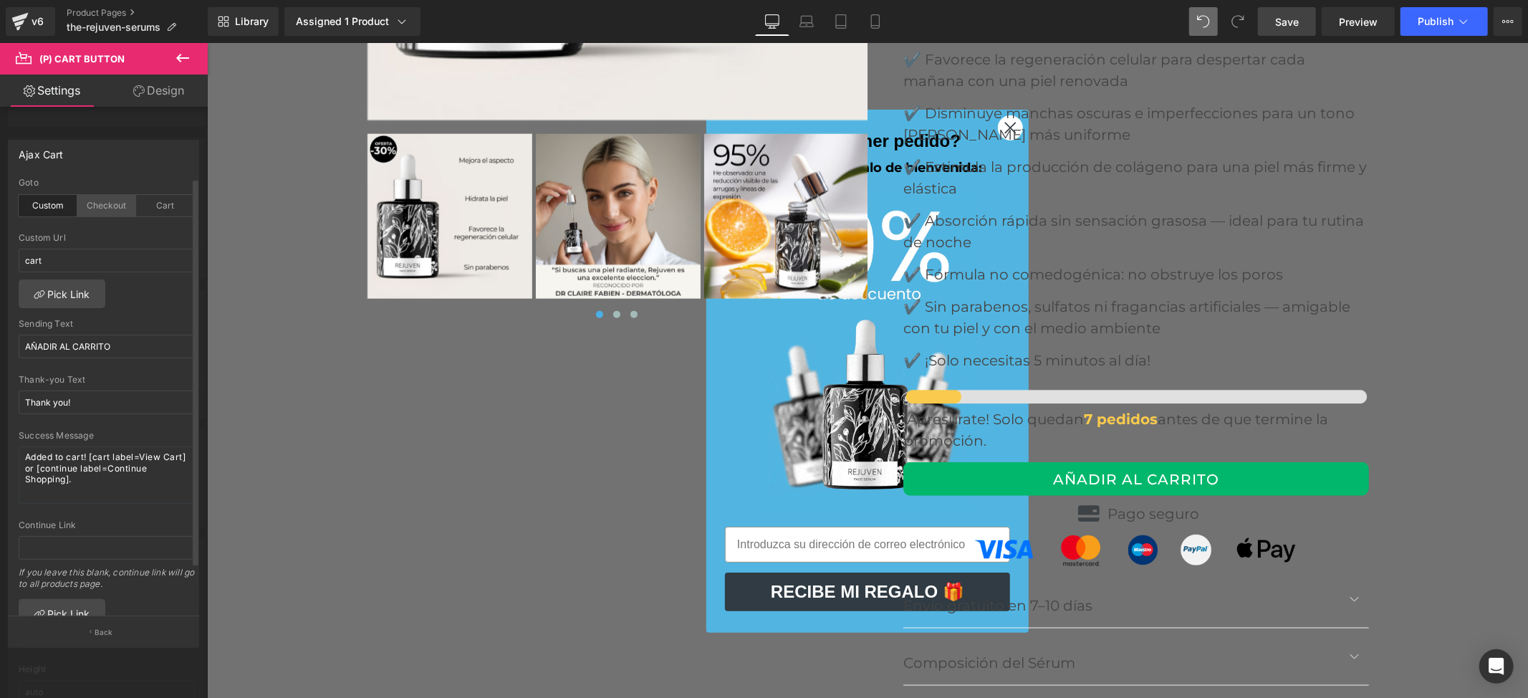
click at [103, 207] on div "Checkout" at bounding box center [106, 205] width 59 height 21
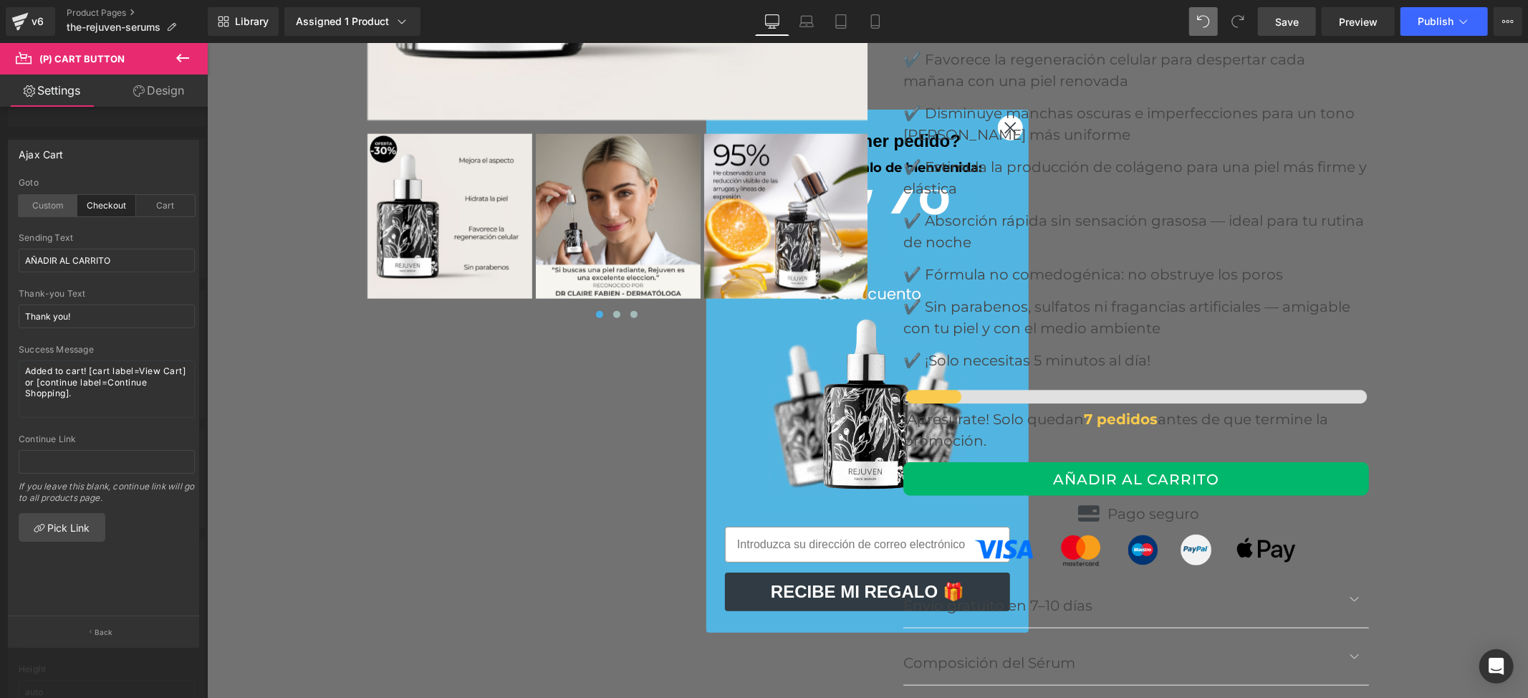
click at [44, 213] on div "Custom" at bounding box center [48, 205] width 59 height 21
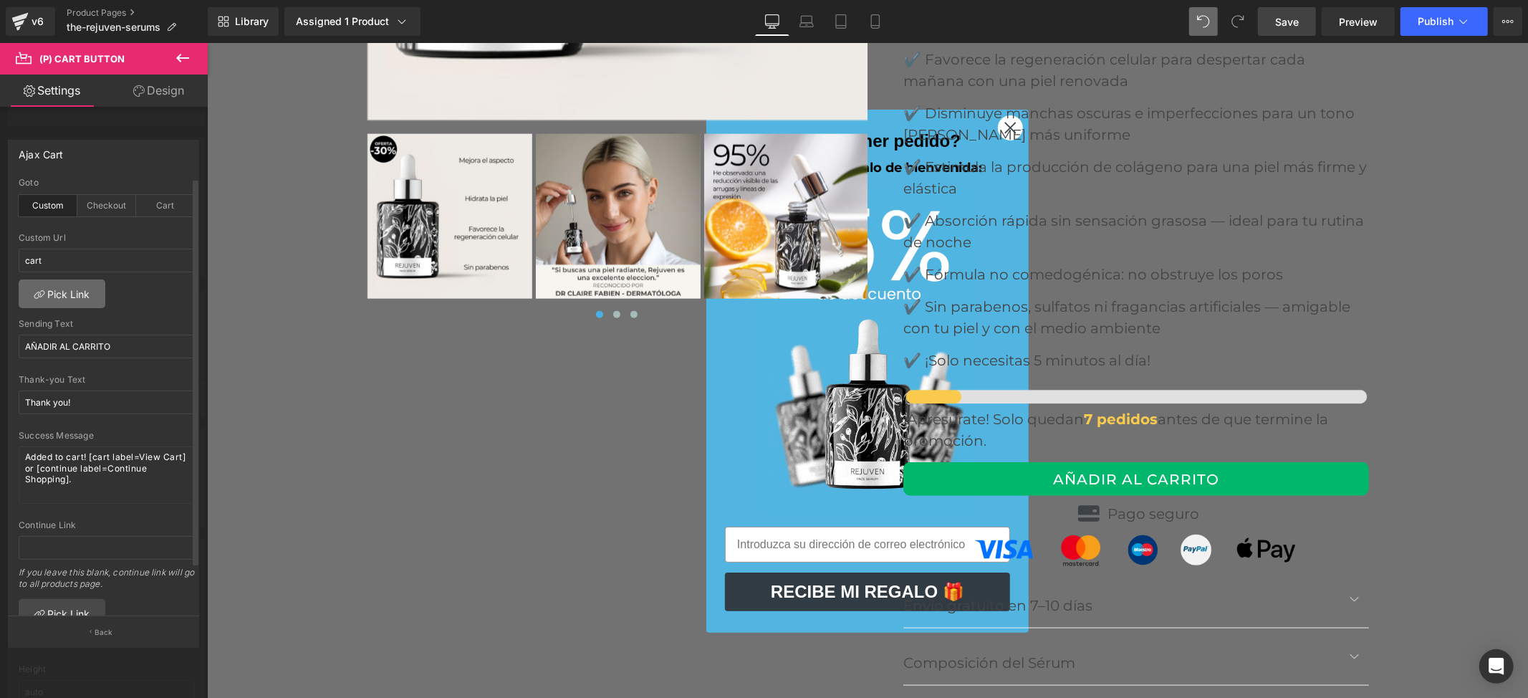
click at [85, 298] on link "Pick Link" at bounding box center [62, 293] width 87 height 29
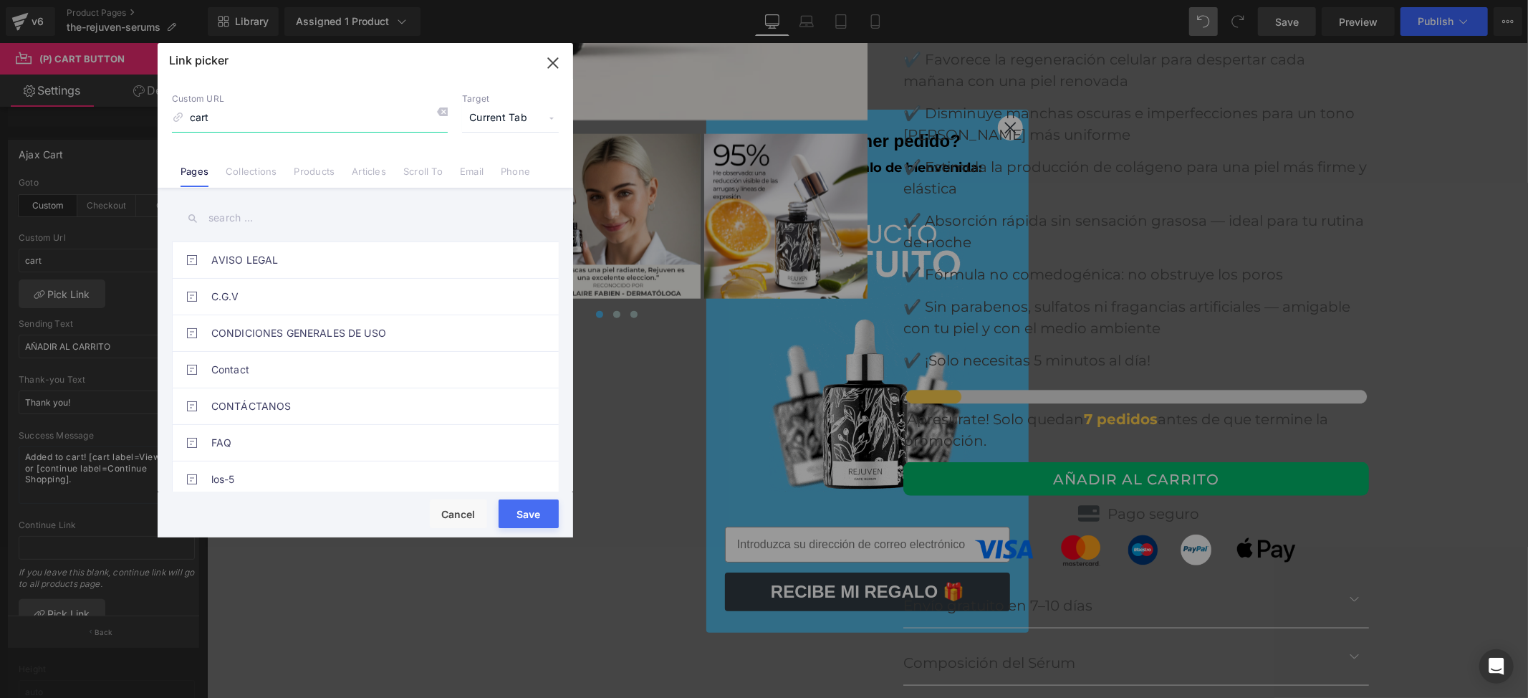
click at [317, 124] on input "cart" at bounding box center [310, 118] width 276 height 27
drag, startPoint x: 557, startPoint y: 69, endPoint x: 78, endPoint y: 431, distance: 600.9
click at [542, 74] on icon "button" at bounding box center [553, 63] width 23 height 23
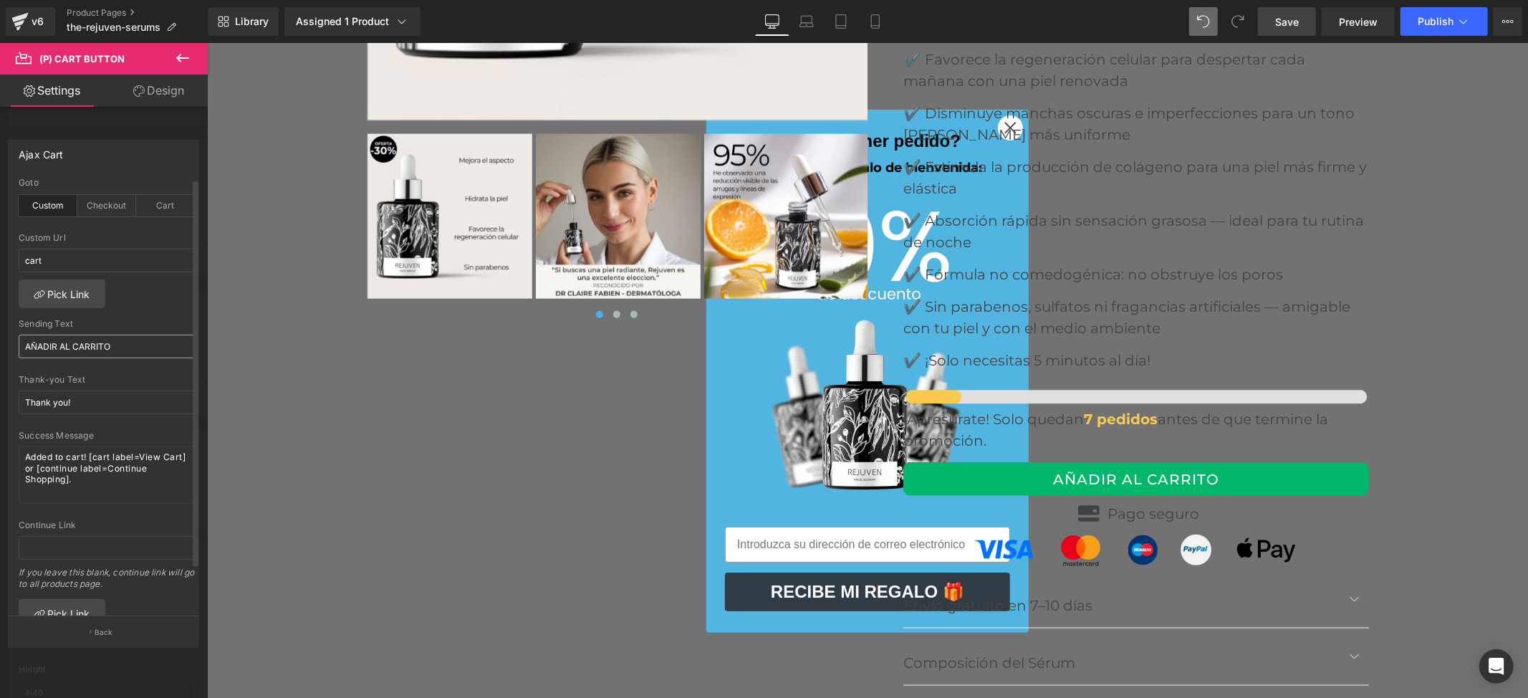
scroll to position [52, 0]
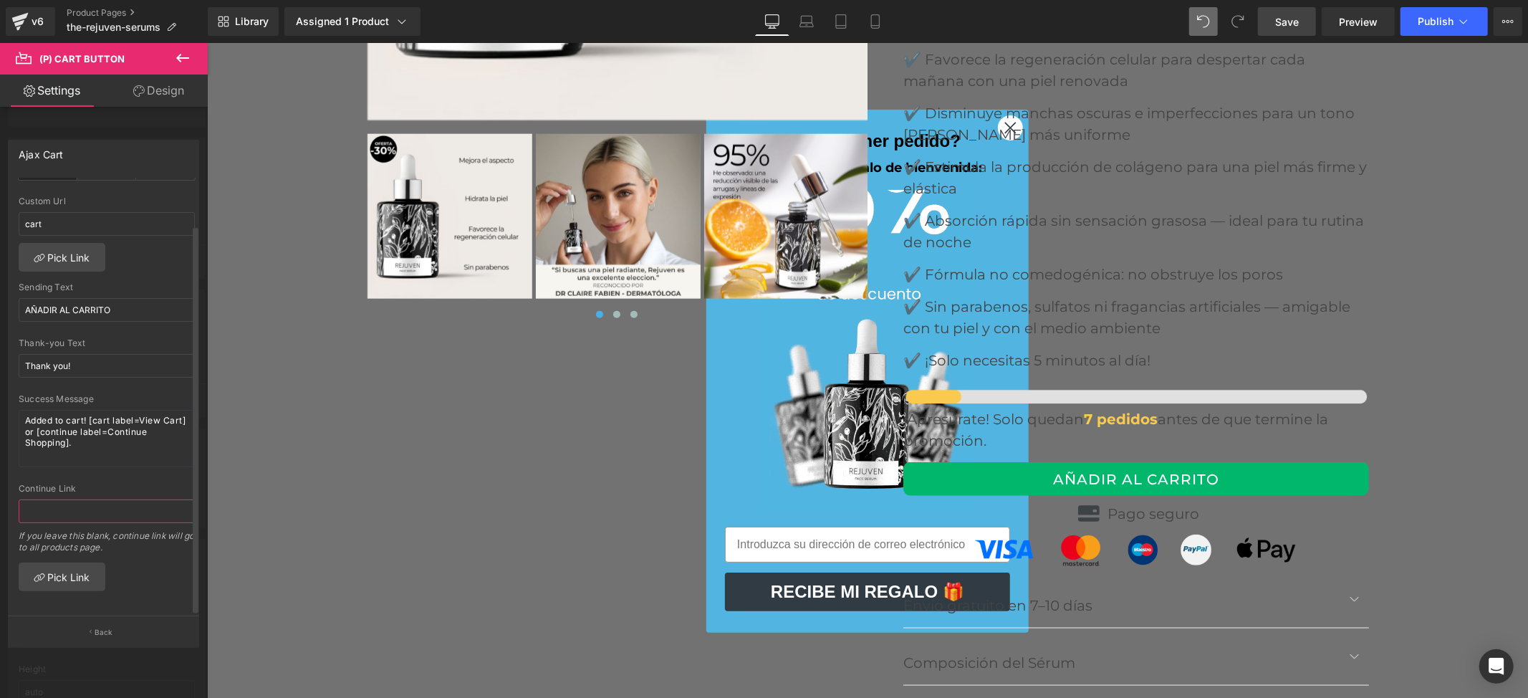
click at [62, 499] on input "text" at bounding box center [107, 511] width 176 height 24
drag, startPoint x: 62, startPoint y: 499, endPoint x: 42, endPoint y: 556, distance: 60.7
click at [42, 562] on link "Pick Link" at bounding box center [62, 576] width 87 height 29
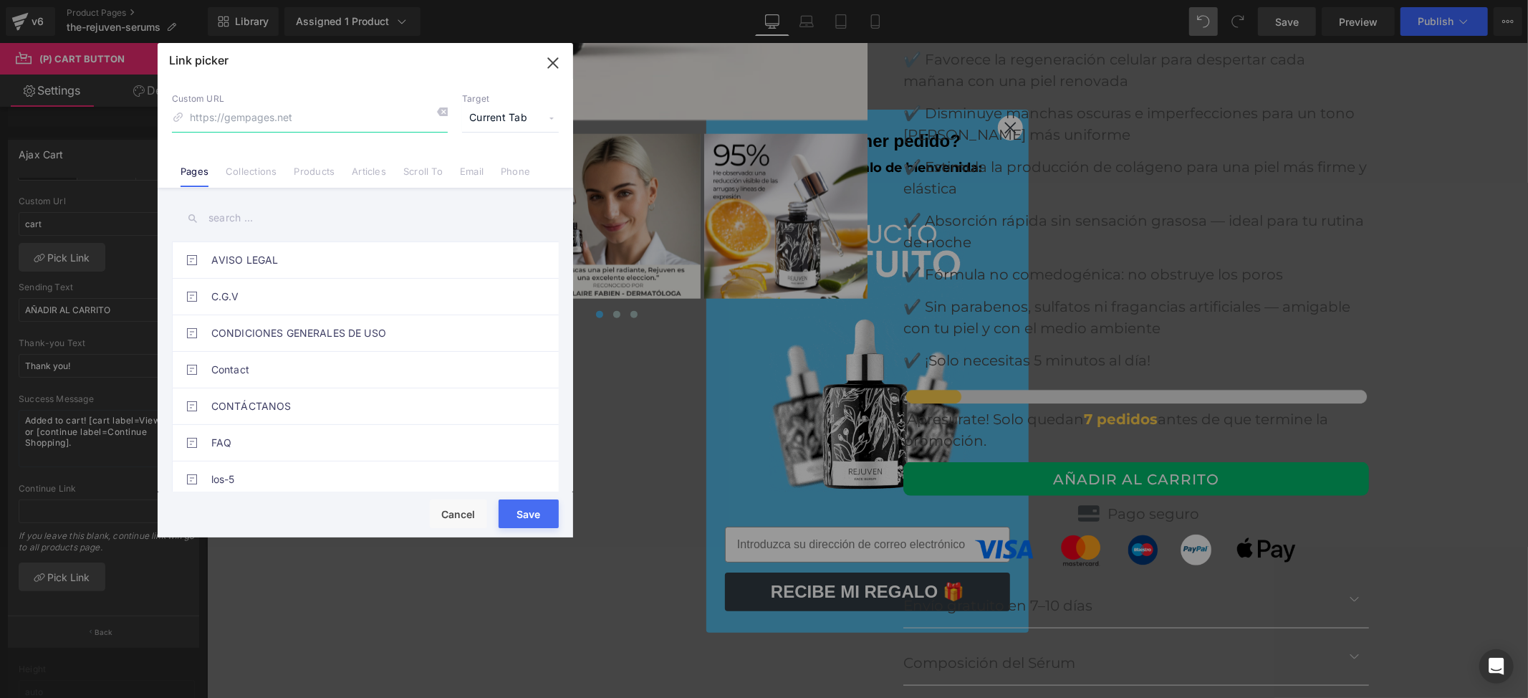
click at [216, 121] on input at bounding box center [310, 118] width 276 height 27
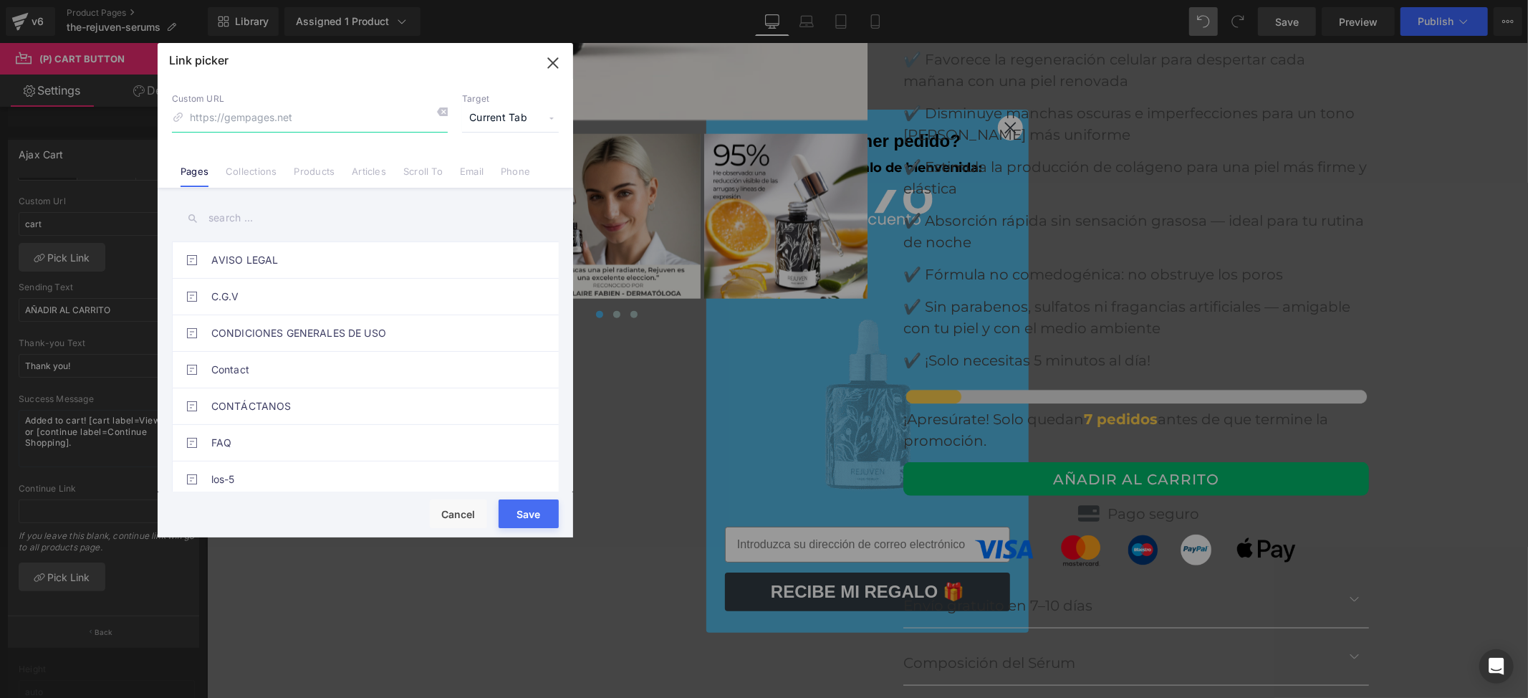
type input "cart"
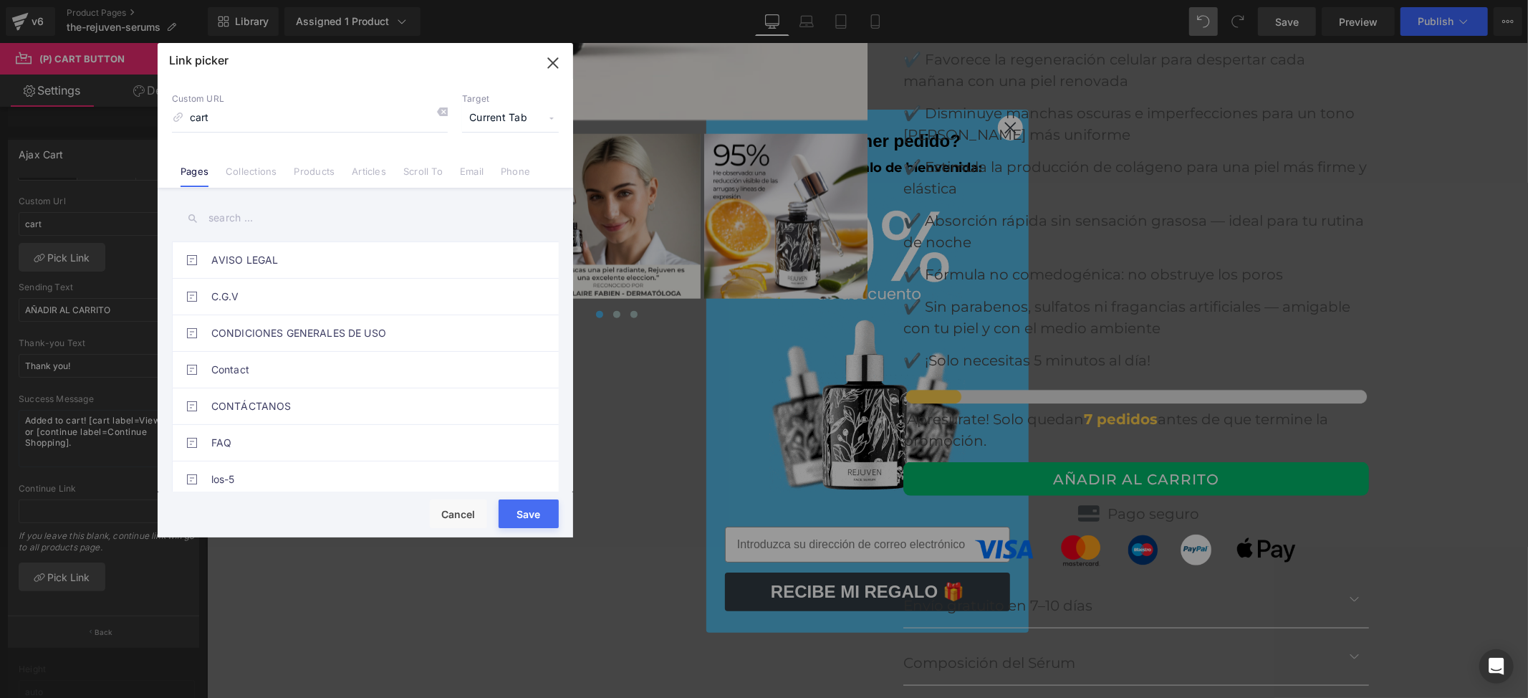
click at [523, 516] on button "Save" at bounding box center [529, 513] width 60 height 29
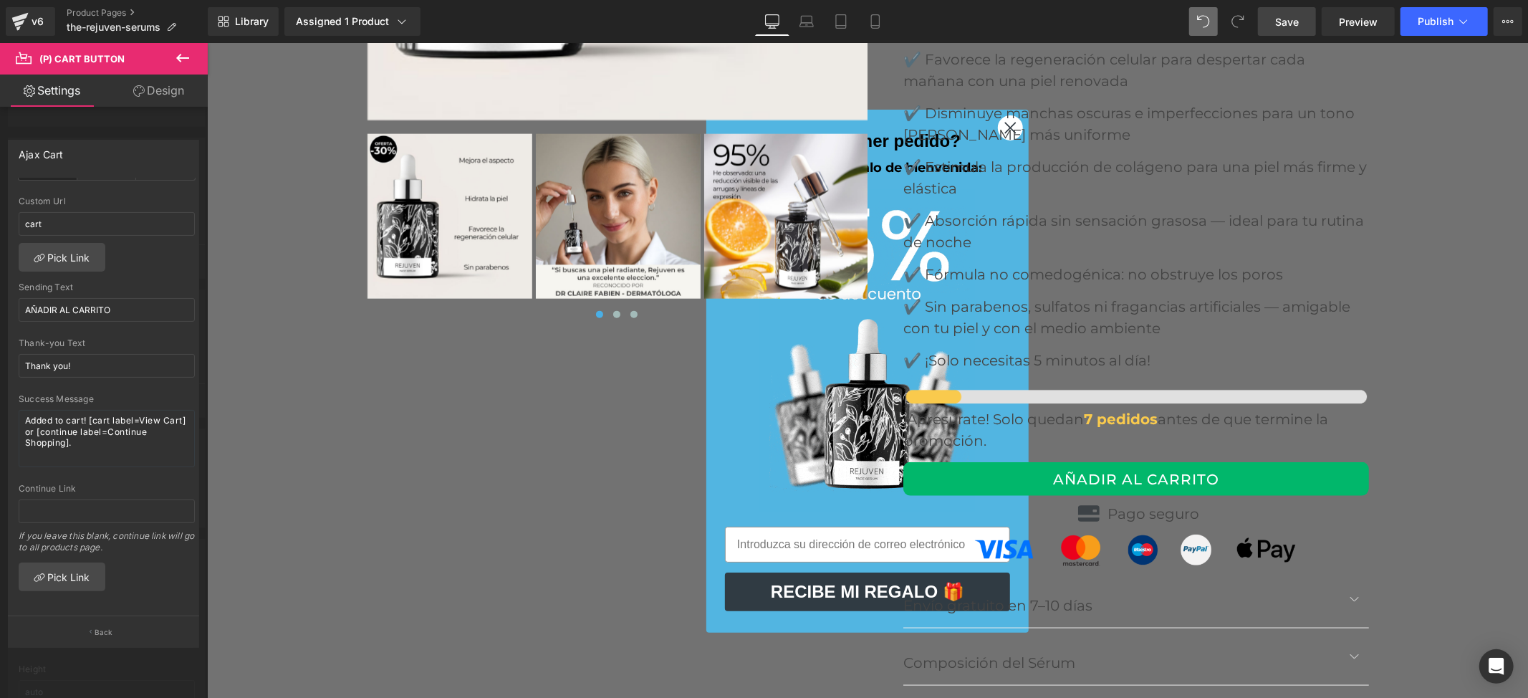
click at [1274, 18] on link "Save" at bounding box center [1287, 21] width 58 height 29
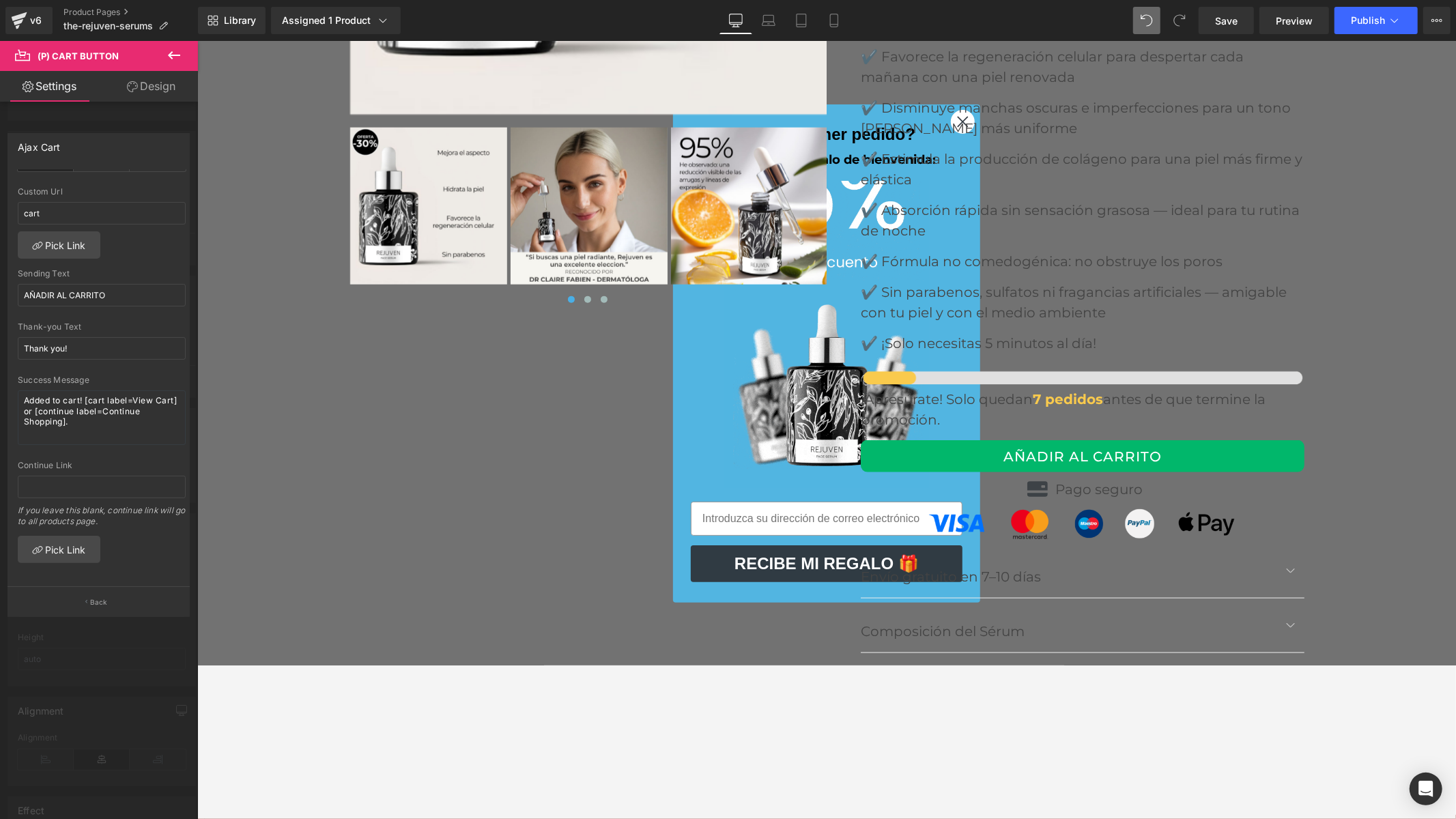
click at [1332, 12] on div "Save Preview Publish Scheduled View Live Page View with current Template Save T…" at bounding box center [1325, 20] width 263 height 28
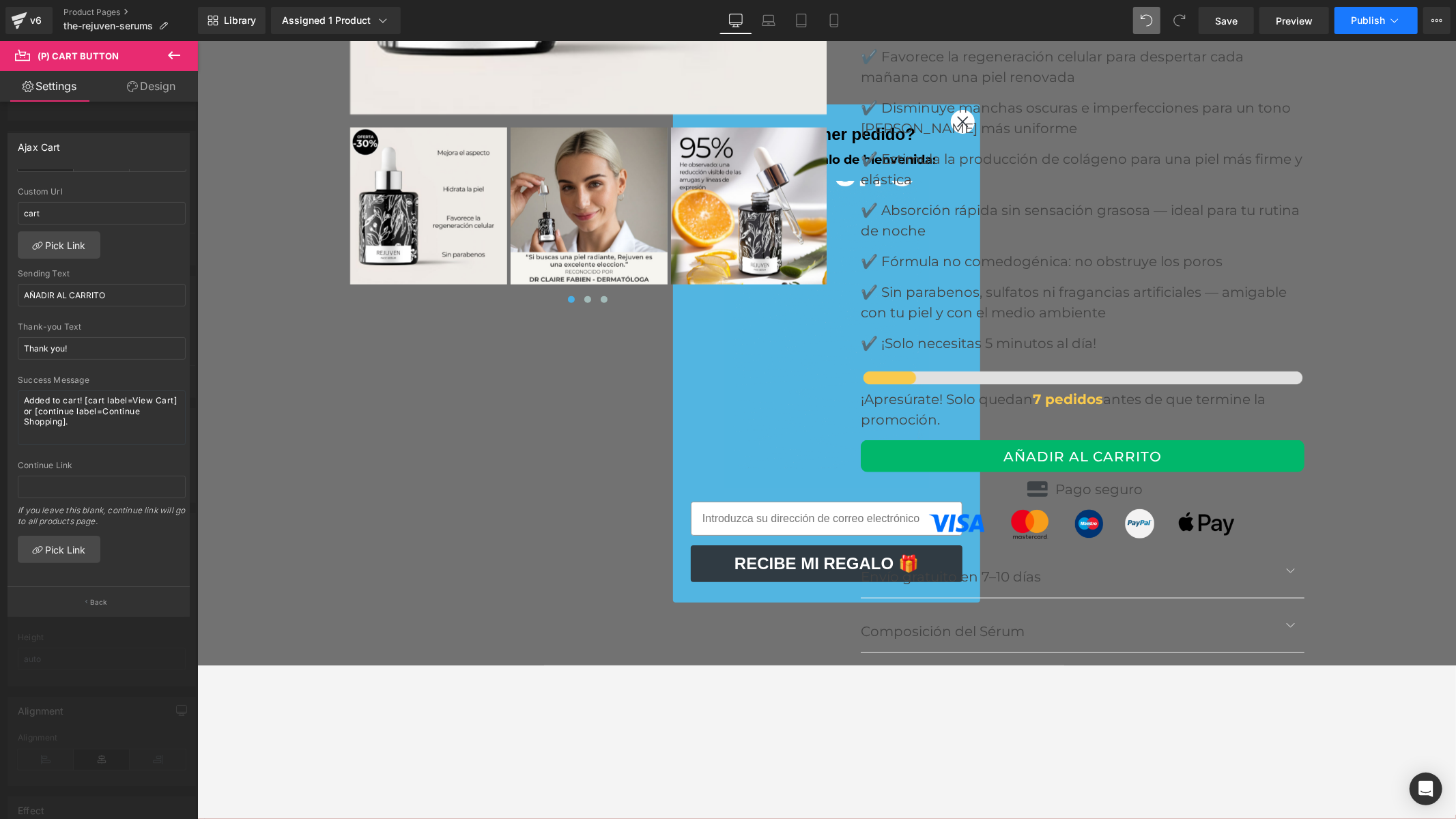
click at [1380, 31] on button "Publish" at bounding box center [1375, 20] width 83 height 28
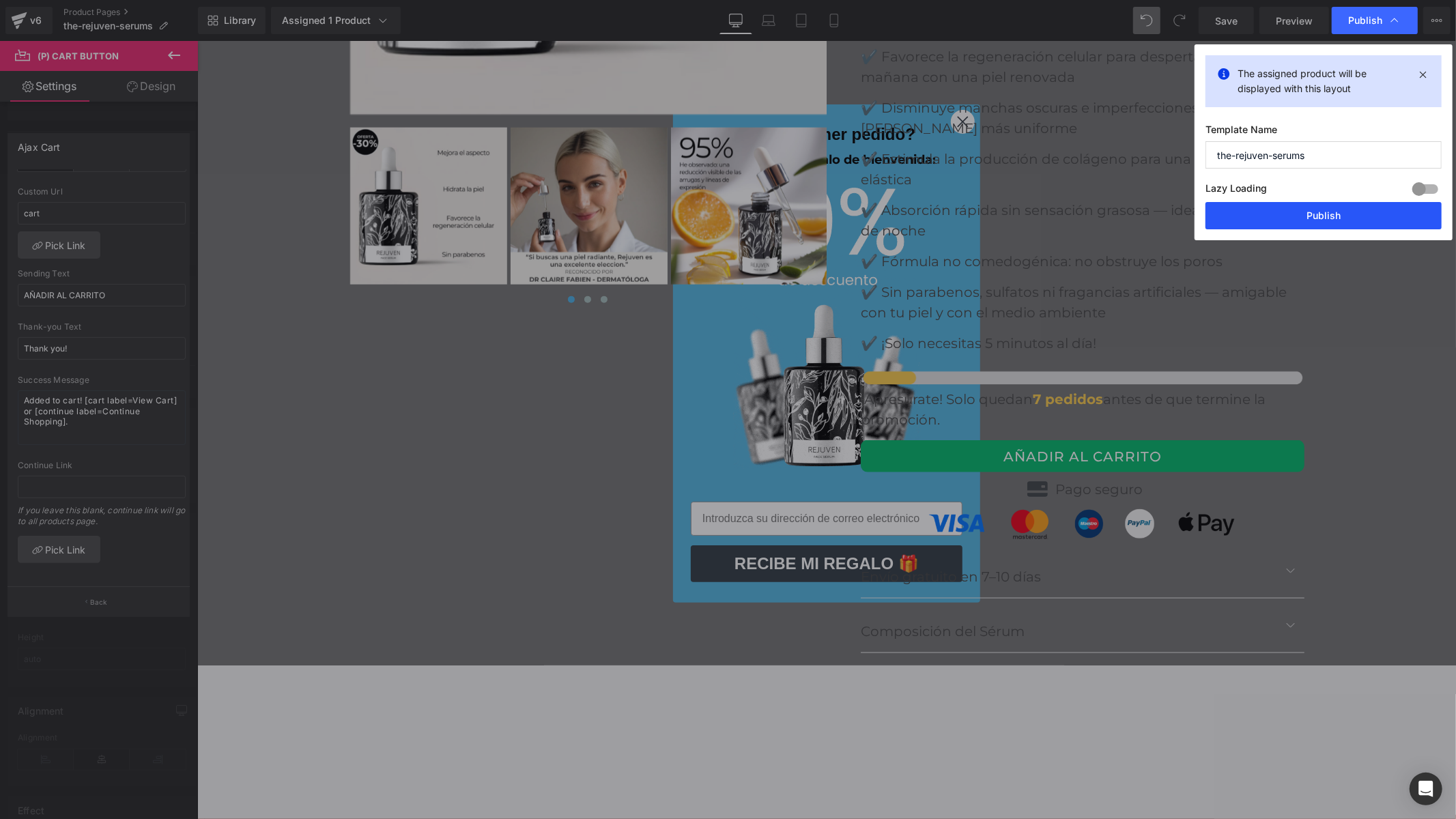
drag, startPoint x: 1304, startPoint y: 218, endPoint x: 760, endPoint y: 83, distance: 560.5
click at [1304, 218] on button "Publish" at bounding box center [1324, 215] width 236 height 28
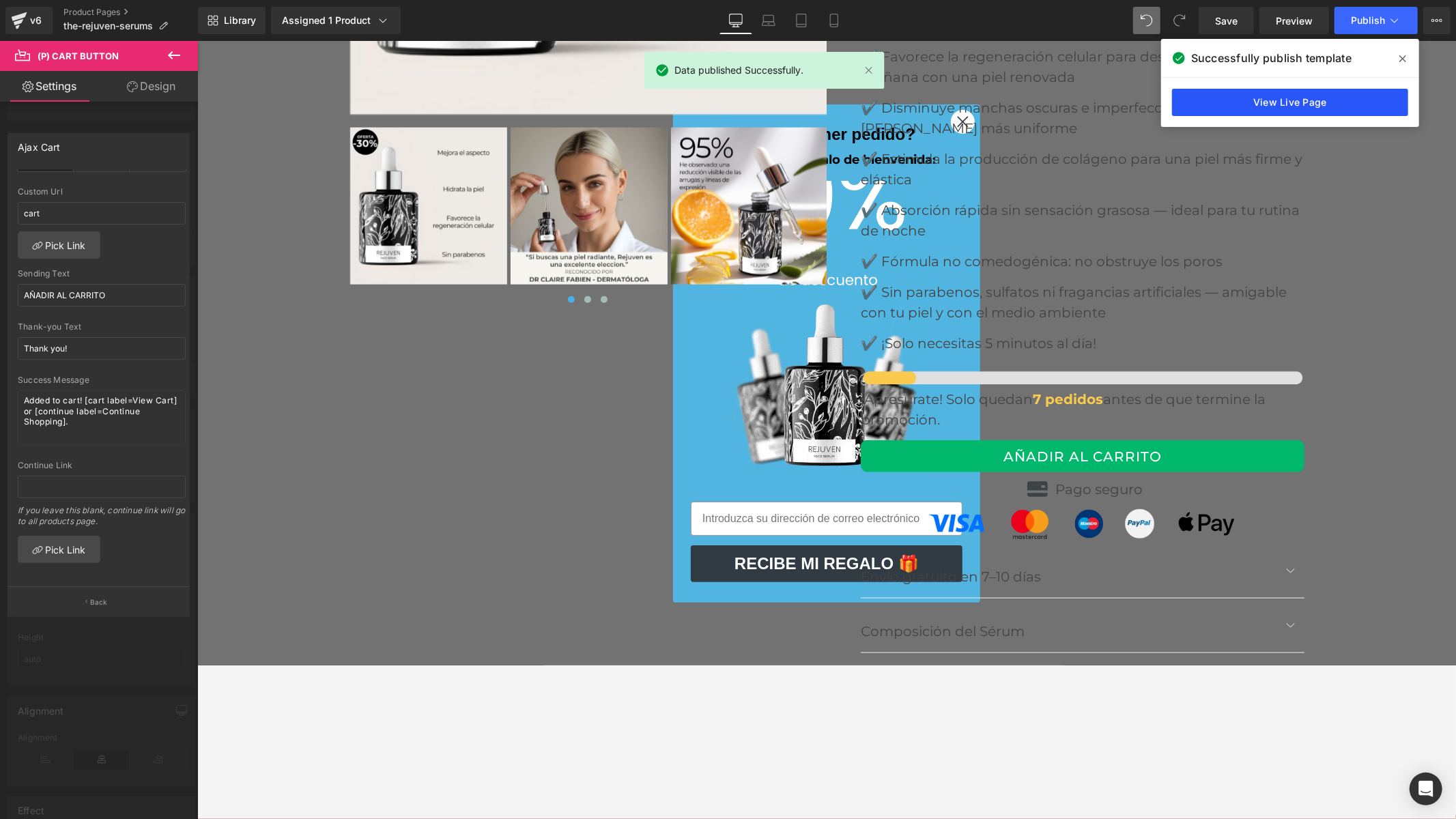
click at [1275, 105] on link "View Live Page" at bounding box center [1290, 102] width 236 height 28
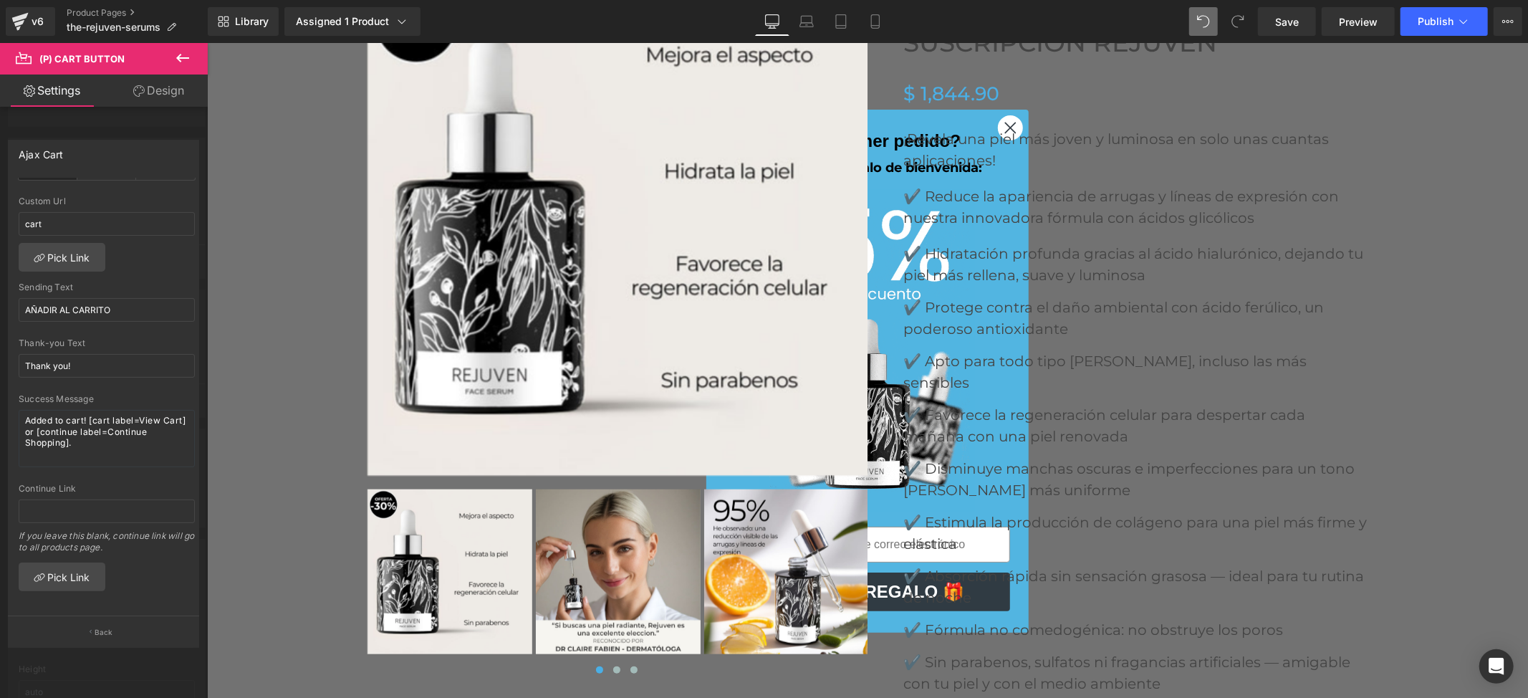
scroll to position [5729, 0]
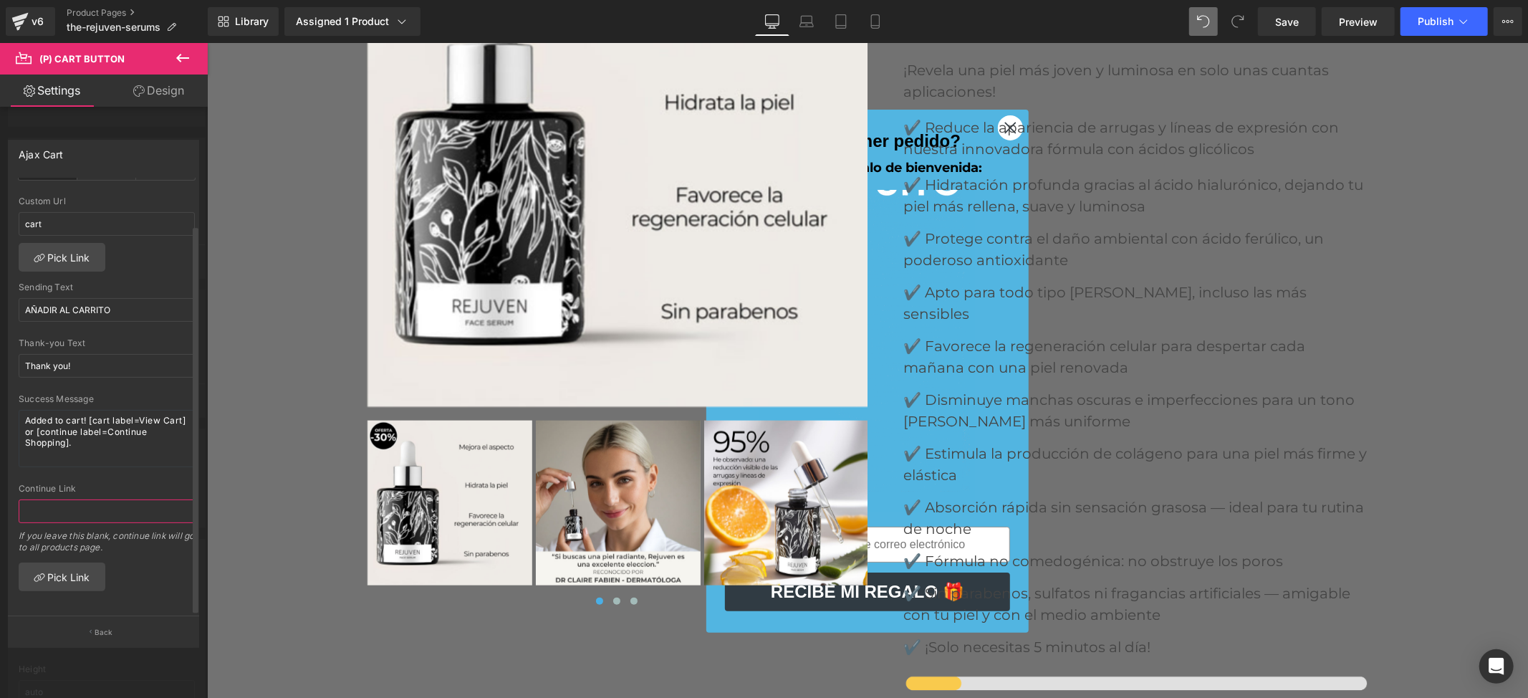
click at [60, 499] on input "text" at bounding box center [107, 511] width 176 height 24
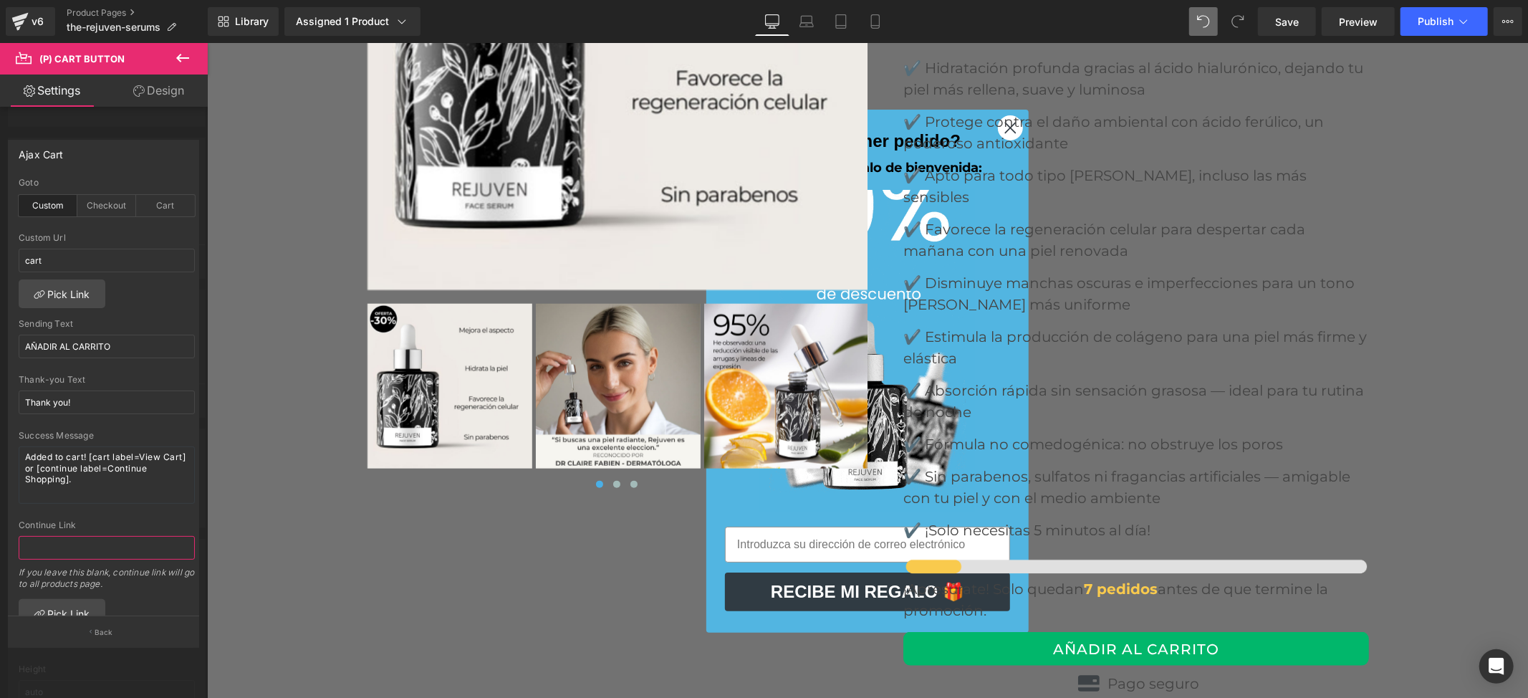
scroll to position [6112, 0]
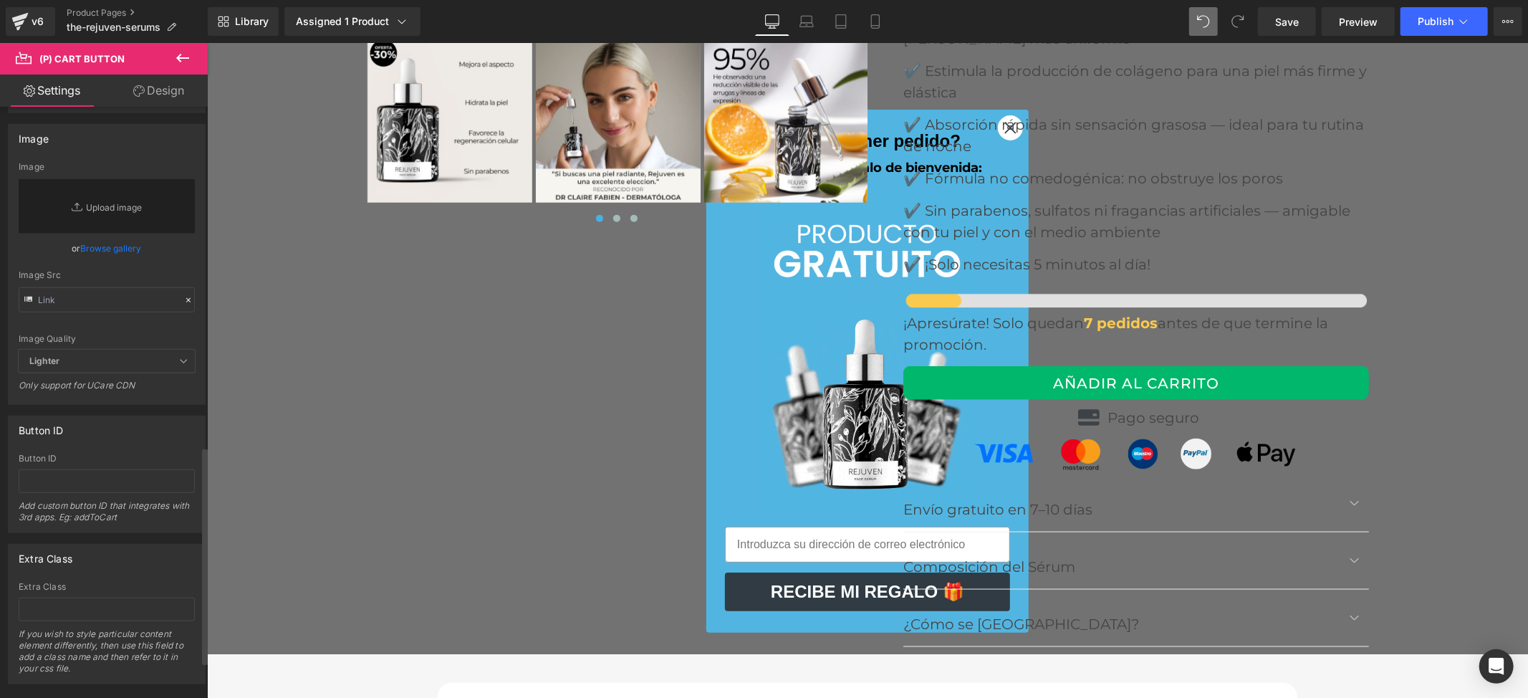
scroll to position [1017, 0]
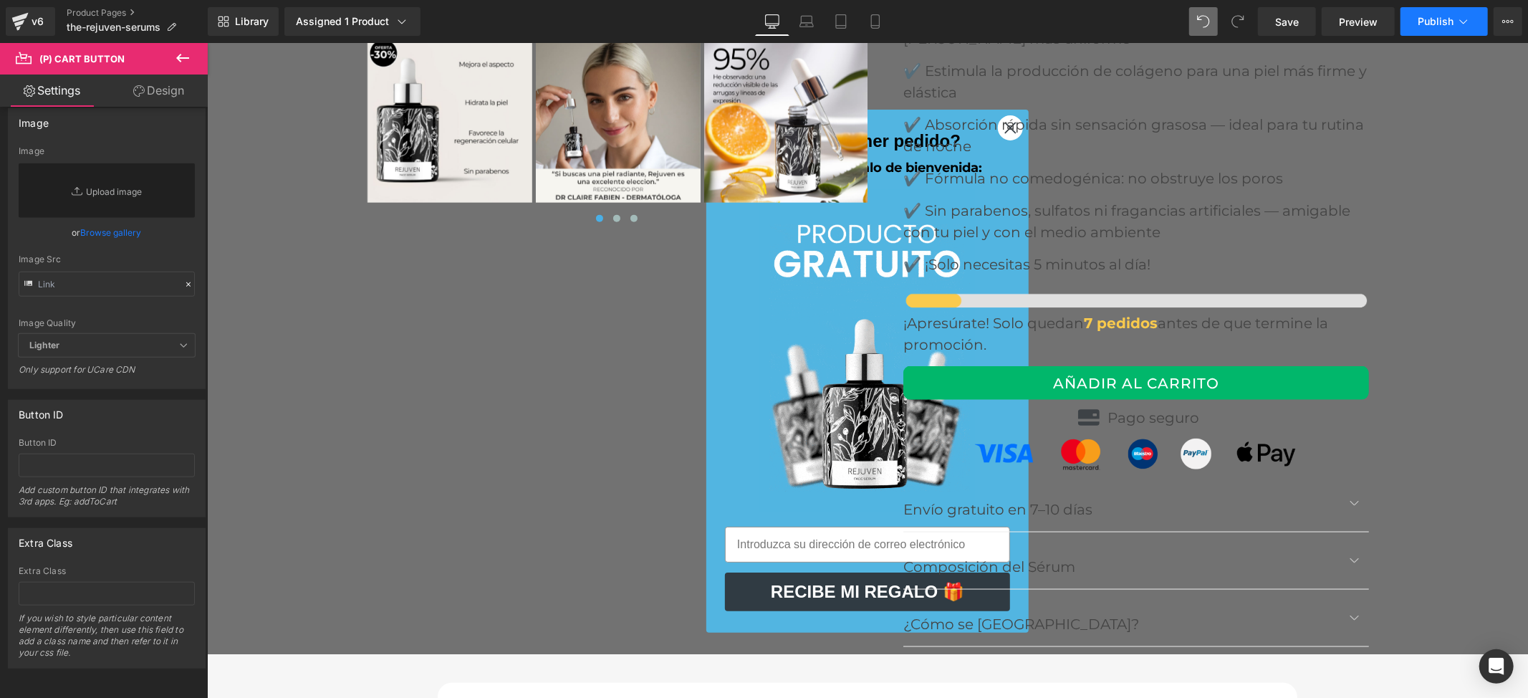
click at [1443, 27] on button "Publish" at bounding box center [1443, 21] width 87 height 29
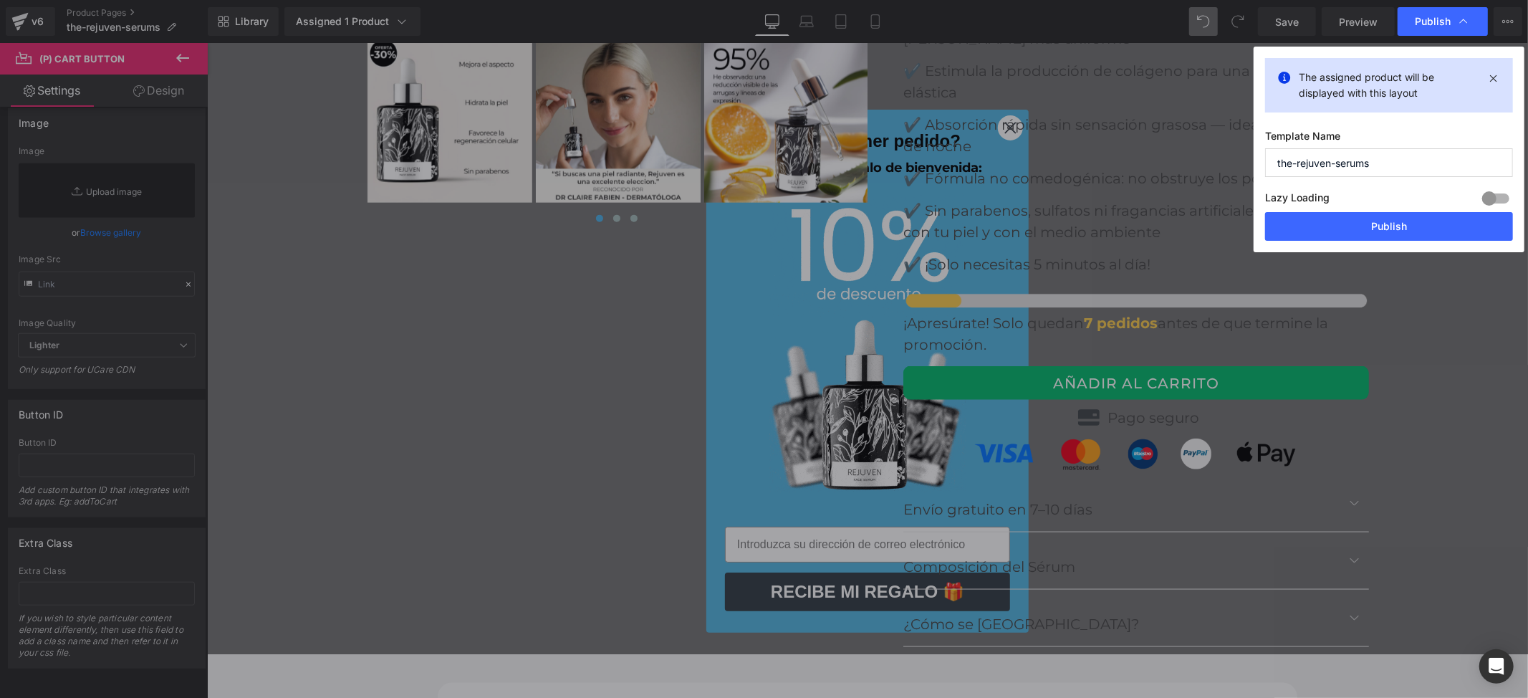
click at [1443, 27] on span "Publish" at bounding box center [1433, 21] width 36 height 13
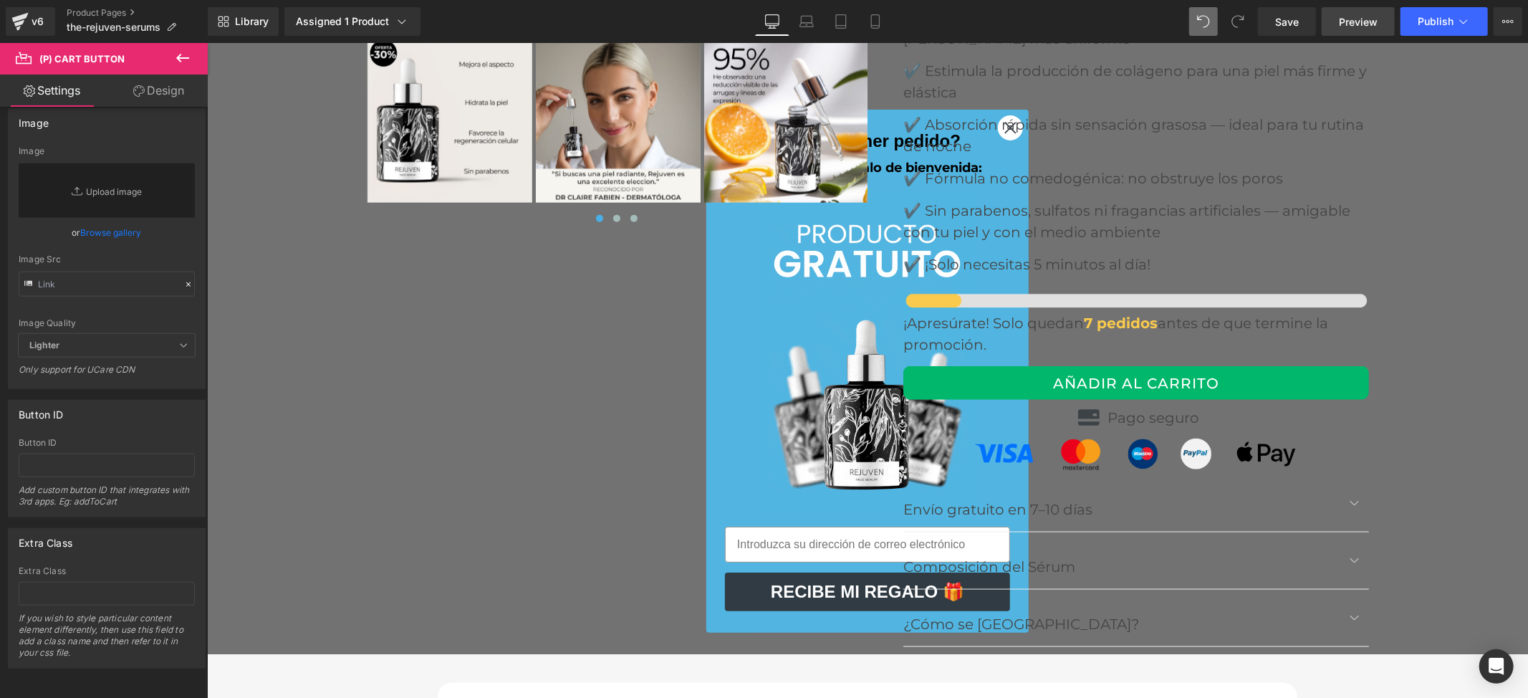
click at [1339, 27] on link "Preview" at bounding box center [1358, 21] width 73 height 29
click at [1106, 372] on span "(P) Cart Button" at bounding box center [1136, 382] width 82 height 21
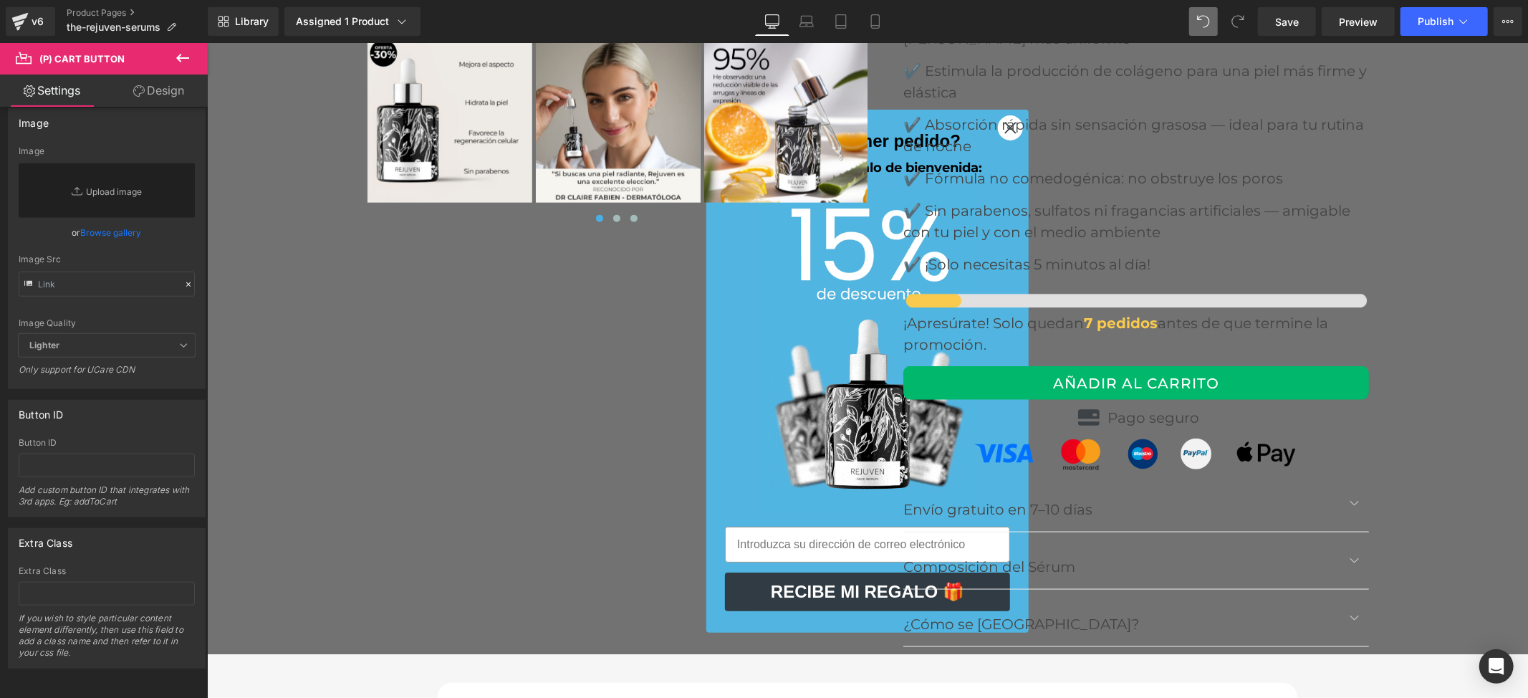
click at [172, 90] on link "Design" at bounding box center [159, 90] width 104 height 32
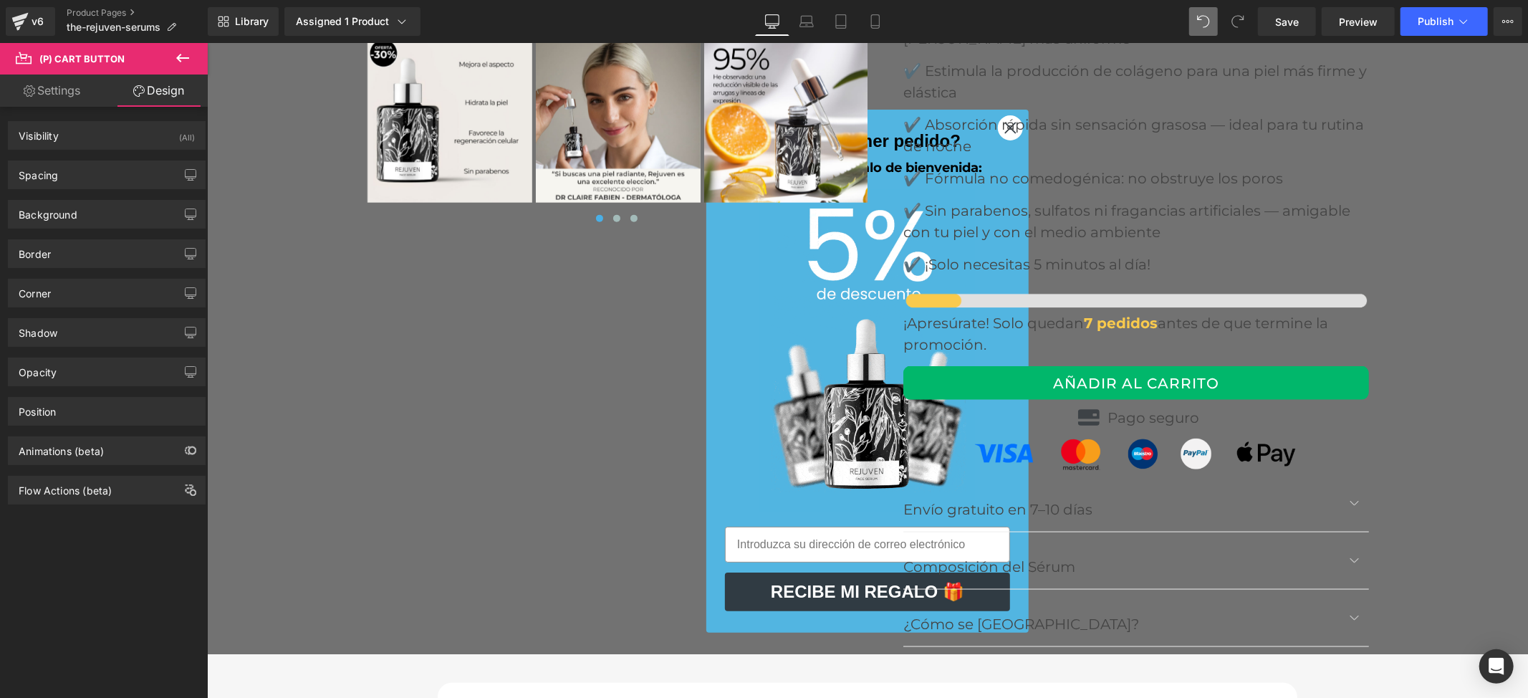
click at [36, 96] on link "Settings" at bounding box center [52, 90] width 104 height 32
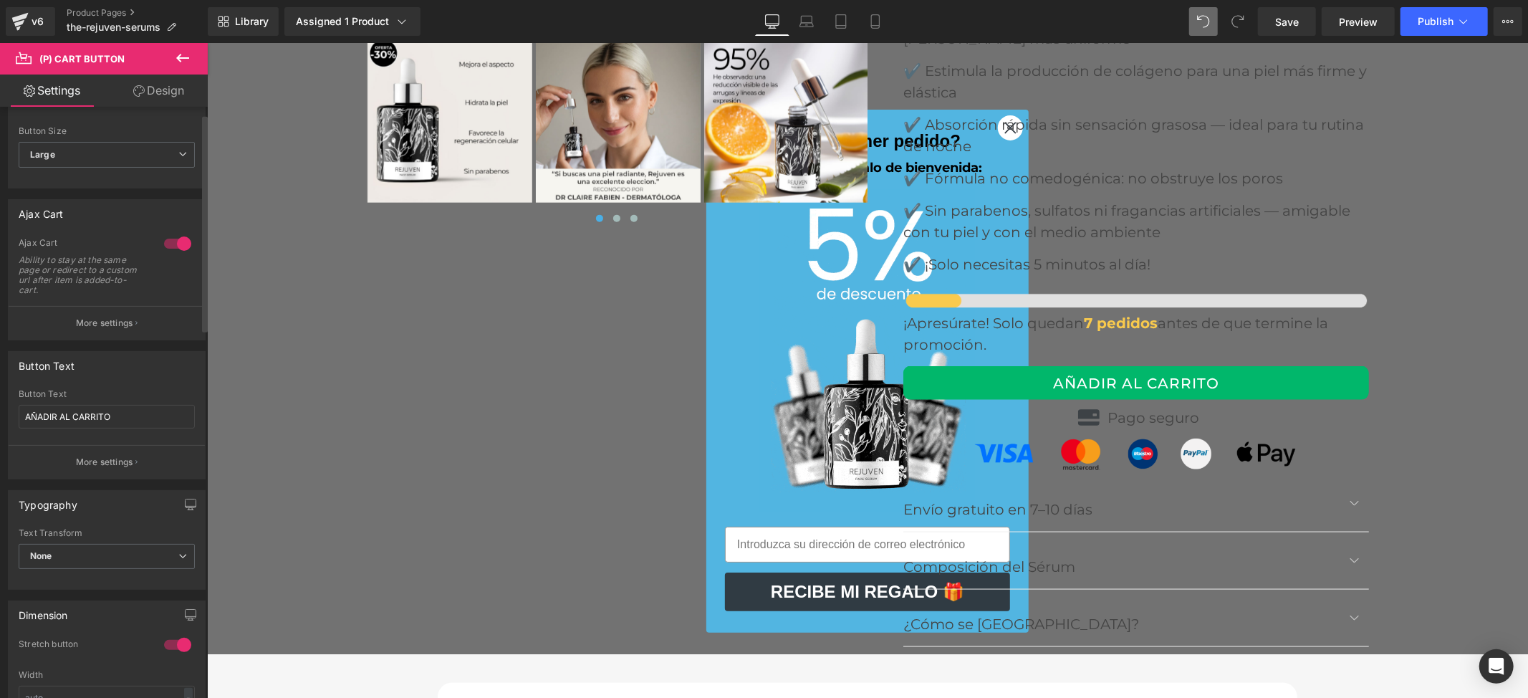
scroll to position [0, 0]
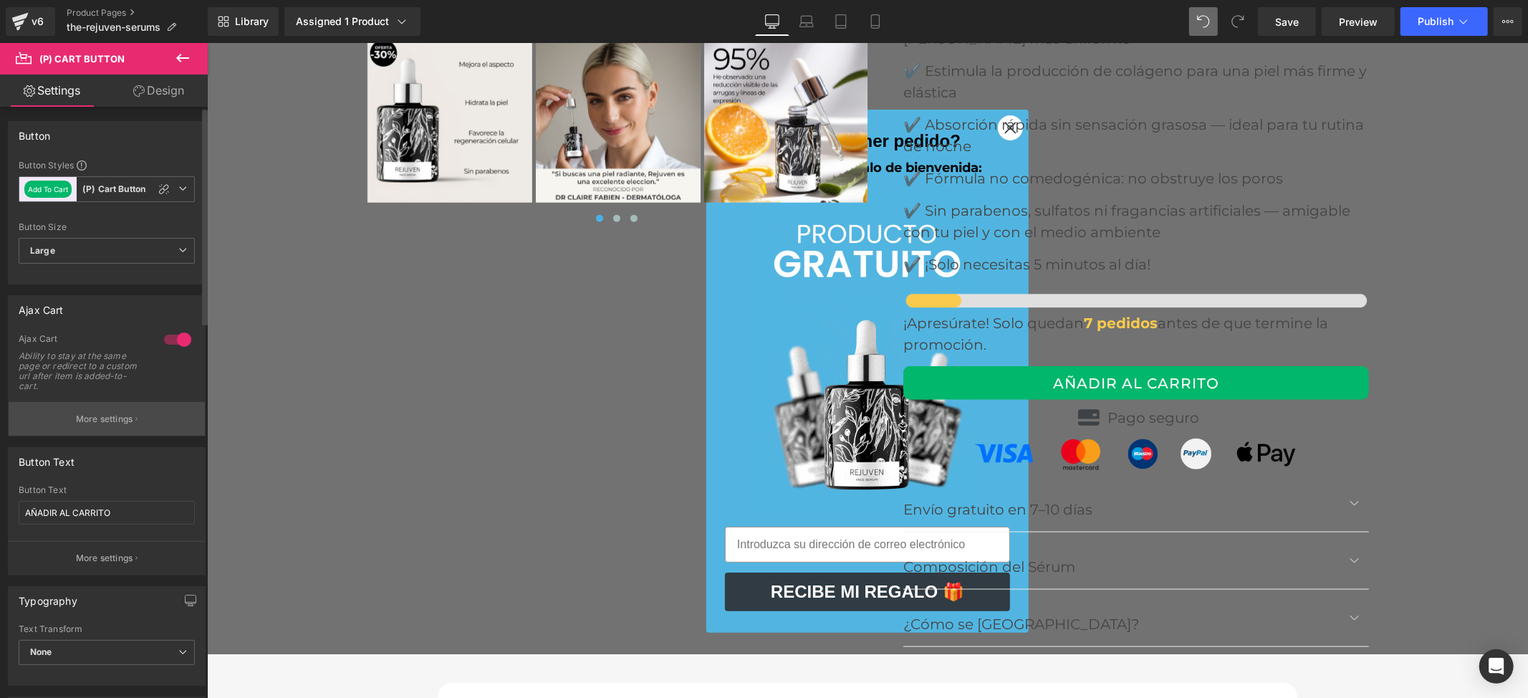
click at [90, 420] on p "More settings" at bounding box center [104, 419] width 57 height 13
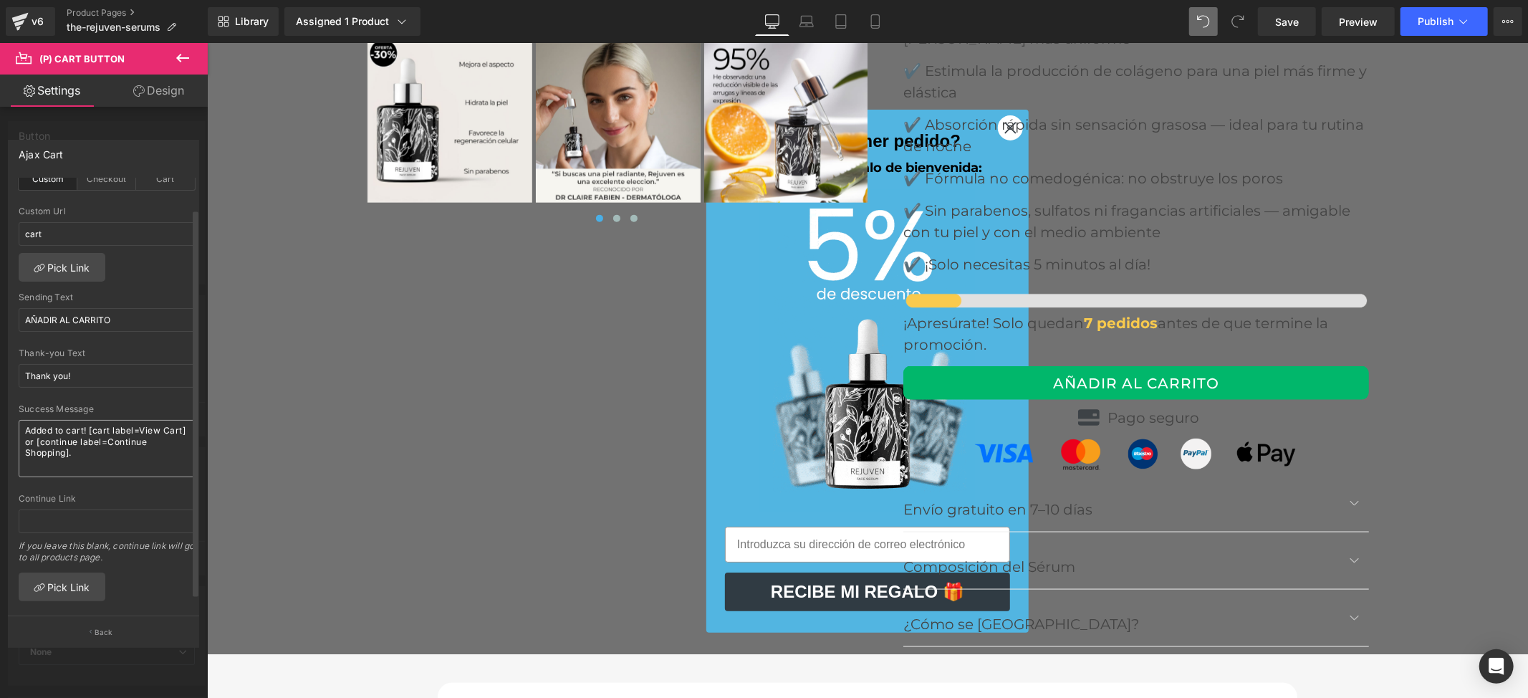
scroll to position [52, 0]
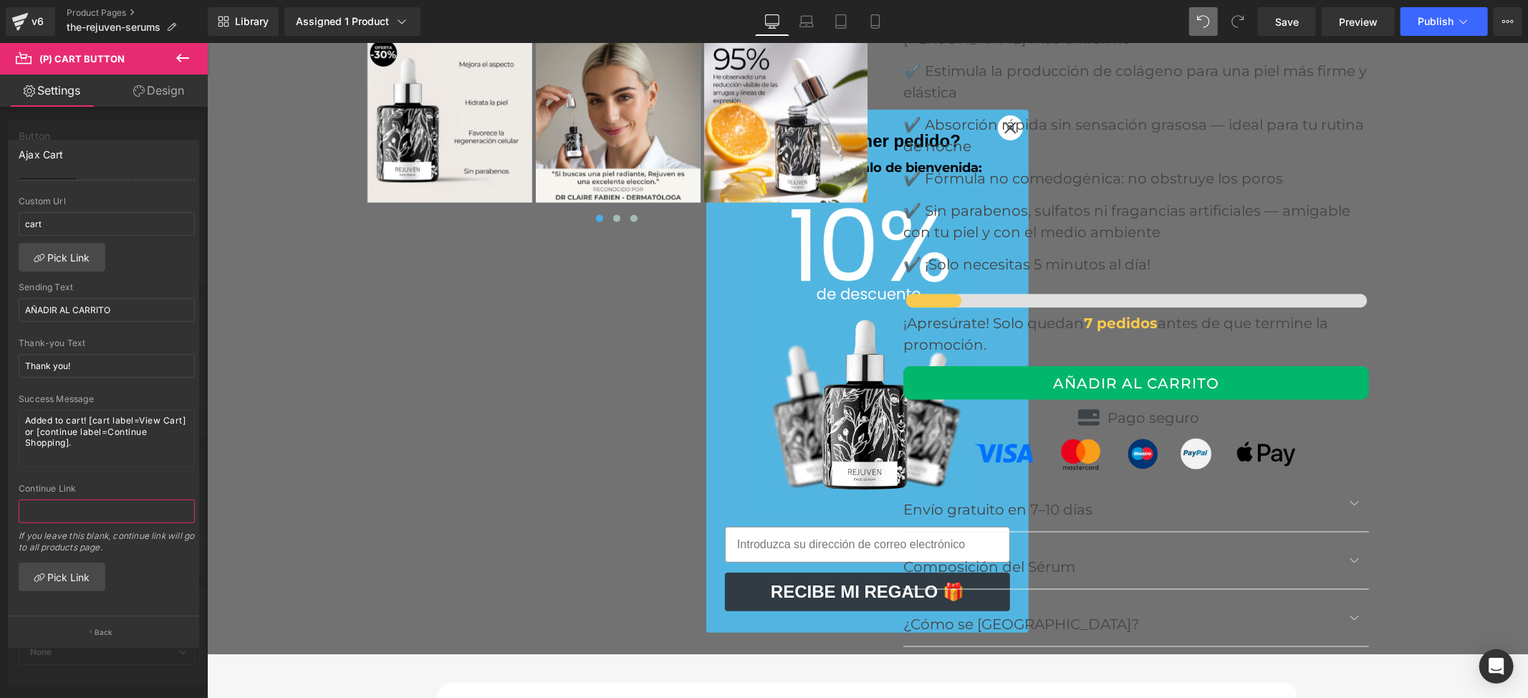
drag, startPoint x: 49, startPoint y: 494, endPoint x: 1, endPoint y: 496, distance: 48.0
click at [1, 496] on div "Ajax Cart custom Goto Custom Checkout Cart cart Custom Url cart Pick Link AÑADI…" at bounding box center [104, 387] width 208 height 517
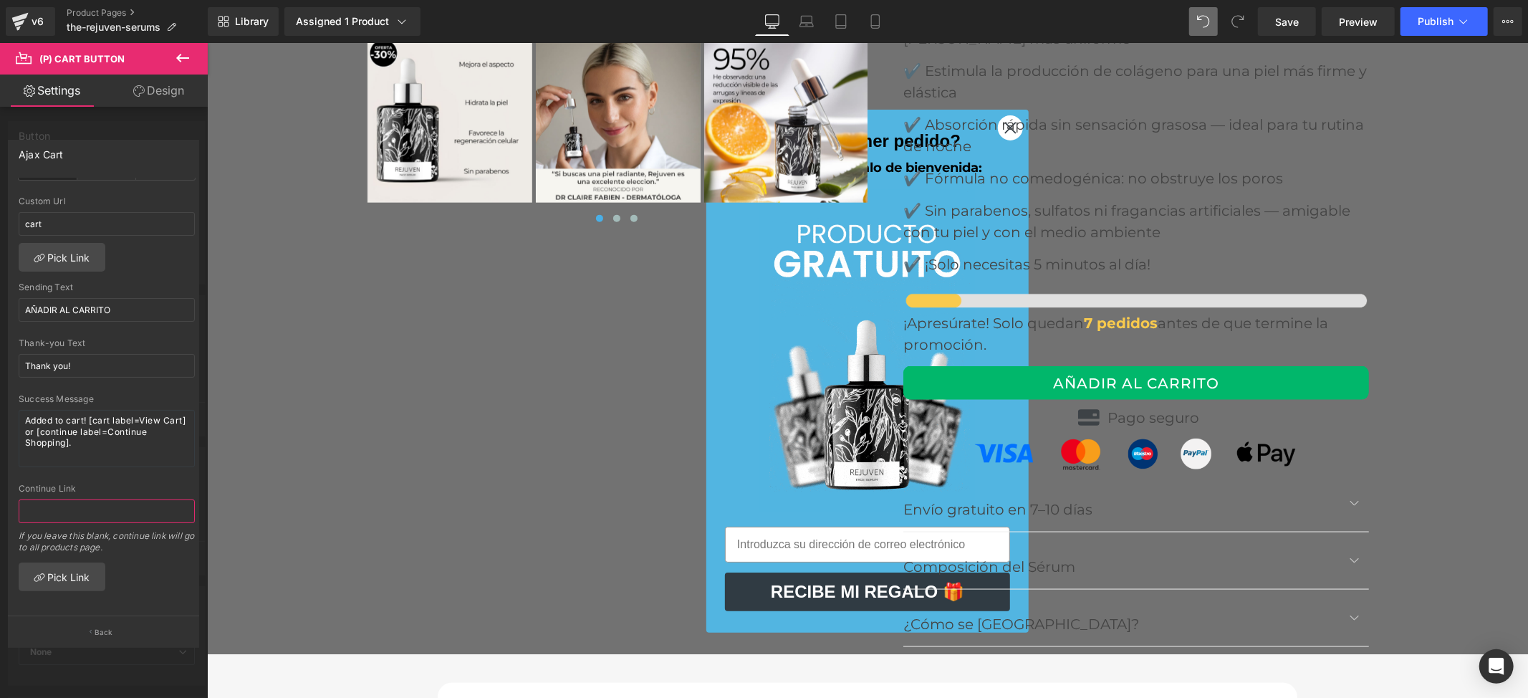
type input "cart"
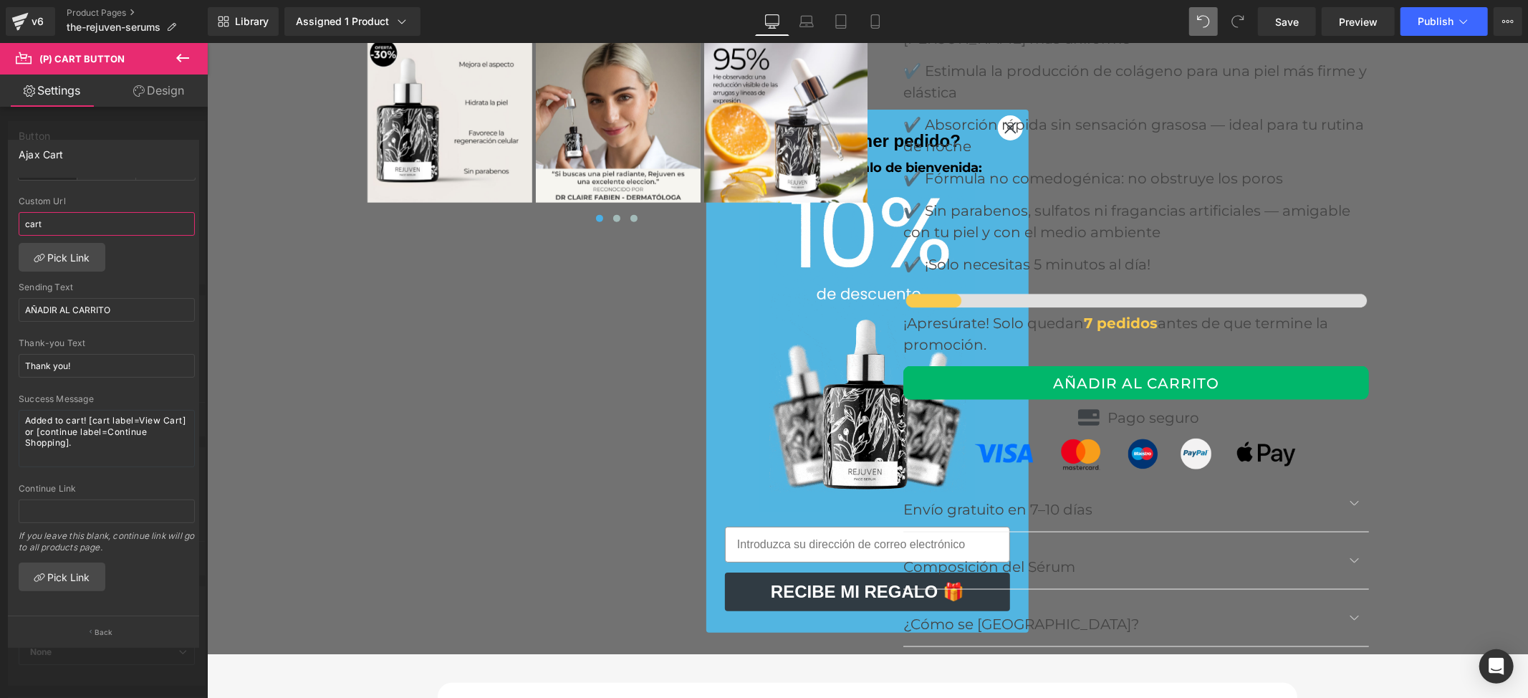
click at [0, 193] on div "Ajax Cart custom Goto Custom Checkout Cart cart Custom Url cart Pick Link AÑADI…" at bounding box center [104, 387] width 208 height 517
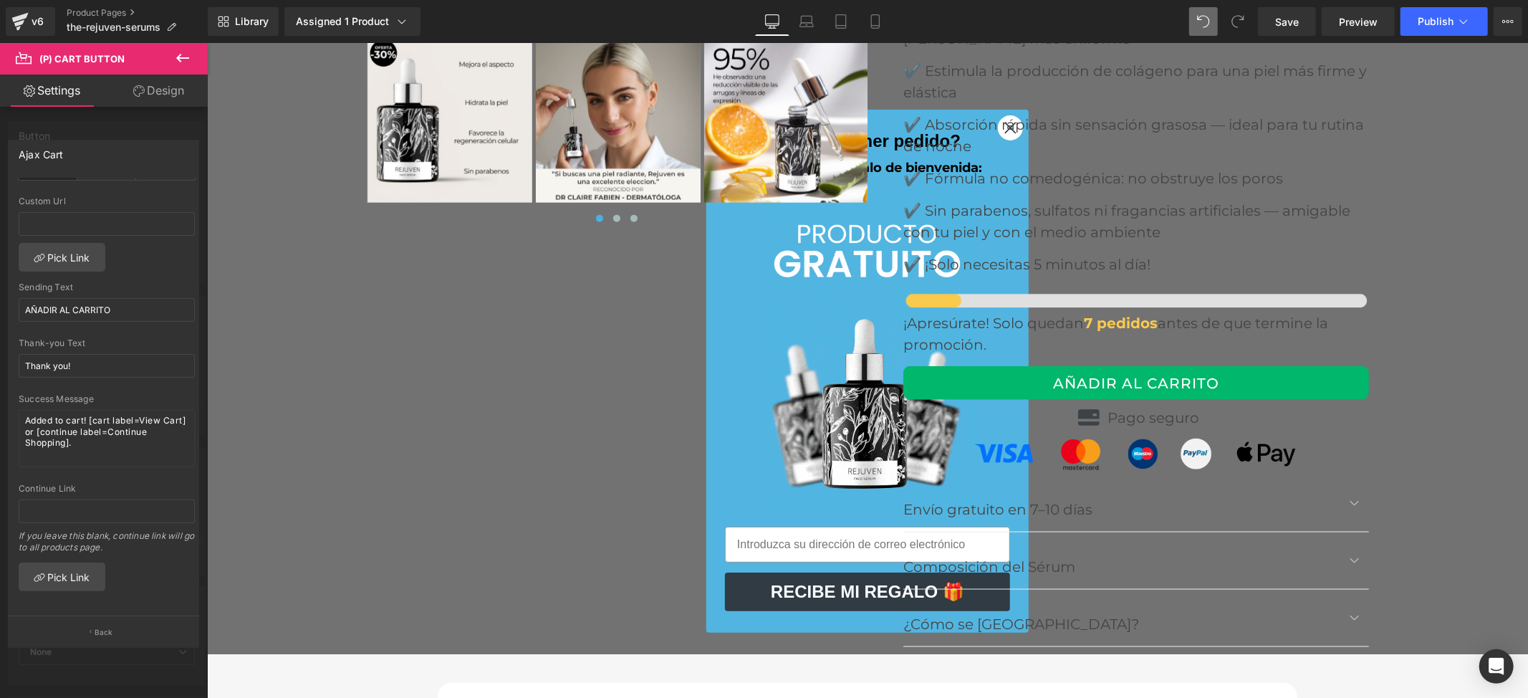
click at [167, 116] on div at bounding box center [104, 374] width 208 height 662
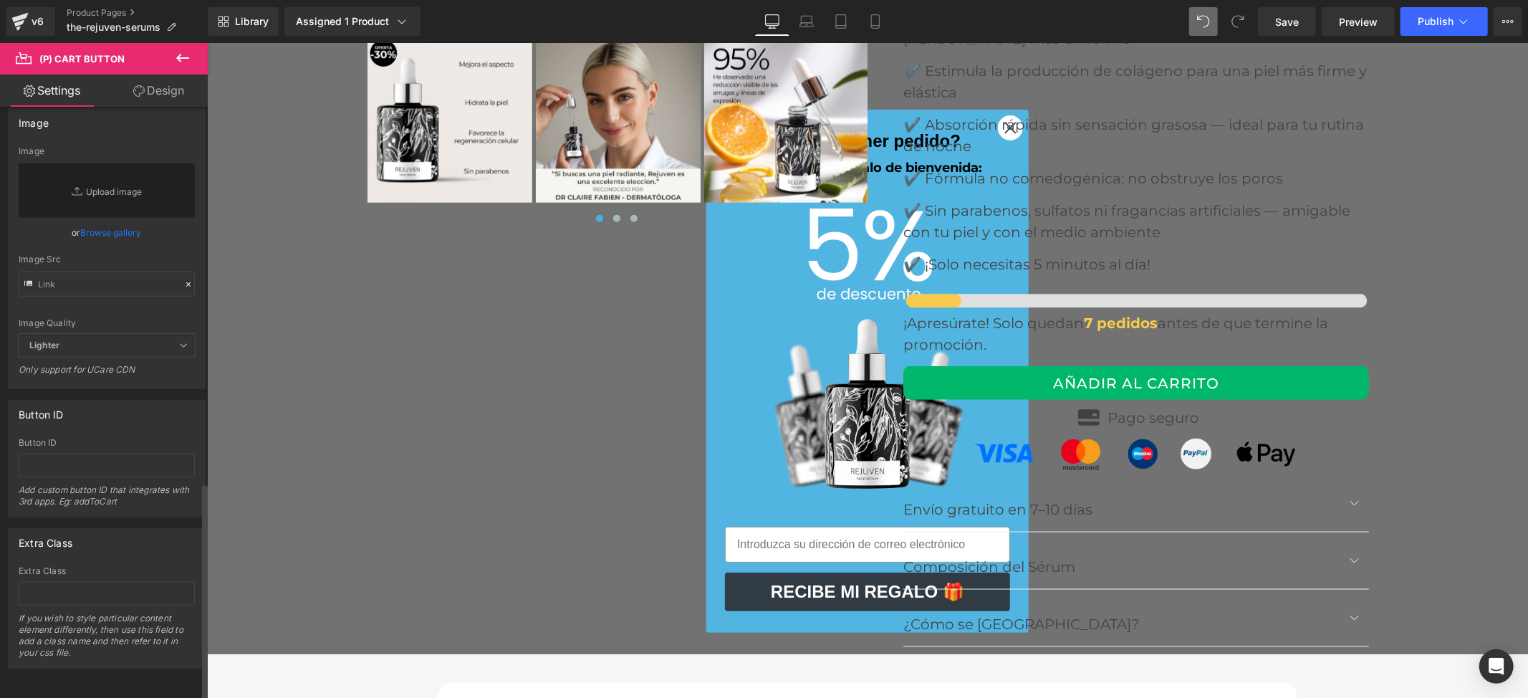
scroll to position [1017, 0]
click at [77, 453] on input "text" at bounding box center [107, 465] width 176 height 24
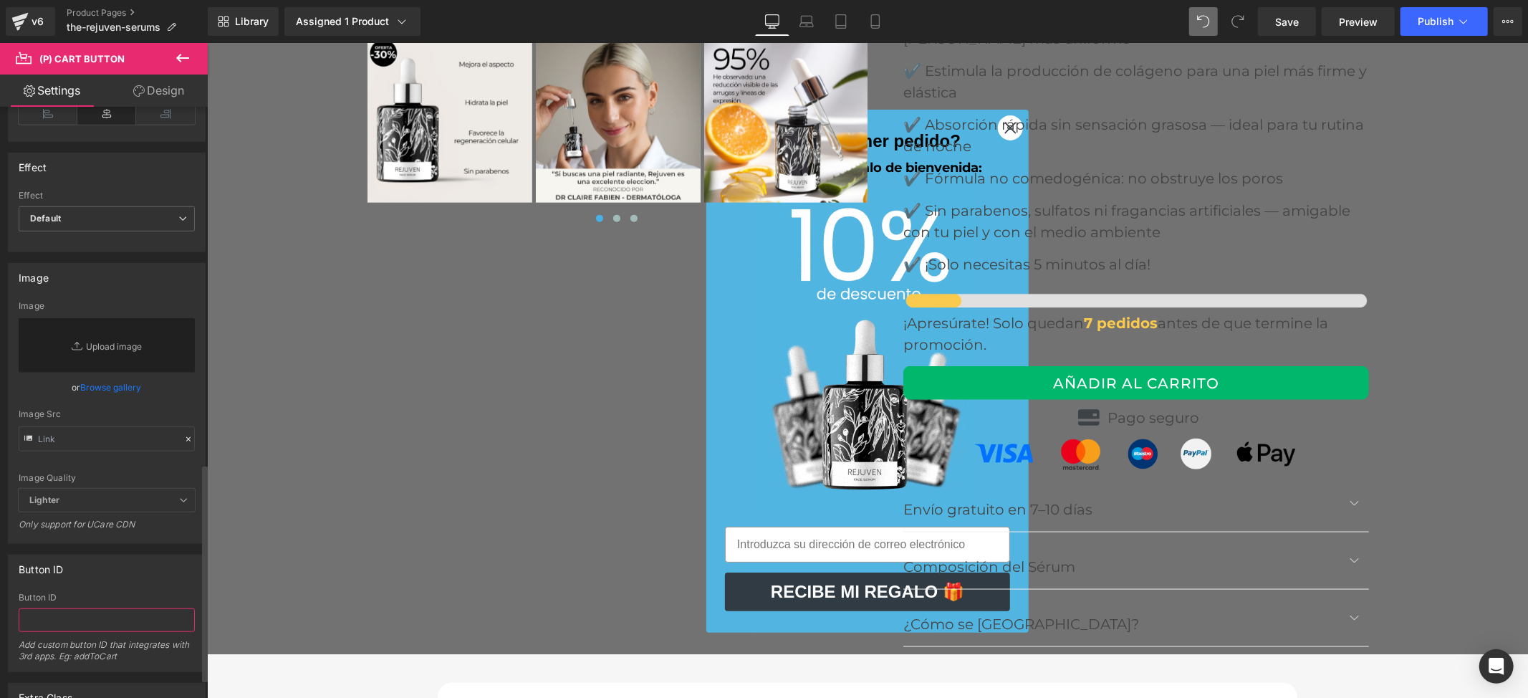
scroll to position [826, 0]
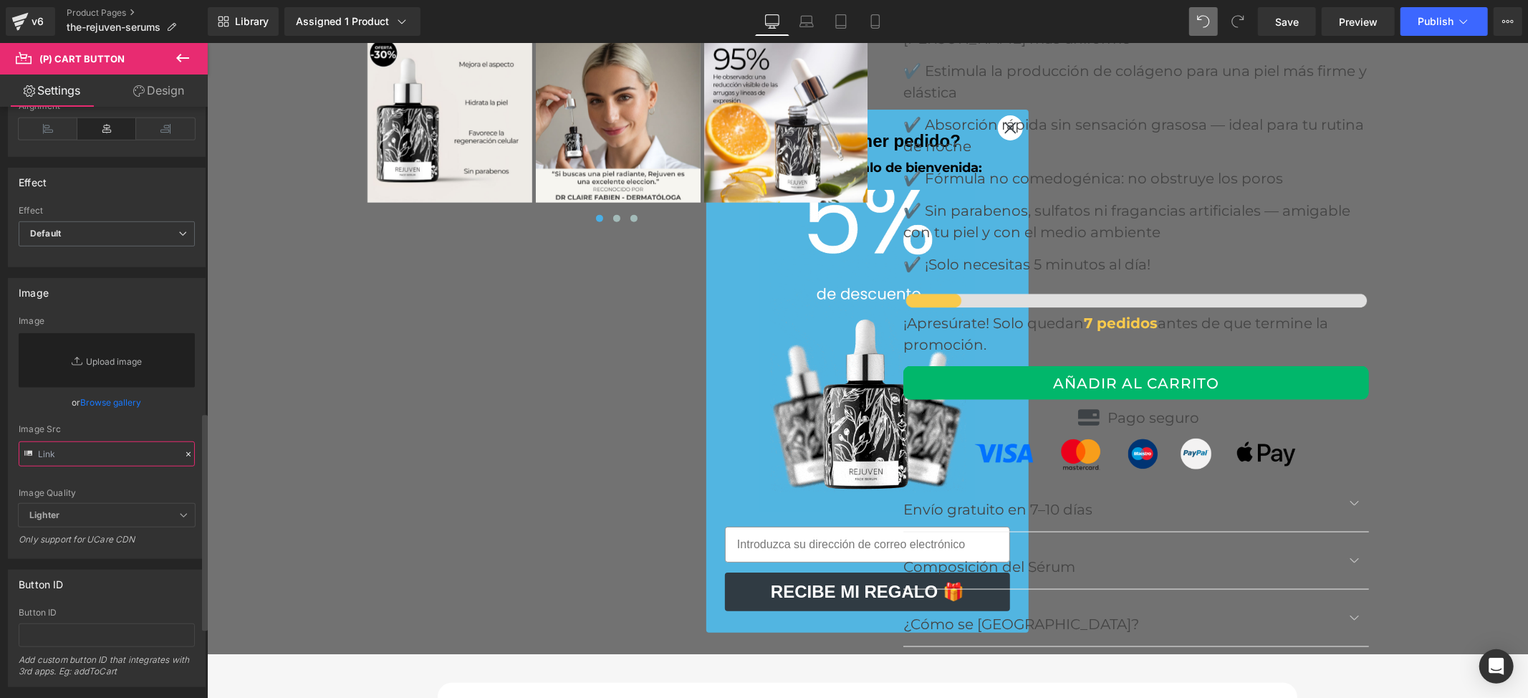
click at [117, 466] on input "text" at bounding box center [107, 453] width 176 height 25
click at [119, 466] on input "text" at bounding box center [107, 453] width 176 height 25
click at [109, 522] on span "Lighter" at bounding box center [107, 516] width 176 height 24
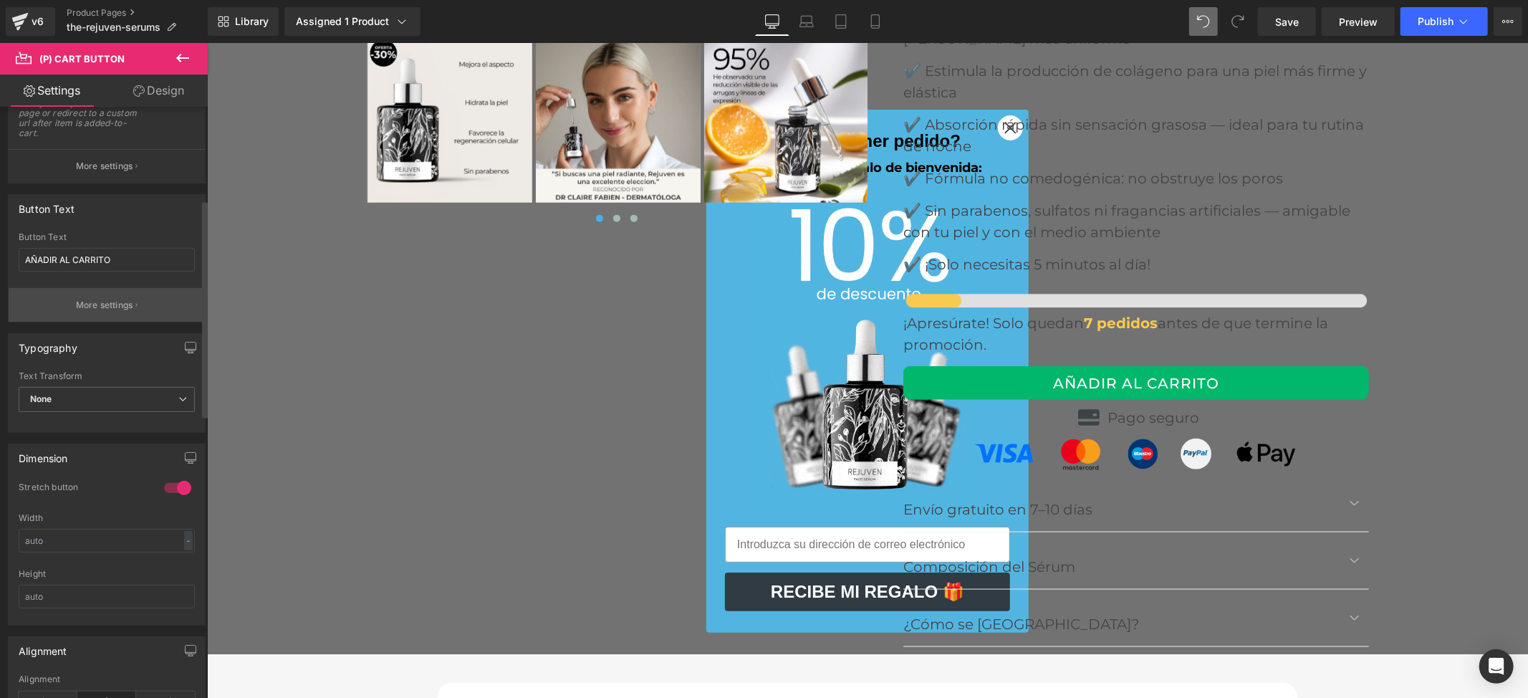
scroll to position [158, 0]
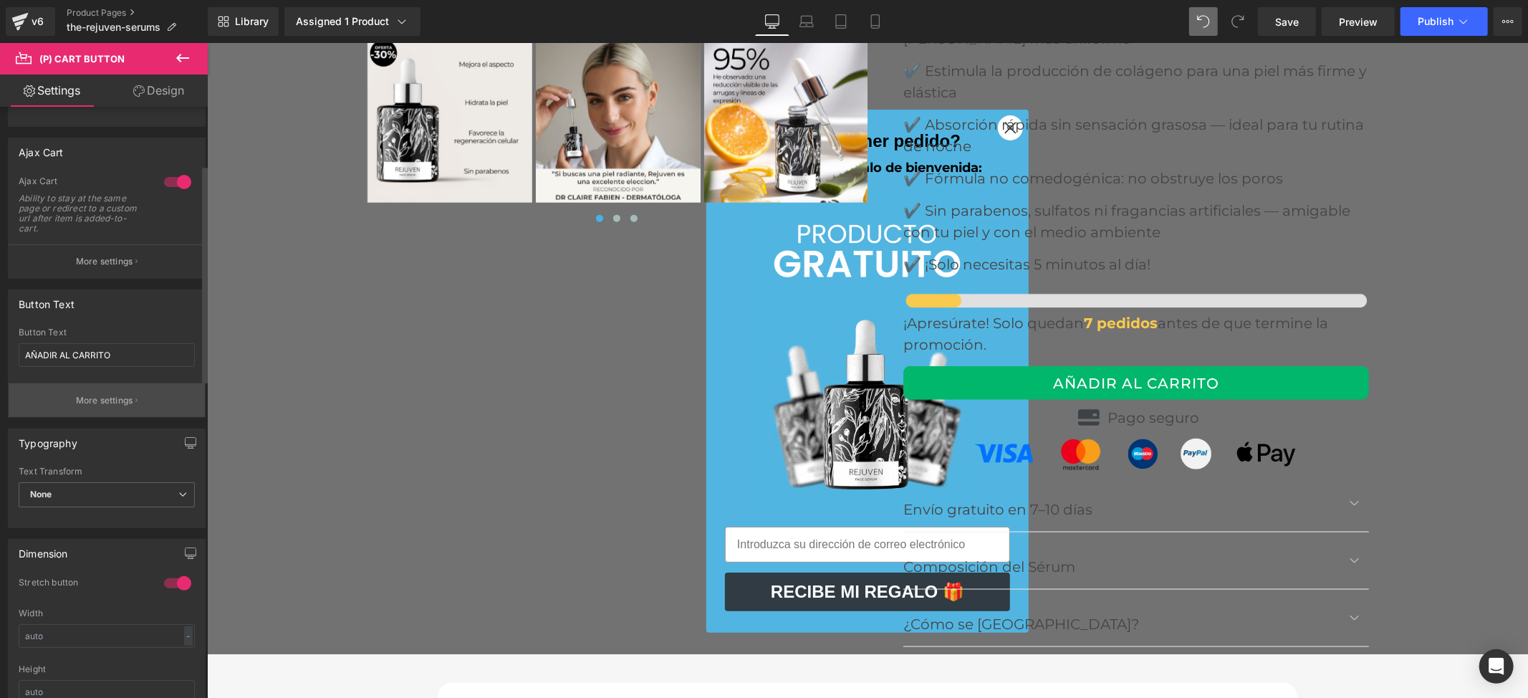
click at [85, 405] on p "More settings" at bounding box center [104, 400] width 57 height 13
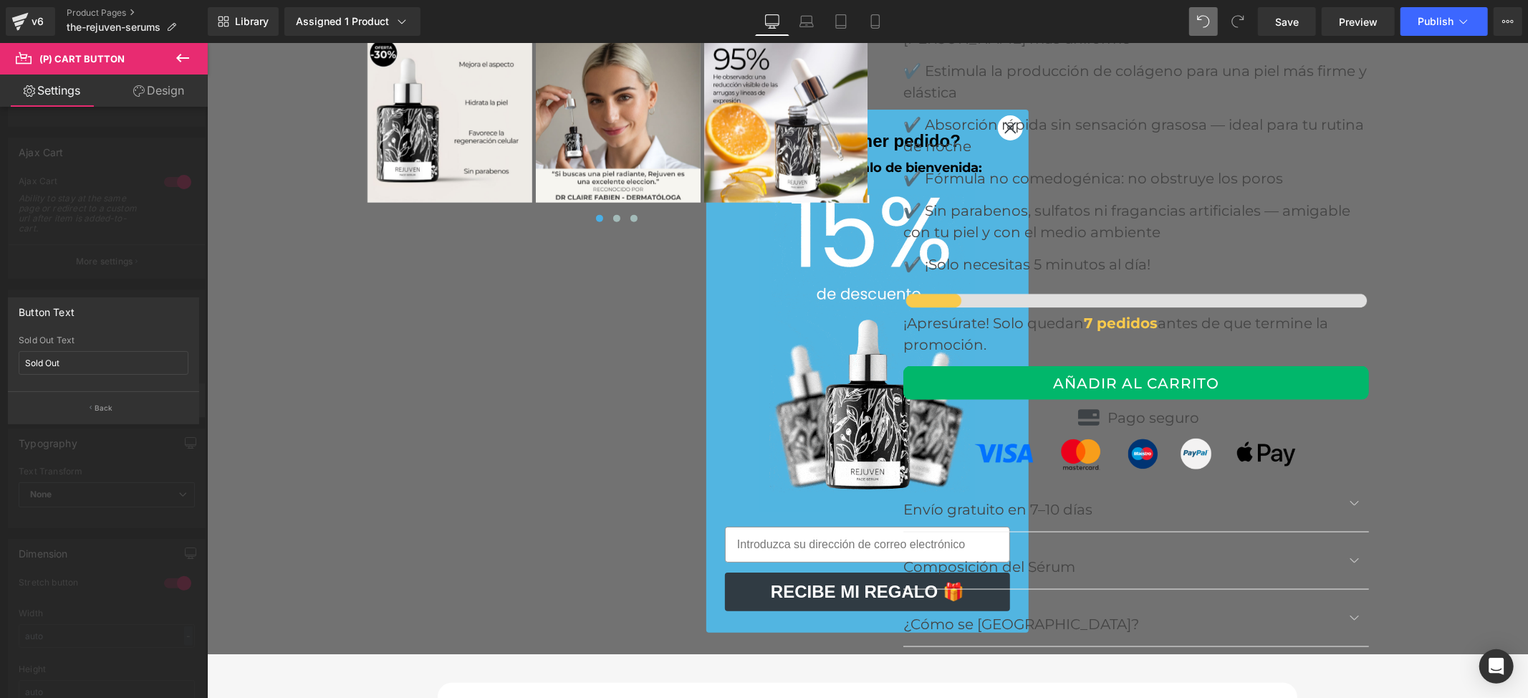
click at [86, 405] on button "Back" at bounding box center [103, 407] width 191 height 32
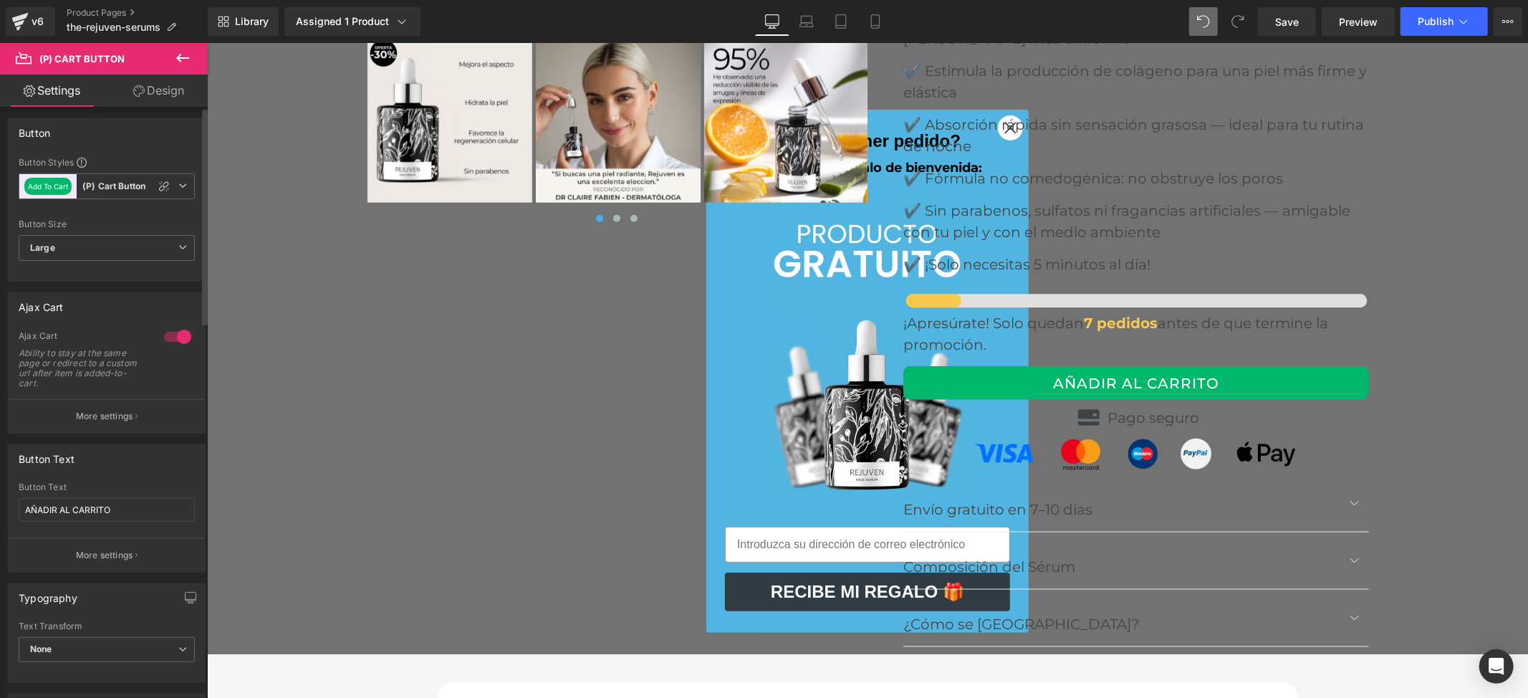
scroll to position [0, 0]
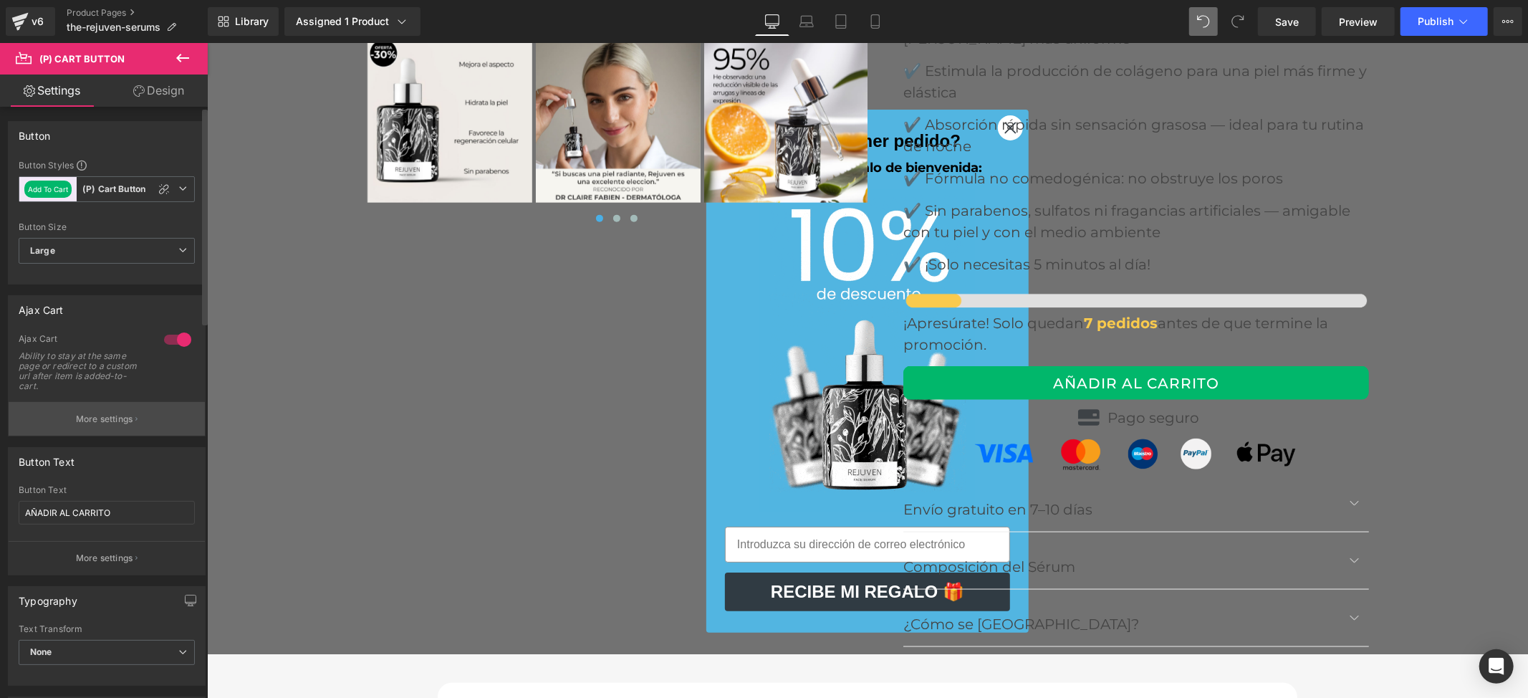
click at [101, 427] on button "More settings" at bounding box center [107, 419] width 196 height 34
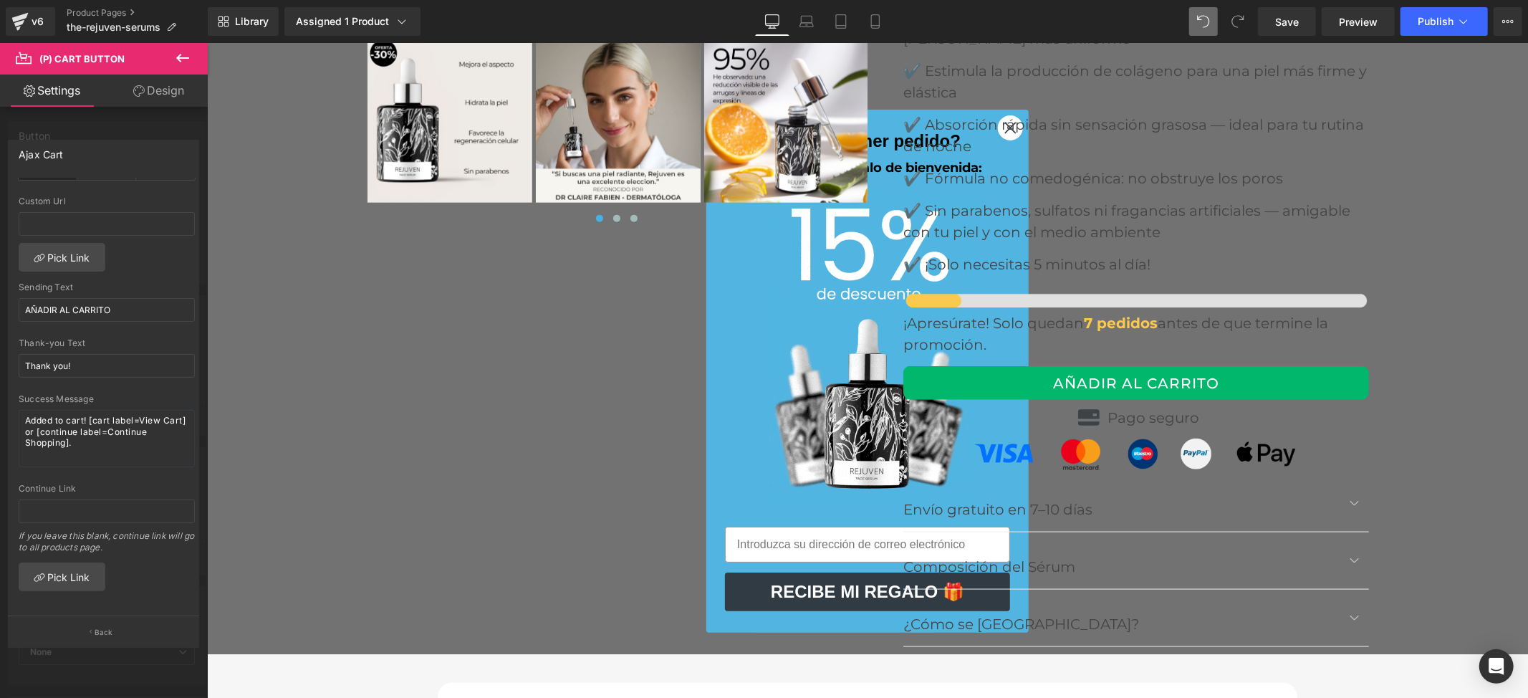
click at [163, 123] on div at bounding box center [104, 374] width 208 height 662
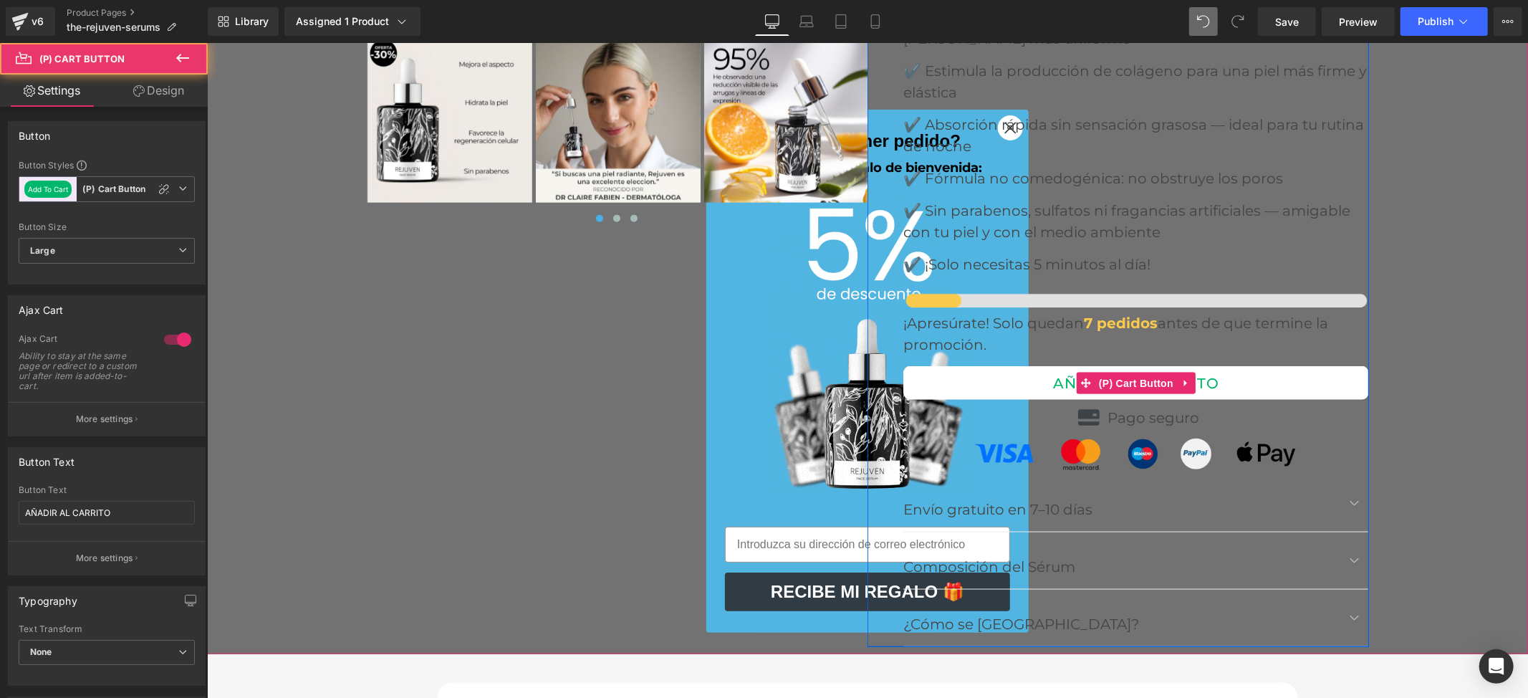
click at [991, 365] on button "AÑADIR AL CARRITO" at bounding box center [1136, 382] width 466 height 34
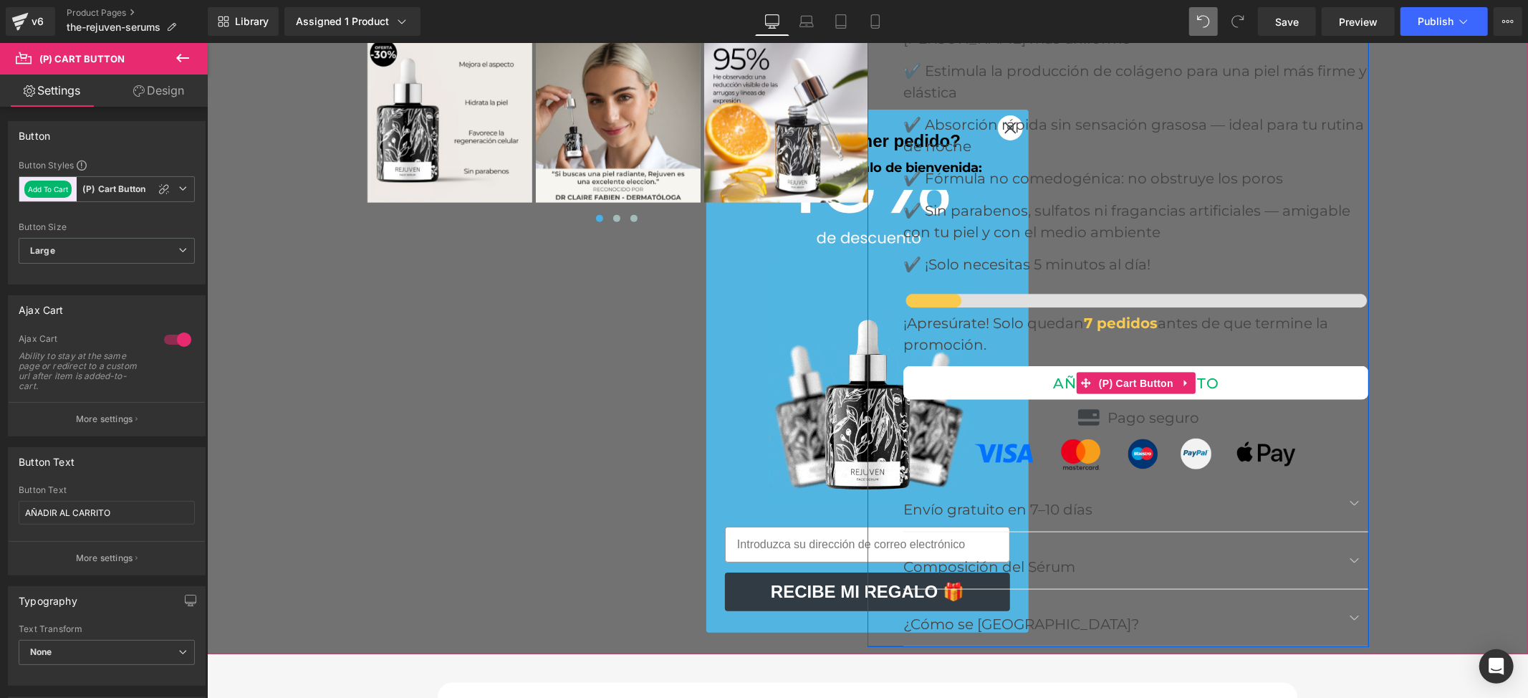
click at [991, 365] on button "AÑADIR AL CARRITO" at bounding box center [1136, 382] width 466 height 34
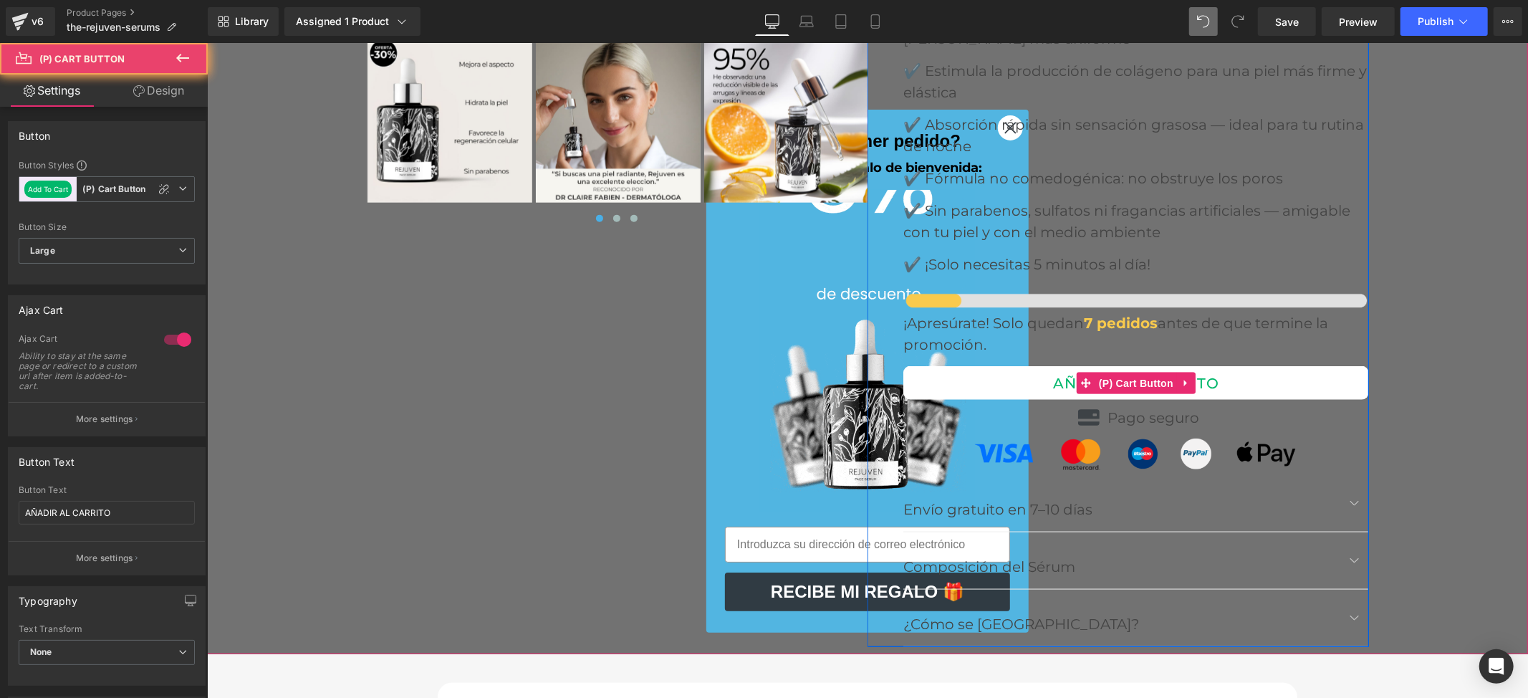
click at [991, 365] on button "AÑADIR AL CARRITO" at bounding box center [1136, 382] width 466 height 34
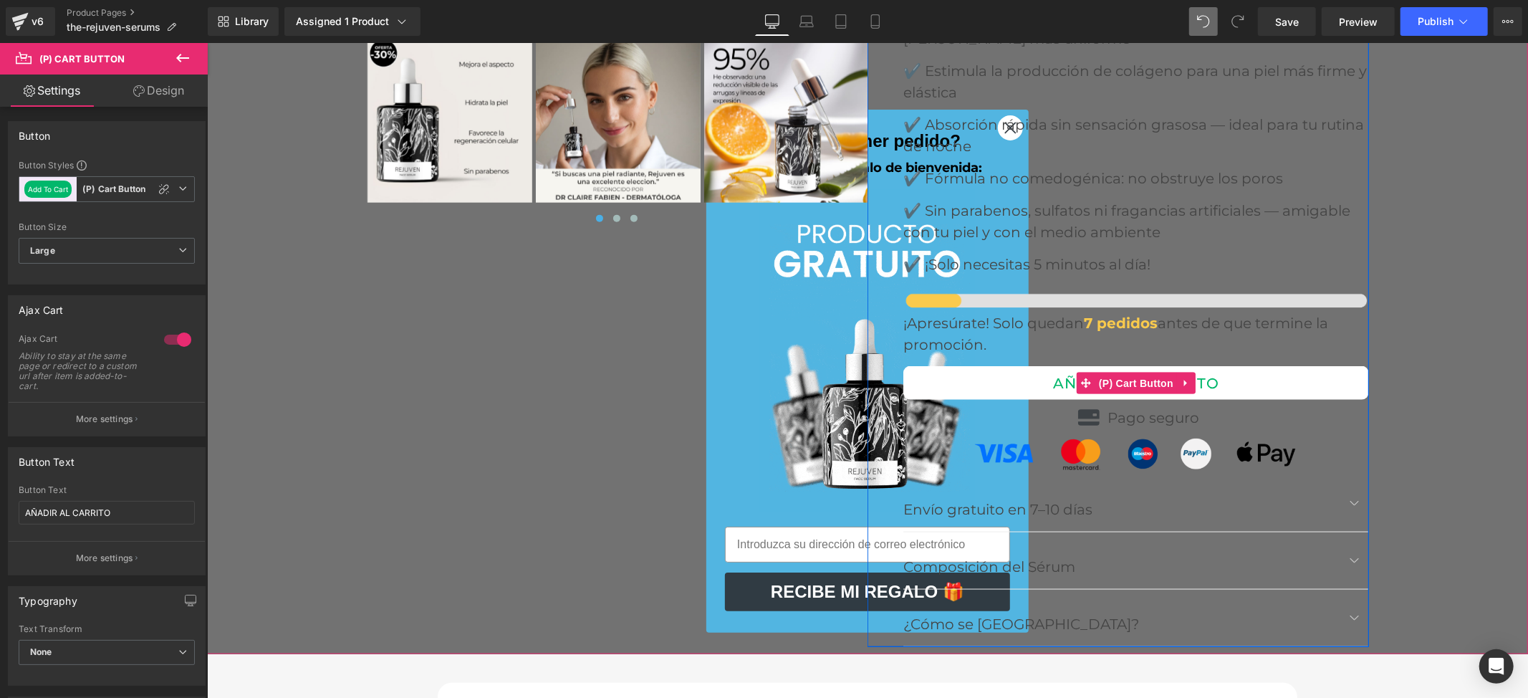
click at [991, 365] on button "AÑADIR AL CARRITO" at bounding box center [1136, 382] width 466 height 34
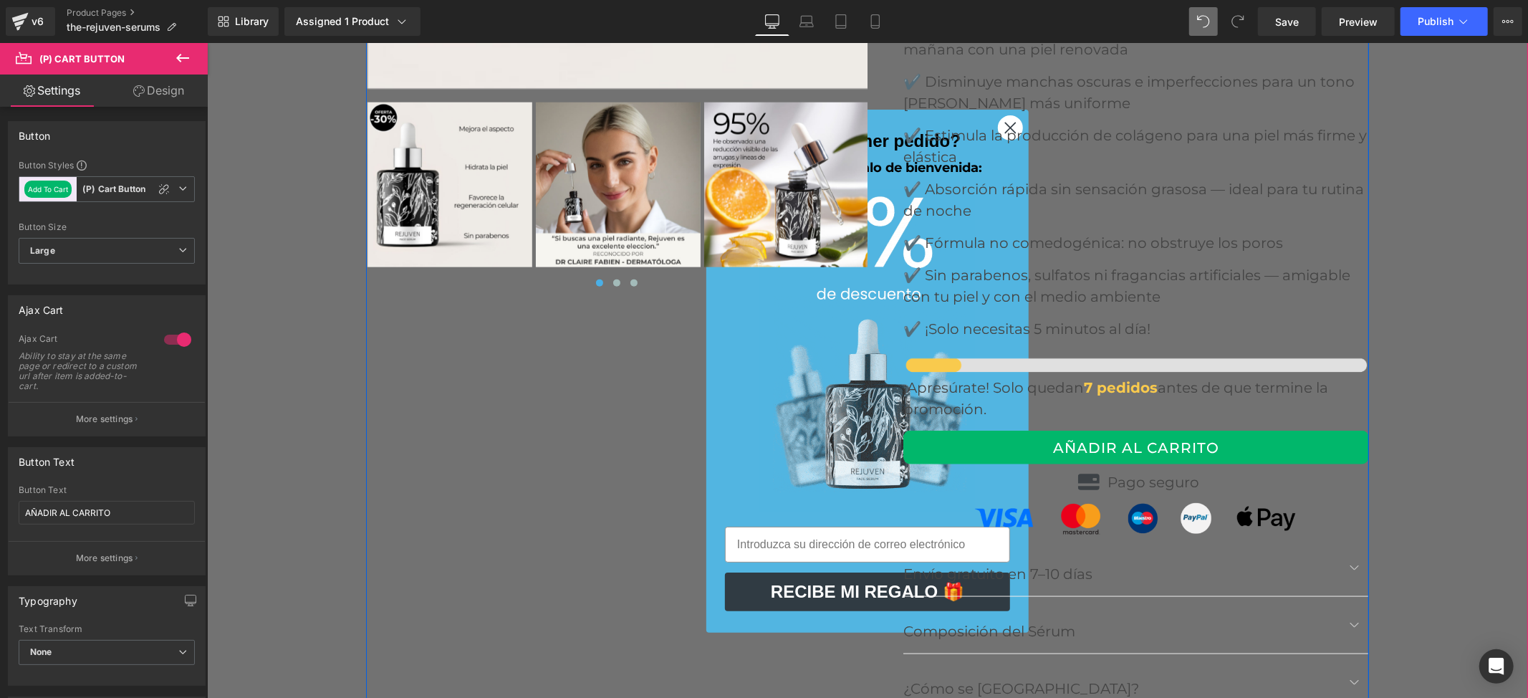
scroll to position [6016, 0]
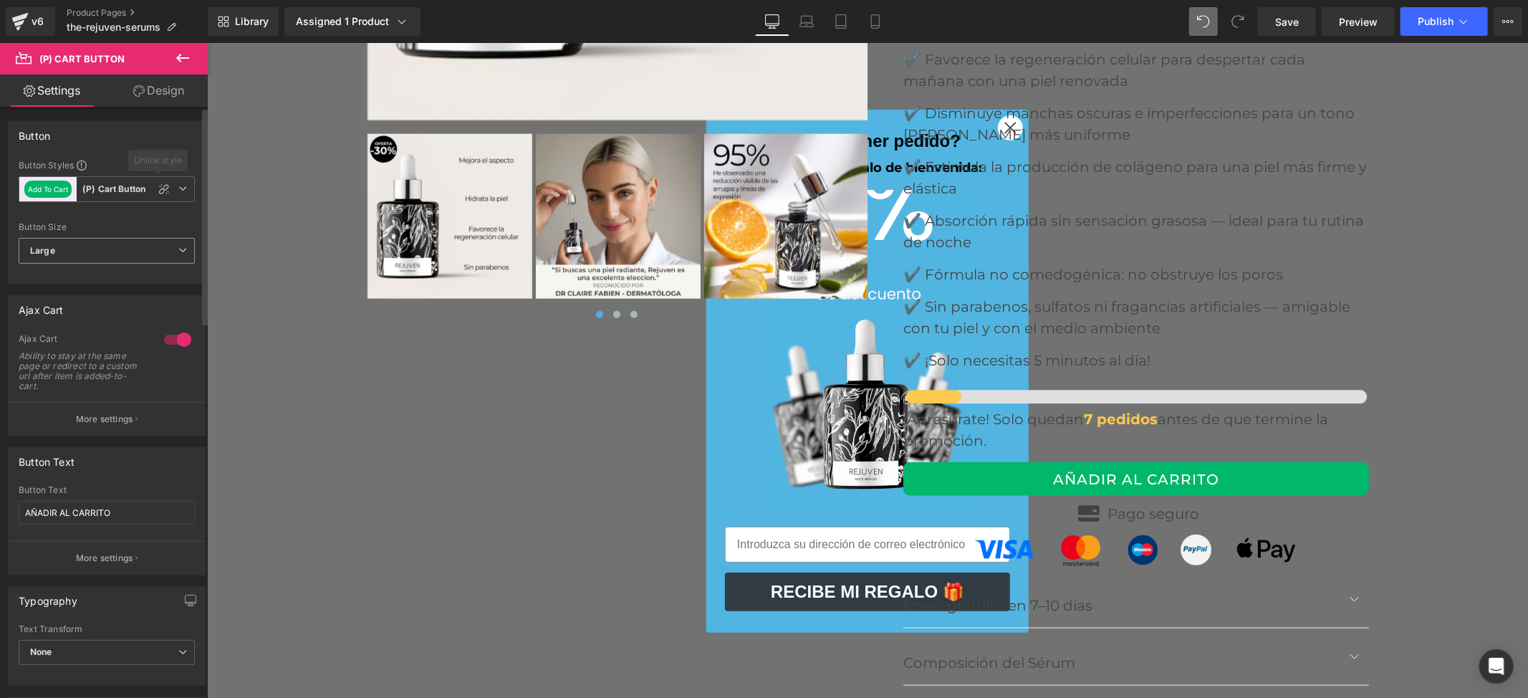
click at [135, 254] on span "Large" at bounding box center [107, 251] width 176 height 26
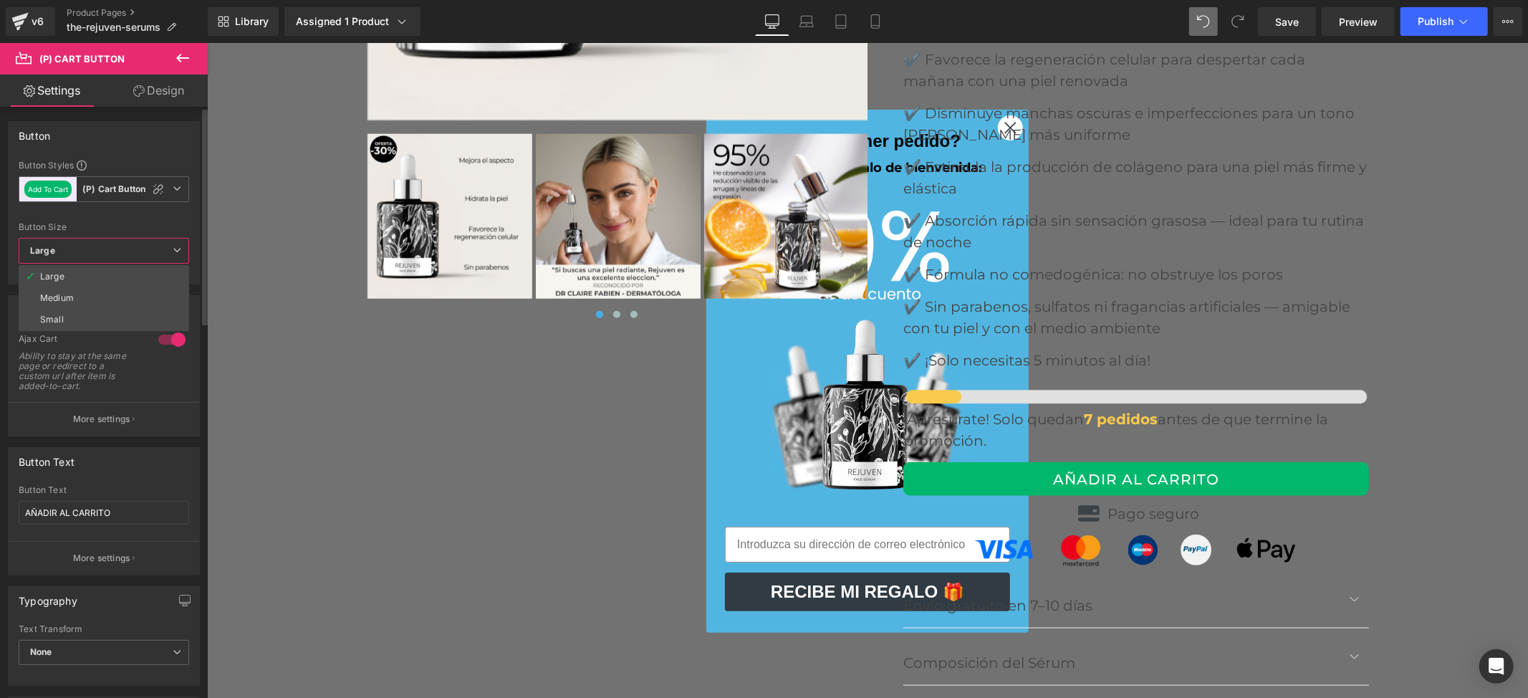
click at [135, 254] on span "Large" at bounding box center [104, 251] width 170 height 26
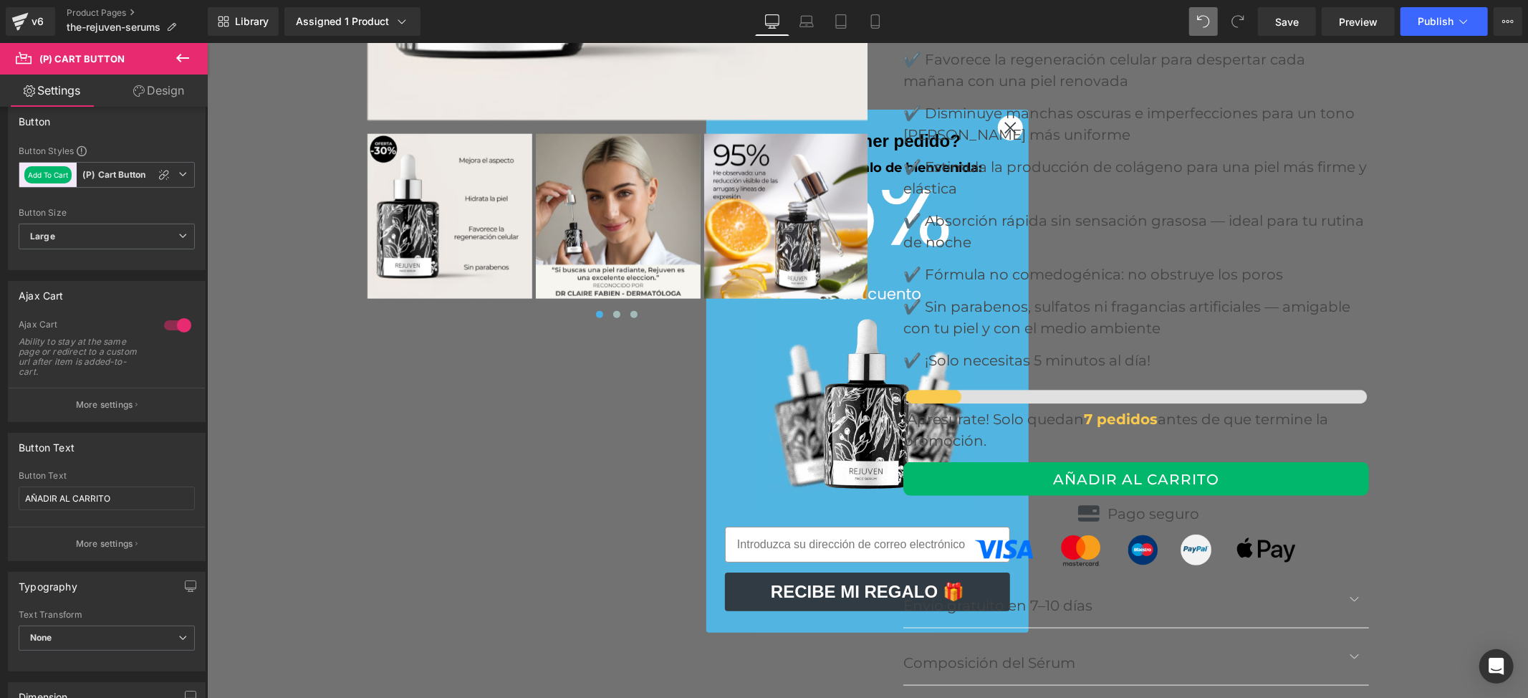
scroll to position [0, 0]
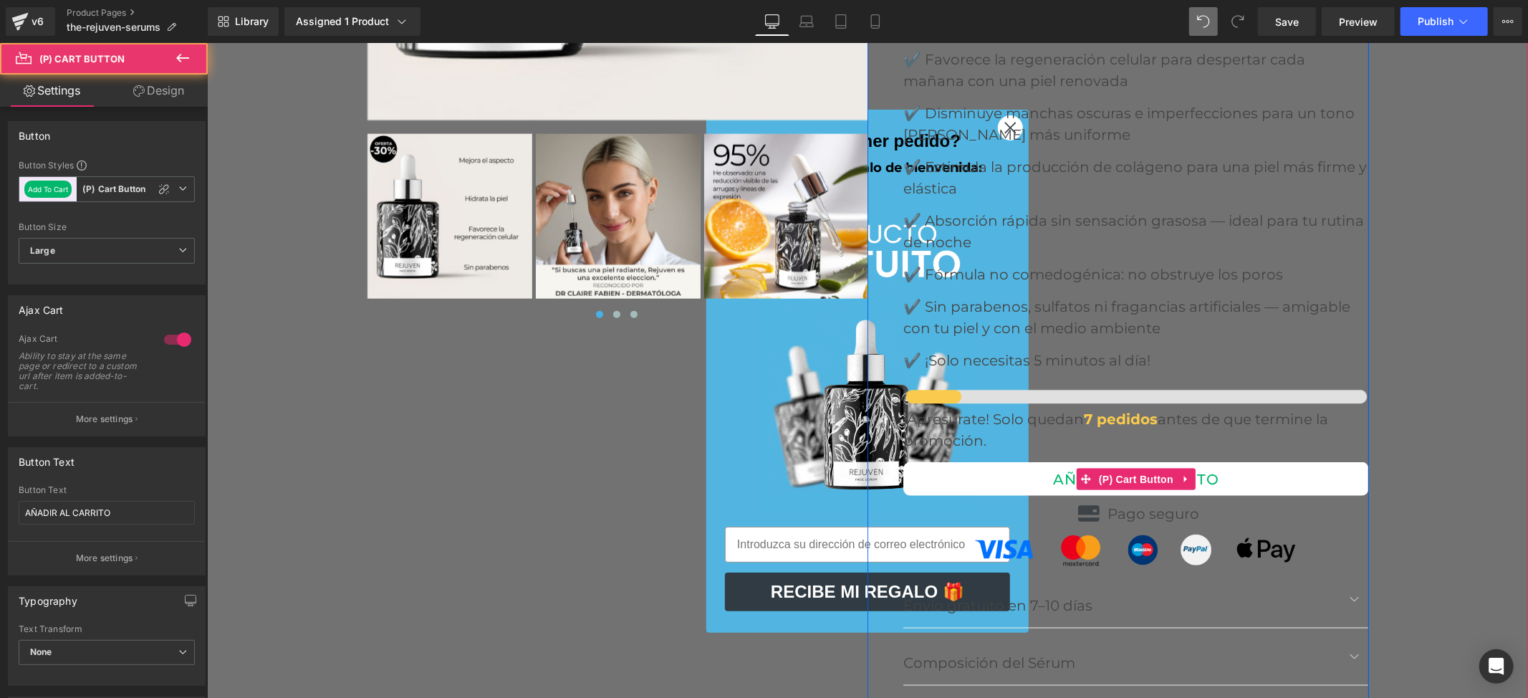
click at [1242, 461] on button "AÑADIR AL CARRITO" at bounding box center [1136, 478] width 466 height 34
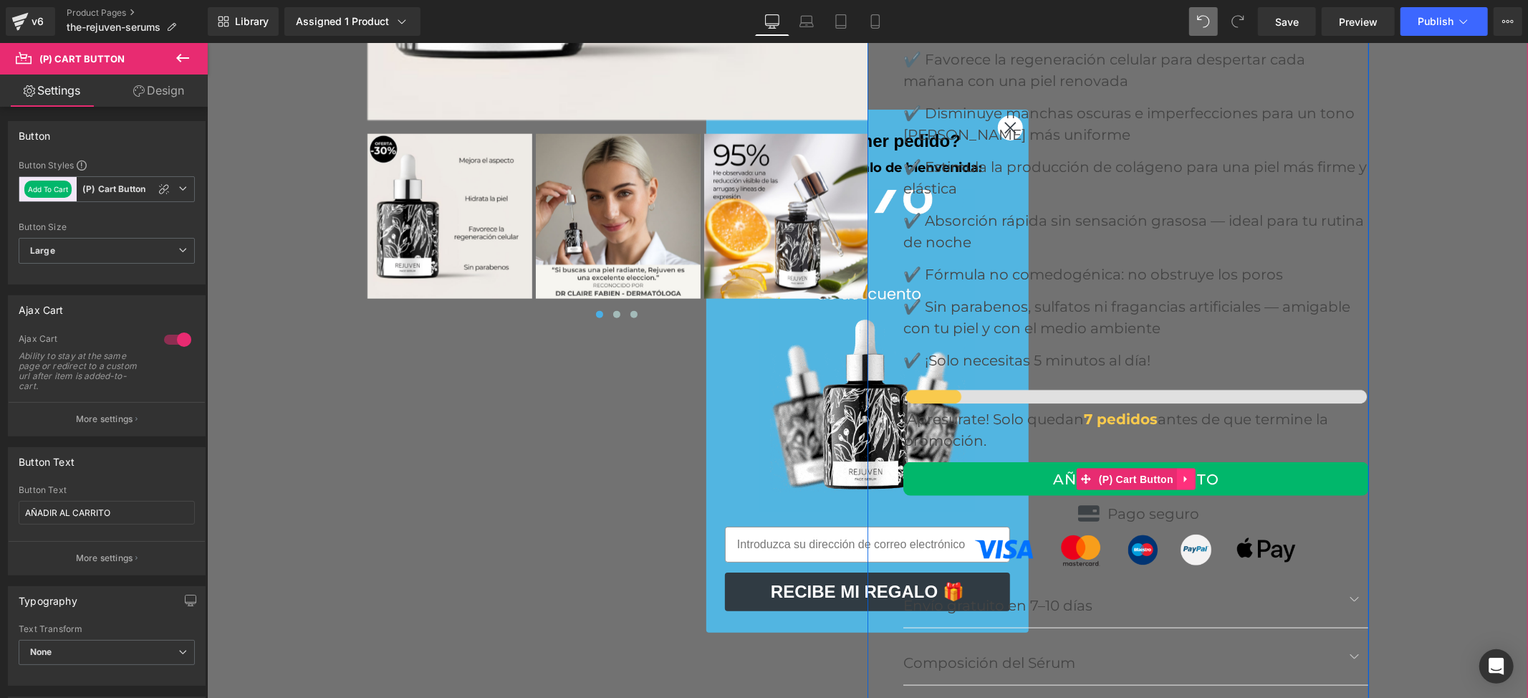
click at [1181, 473] on icon at bounding box center [1186, 478] width 10 height 11
click at [1089, 468] on span "(P) Cart Button" at bounding box center [1108, 478] width 82 height 21
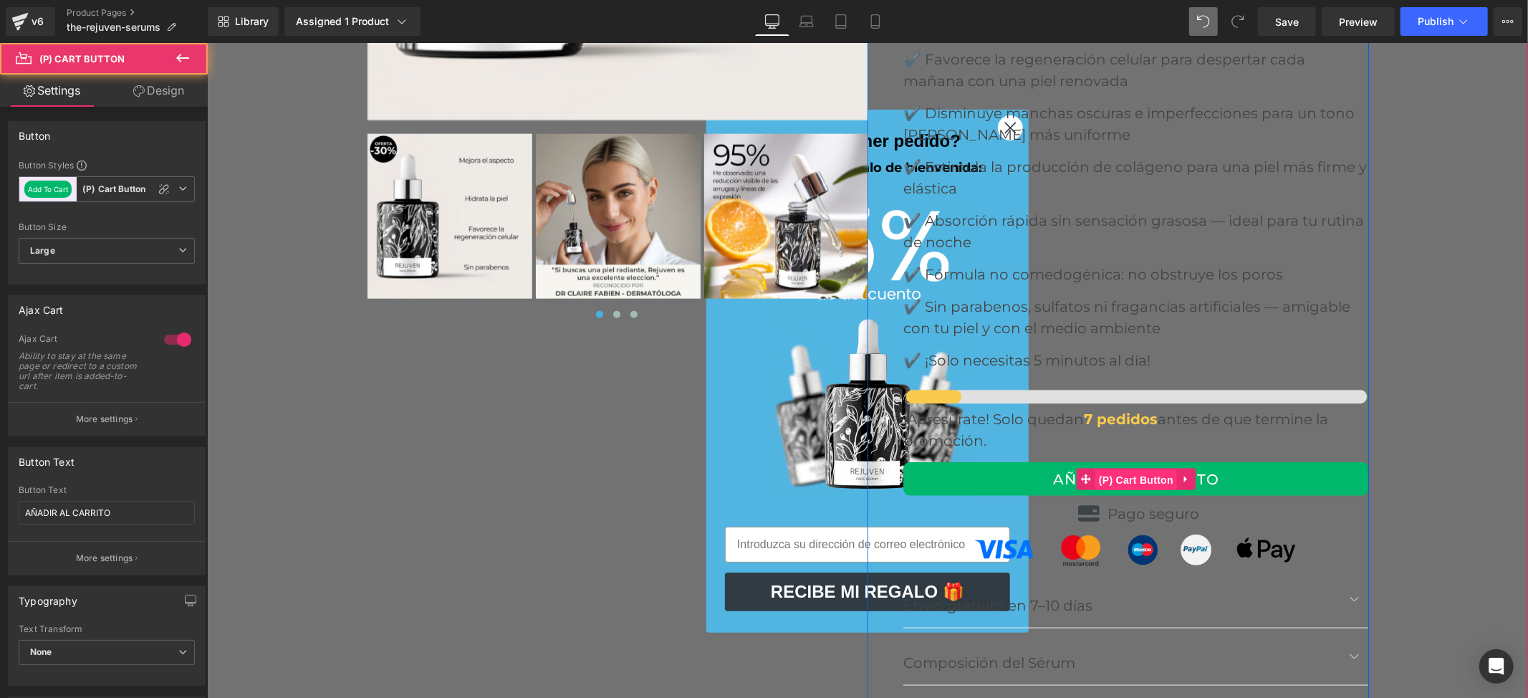
click at [1147, 468] on span "(P) Cart Button" at bounding box center [1136, 478] width 82 height 21
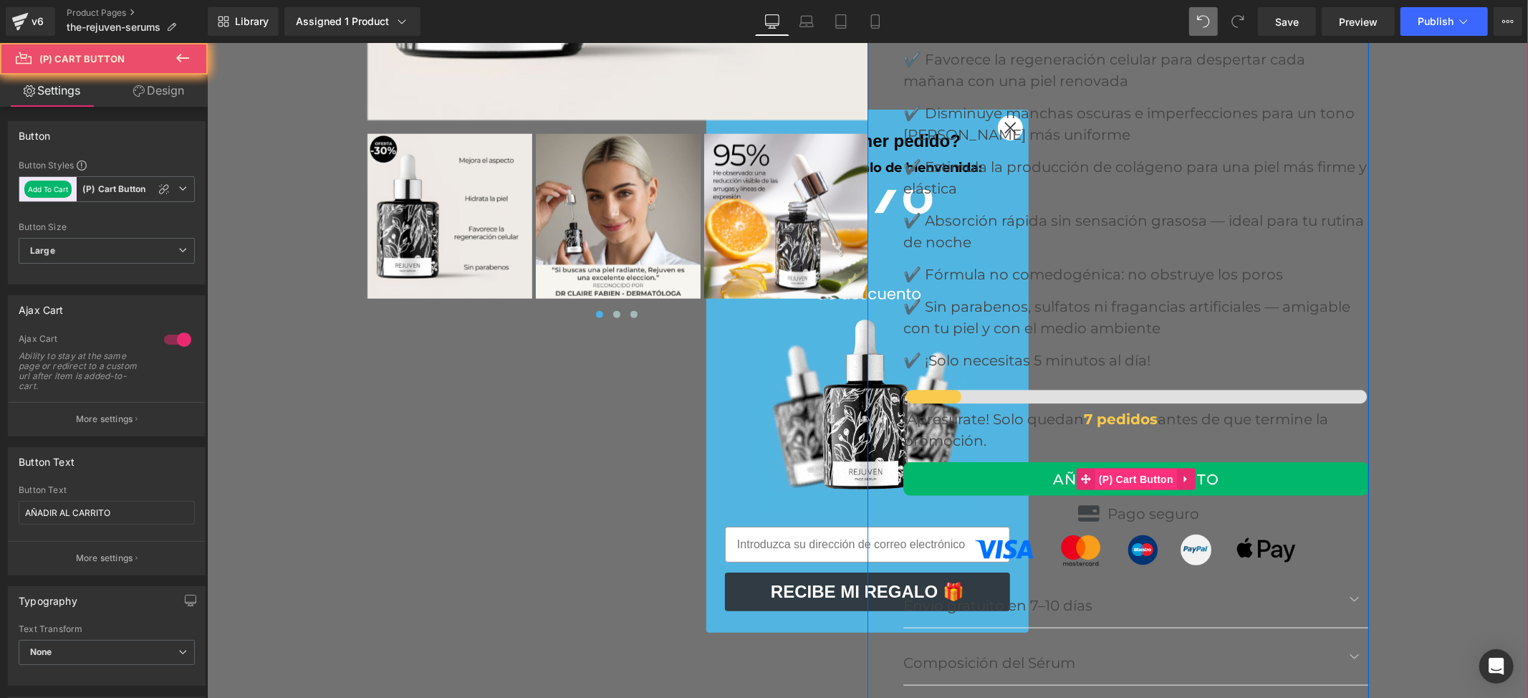
click at [1147, 468] on span "(P) Cart Button" at bounding box center [1136, 478] width 82 height 21
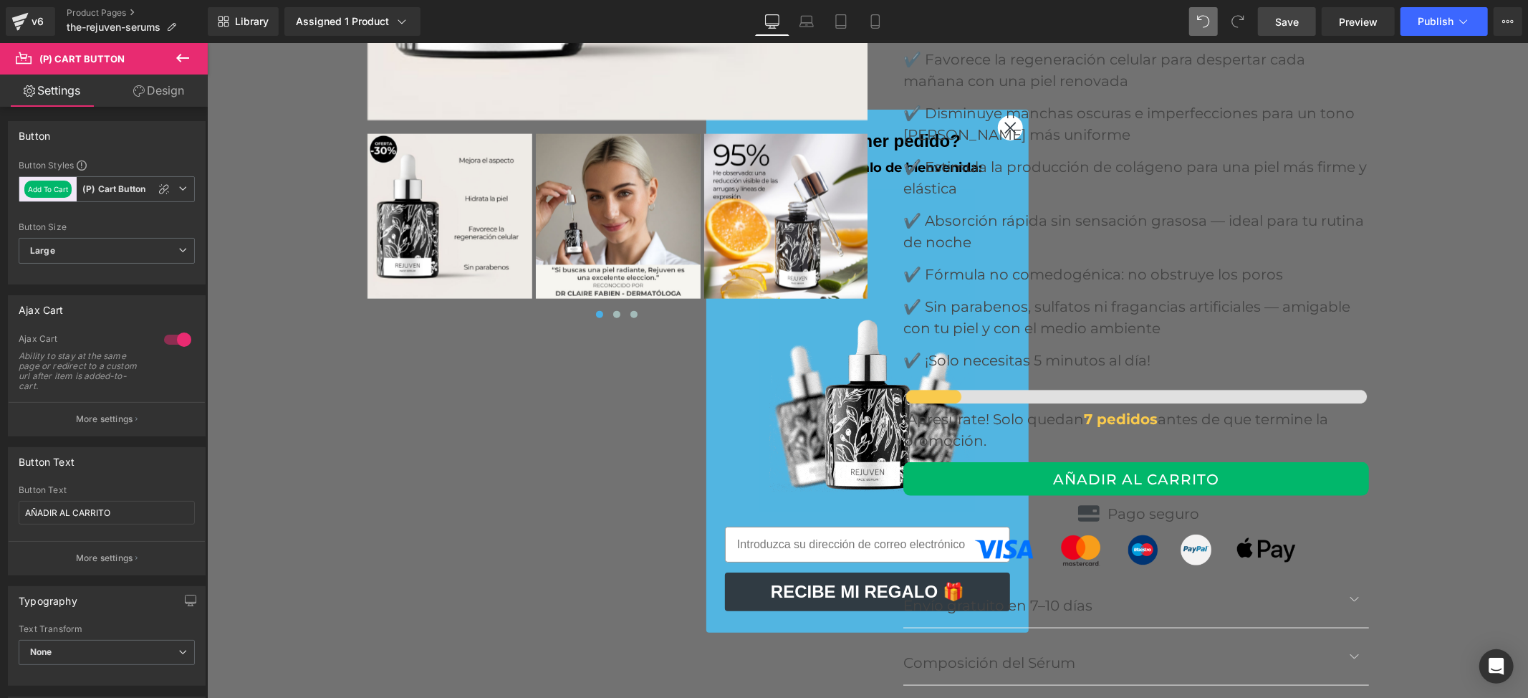
click at [1293, 14] on span "Save" at bounding box center [1287, 21] width 24 height 15
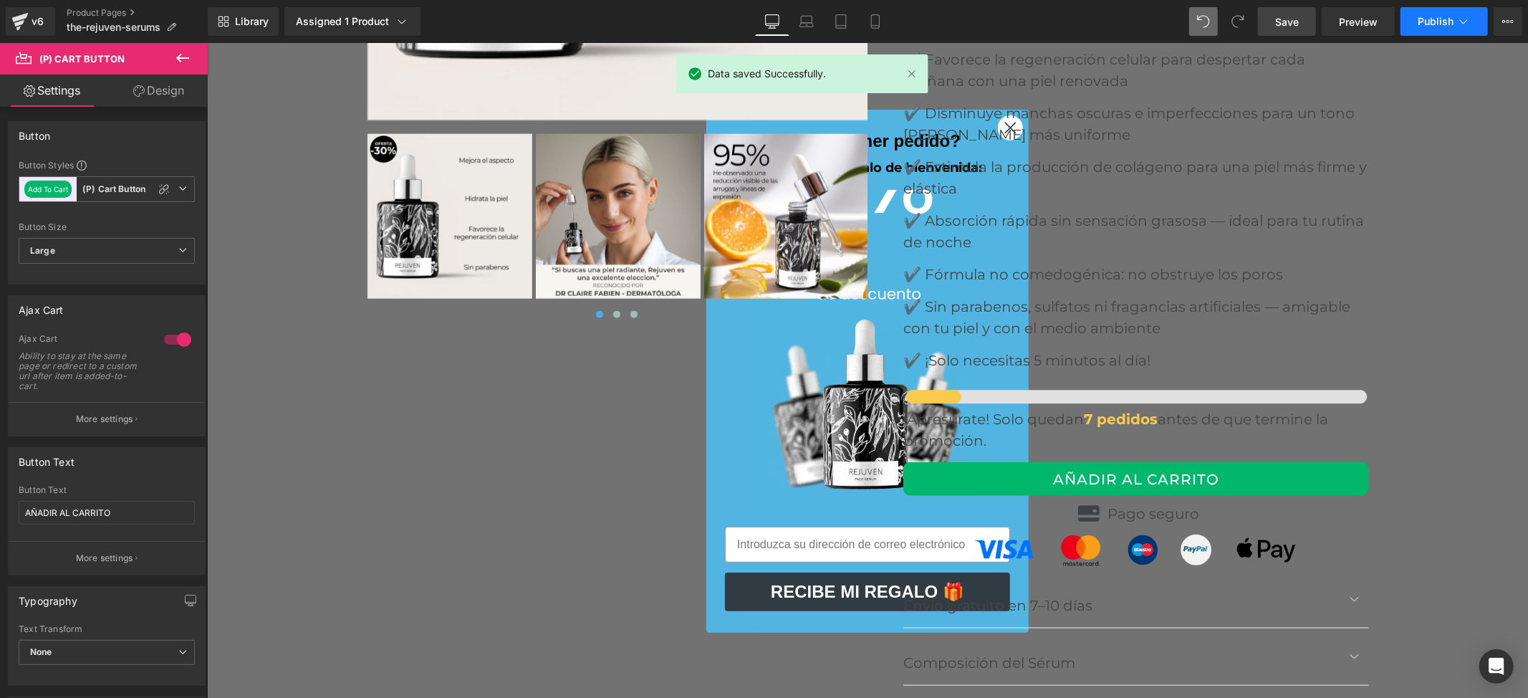
click at [1402, 19] on button "Publish" at bounding box center [1443, 21] width 87 height 29
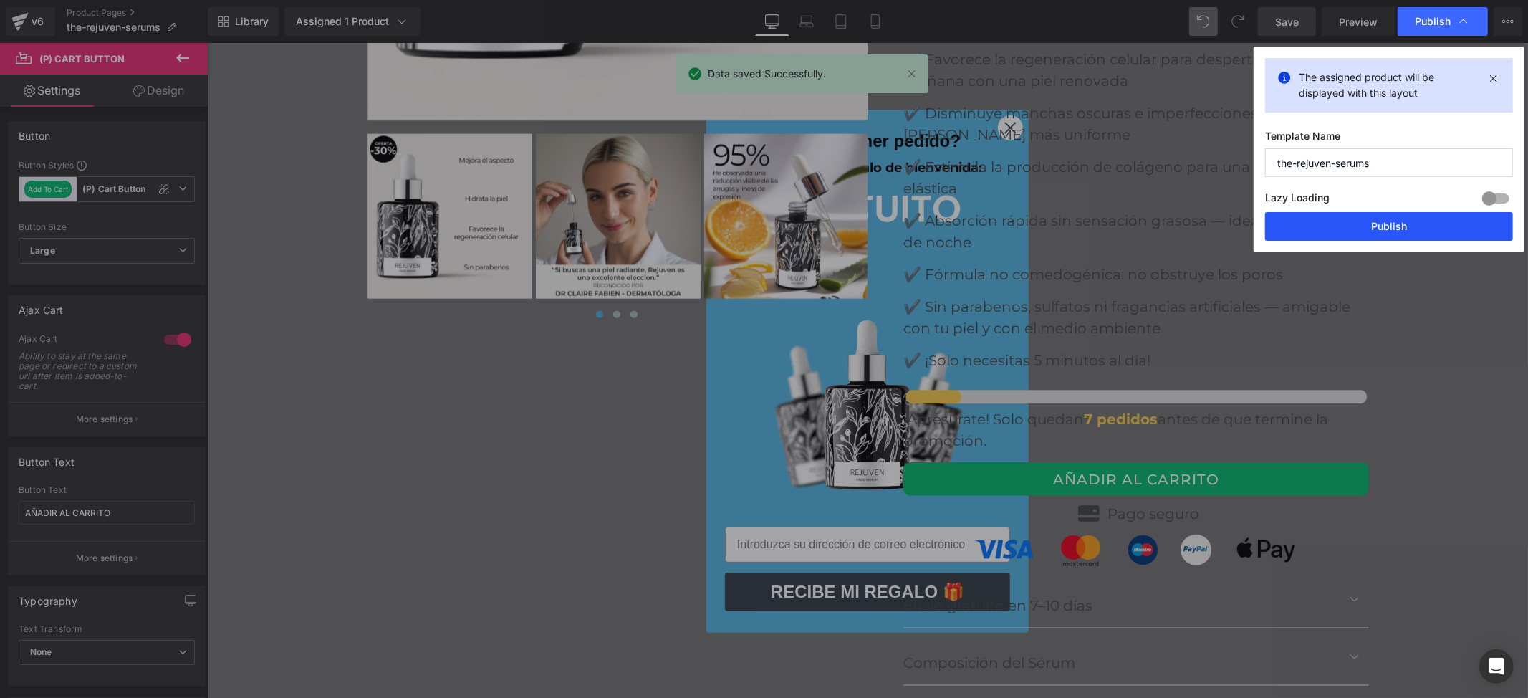
click at [1342, 230] on button "Publish" at bounding box center [1389, 226] width 248 height 29
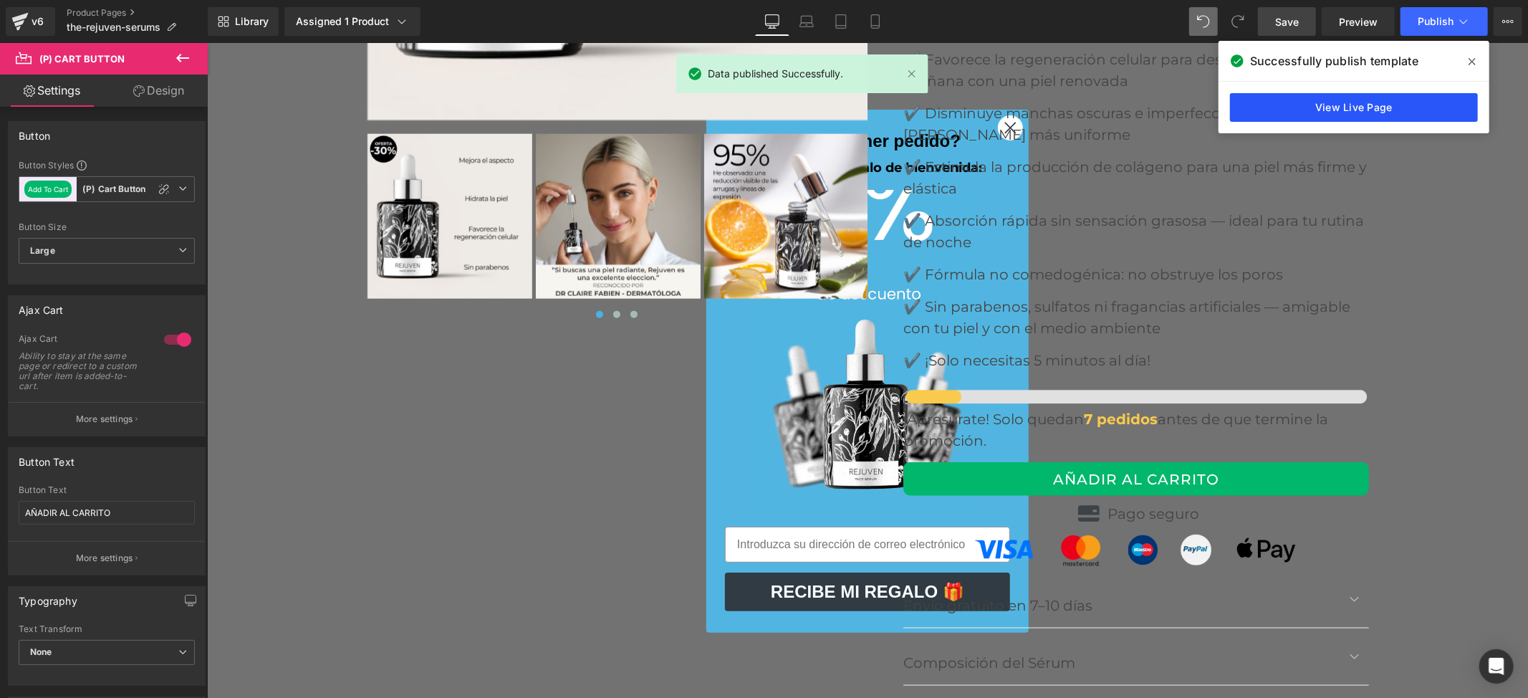
click at [1312, 110] on link "View Live Page" at bounding box center [1354, 107] width 248 height 29
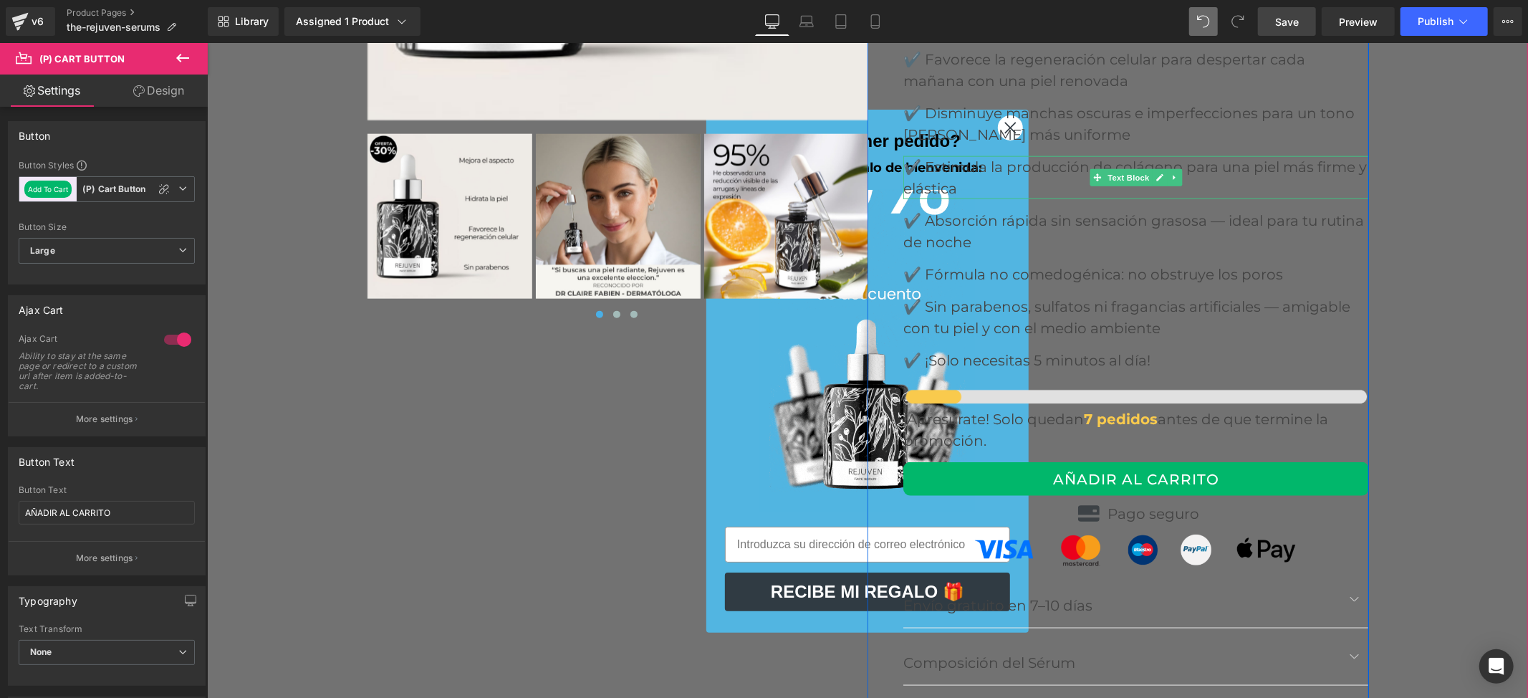
drag, startPoint x: 999, startPoint y: 131, endPoint x: 209, endPoint y: 426, distance: 842.8
click at [999, 155] on p "✔️ Estimula la producción de colágeno para una piel más firme y elástica" at bounding box center [1136, 176] width 466 height 43
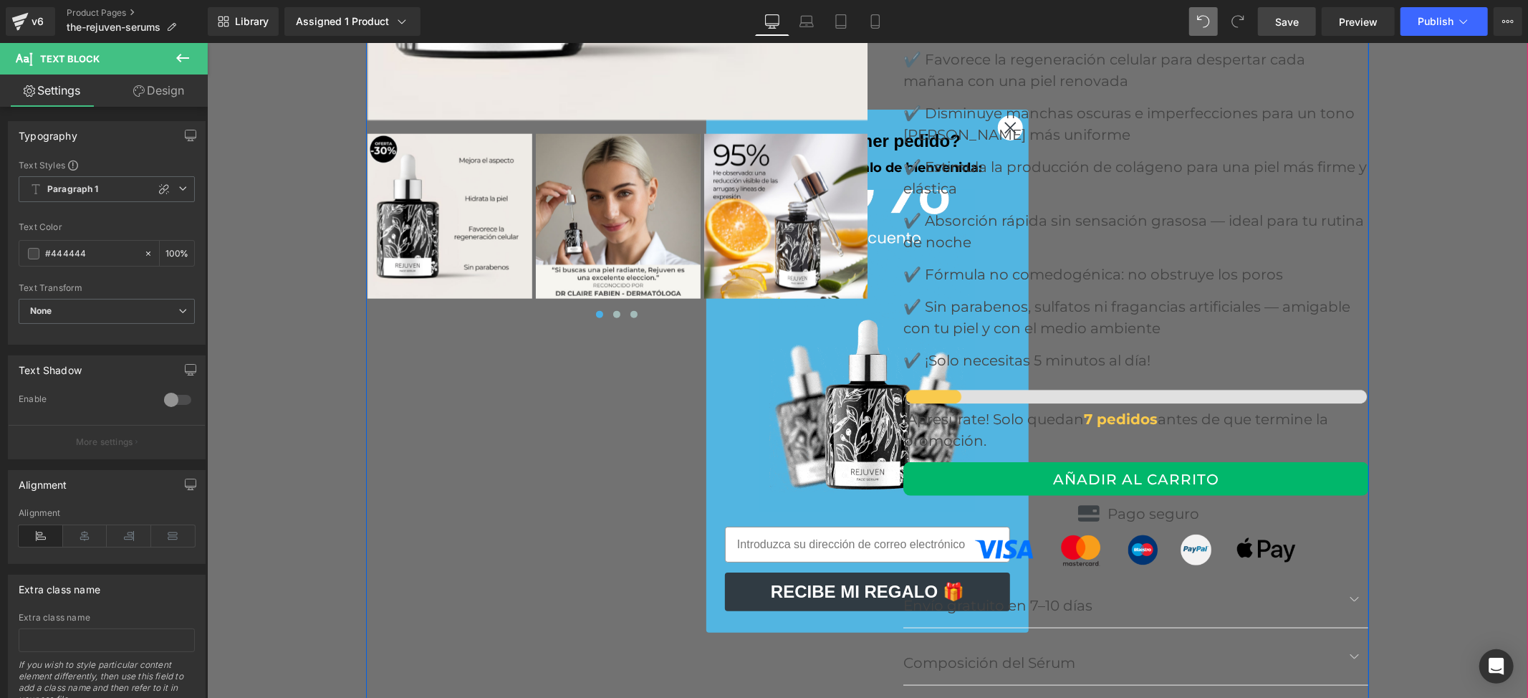
click at [588, 438] on div "‹ ›" at bounding box center [866, 159] width 1003 height 1178
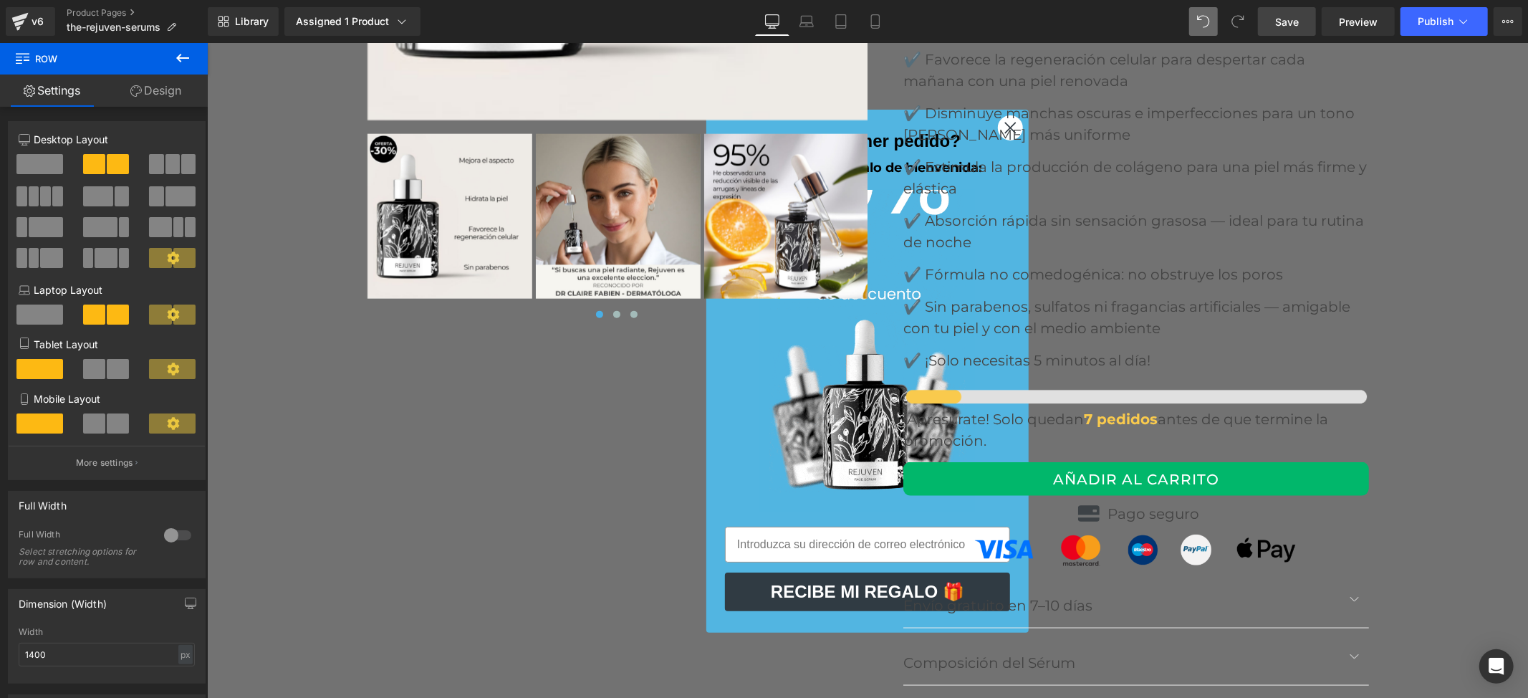
drag, startPoint x: 172, startPoint y: 49, endPoint x: 87, endPoint y: 93, distance: 95.5
click at [172, 49] on button at bounding box center [183, 59] width 50 height 32
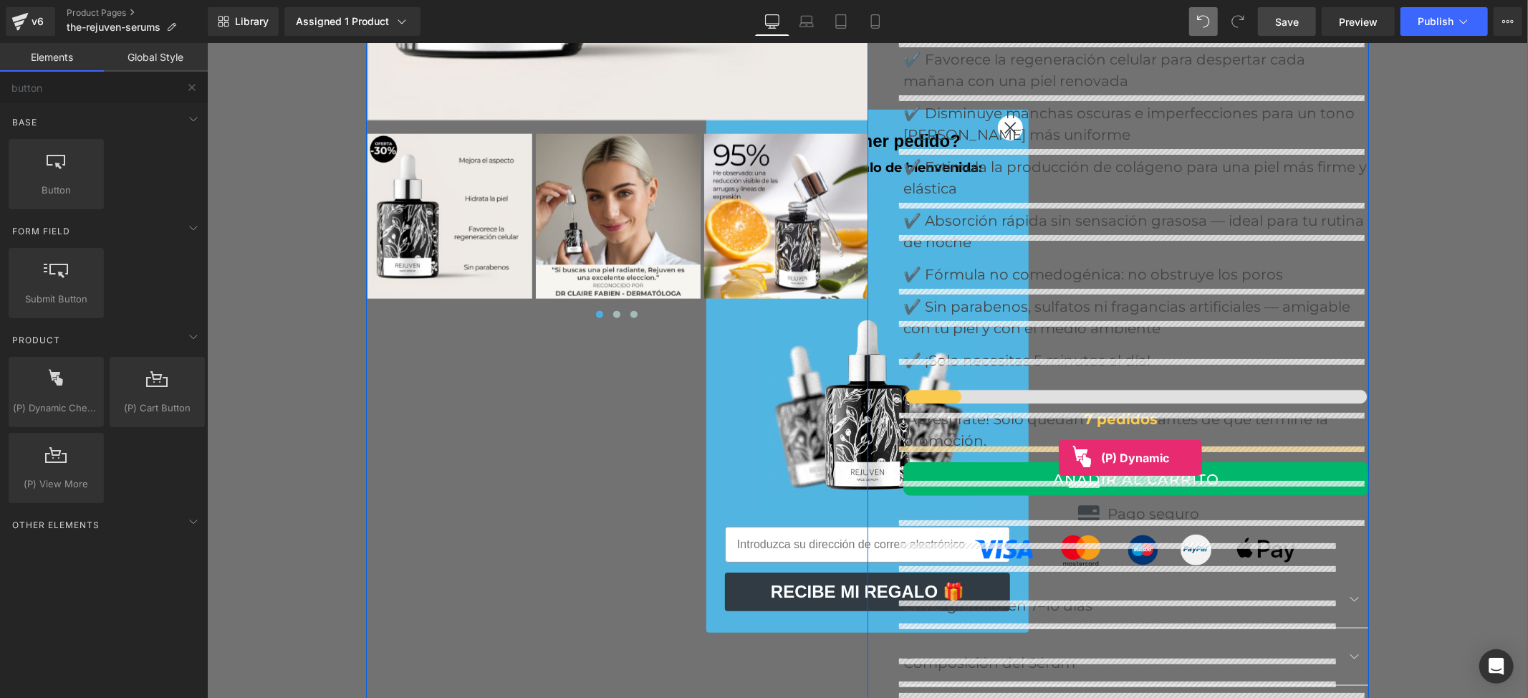
drag, startPoint x: 255, startPoint y: 448, endPoint x: 1058, endPoint y: 458, distance: 803.1
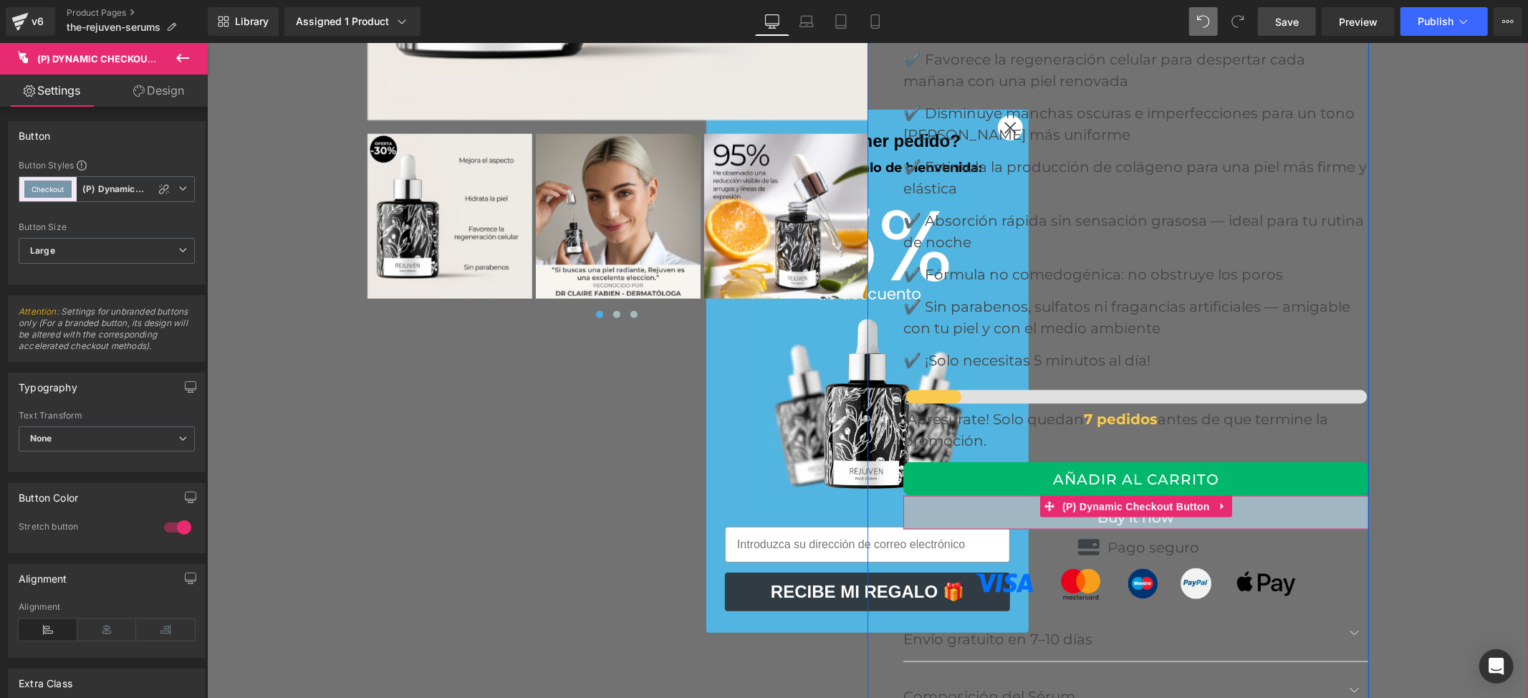
click at [1133, 495] on button "Buy it now" at bounding box center [1136, 512] width 466 height 34
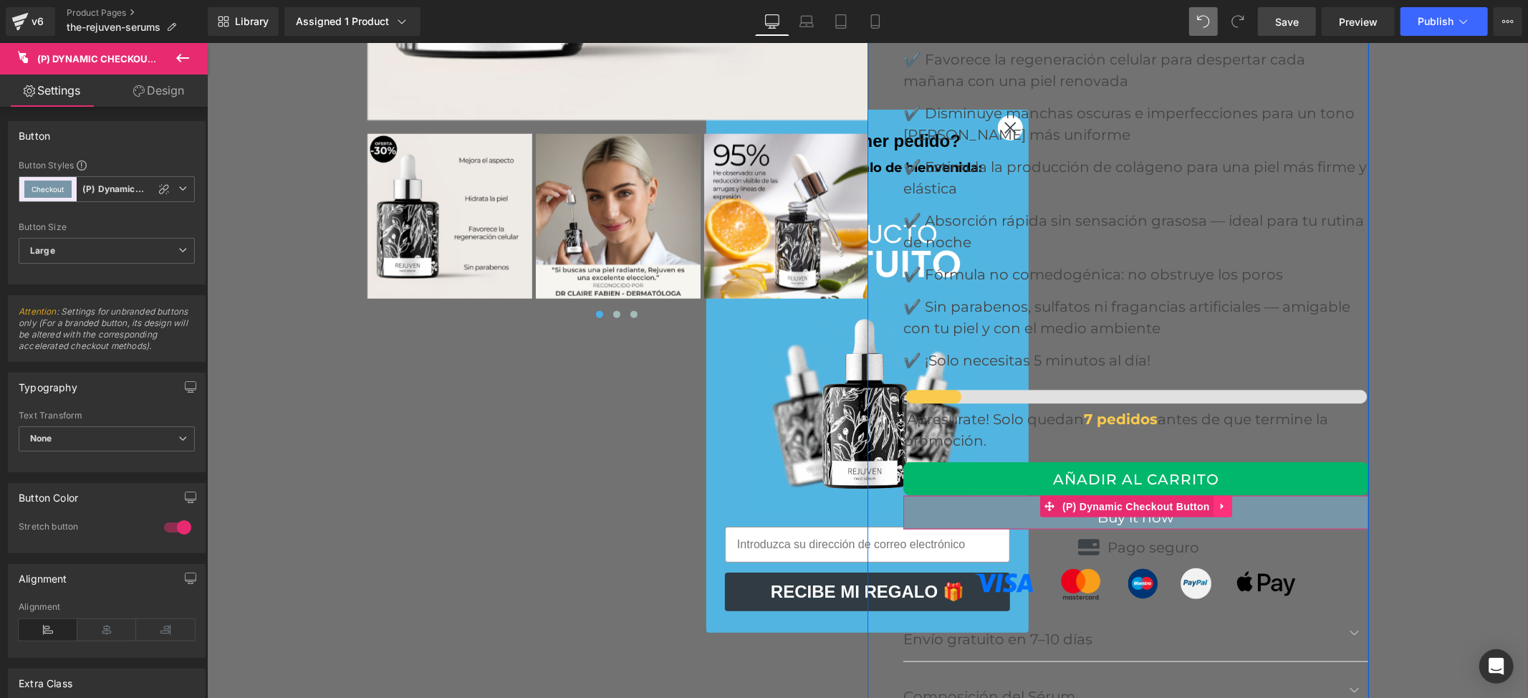
click at [1220, 503] on icon at bounding box center [1221, 506] width 3 height 6
click at [1222, 495] on link at bounding box center [1231, 505] width 19 height 21
